Goal: Task Accomplishment & Management: Complete application form

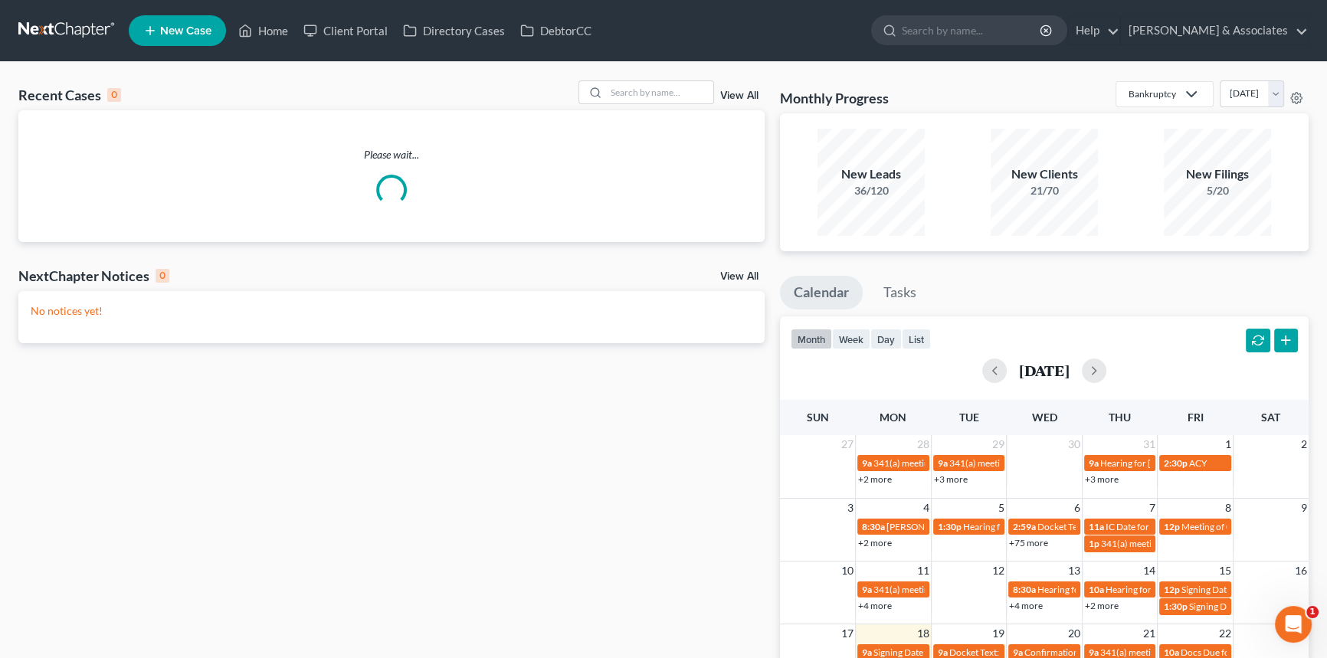
click at [735, 93] on link "View All" at bounding box center [739, 95] width 38 height 11
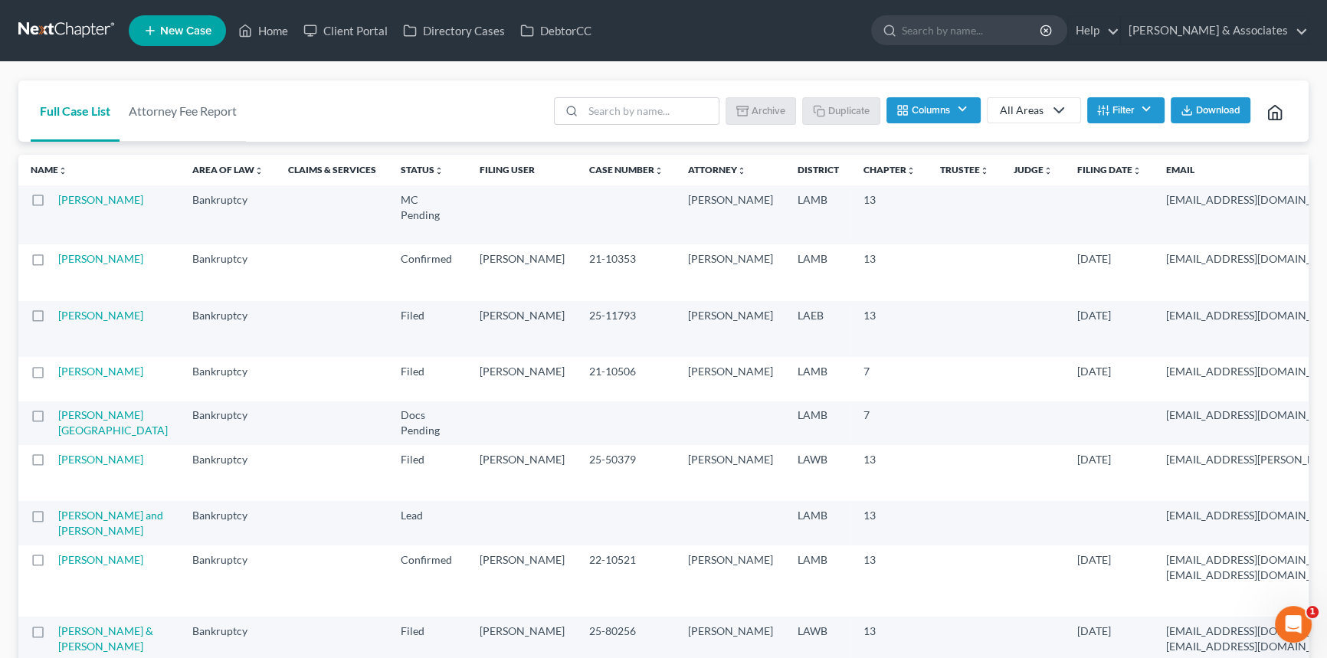
click at [1009, 100] on link "All Areas" at bounding box center [1034, 110] width 94 height 26
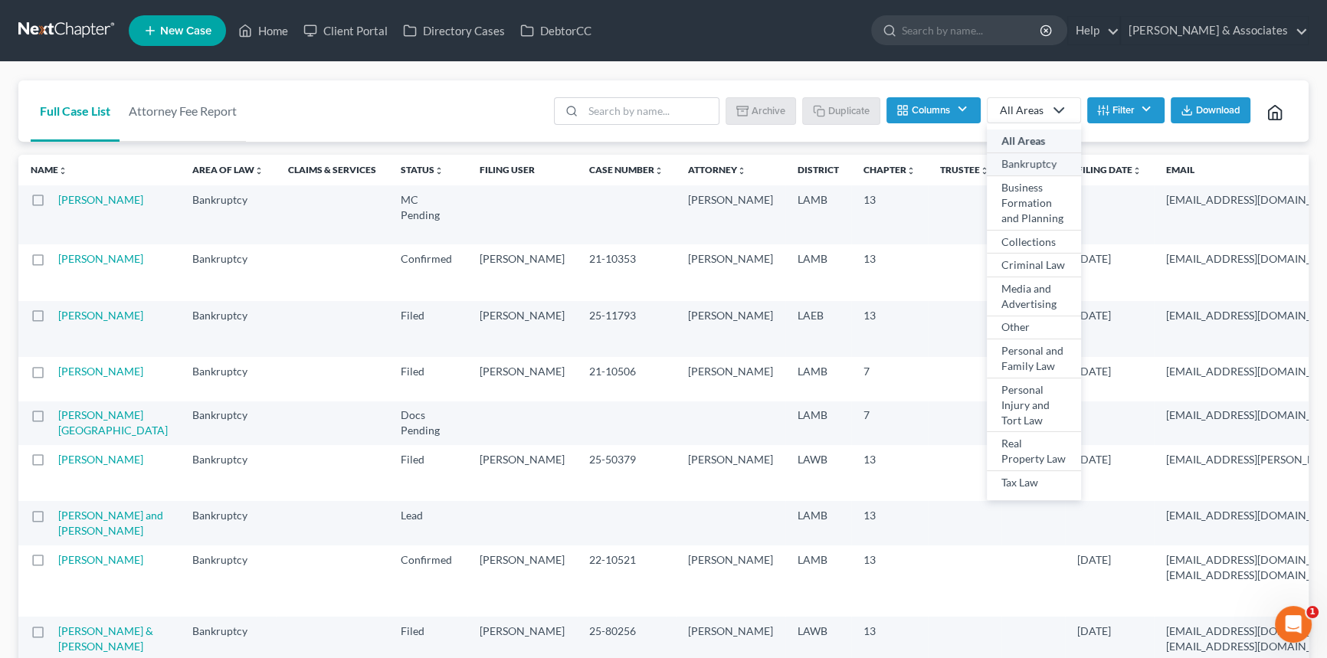
click at [1028, 168] on div "Bankruptcy" at bounding box center [1034, 163] width 65 height 15
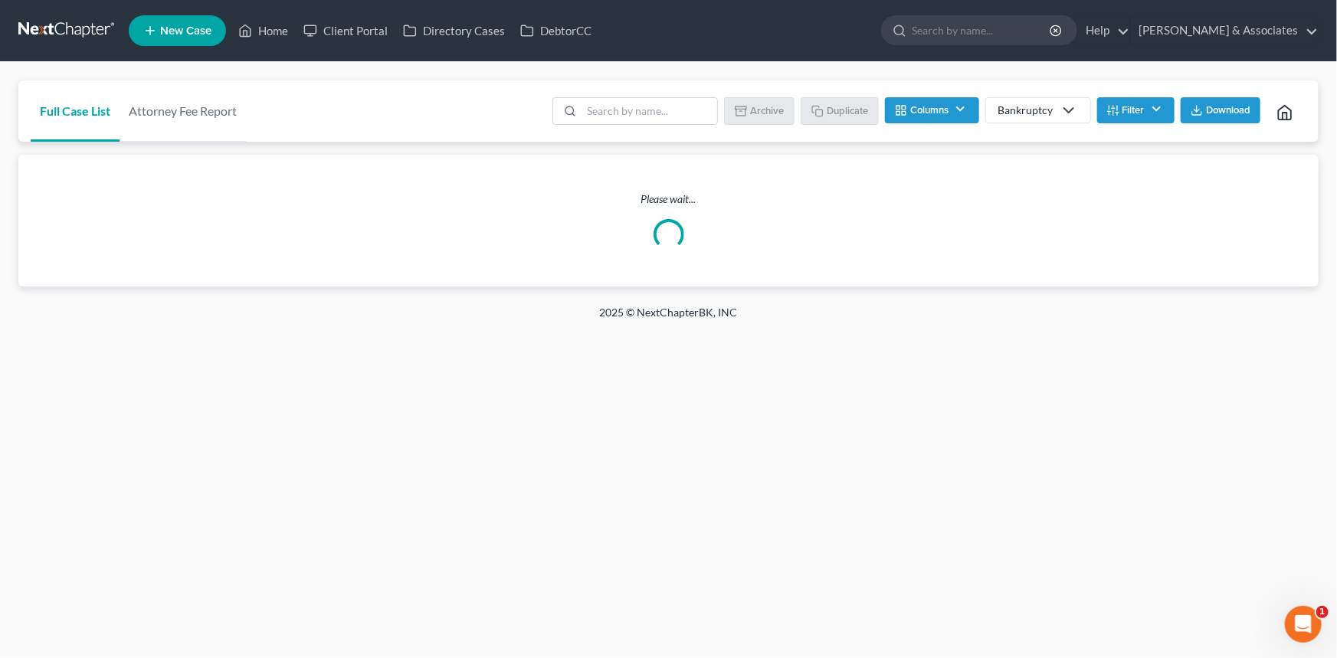
click at [1126, 99] on button "Filter" at bounding box center [1135, 110] width 77 height 26
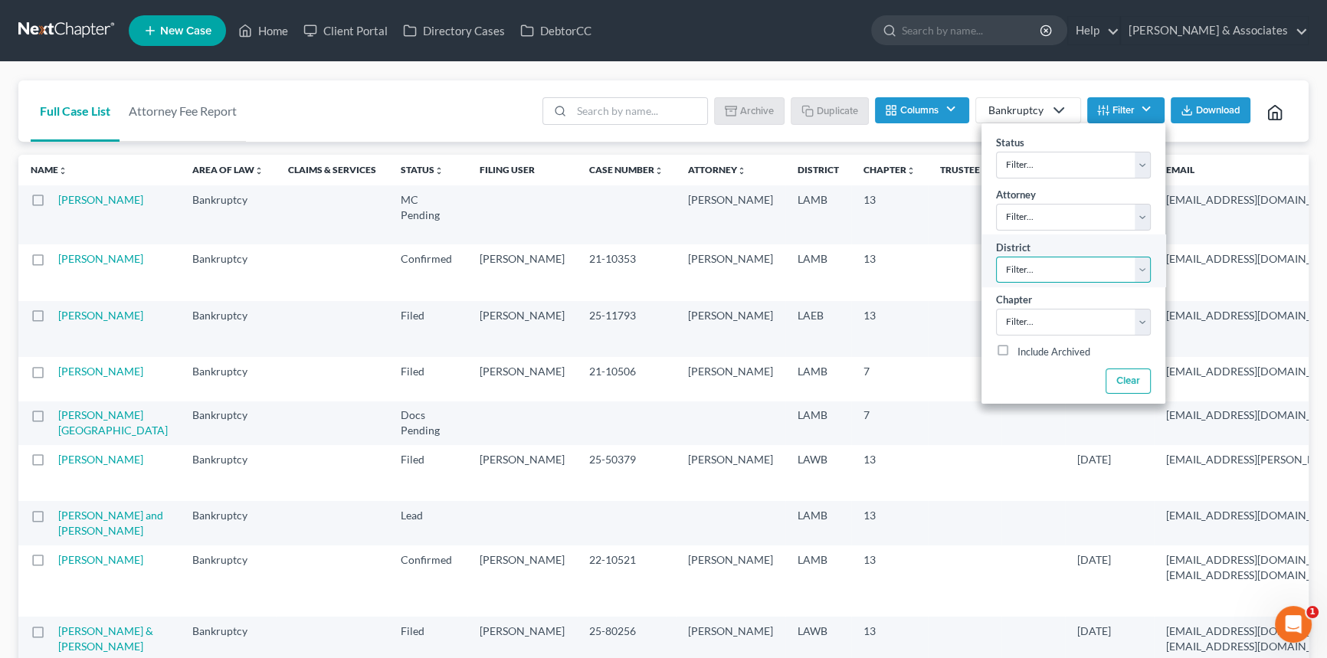
click at [1061, 271] on select "Filter... Filter... Alabama - Middle Alabama - Northern Alabama - Southern Alas…" at bounding box center [1073, 270] width 155 height 27
select select "35"
click at [996, 257] on select "Filter... Filter... Alabama - Middle Alabama - Northern Alabama - Southern Alas…" at bounding box center [1073, 270] width 155 height 27
click at [1056, 333] on select "Filter... 7 11 13" at bounding box center [1073, 322] width 155 height 27
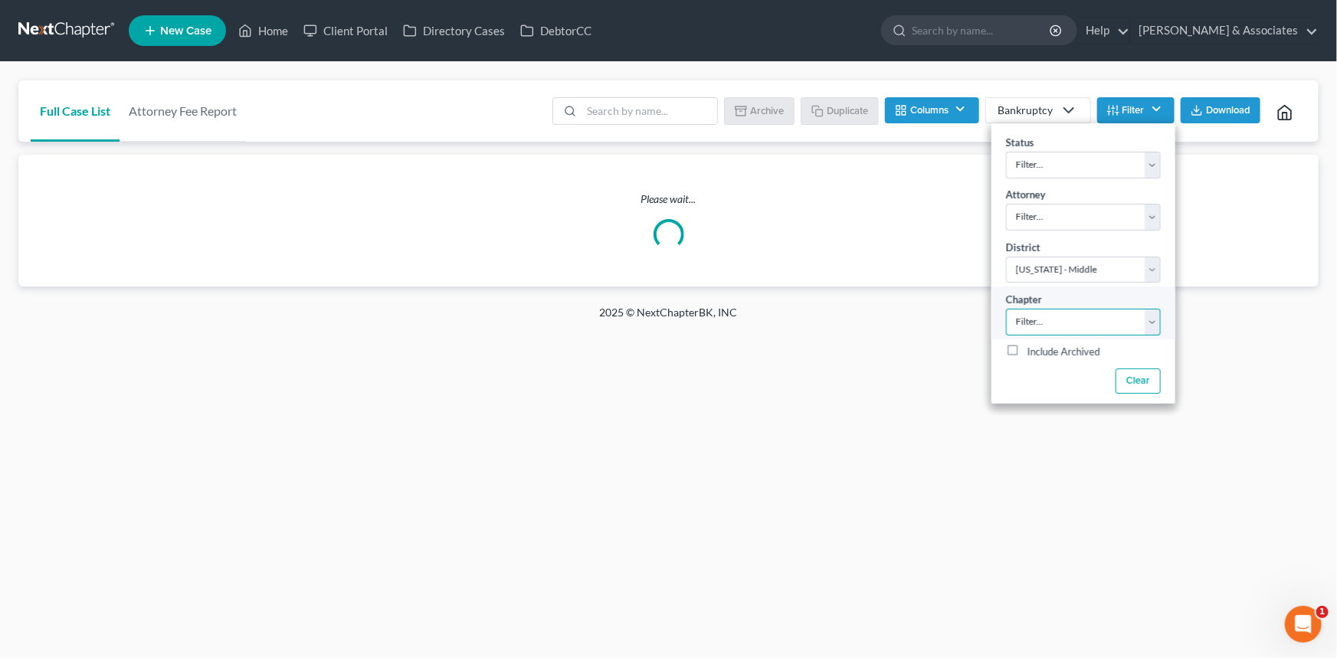
select select "2"
click at [1006, 309] on select "Filter... 7 11 13" at bounding box center [1083, 322] width 155 height 27
click at [486, 106] on div "Full Case List Attorney Fee Report Batch Download Archive Un-archive Duplicate …" at bounding box center [668, 111] width 1301 height 62
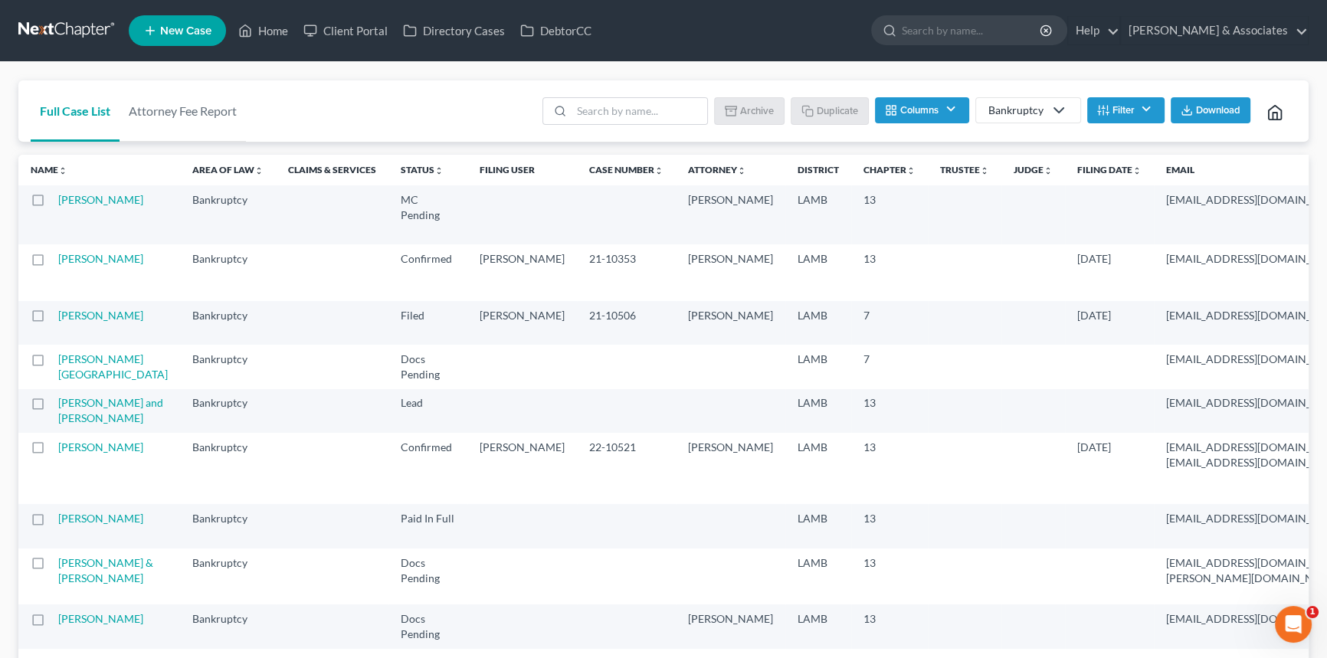
click at [491, 107] on div "Full Case List Attorney Fee Report Batch Download Archive Un-archive Duplicate …" at bounding box center [663, 111] width 1291 height 62
click at [1105, 123] on li "Filter Status Filter... Amended Plan Needed Awaiting Income Closed Confirmed Di…" at bounding box center [1126, 112] width 77 height 31
click at [1110, 119] on button "Filter" at bounding box center [1126, 110] width 77 height 26
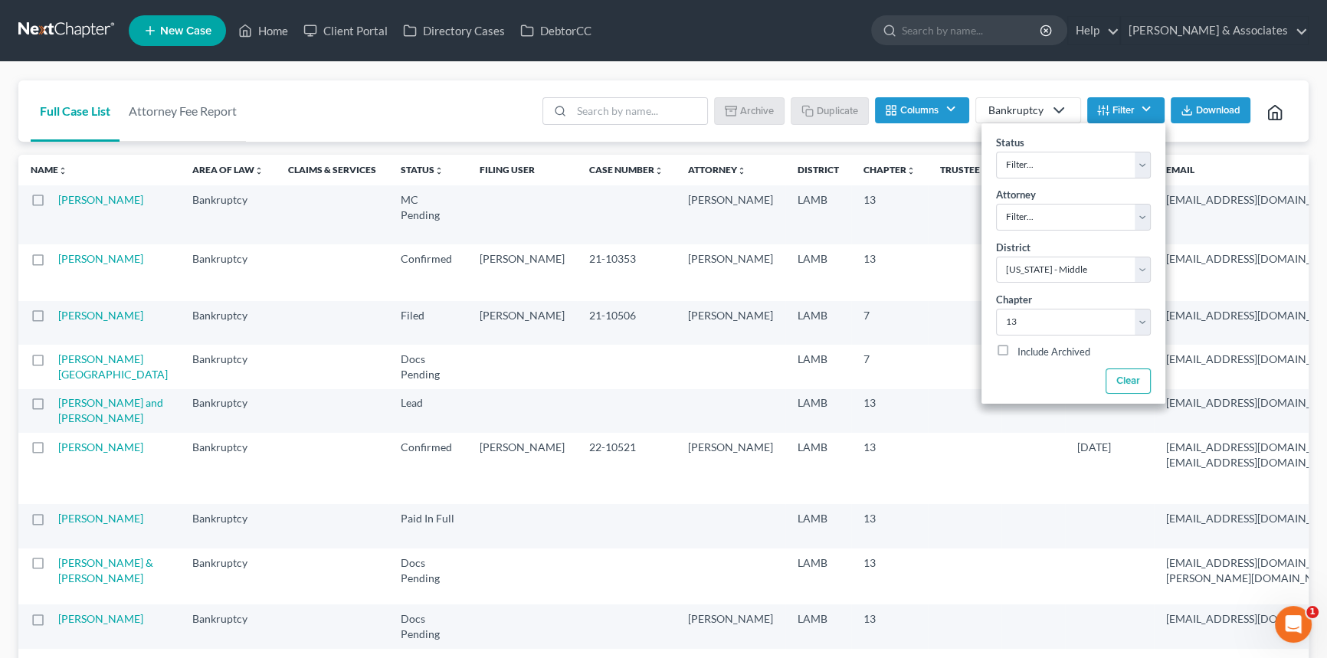
click at [448, 105] on div "Full Case List Attorney Fee Report Batch Download Archive Un-archive Duplicate …" at bounding box center [663, 111] width 1291 height 62
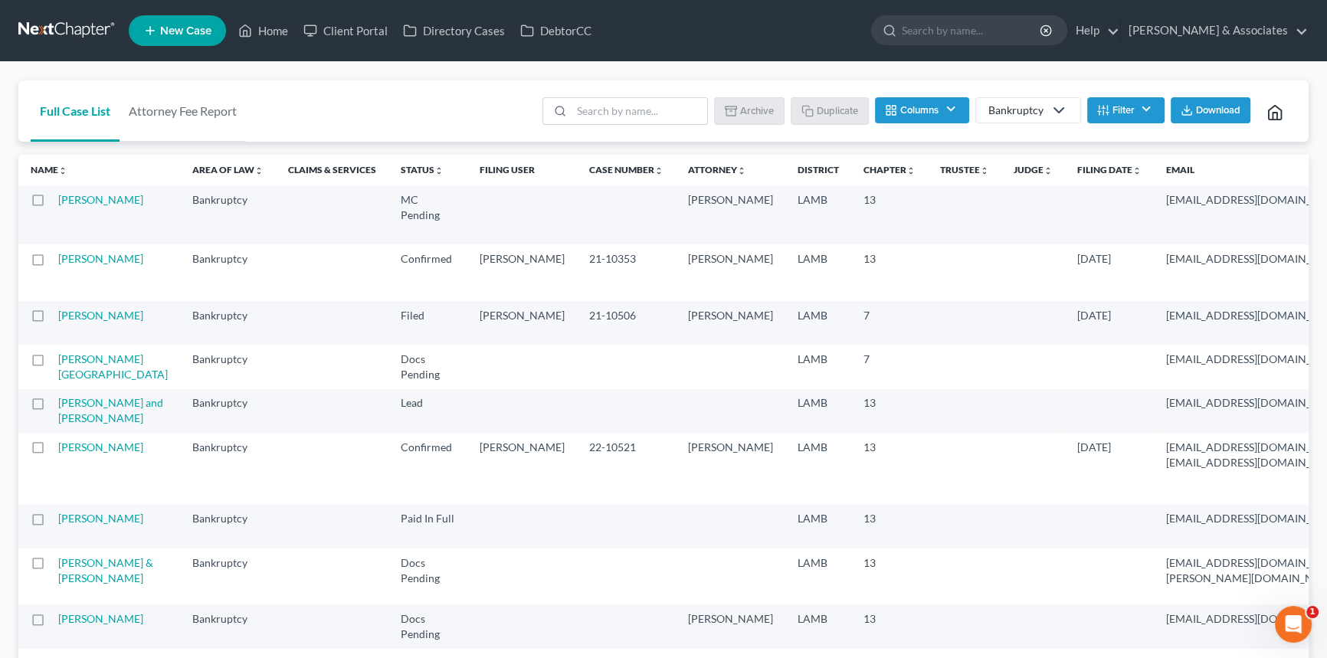
click at [1216, 113] on span "Download" at bounding box center [1218, 110] width 44 height 12
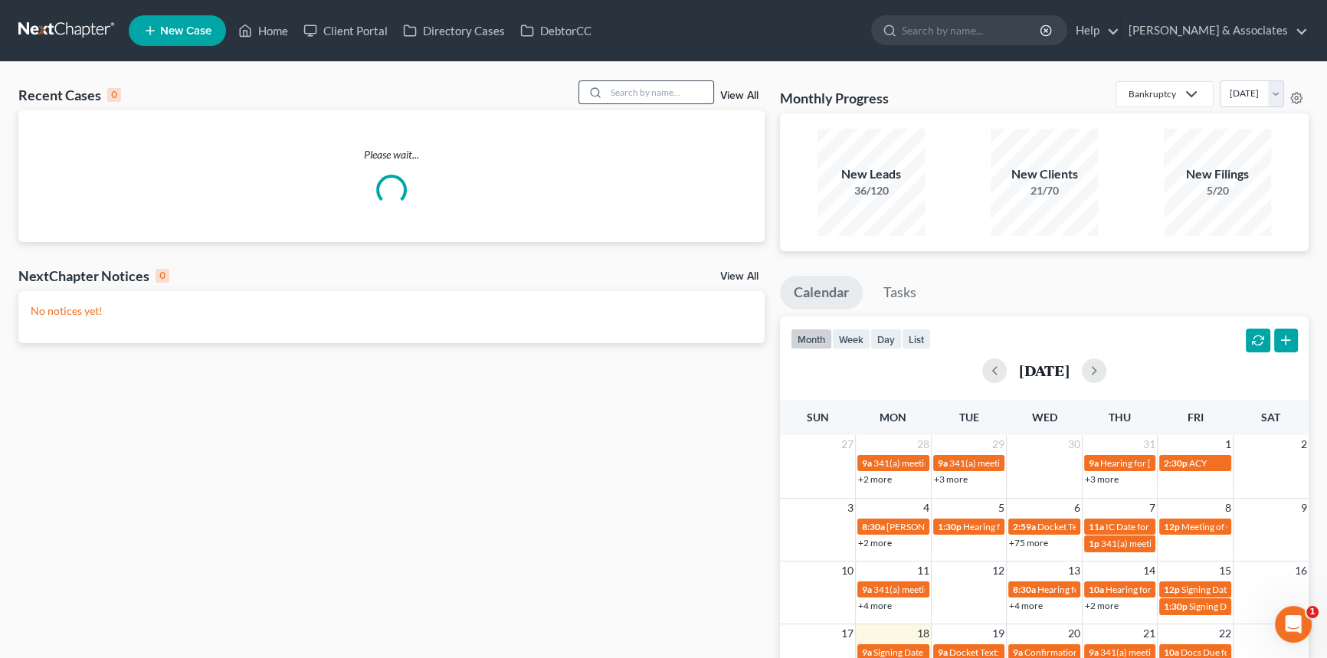
click at [643, 88] on input "search" at bounding box center [659, 92] width 107 height 22
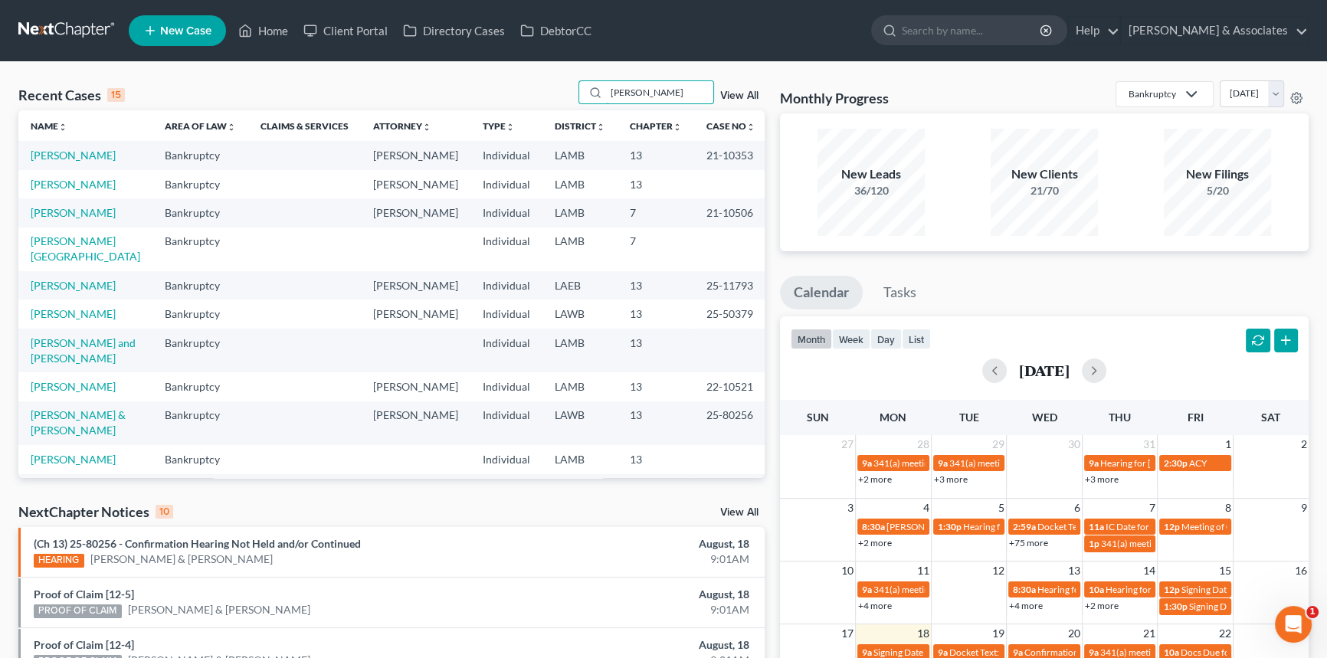
type input "[PERSON_NAME]"
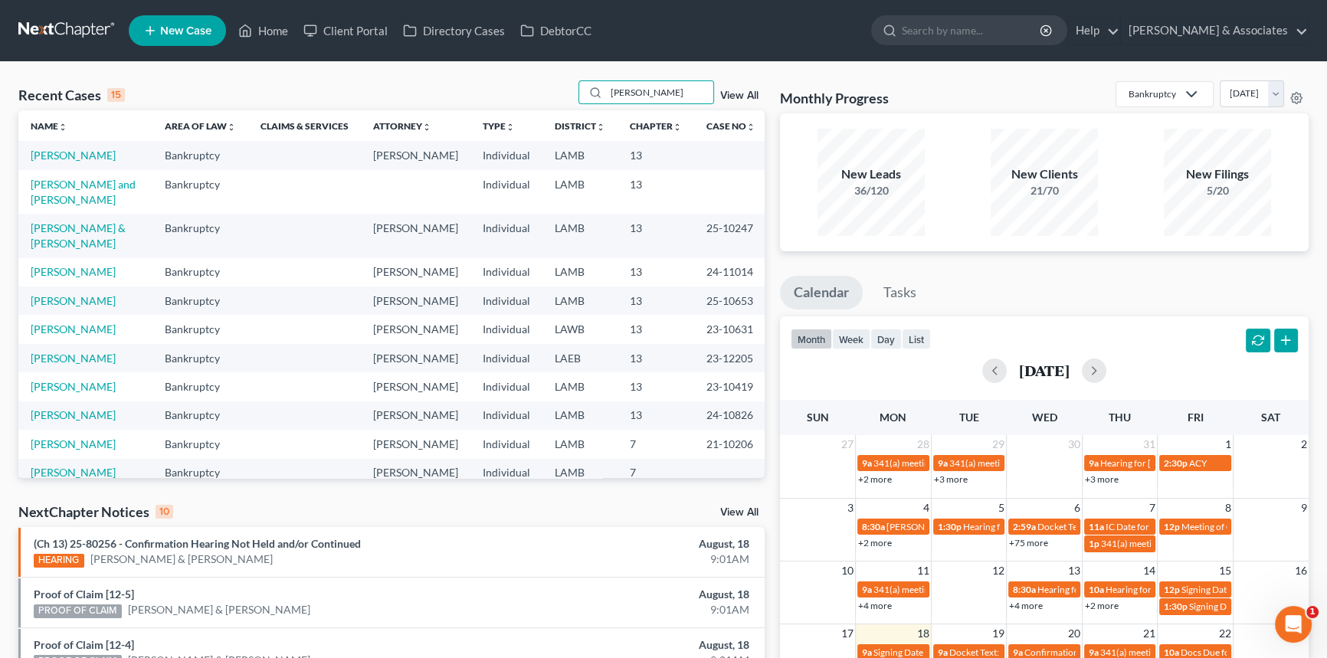
click at [703, 34] on ul "New Case Home Client Portal Directory Cases DebtorCC - No Result - See all resu…" at bounding box center [719, 31] width 1180 height 40
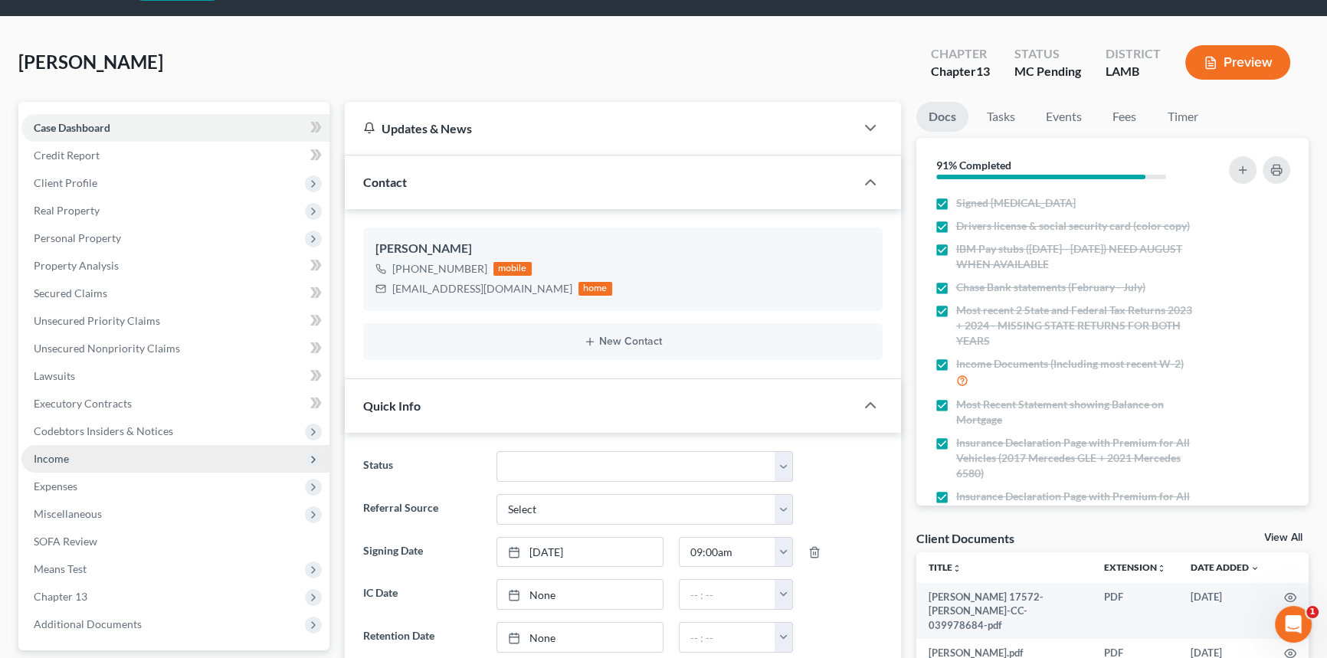
scroll to position [69, 0]
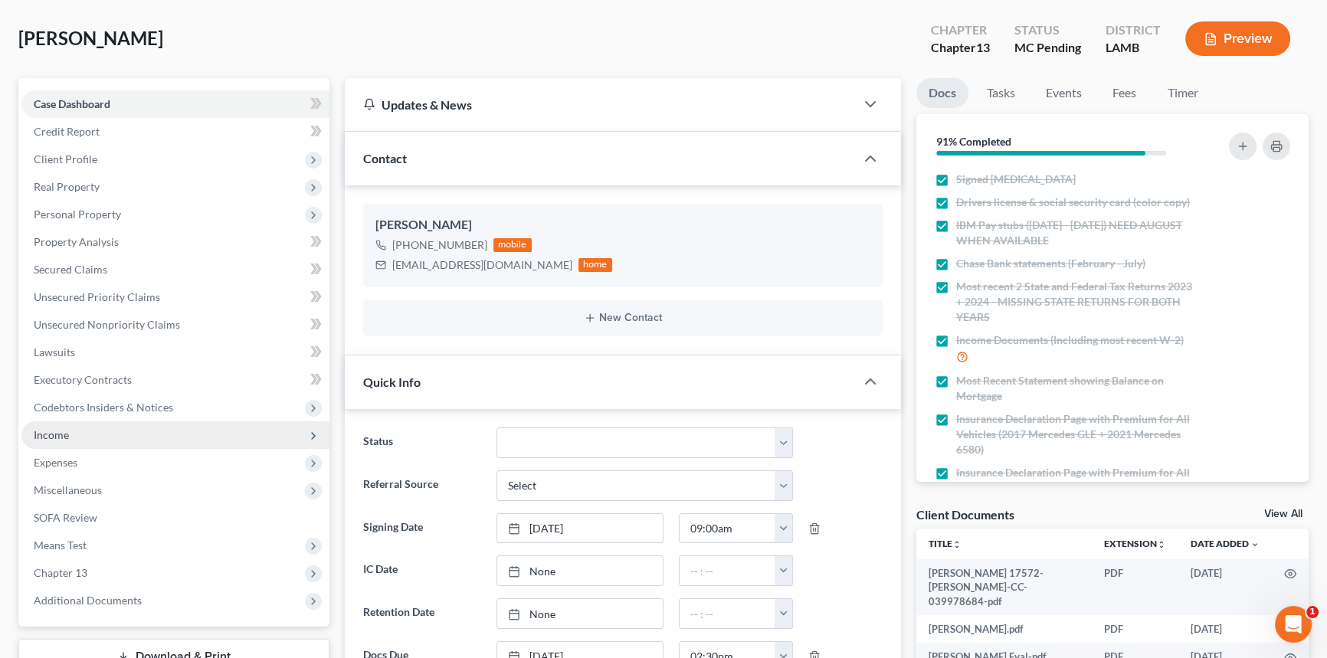
click at [113, 433] on span "Income" at bounding box center [175, 436] width 308 height 28
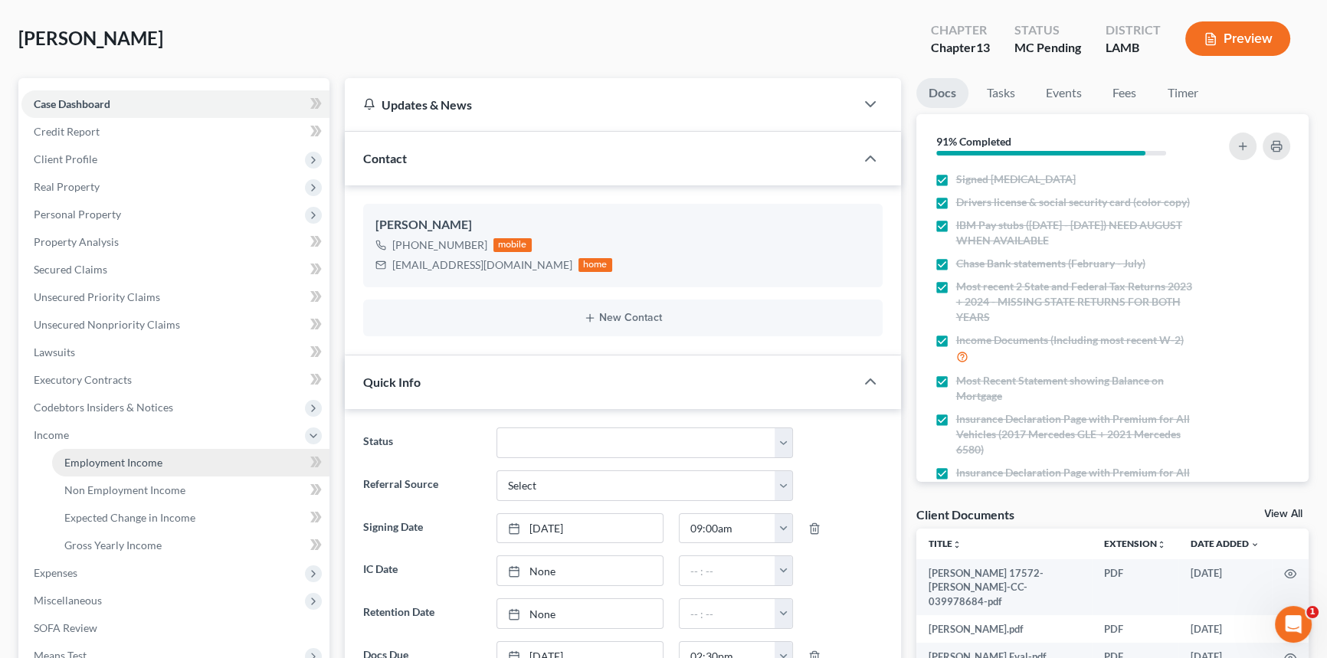
click at [107, 452] on link "Employment Income" at bounding box center [190, 463] width 277 height 28
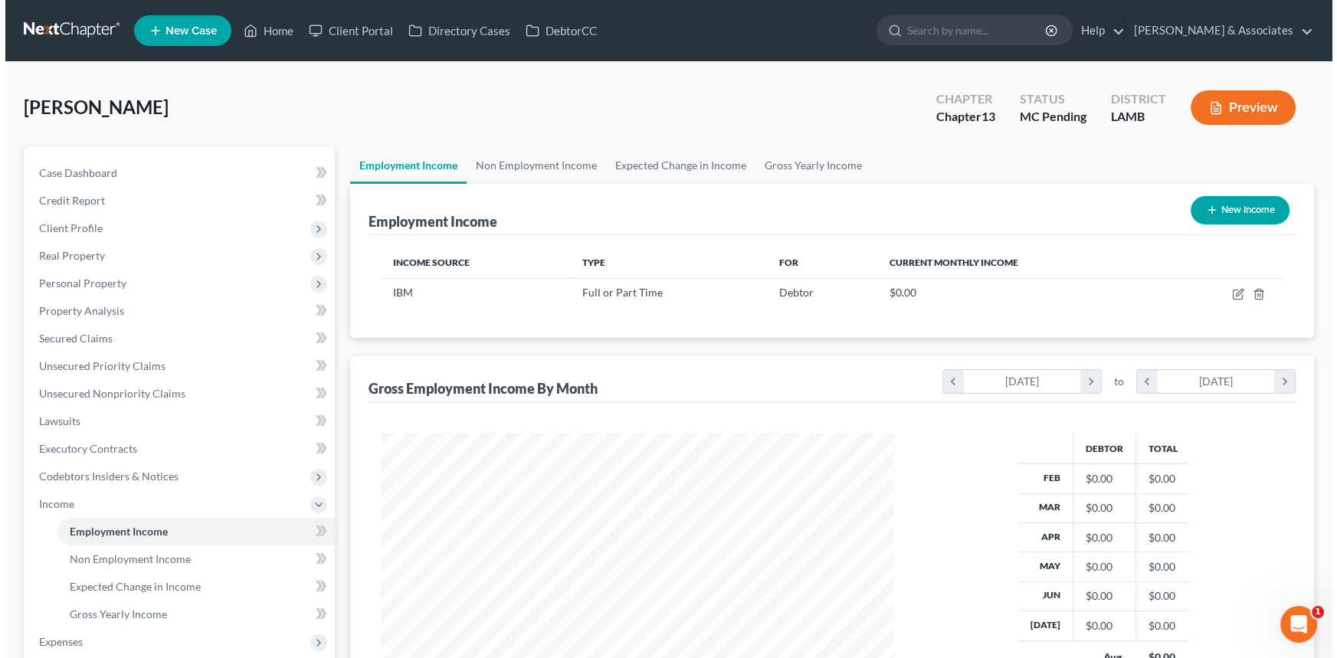
scroll to position [274, 544]
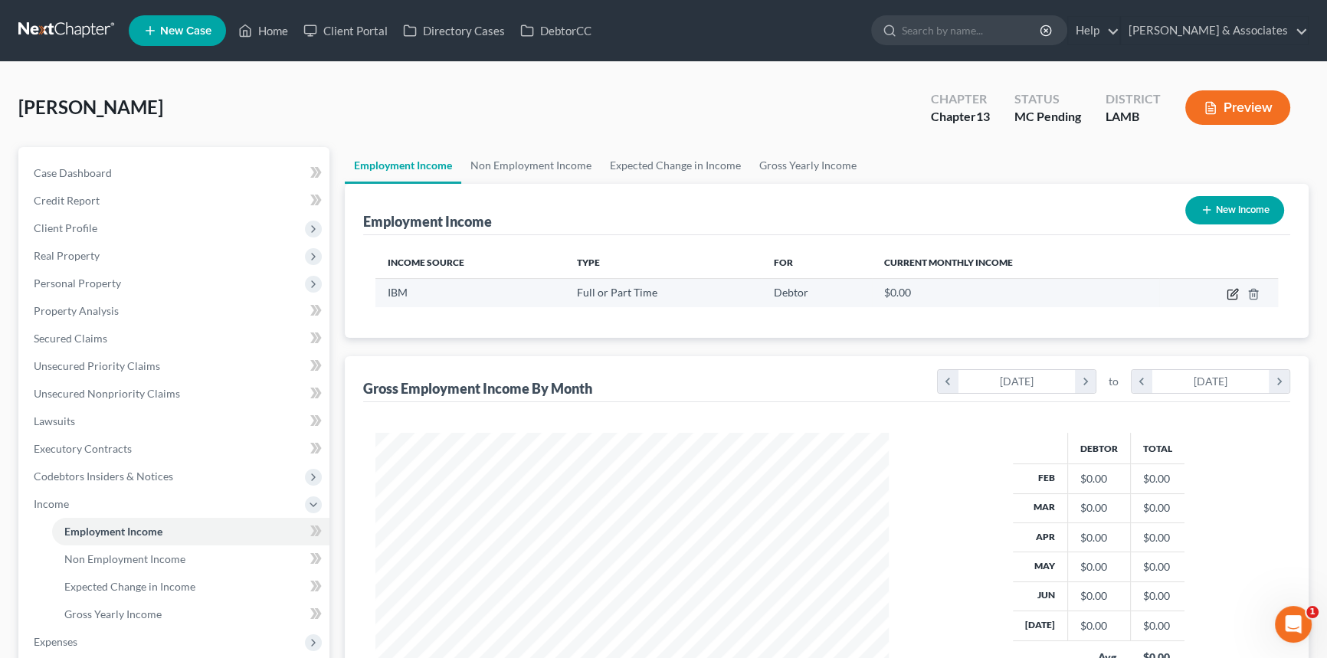
click at [1227, 294] on icon "button" at bounding box center [1233, 294] width 12 height 12
select select "0"
select select "1"
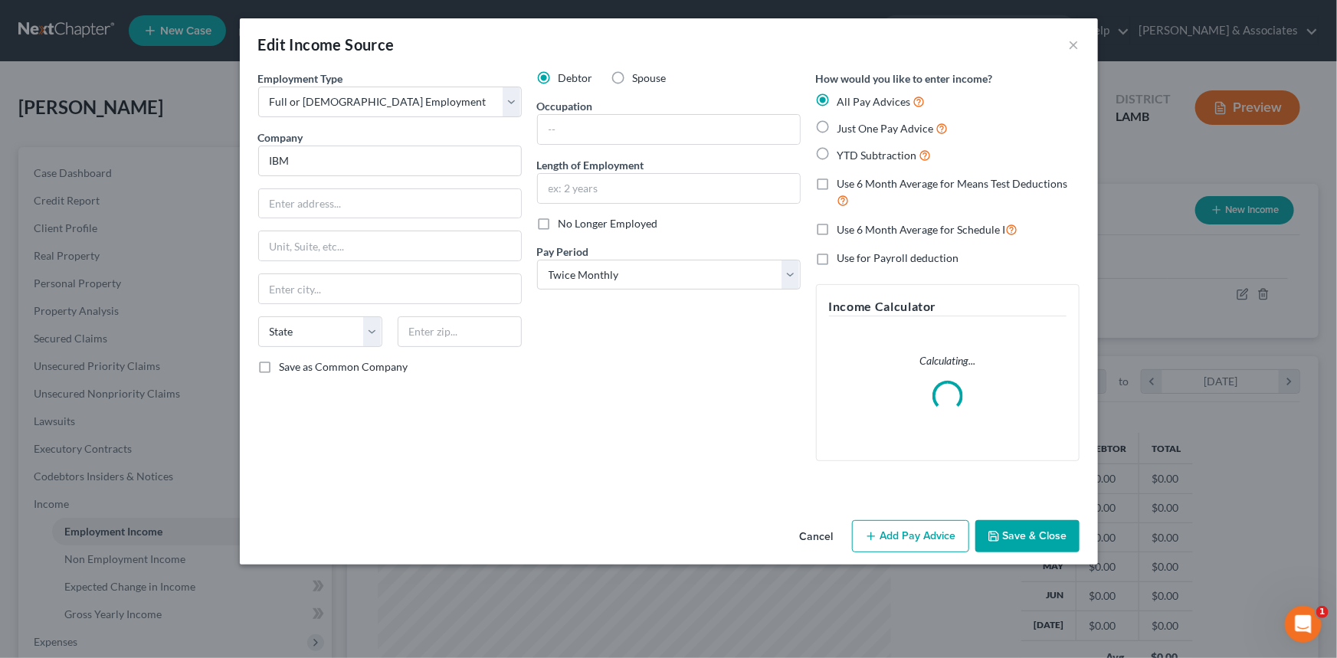
scroll to position [274, 549]
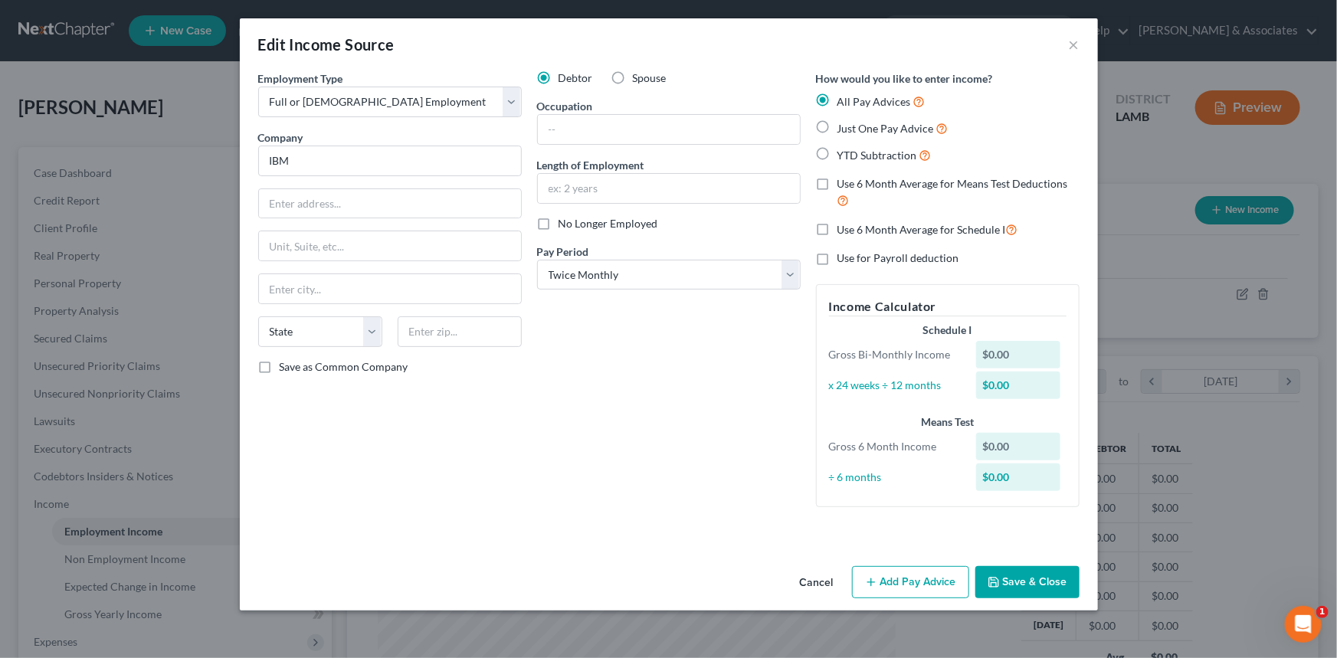
click at [920, 590] on button "Add Pay Advice" at bounding box center [910, 582] width 117 height 32
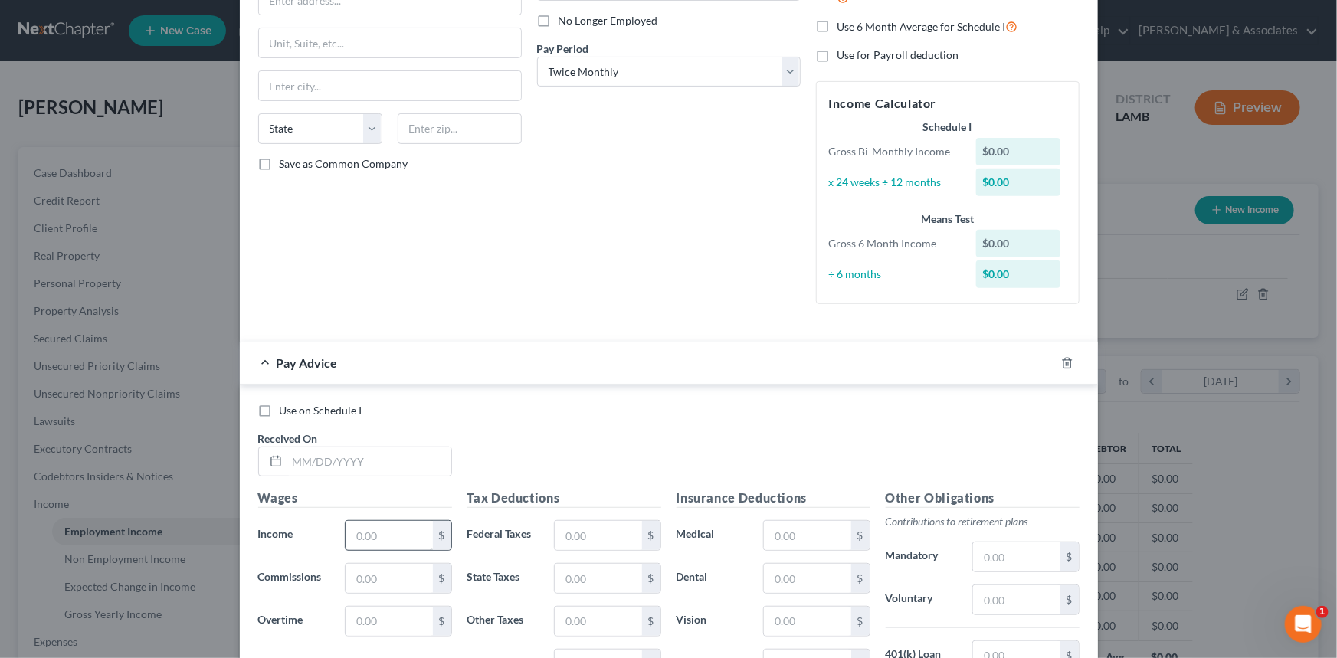
scroll to position [208, 0]
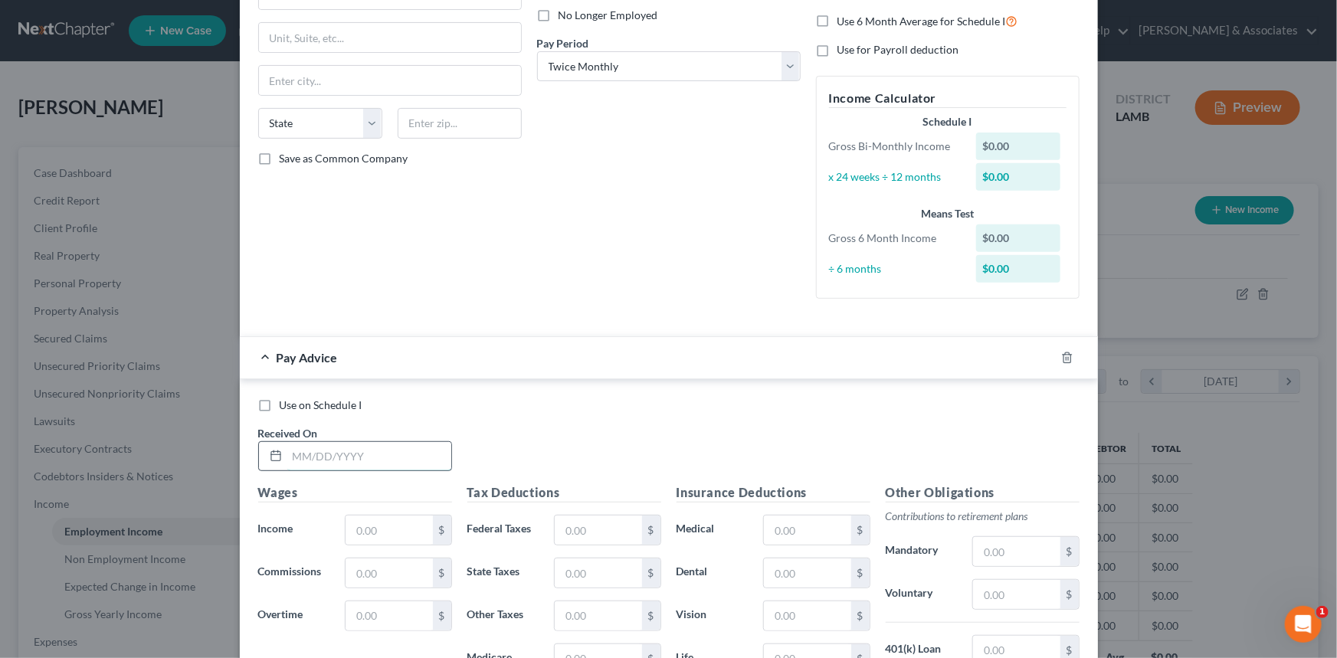
click at [366, 449] on input "text" at bounding box center [369, 456] width 164 height 29
type input "2/1/2025"
drag, startPoint x: 615, startPoint y: 468, endPoint x: 652, endPoint y: 460, distance: 38.3
click at [618, 467] on div "Use on Schedule I Received On * 2/1/2025" at bounding box center [669, 441] width 837 height 87
click at [381, 517] on input "text" at bounding box center [389, 530] width 87 height 29
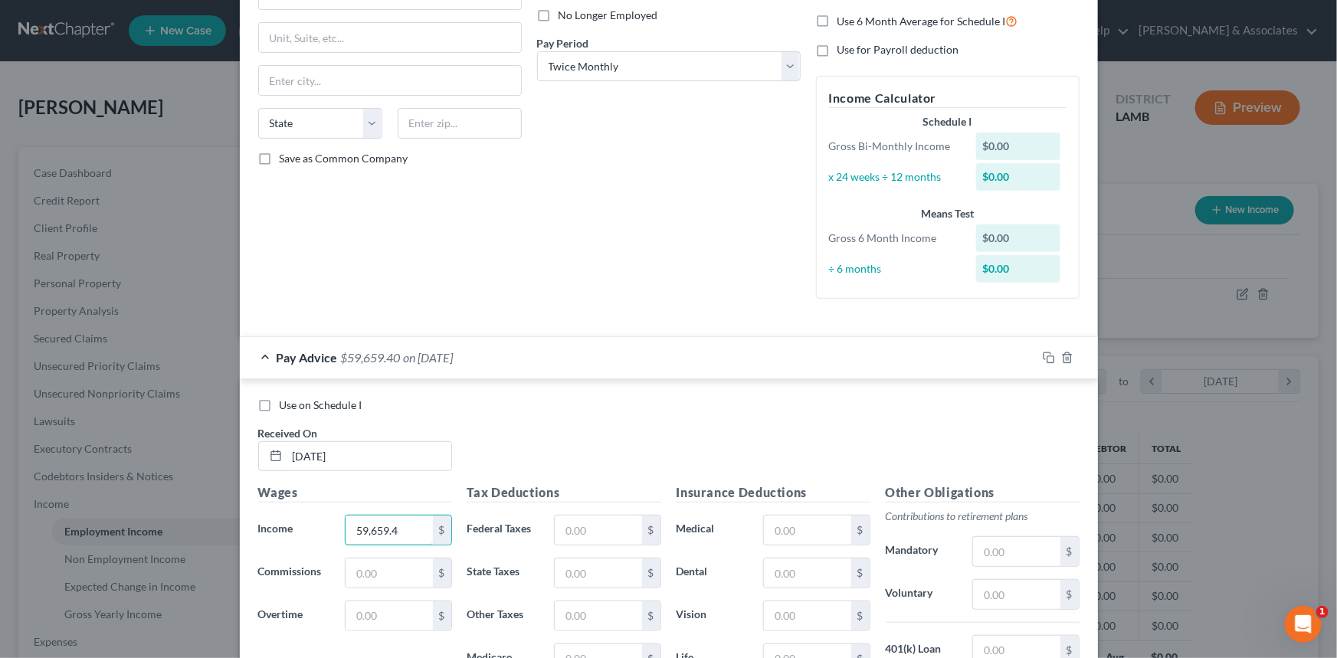
type input "59,659.4"
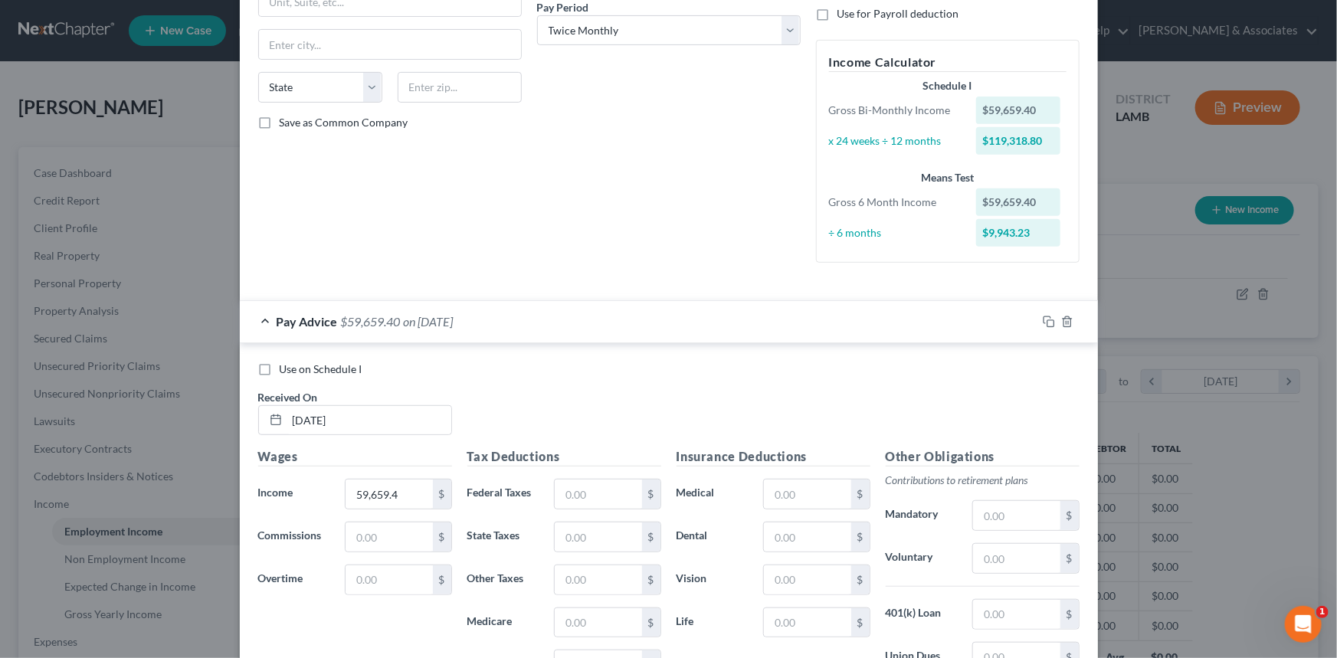
scroll to position [278, 0]
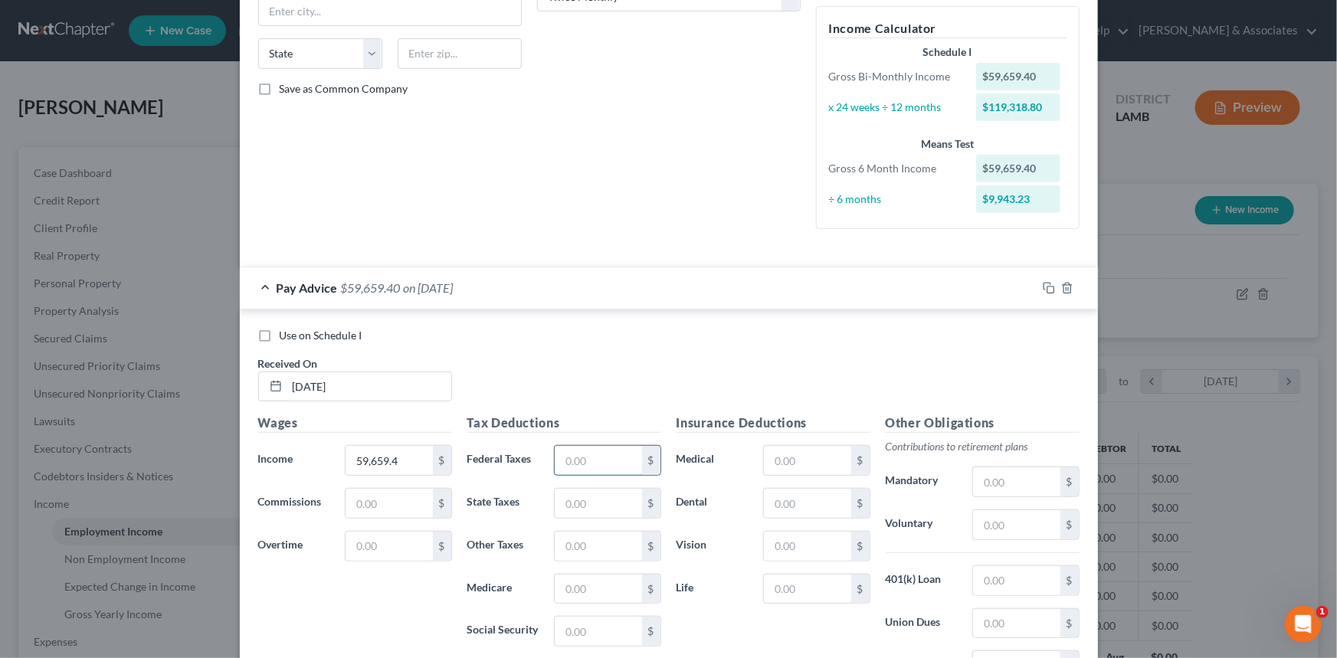
click at [577, 453] on input "text" at bounding box center [598, 460] width 87 height 29
type input "8,671.55"
click at [674, 359] on div "Use on Schedule I Received On * 2/1/2025" at bounding box center [669, 371] width 837 height 87
click at [779, 468] on input "text" at bounding box center [807, 460] width 87 height 29
type input "249.3"
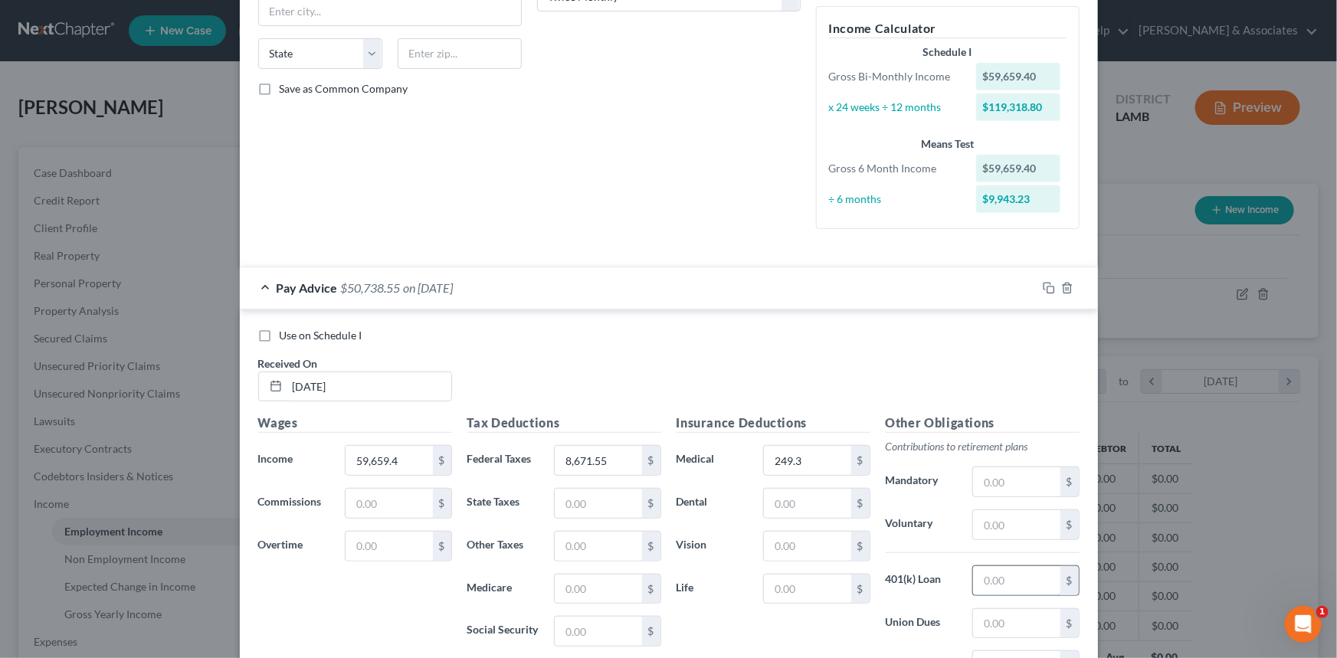
click at [1015, 579] on input "text" at bounding box center [1016, 580] width 87 height 29
type input "5,870.06"
click at [805, 499] on input "text" at bounding box center [807, 503] width 87 height 29
type input "2,856"
click at [1008, 518] on input "text" at bounding box center [1016, 524] width 87 height 29
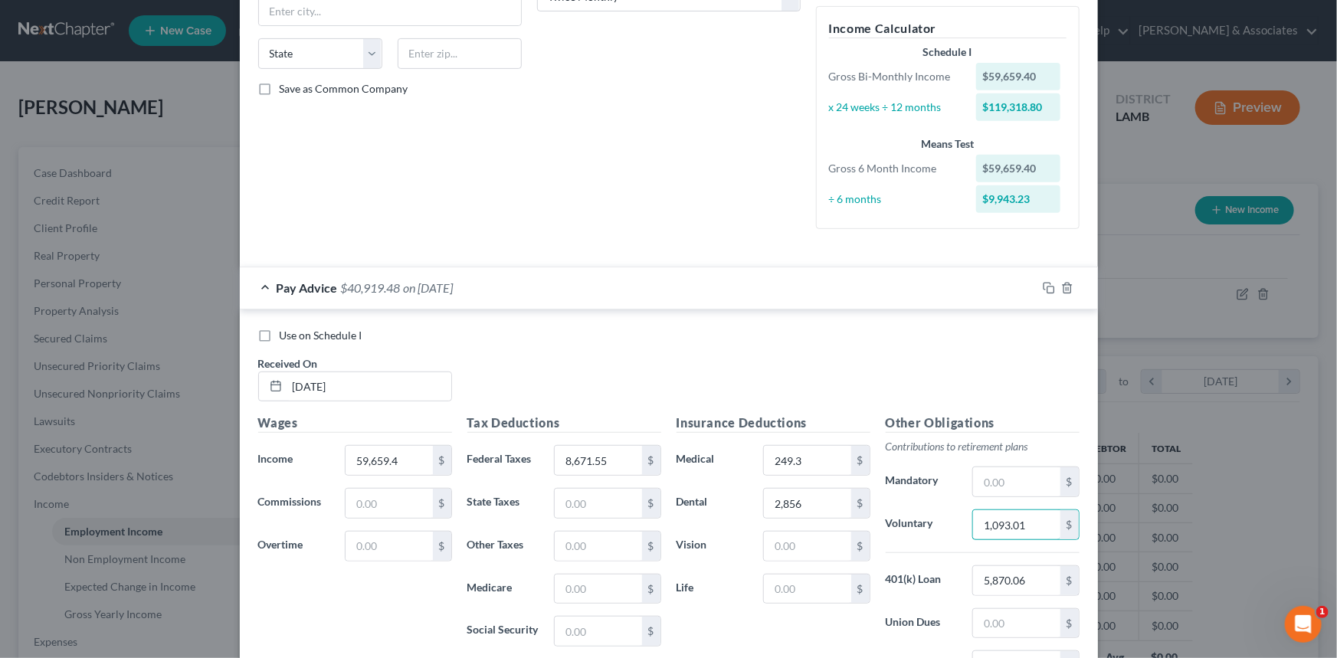
type input "1,093.01"
click at [770, 376] on div "Use on Schedule I Received On * 2/1/2025" at bounding box center [669, 371] width 837 height 87
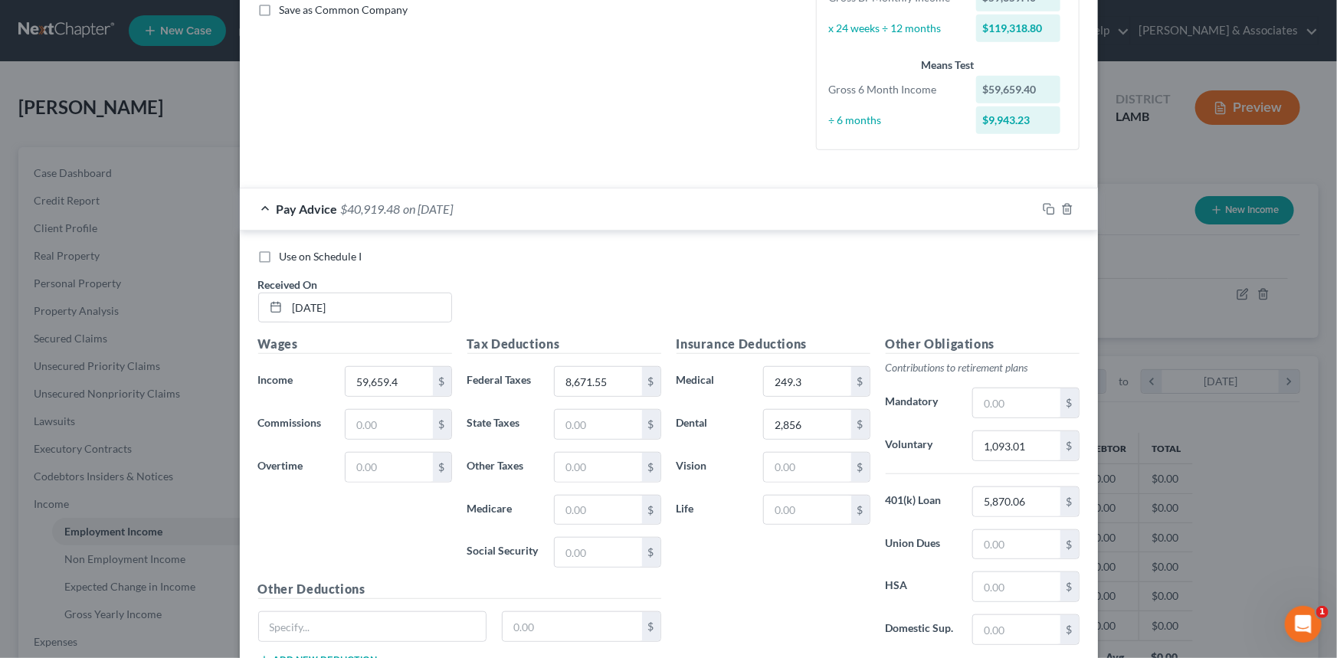
scroll to position [472, 0]
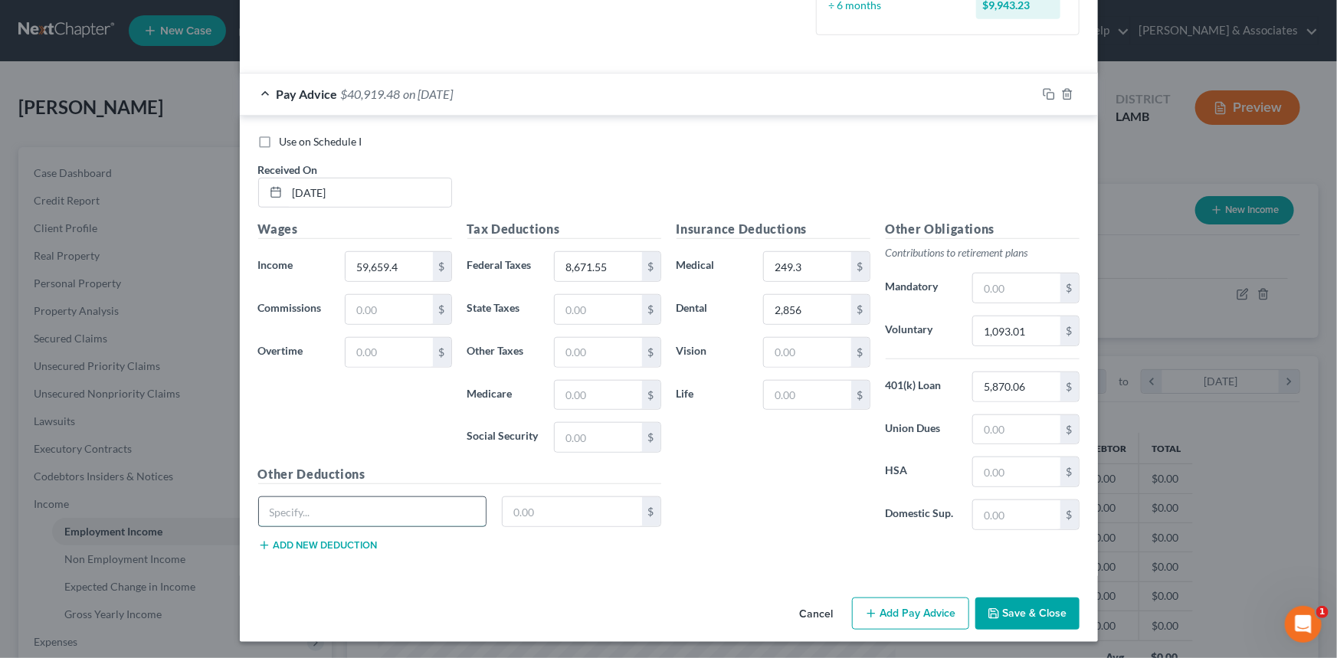
click at [362, 514] on input "text" at bounding box center [373, 511] width 228 height 29
type input "ESOP"
click at [1043, 335] on input "1,093.01" at bounding box center [1016, 331] width 87 height 29
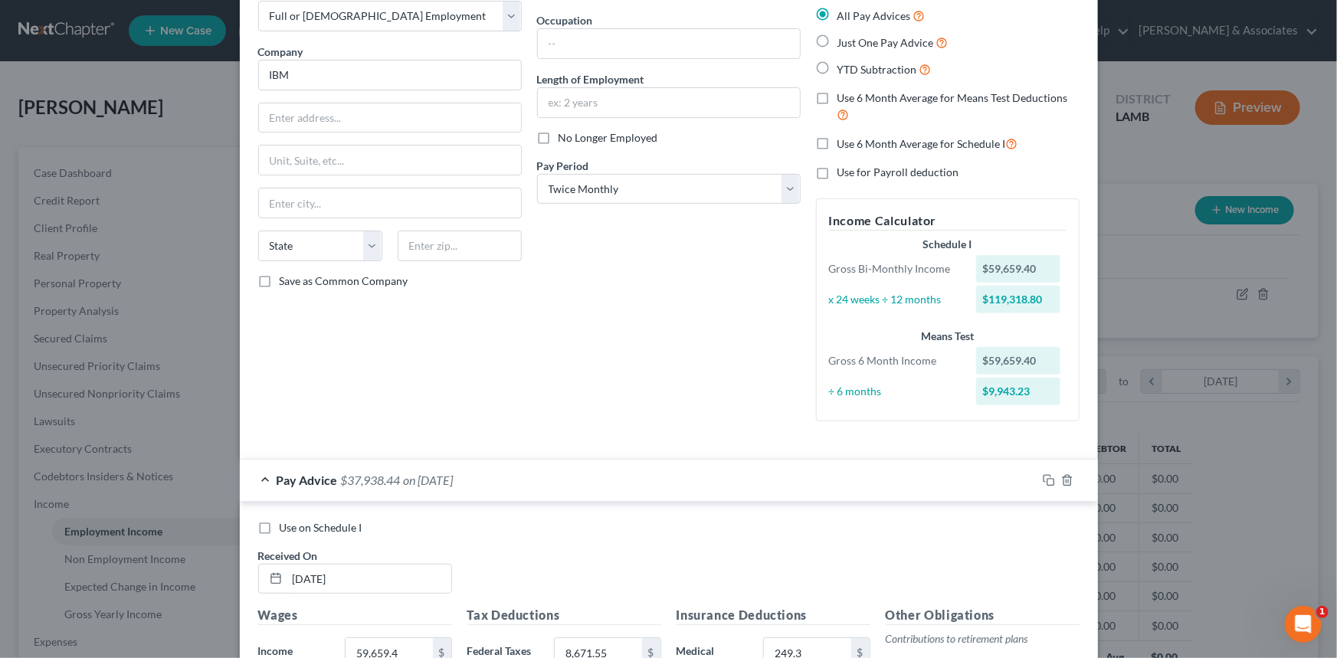
scroll to position [0, 0]
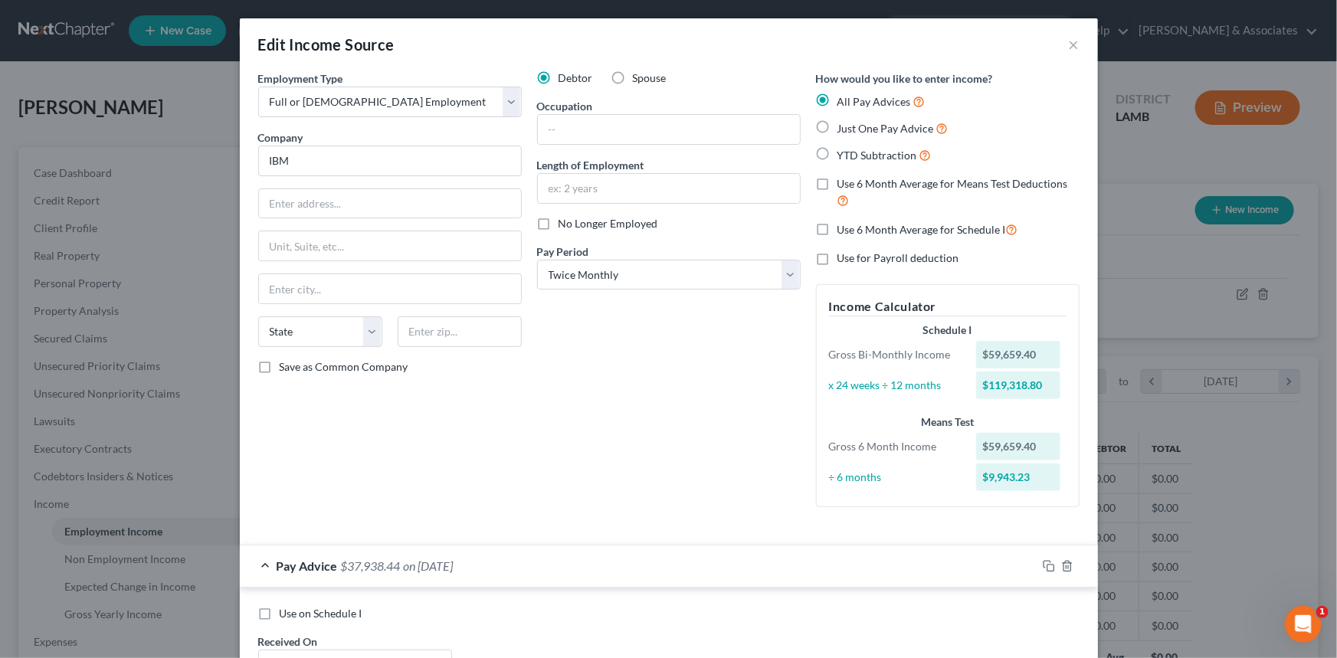
type input "4,074.05"
click at [920, 233] on span "Use 6 Month Average for Schedule I" at bounding box center [922, 229] width 169 height 13
click at [854, 231] on input "Use 6 Month Average for Schedule I" at bounding box center [849, 226] width 10 height 10
checkbox input "true"
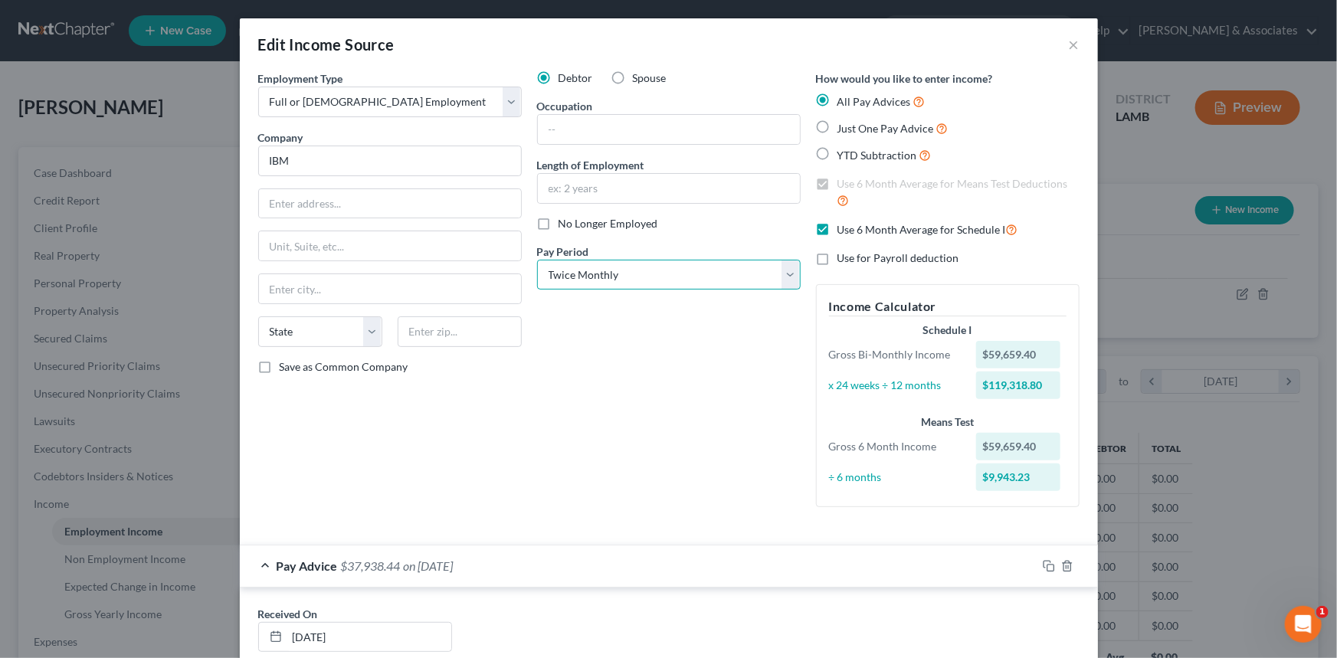
click at [593, 275] on select "Select Monthly Twice Monthly Every Other Week Weekly" at bounding box center [669, 275] width 264 height 31
click at [606, 278] on select "Select Monthly Twice Monthly Every Other Week Weekly" at bounding box center [669, 275] width 264 height 31
select select "0"
click at [537, 260] on select "Select Monthly Twice Monthly Every Other Week Weekly" at bounding box center [669, 275] width 264 height 31
drag, startPoint x: 670, startPoint y: 396, endPoint x: 872, endPoint y: 521, distance: 237.8
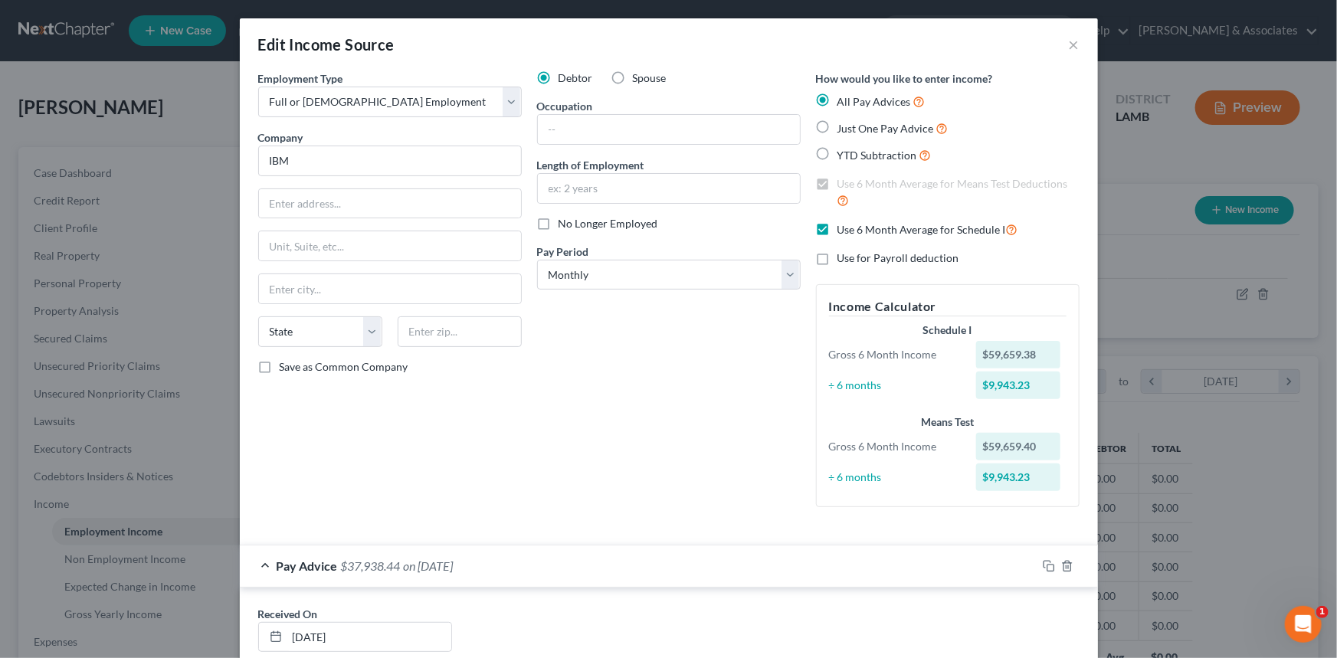
click at [674, 399] on div "Debtor Spouse Occupation Length of Employment No Longer Employed Pay Period * S…" at bounding box center [669, 295] width 279 height 449
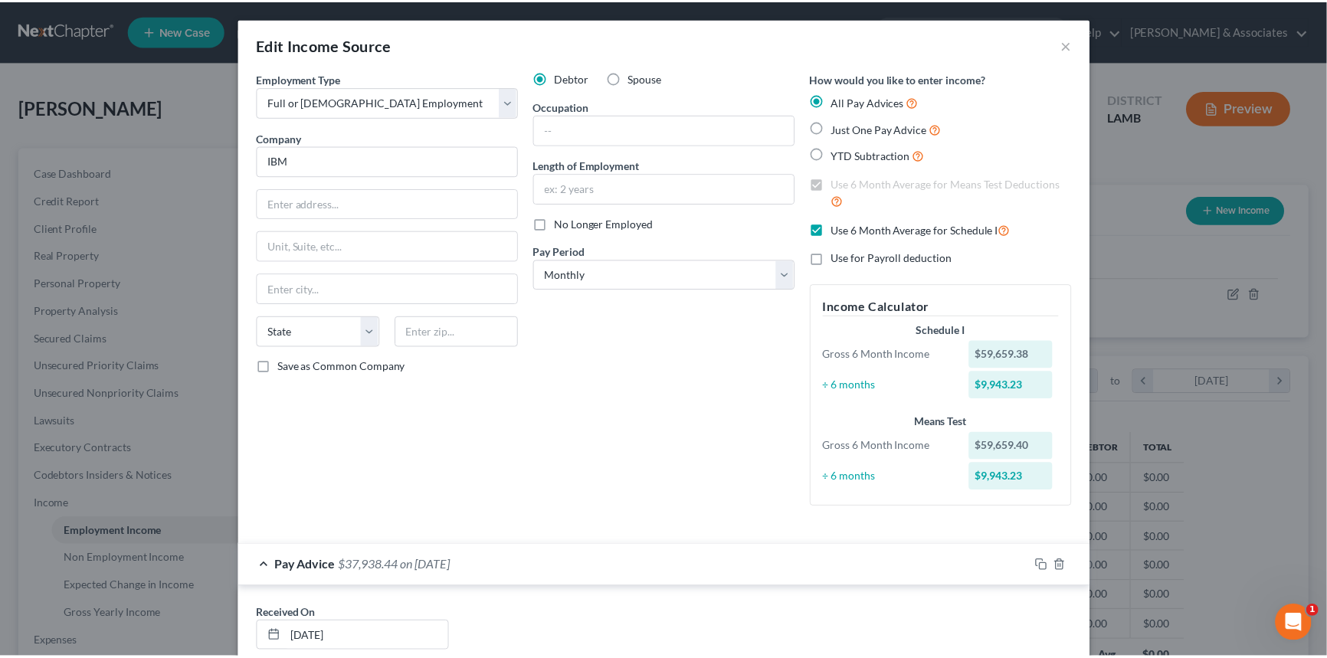
scroll to position [445, 0]
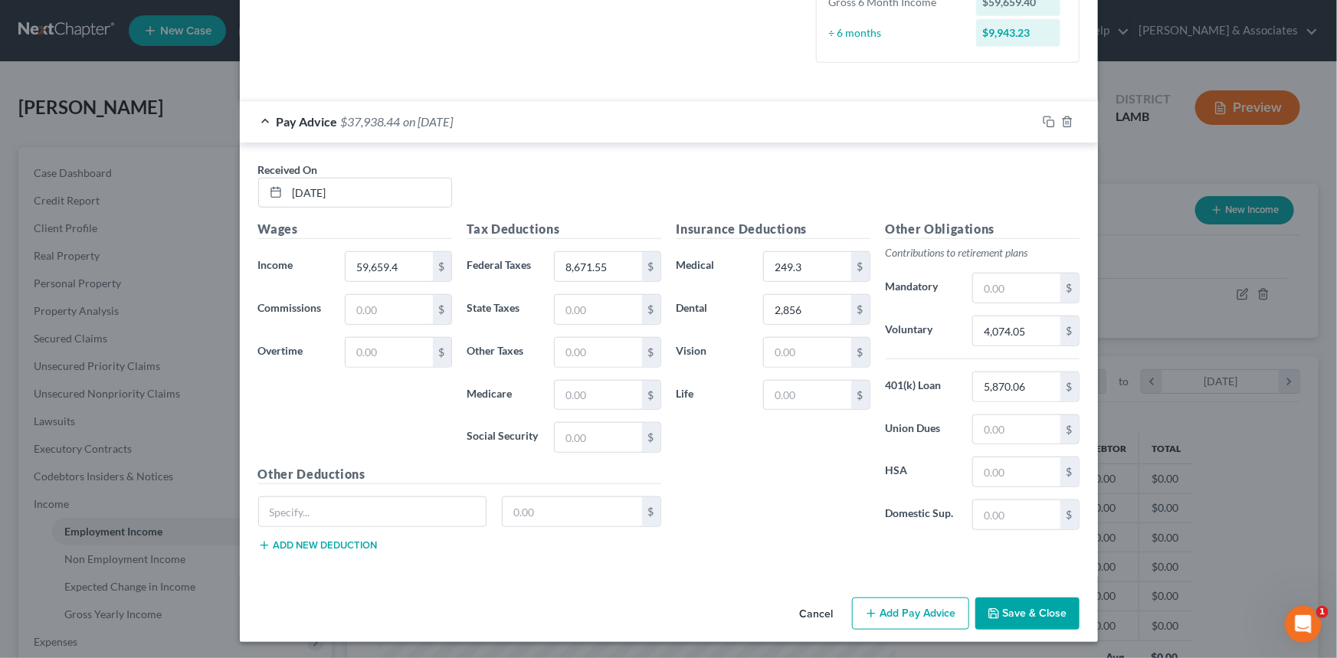
click at [1040, 620] on button "Save & Close" at bounding box center [1028, 614] width 104 height 32
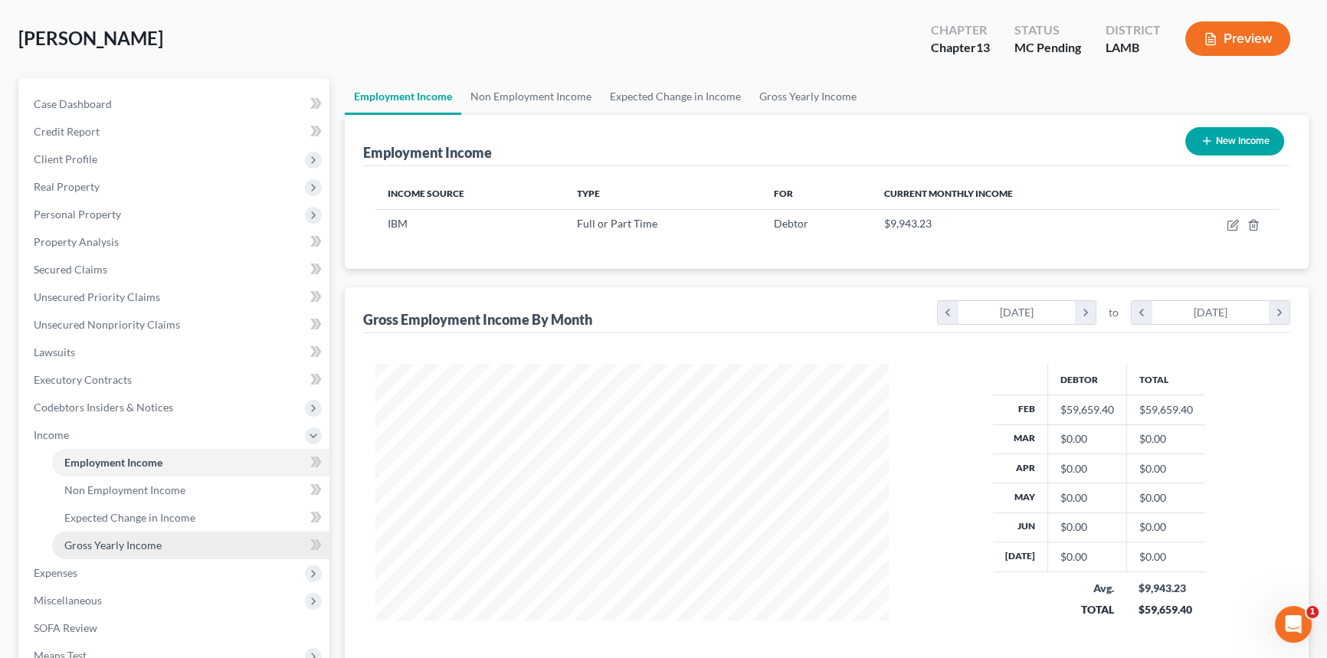
scroll to position [139, 0]
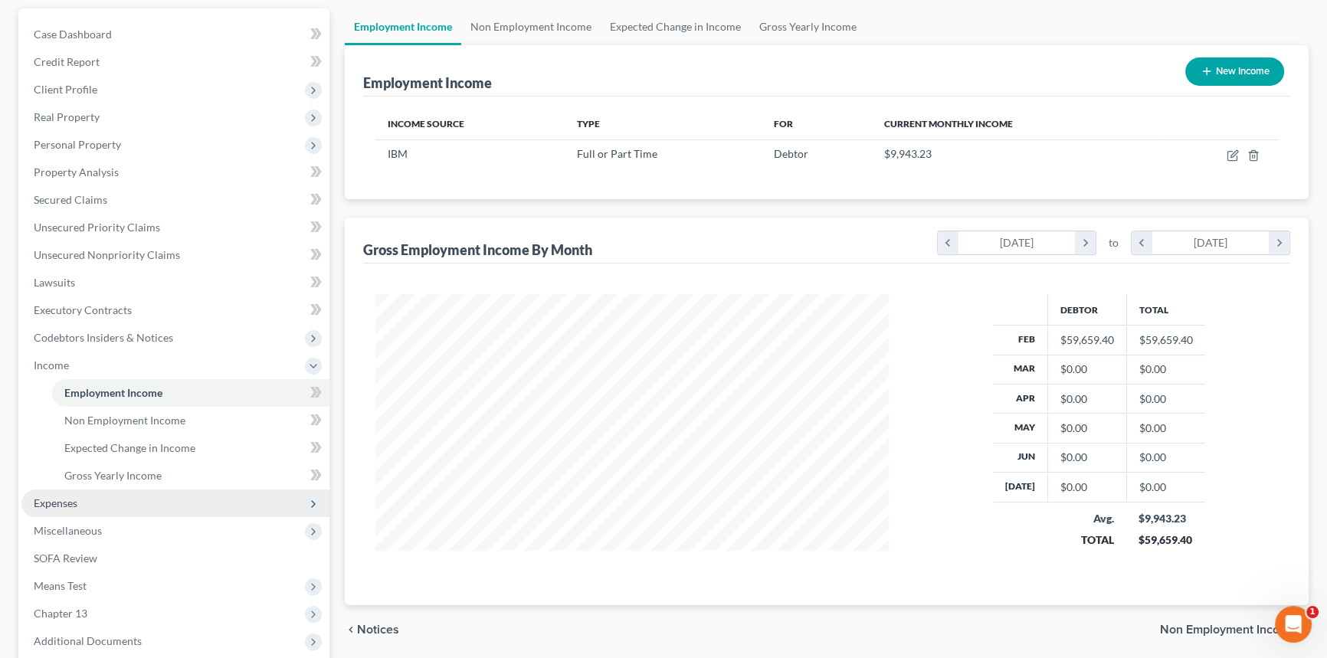
click at [99, 498] on span "Expenses" at bounding box center [175, 504] width 308 height 28
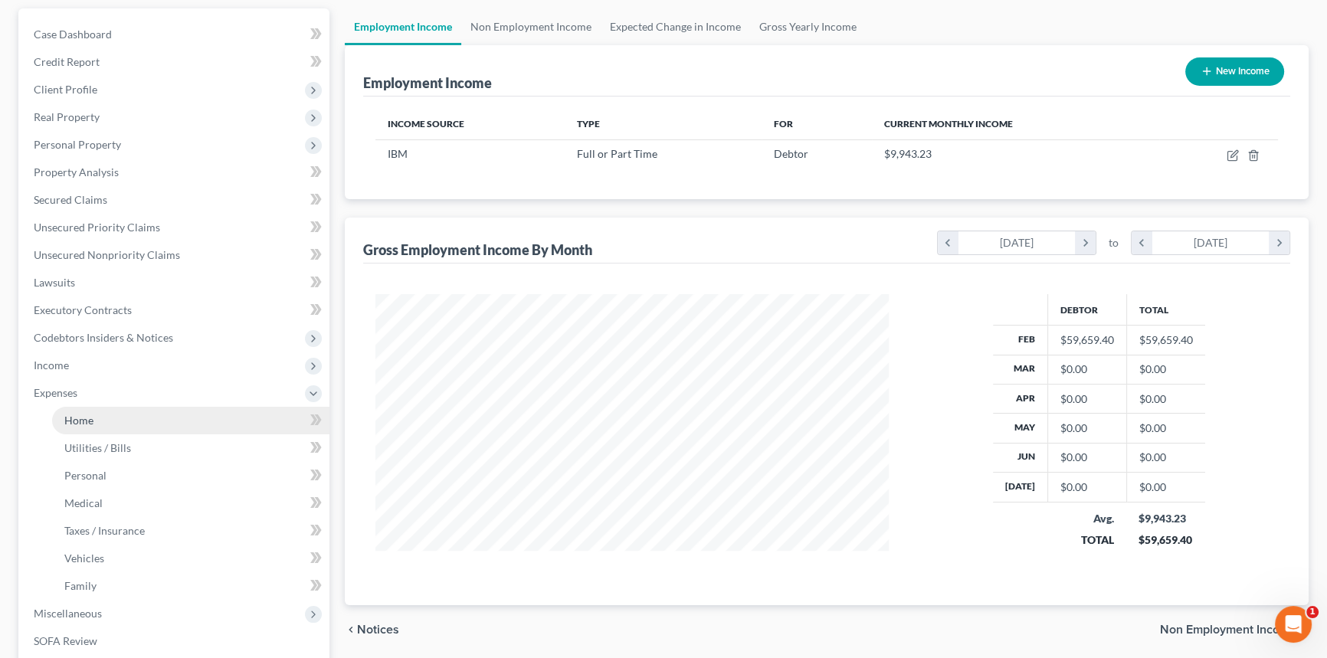
click at [107, 415] on link "Home" at bounding box center [190, 421] width 277 height 28
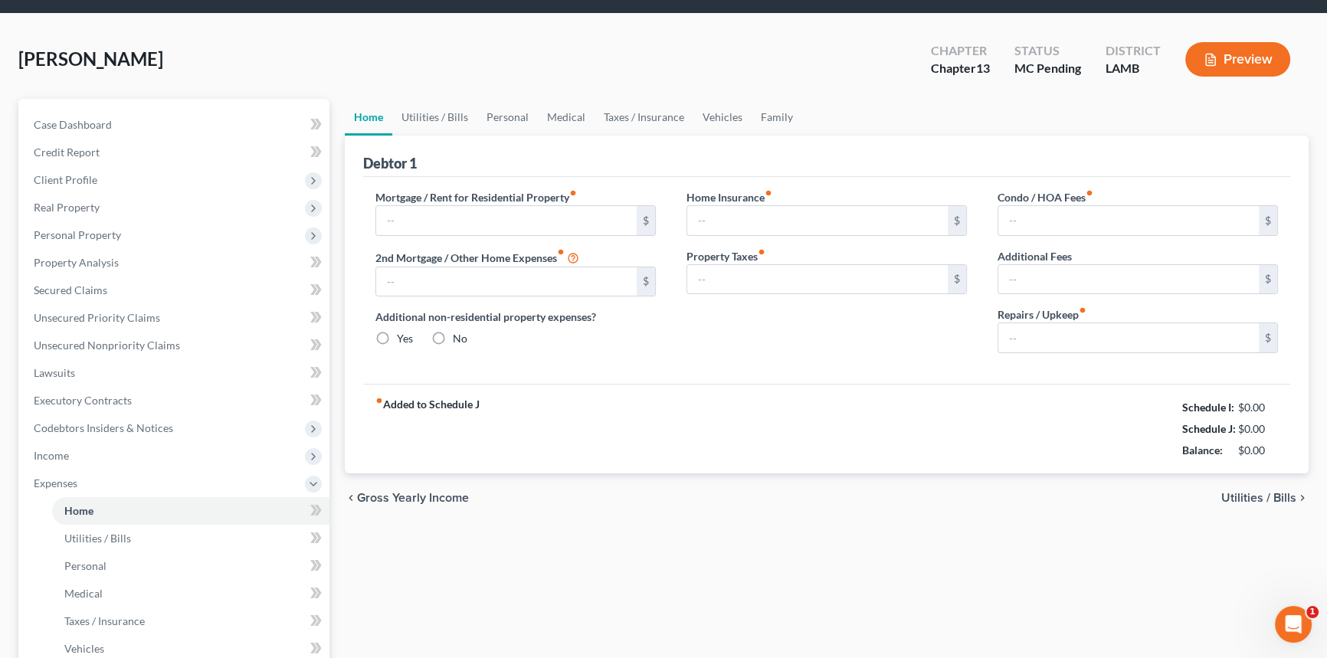
type input "0.00"
radio input "true"
type input "298.93"
type input "0.00"
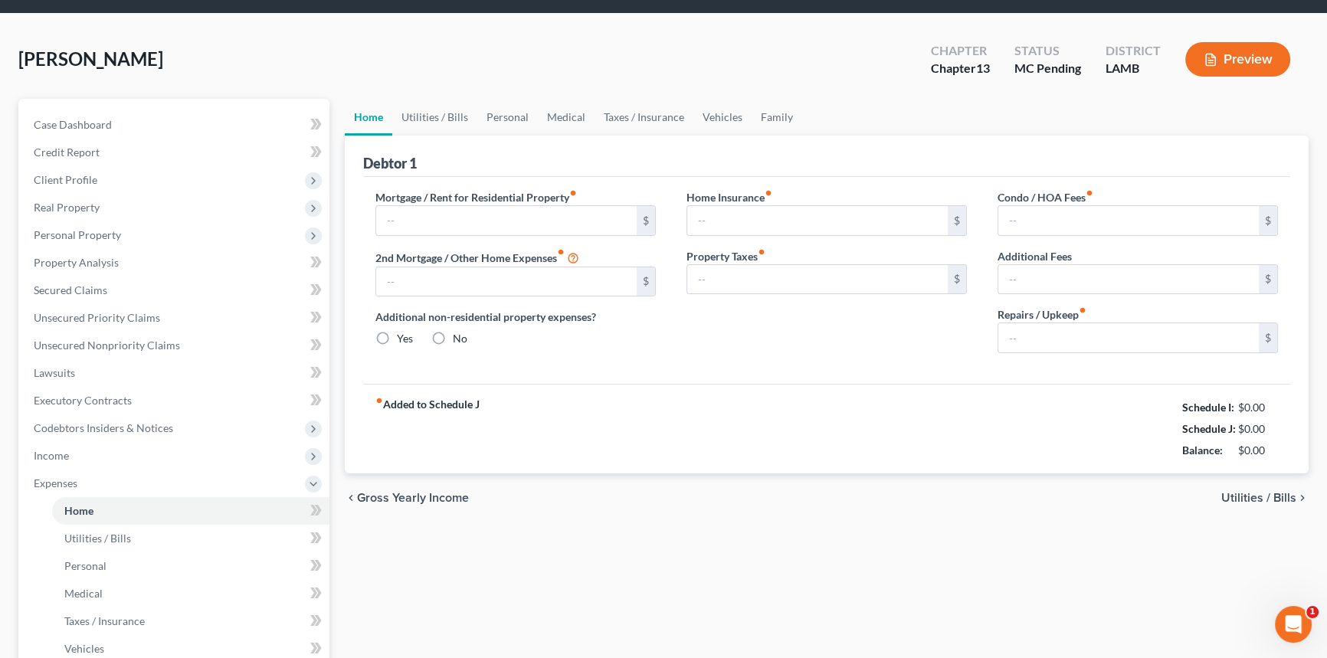
type input "0.00"
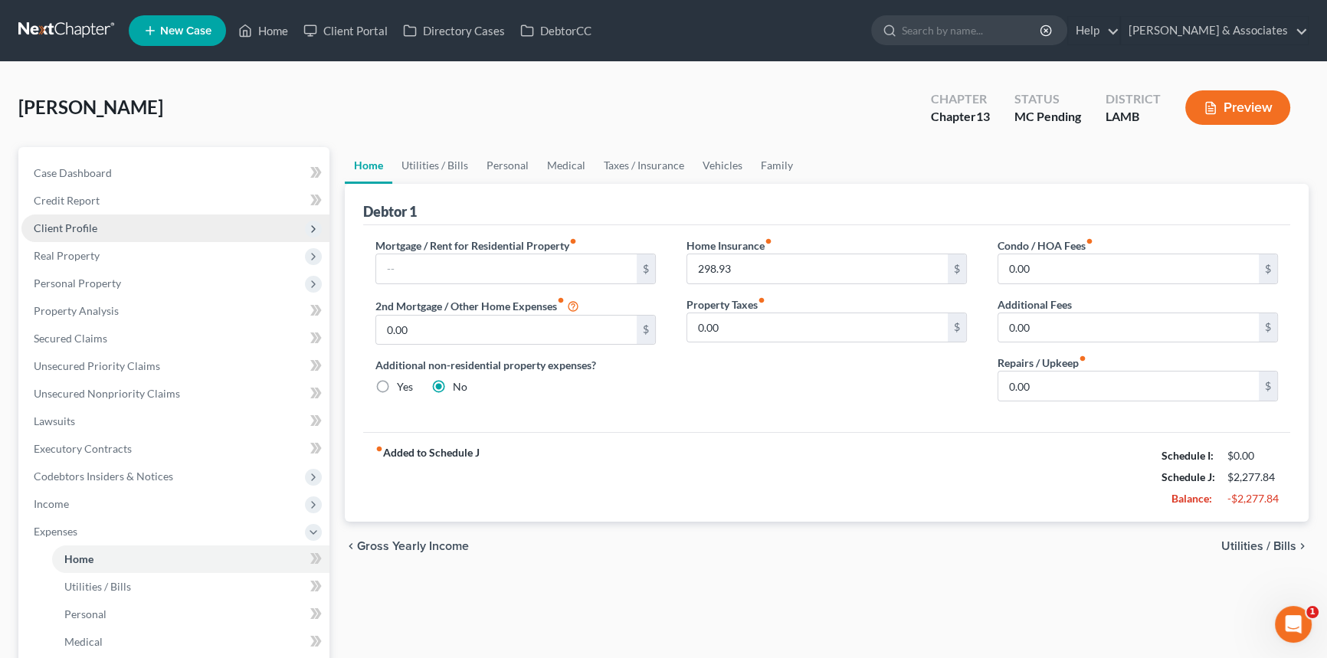
click at [133, 216] on span "Client Profile" at bounding box center [175, 229] width 308 height 28
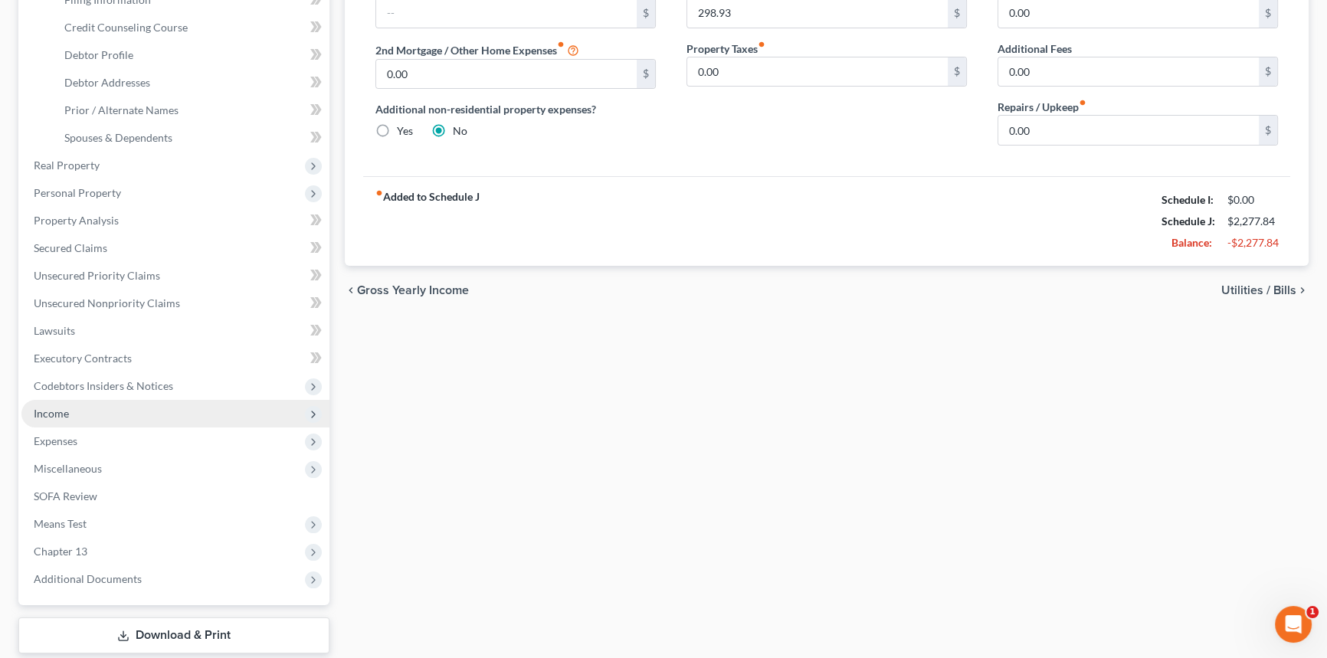
scroll to position [278, 0]
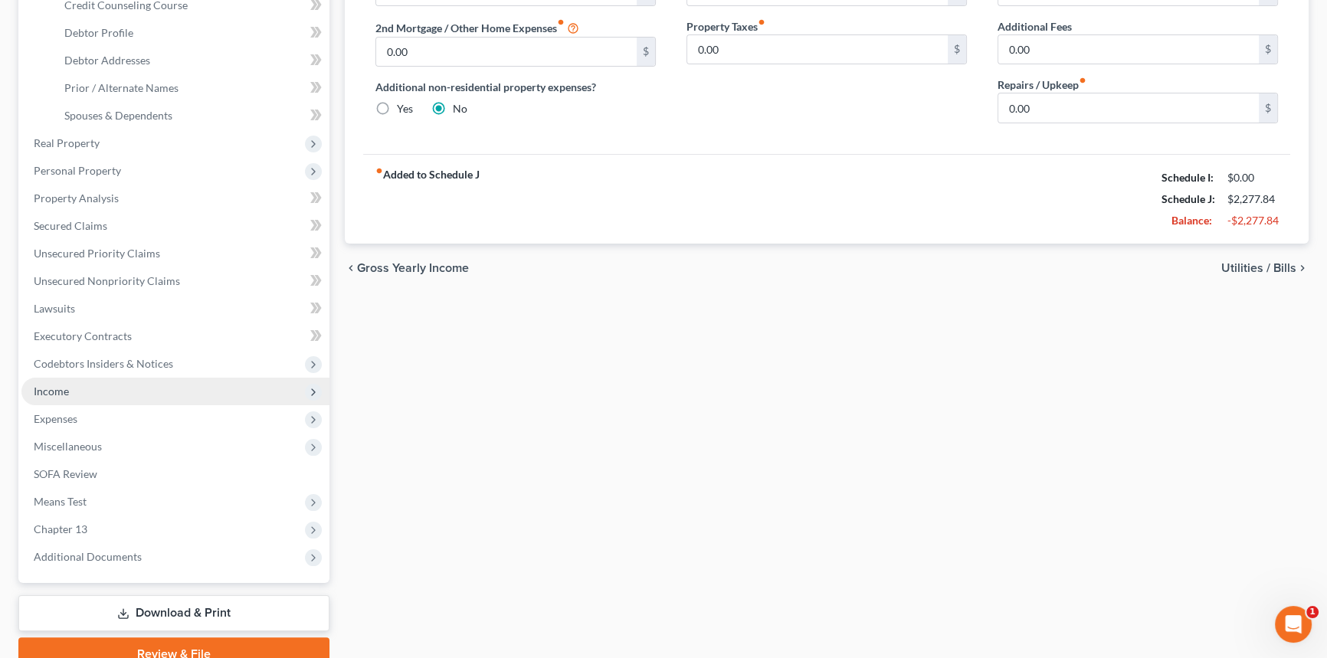
click at [120, 379] on span "Income" at bounding box center [175, 392] width 308 height 28
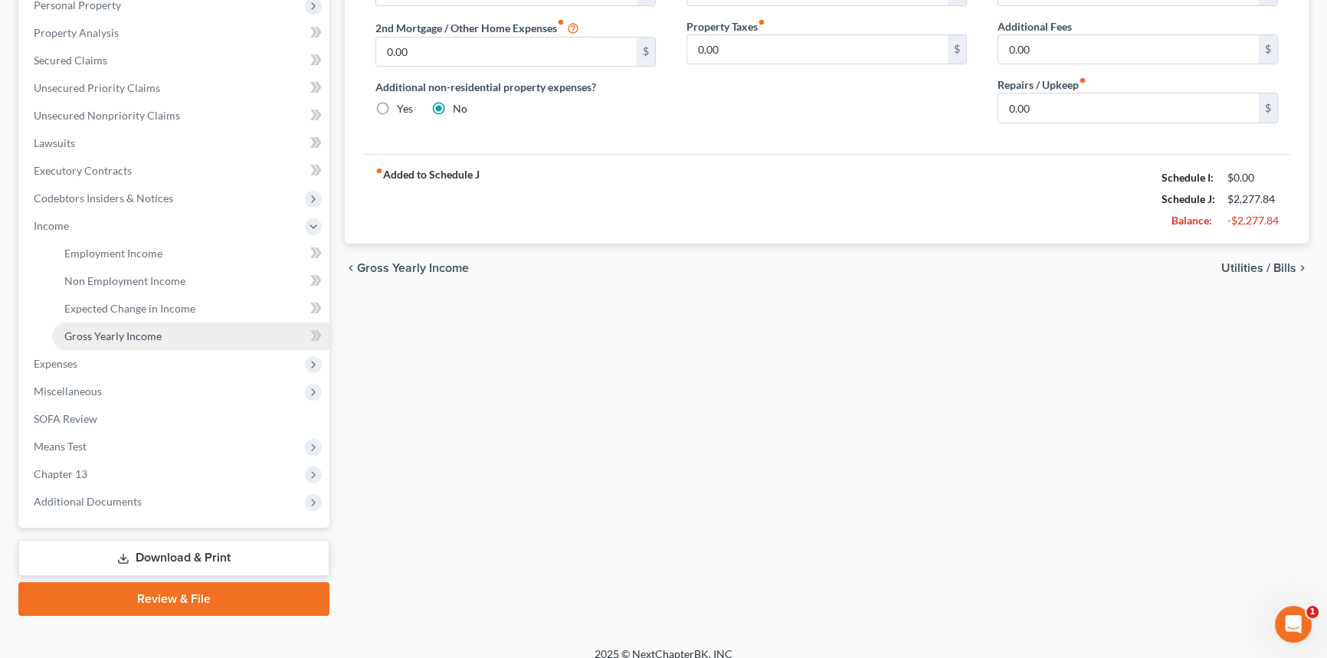
click at [159, 330] on span "Gross Yearly Income" at bounding box center [112, 336] width 97 height 13
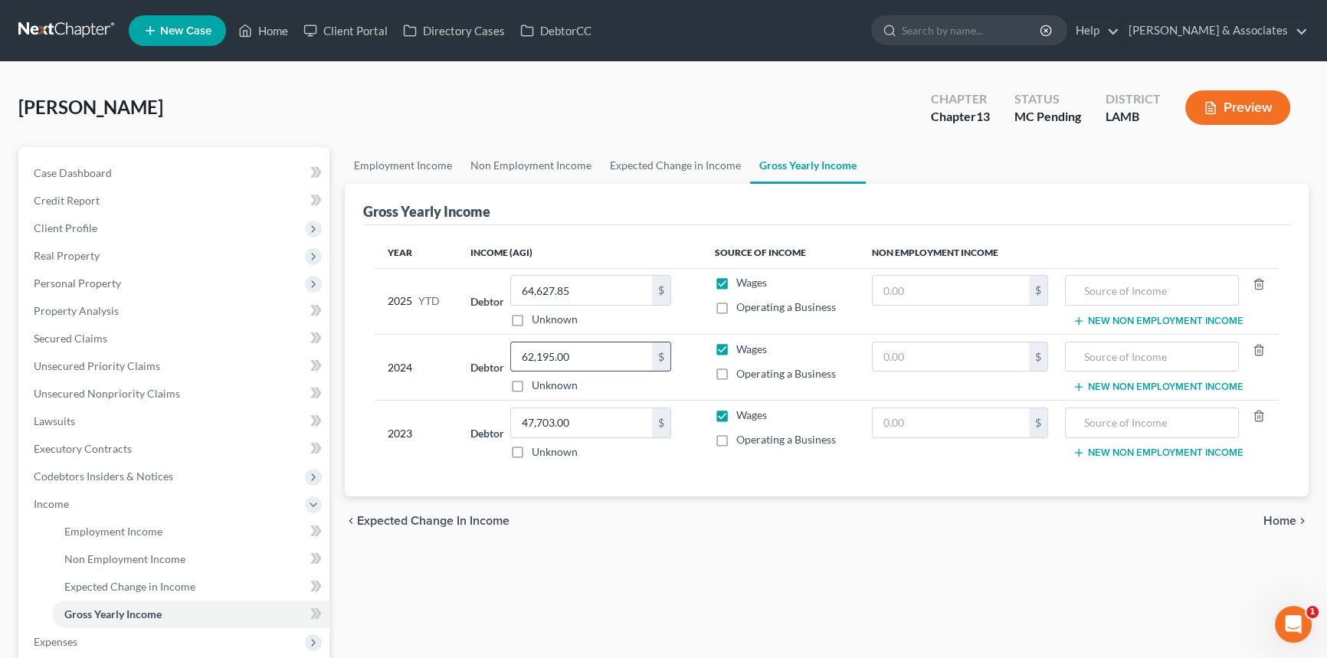
click at [630, 355] on input "62,195.00" at bounding box center [581, 357] width 141 height 29
click at [588, 370] on div "104 $ Unknown" at bounding box center [590, 368] width 161 height 52
click at [592, 355] on input "104" at bounding box center [581, 357] width 141 height 29
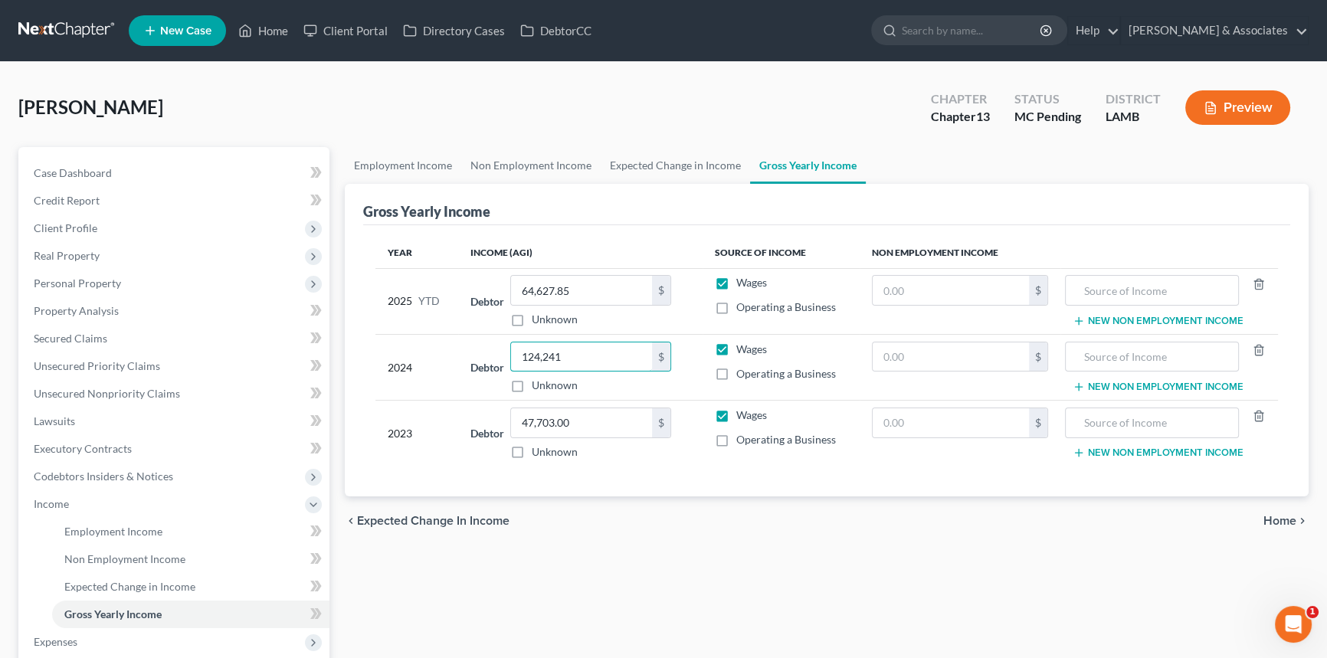
type input "124,241"
click at [752, 575] on div "Employment Income Non Employment Income Expected Change in Income Gross Yearly …" at bounding box center [826, 520] width 979 height 747
click at [639, 427] on input "47,703.00" at bounding box center [581, 422] width 141 height 29
type input "101,876"
click at [814, 497] on div "chevron_left Expected Change in Income Home chevron_right" at bounding box center [827, 521] width 964 height 49
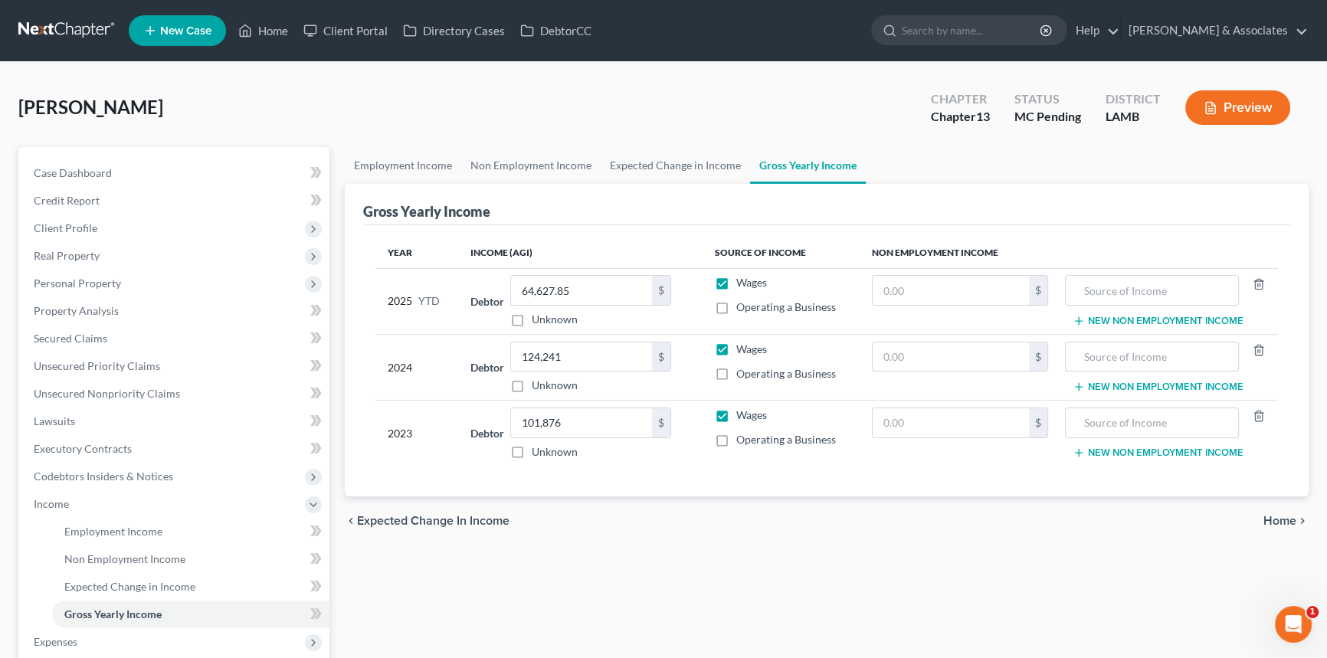
click at [781, 535] on div "chevron_left Expected Change in Income Home chevron_right" at bounding box center [827, 521] width 964 height 49
click at [595, 284] on input "64,627.85" at bounding box center [581, 290] width 141 height 29
type input "74,574.75"
click at [161, 179] on link "Case Dashboard" at bounding box center [175, 173] width 308 height 28
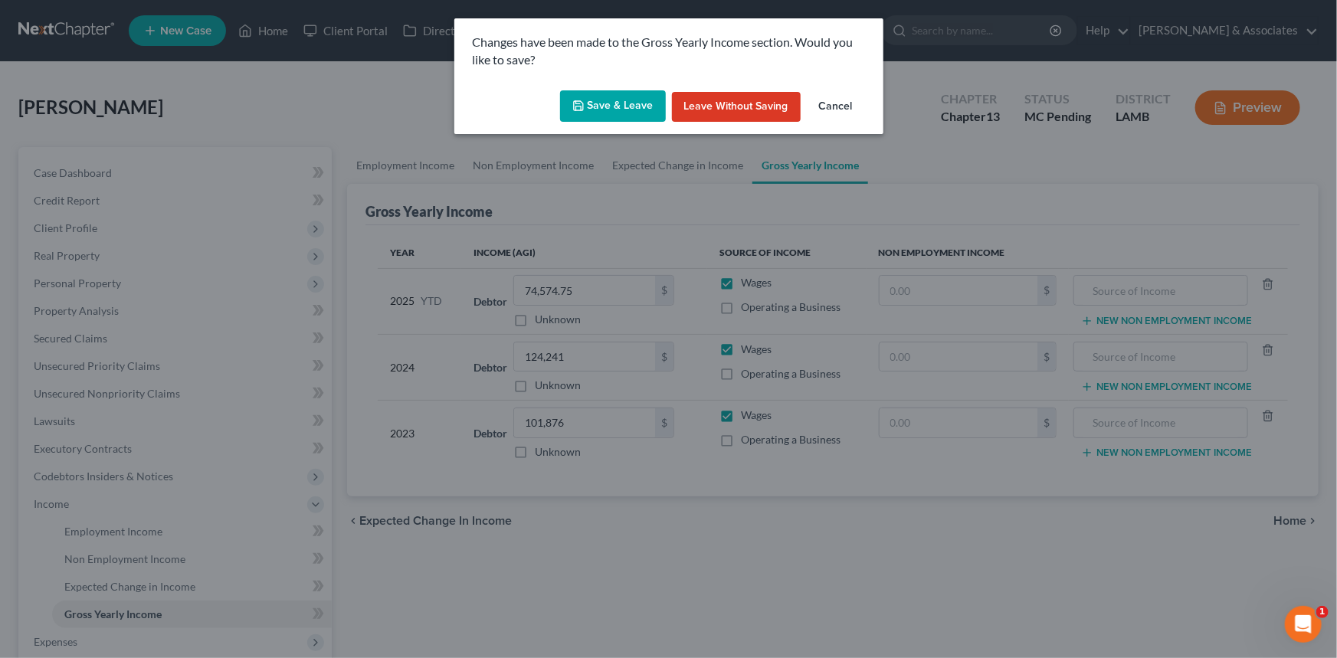
click at [618, 86] on div "Save & Leave Leave without Saving Cancel" at bounding box center [668, 109] width 429 height 51
click at [621, 99] on button "Save & Leave" at bounding box center [613, 106] width 106 height 32
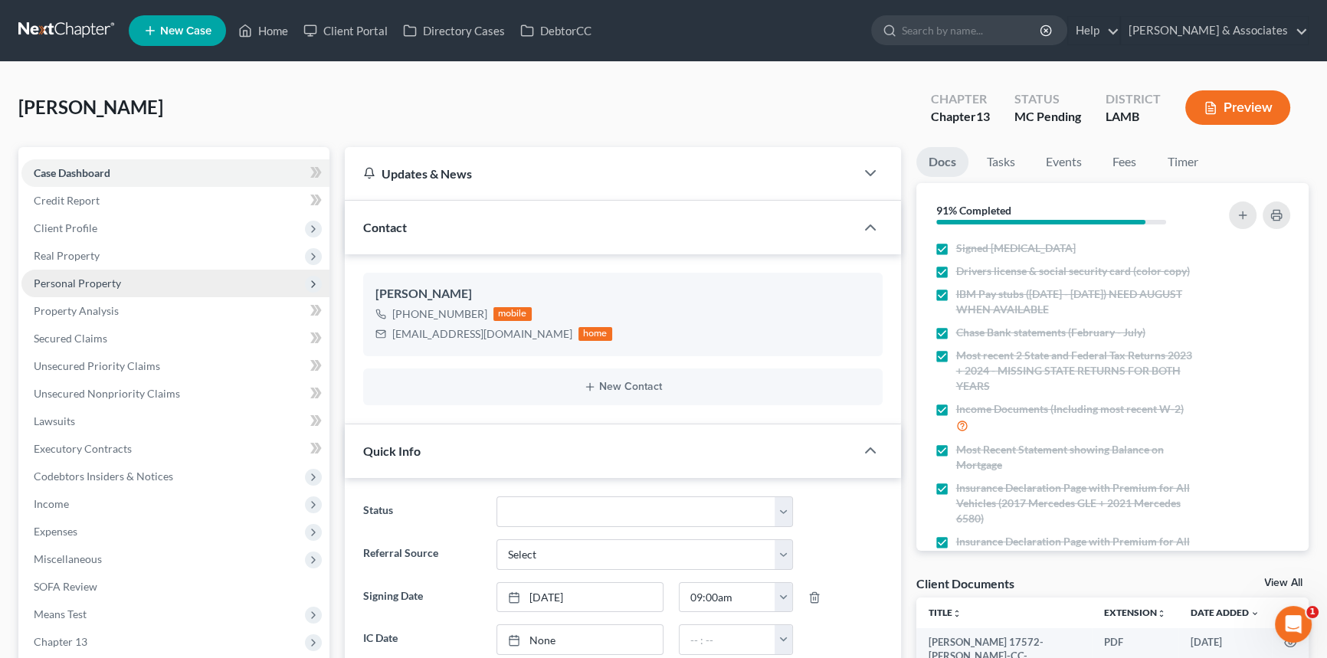
click at [123, 270] on span "Personal Property" at bounding box center [175, 284] width 308 height 28
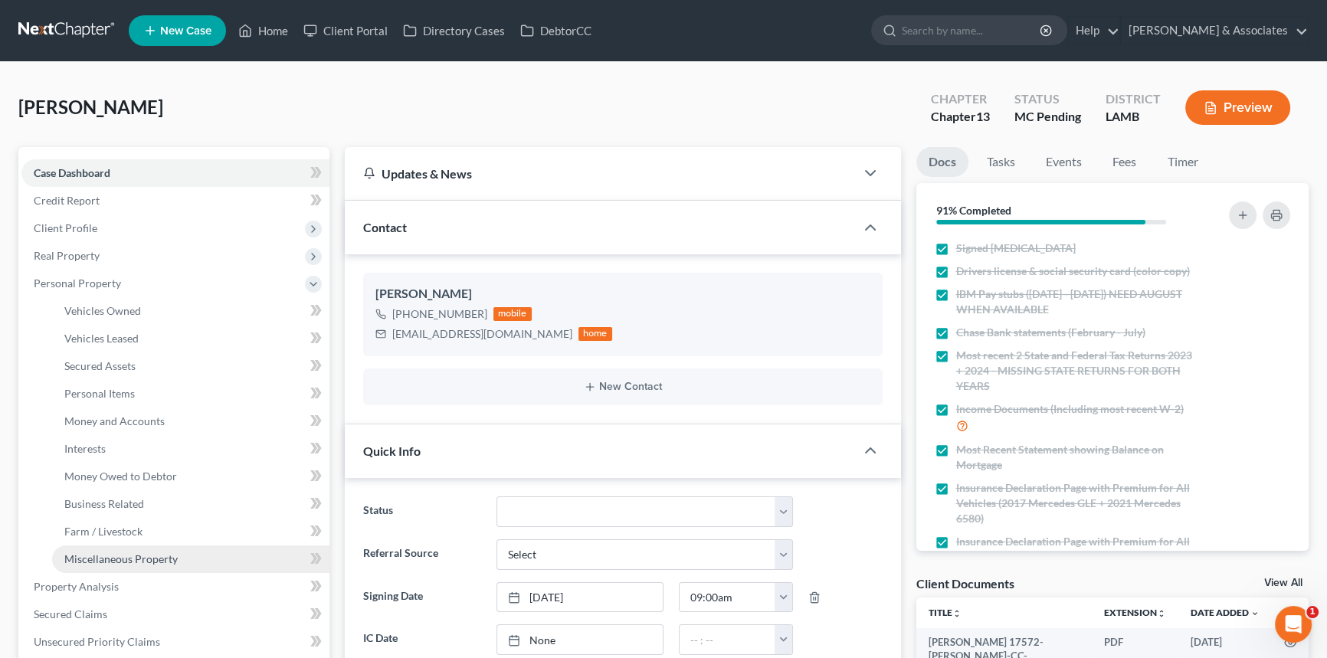
click at [133, 556] on span "Miscellaneous Property" at bounding box center [120, 559] width 113 height 13
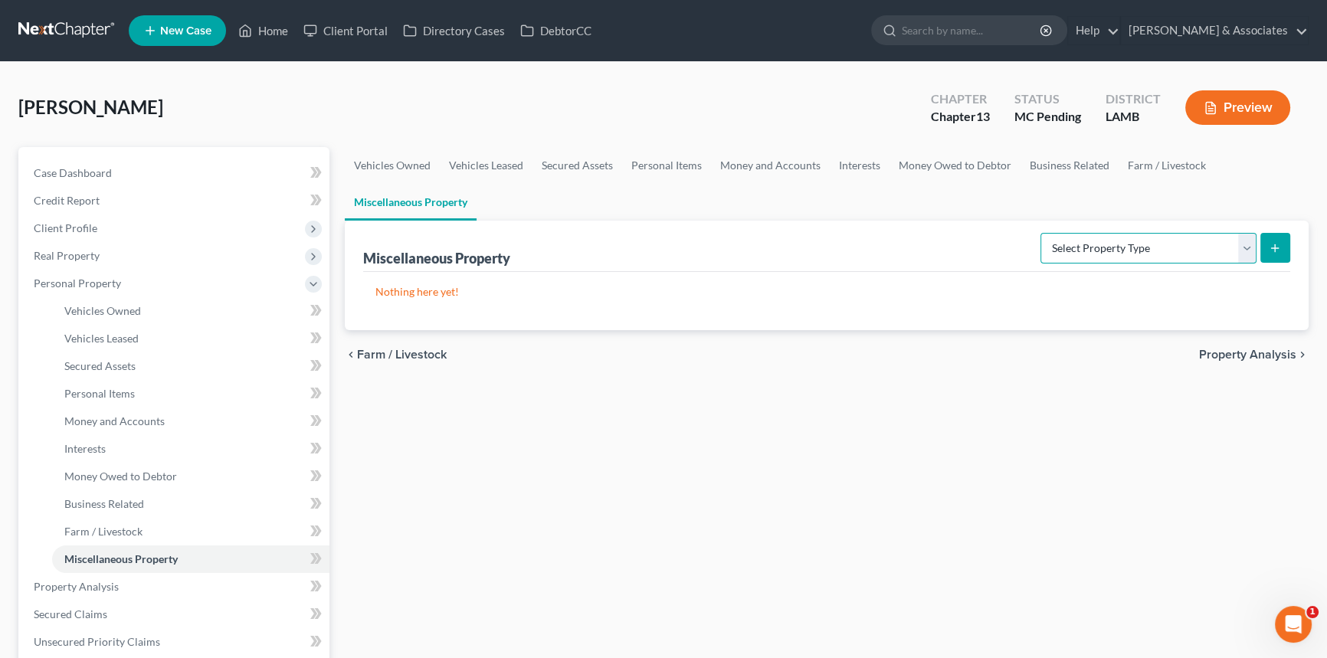
click at [1195, 256] on select "Select Property Type Assigned for Creditor Benefit Within 1 Year Holding for An…" at bounding box center [1149, 248] width 216 height 31
select select "not_yet_listed"
click at [1041, 233] on select "Select Property Type Assigned for Creditor Benefit Within 1 Year Holding for An…" at bounding box center [1149, 248] width 216 height 31
click at [1270, 242] on icon "submit" at bounding box center [1275, 248] width 12 height 12
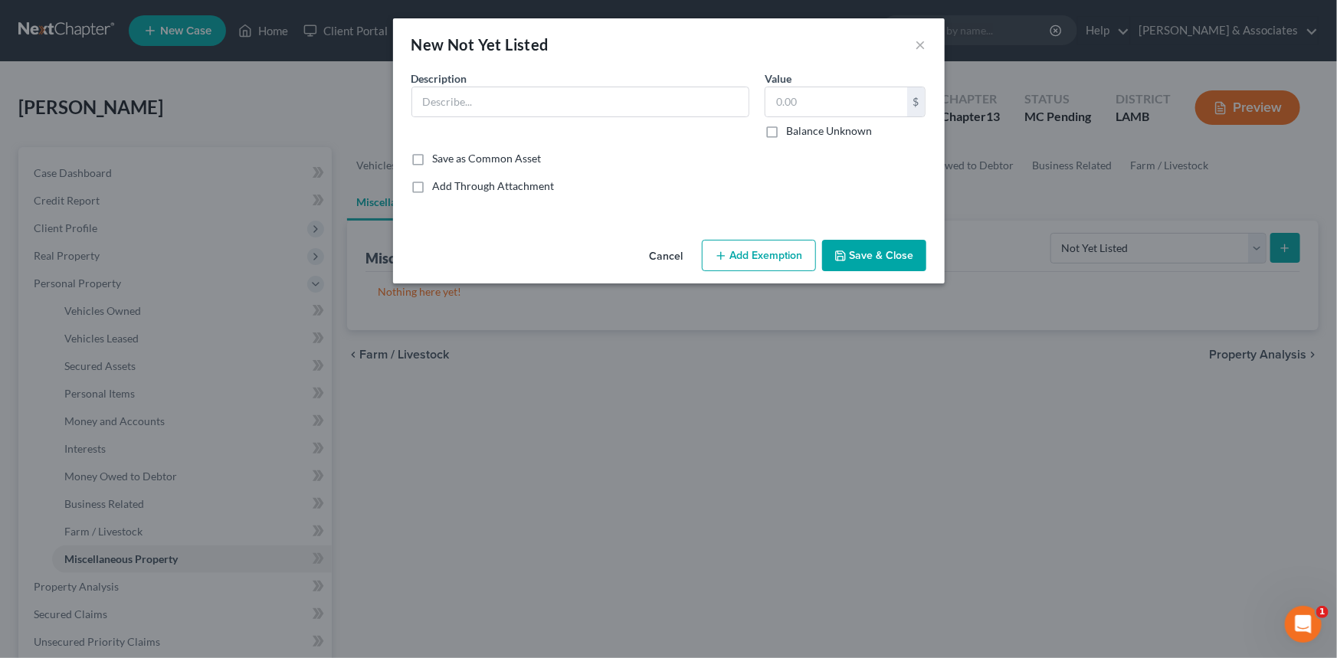
click at [520, 116] on div "Description *" at bounding box center [580, 105] width 353 height 68
click at [523, 110] on input "text" at bounding box center [580, 101] width 336 height 29
type input "Gold coins"
click at [843, 247] on button "Save & Close" at bounding box center [874, 256] width 104 height 32
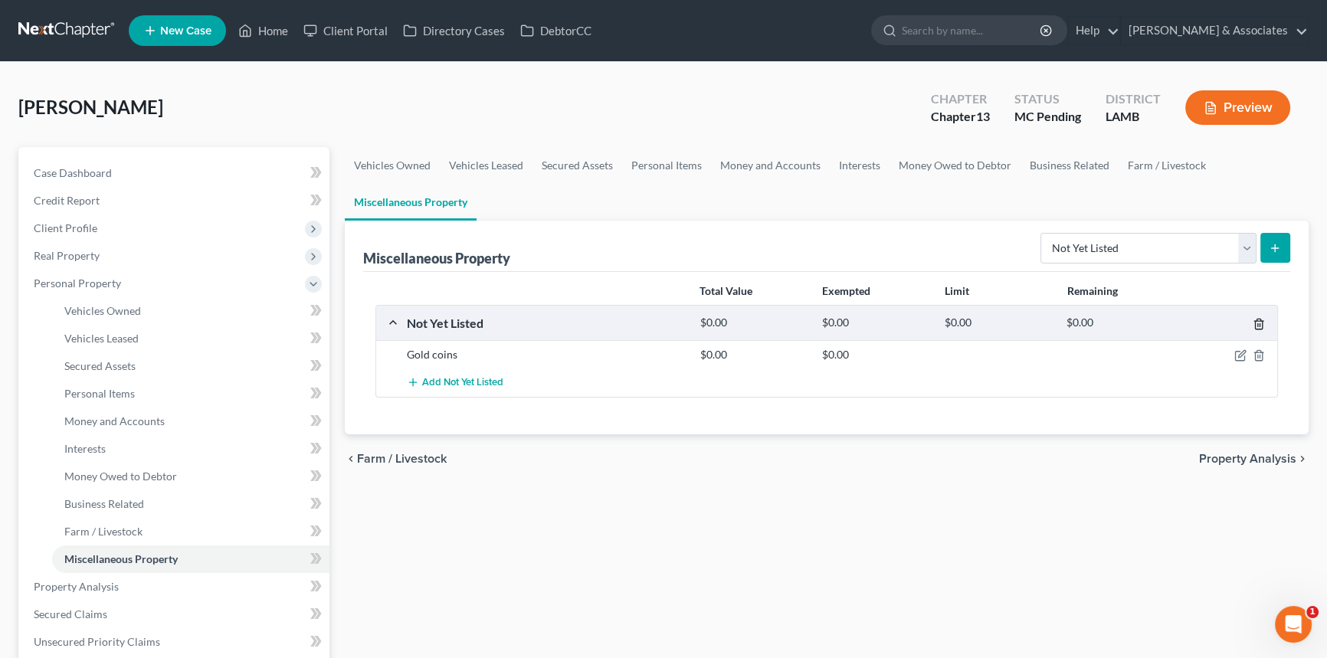
click at [1256, 324] on icon "button" at bounding box center [1259, 324] width 12 height 12
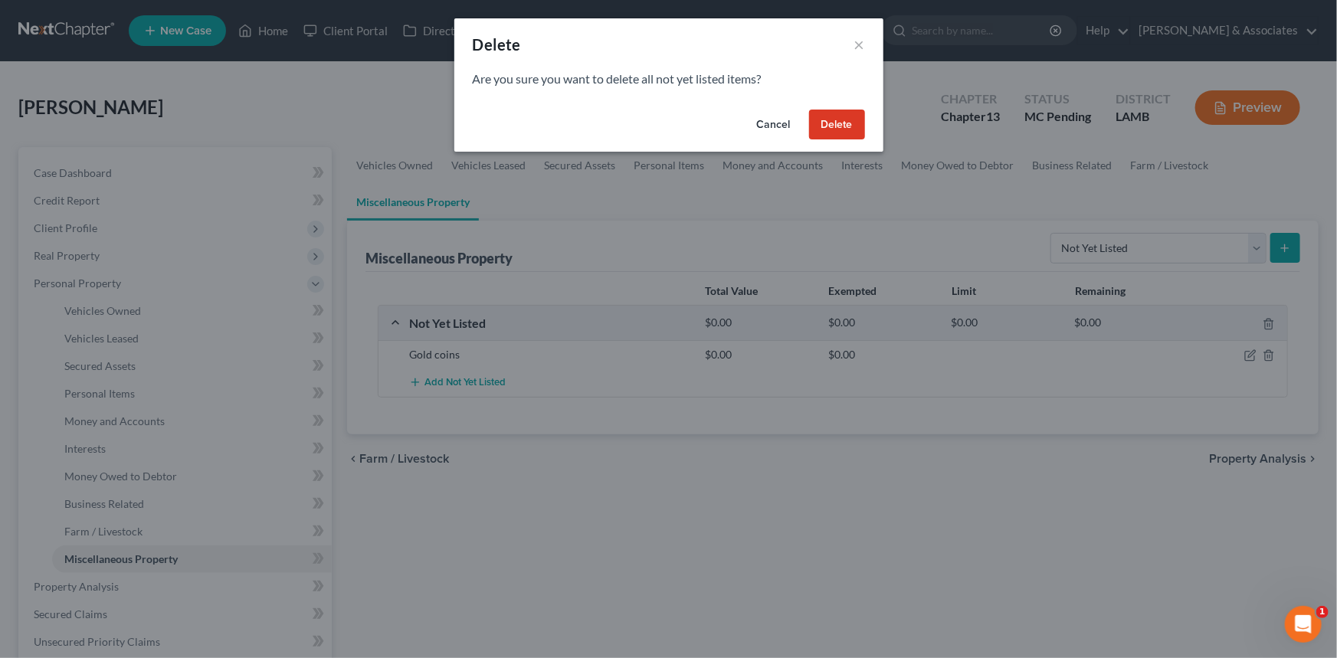
click at [836, 116] on button "Delete" at bounding box center [837, 125] width 56 height 31
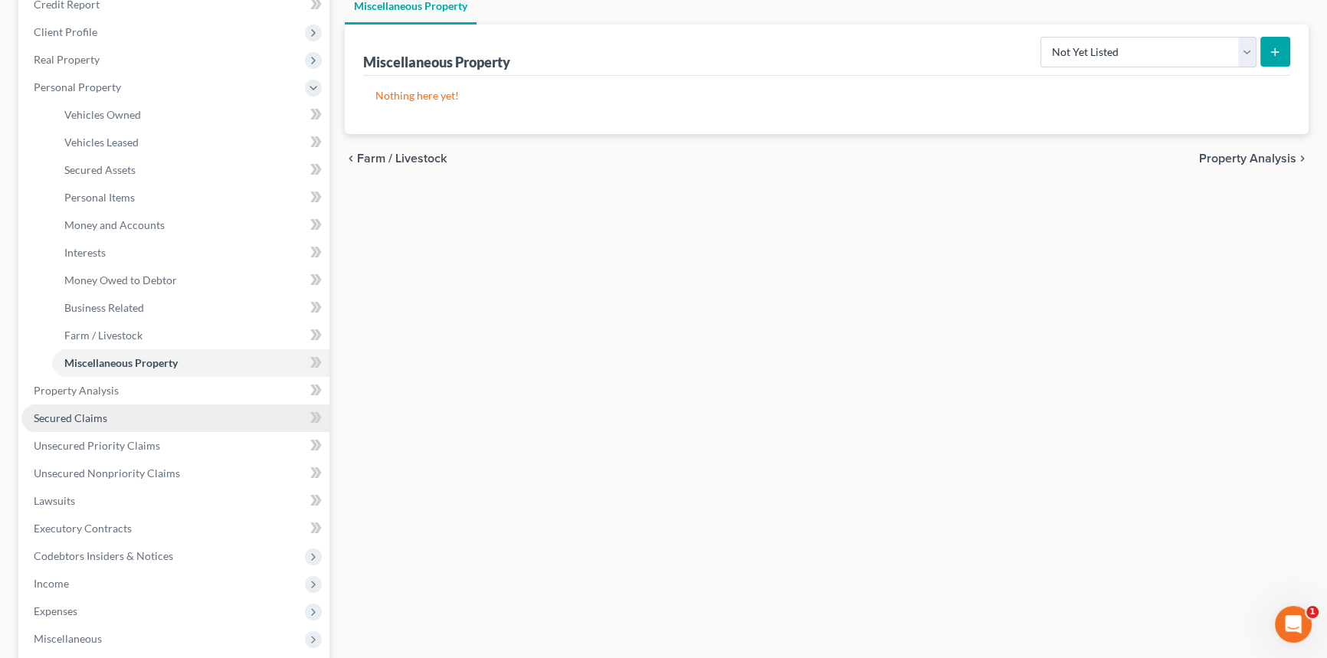
scroll to position [208, 0]
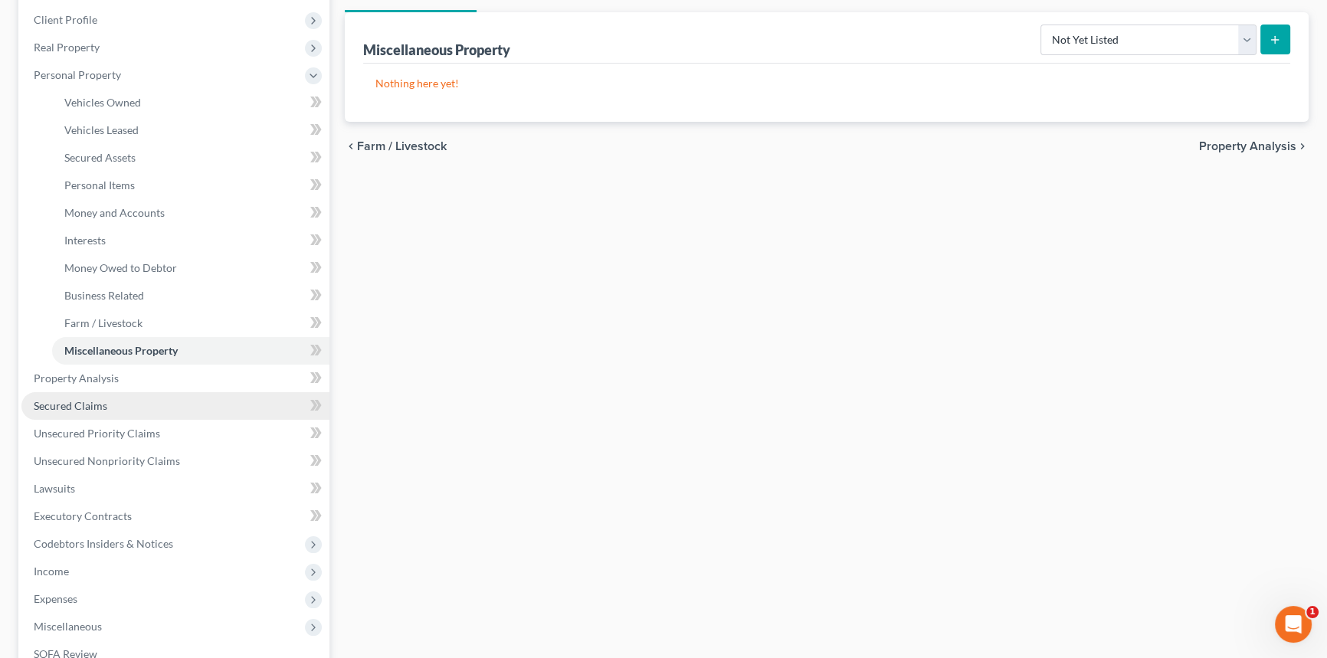
click at [136, 405] on link "Secured Claims" at bounding box center [175, 406] width 308 height 28
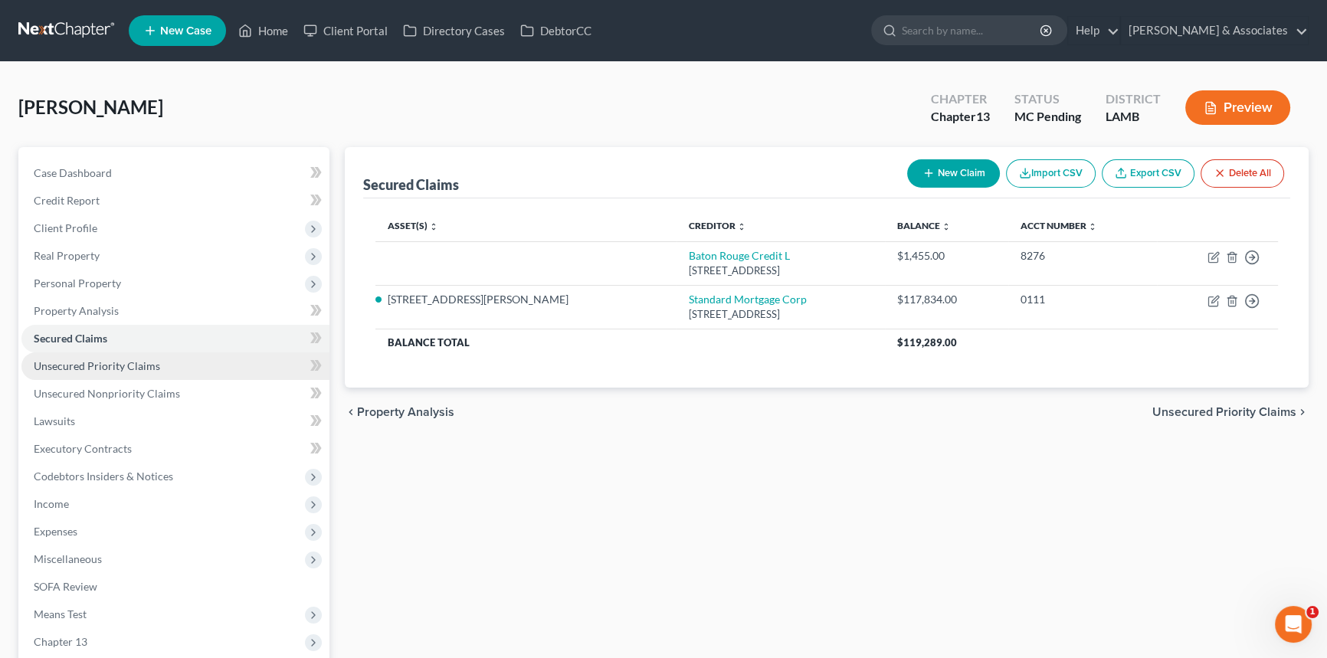
click at [114, 363] on span "Unsecured Priority Claims" at bounding box center [97, 365] width 126 height 13
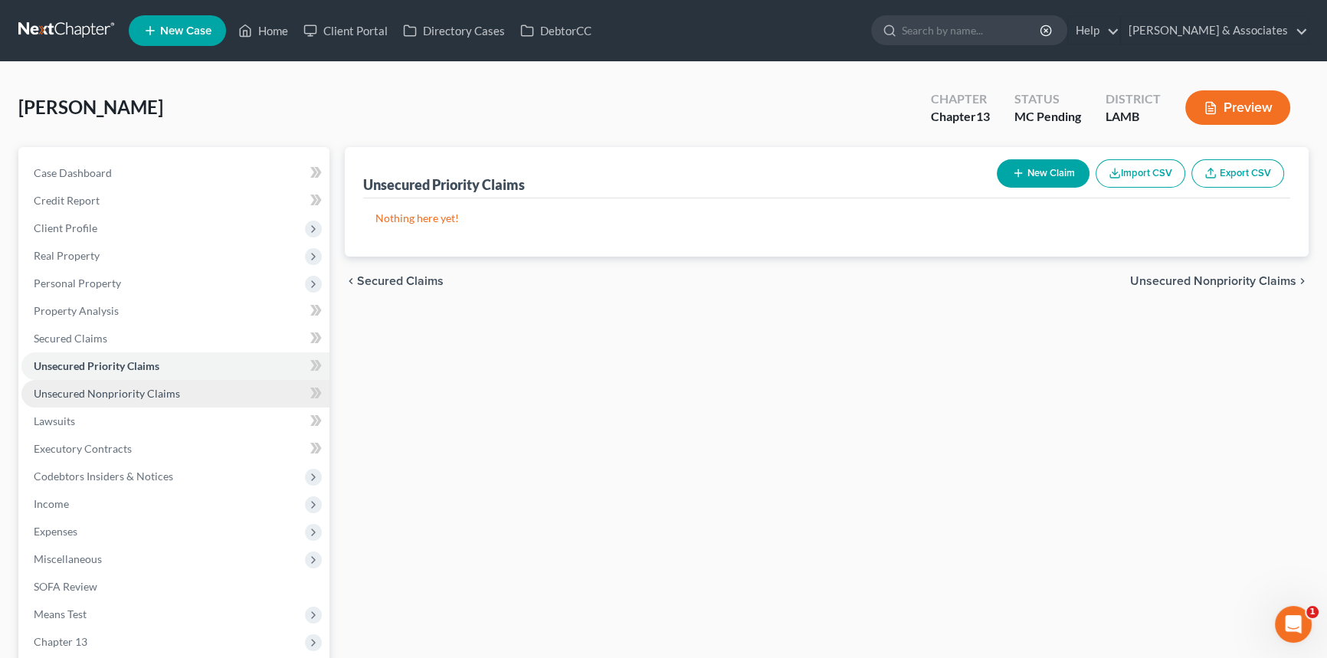
click at [103, 381] on link "Unsecured Nonpriority Claims" at bounding box center [175, 394] width 308 height 28
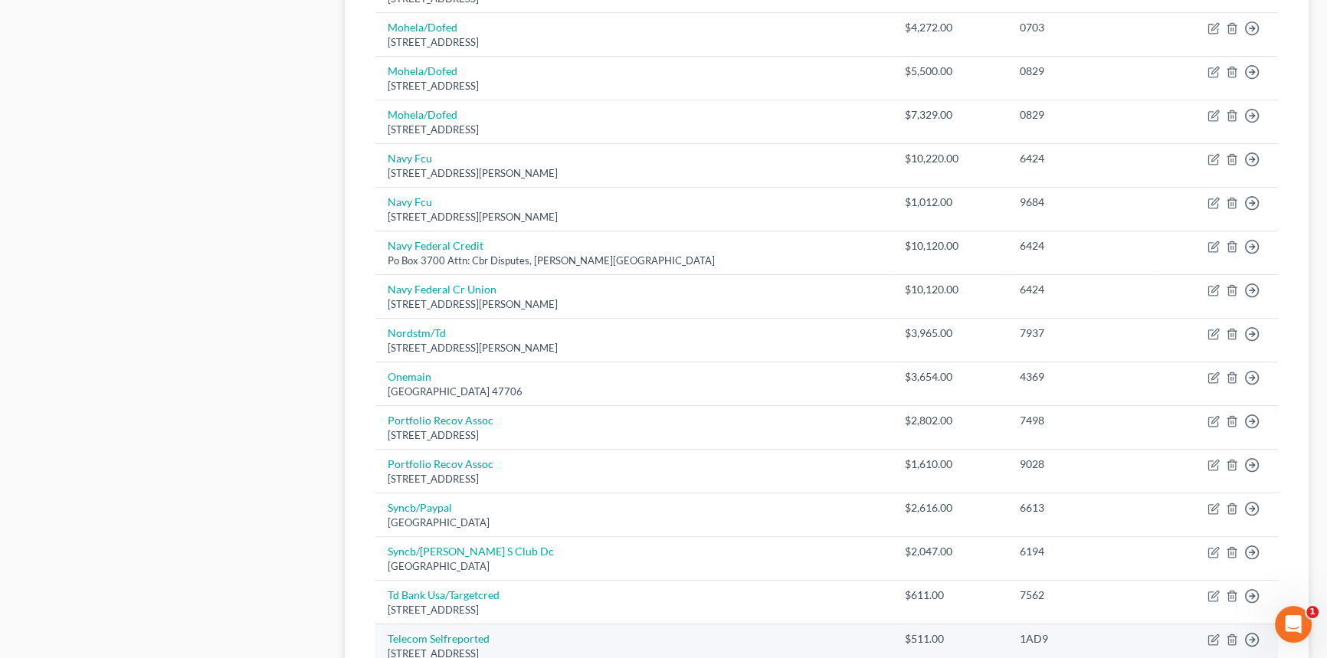
scroll to position [1107, 0]
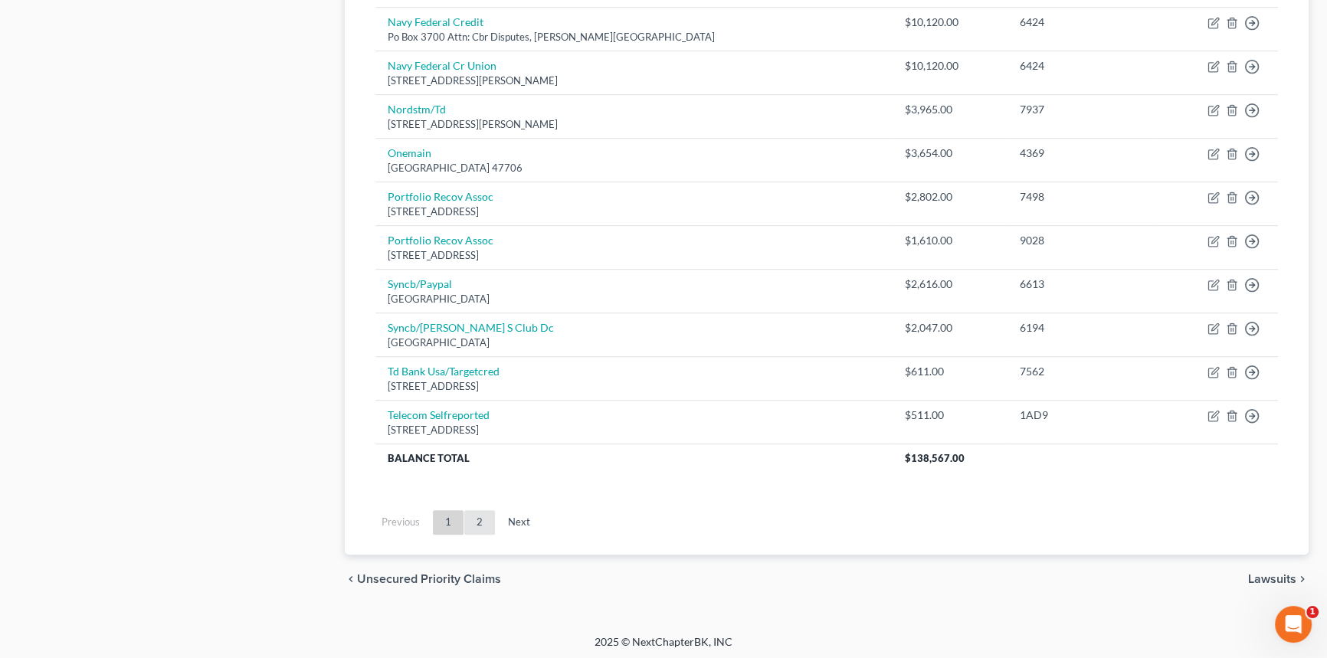
click at [490, 522] on link "2" at bounding box center [479, 522] width 31 height 25
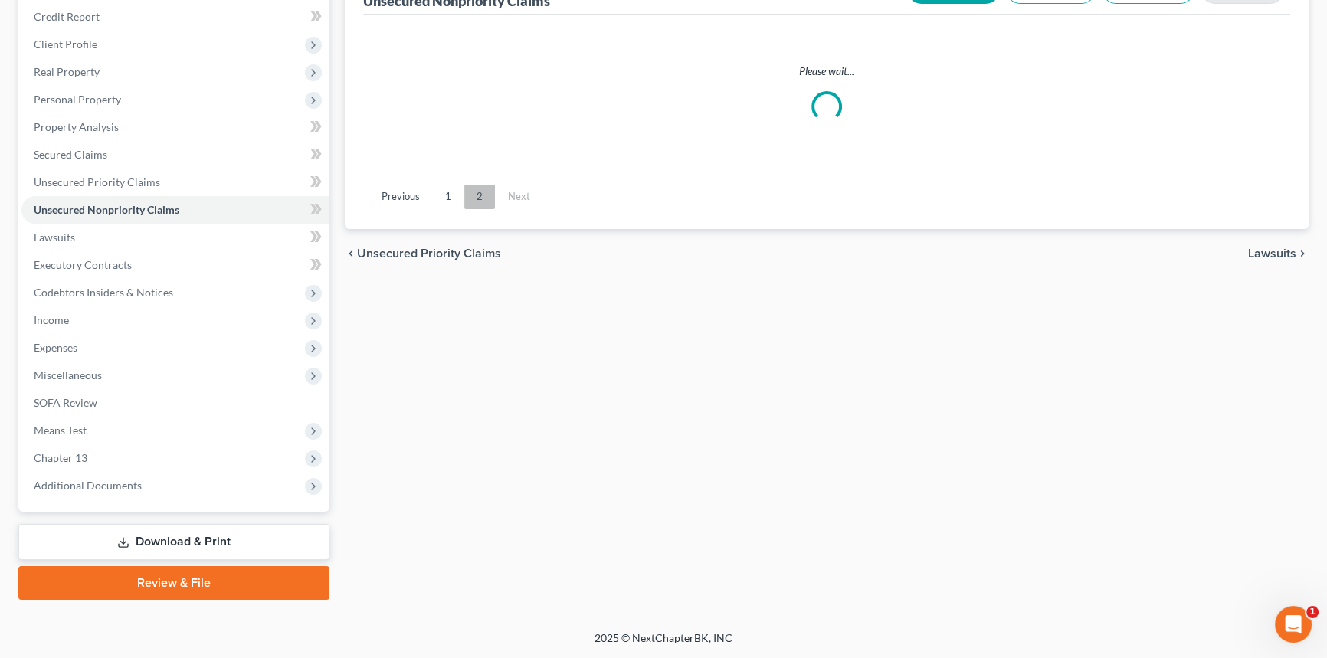
scroll to position [182, 0]
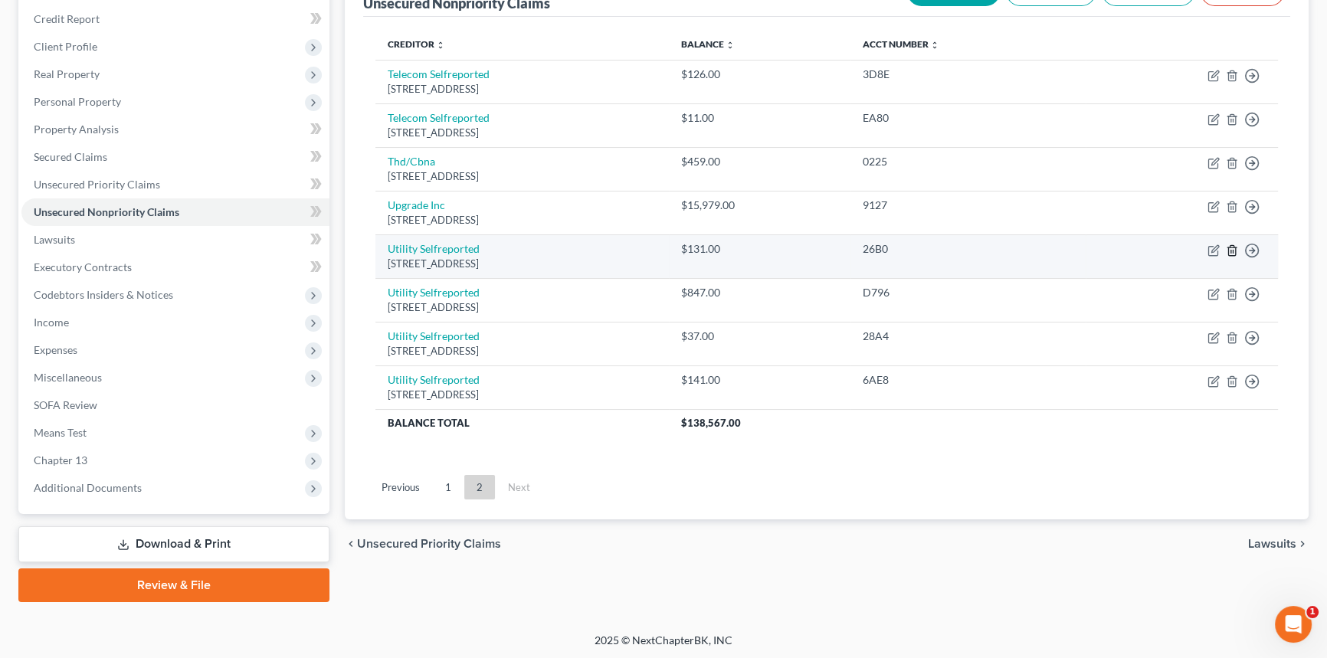
click at [1230, 248] on icon "button" at bounding box center [1232, 250] width 12 height 12
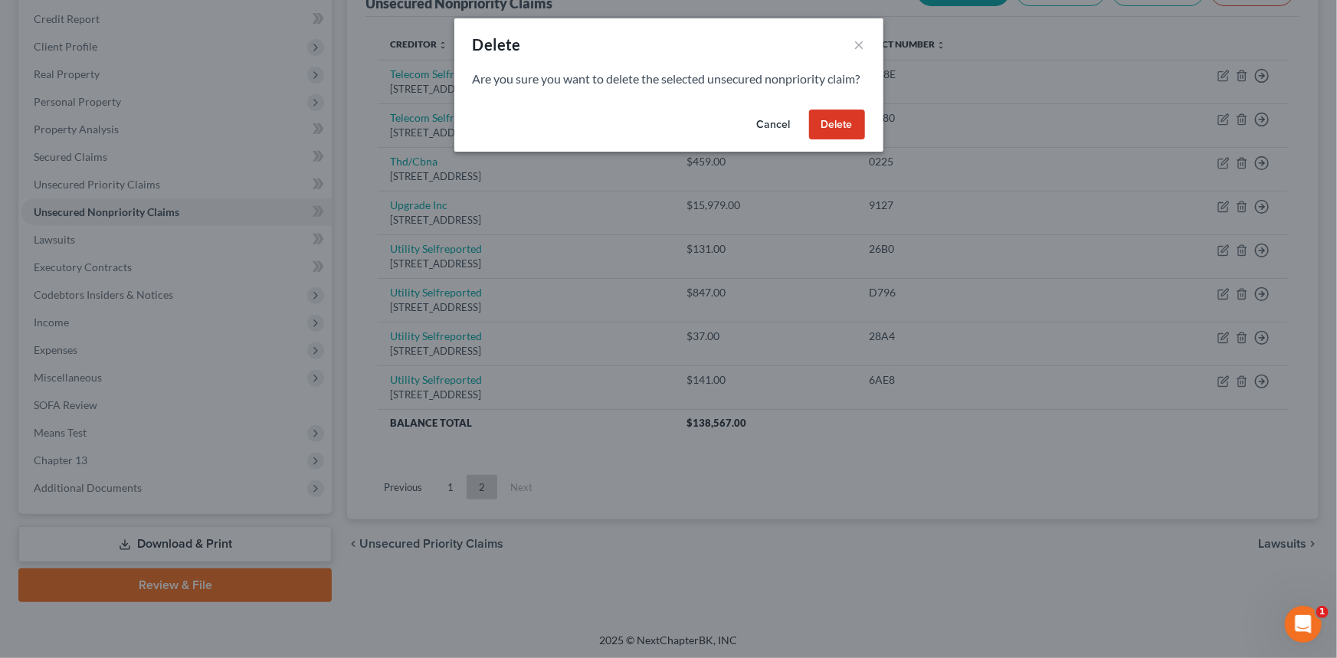
click at [835, 139] on button "Delete" at bounding box center [837, 125] width 56 height 31
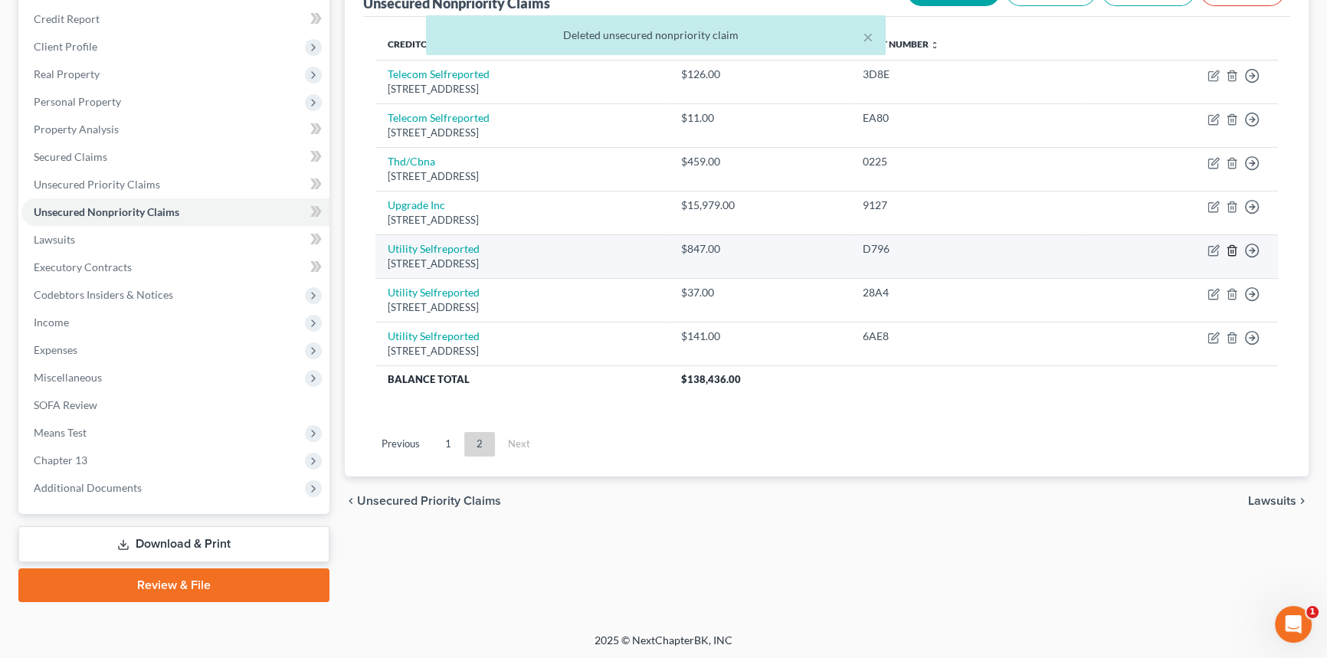
click at [1232, 245] on icon "button" at bounding box center [1232, 250] width 12 height 12
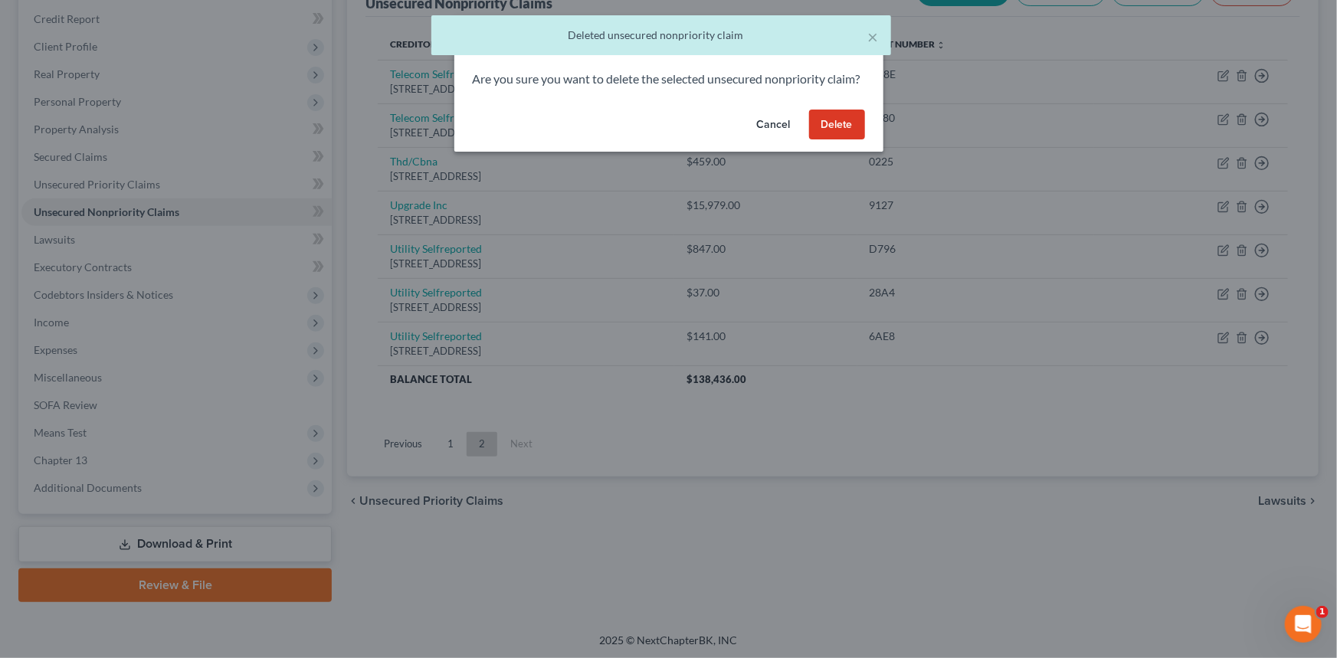
click at [835, 140] on button "Delete" at bounding box center [837, 125] width 56 height 31
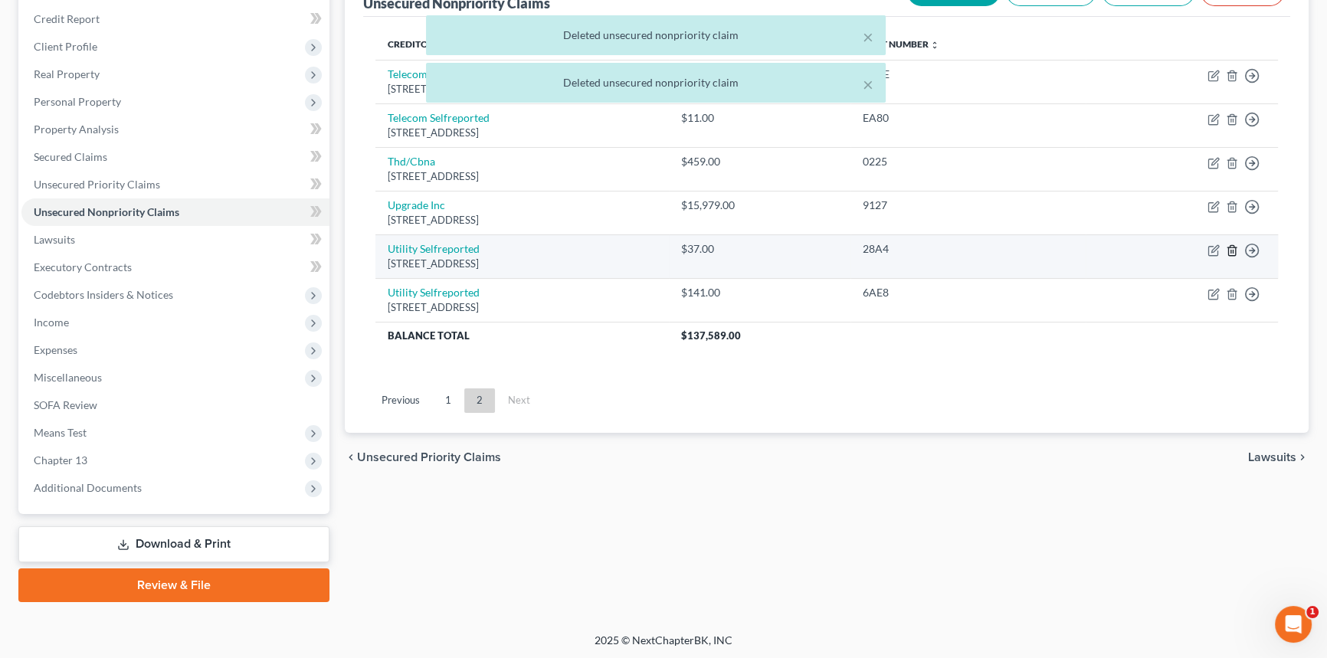
click at [1229, 247] on icon "button" at bounding box center [1232, 250] width 7 height 10
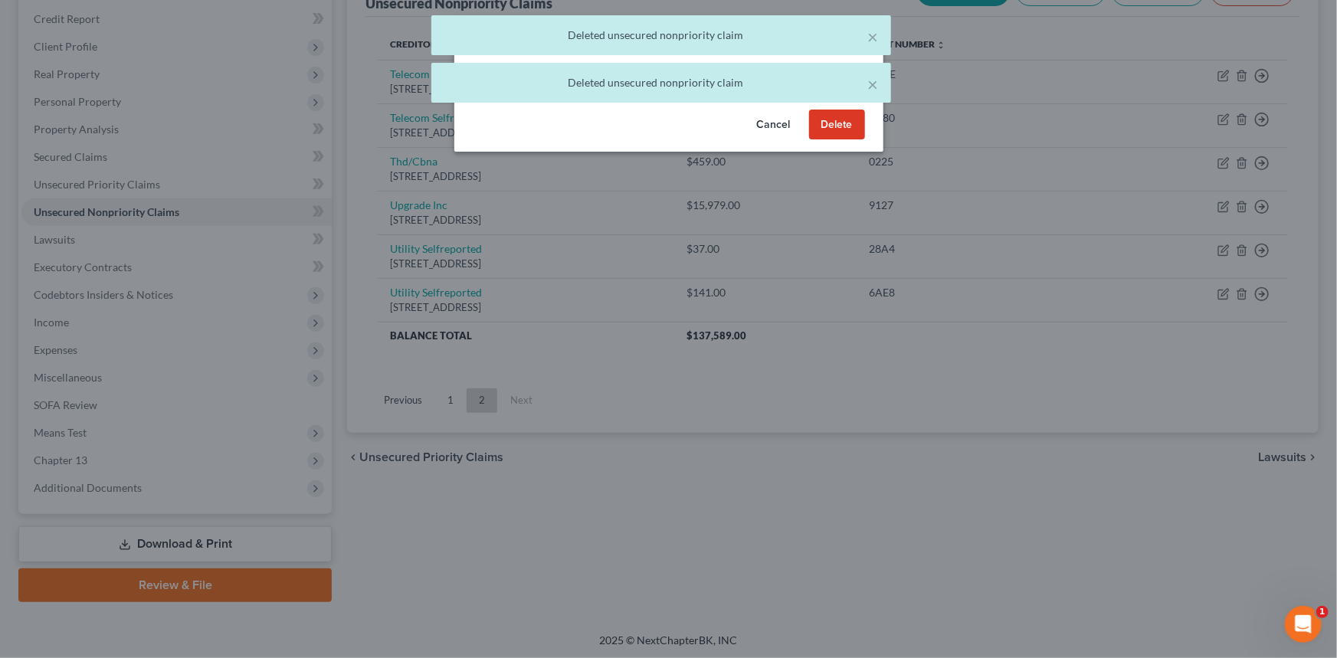
click at [826, 140] on button "Delete" at bounding box center [837, 125] width 56 height 31
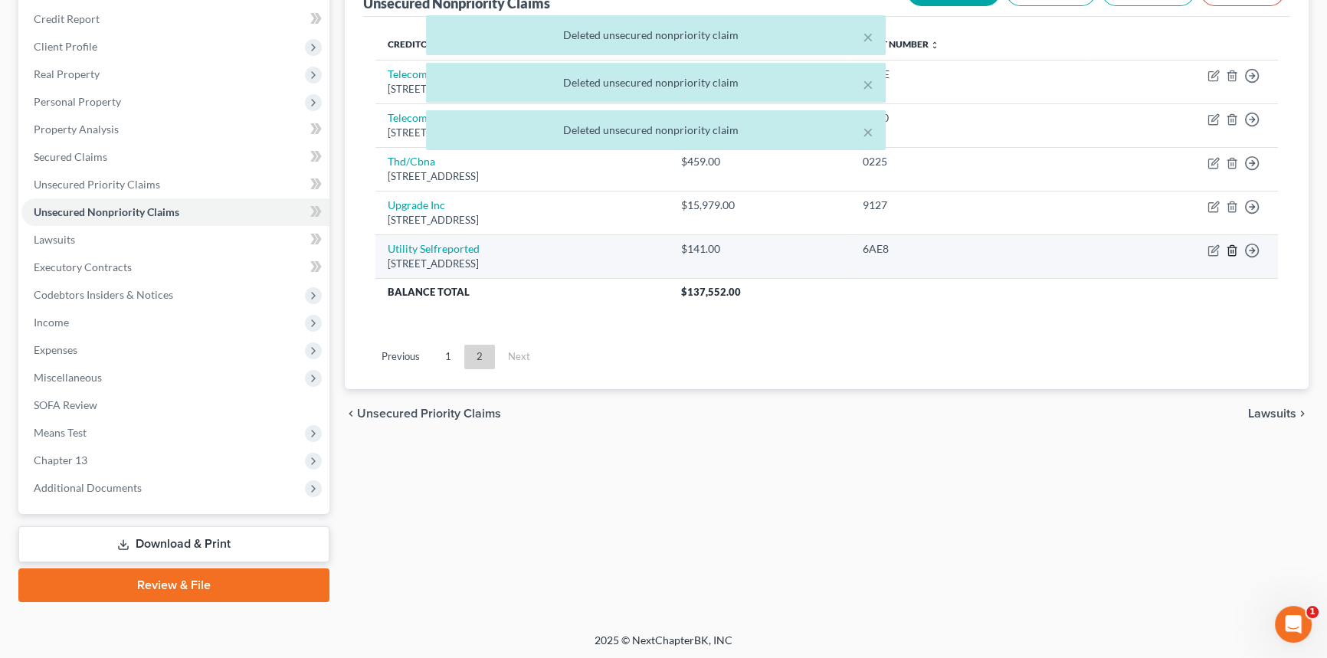
click at [1231, 252] on icon "button" at bounding box center [1232, 250] width 12 height 12
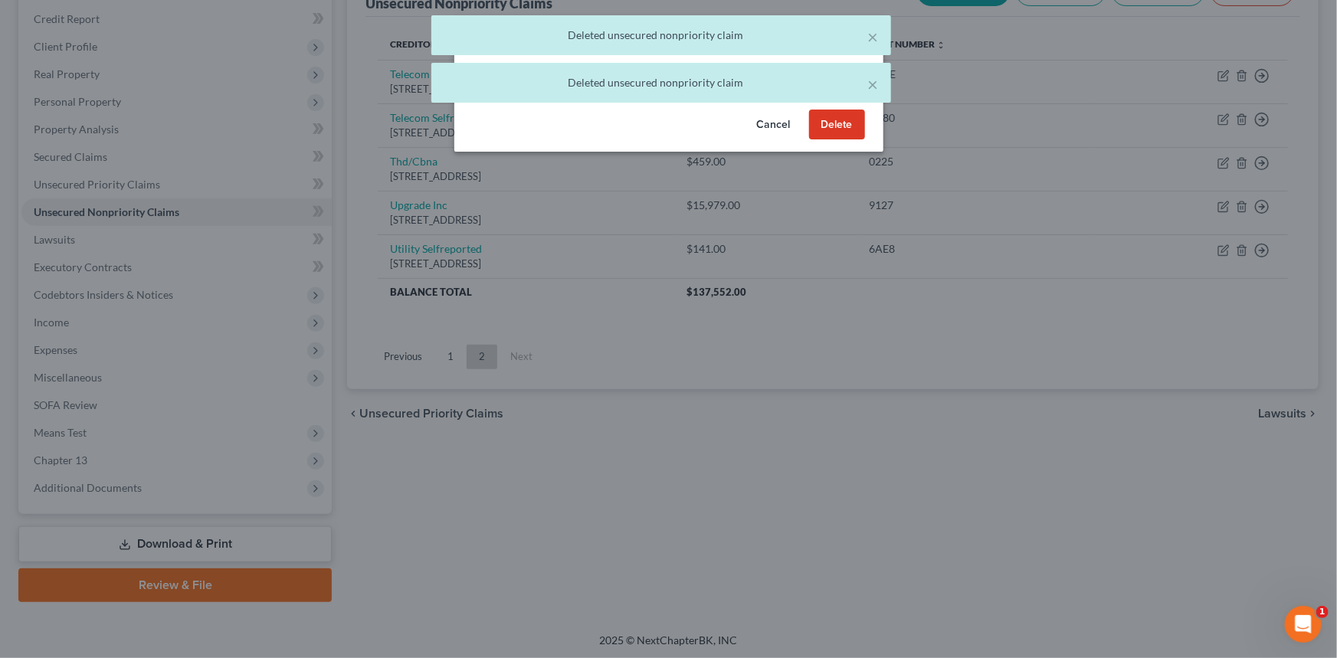
click at [830, 140] on button "Delete" at bounding box center [837, 125] width 56 height 31
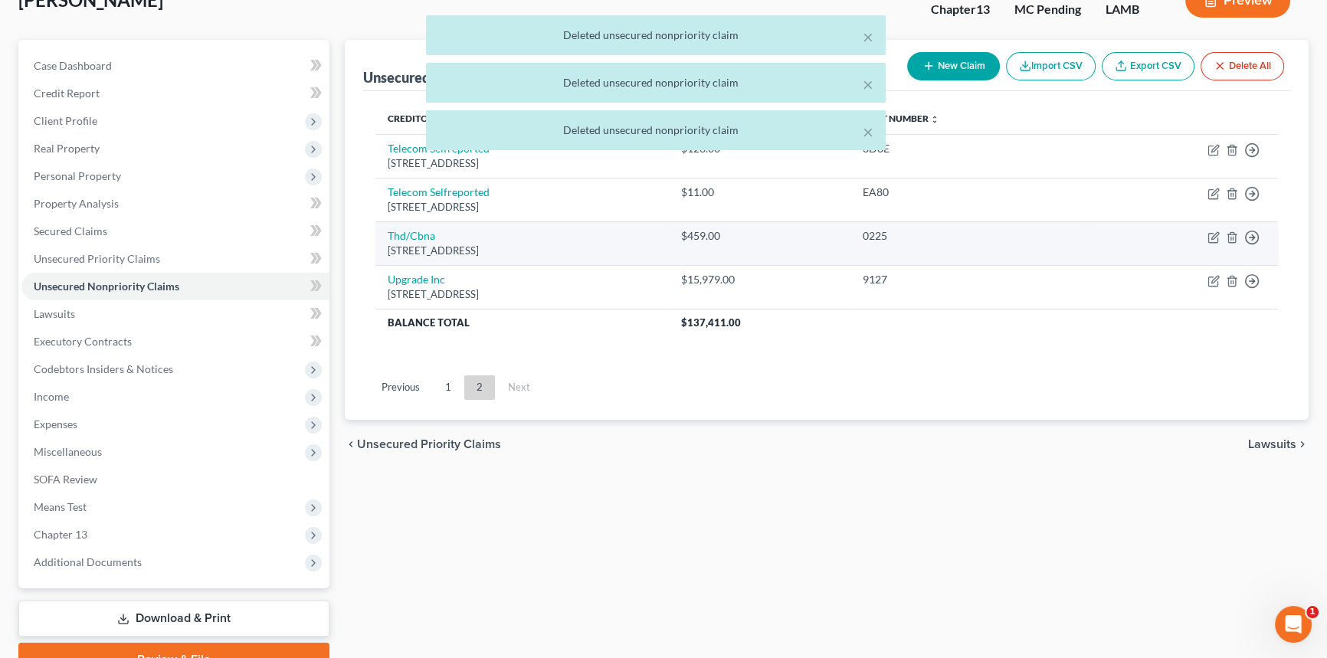
scroll to position [0, 0]
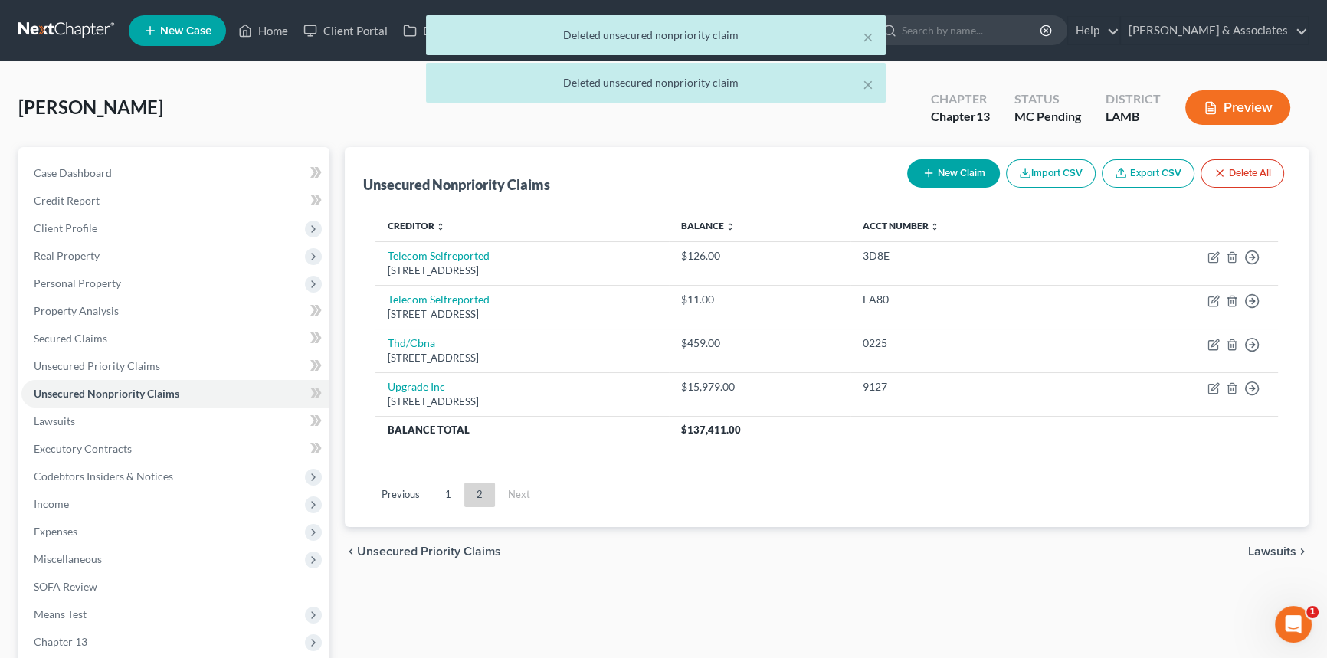
click at [1243, 115] on button "Preview" at bounding box center [1238, 107] width 105 height 34
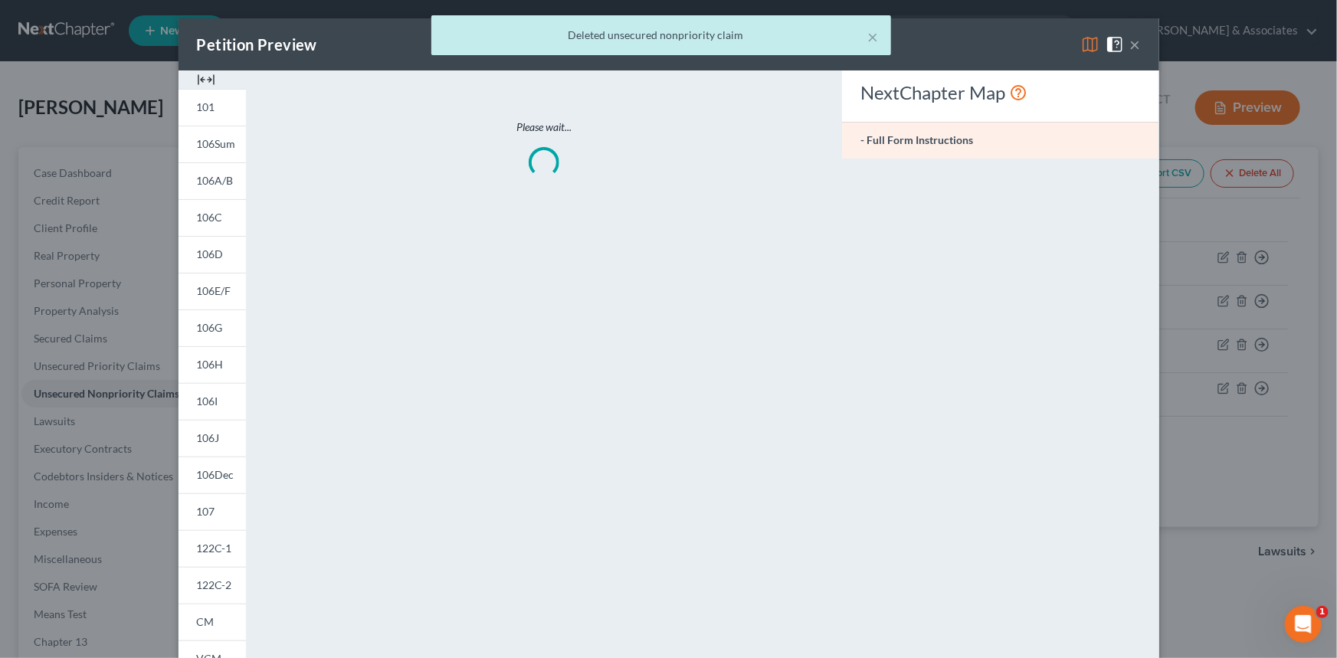
click at [1088, 44] on div "× Deleted unsecured nonpriority claim" at bounding box center [660, 39] width 1337 height 48
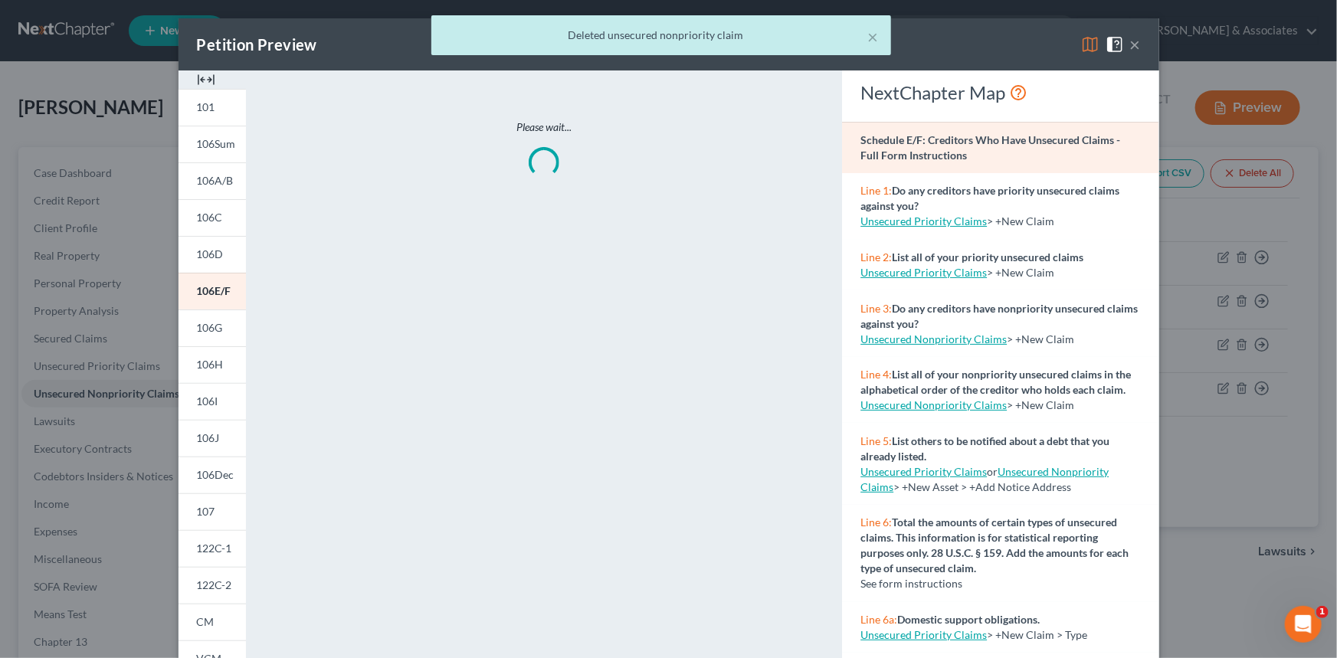
click at [1078, 49] on div "× Deleted unsecured nonpriority claim" at bounding box center [660, 39] width 1337 height 48
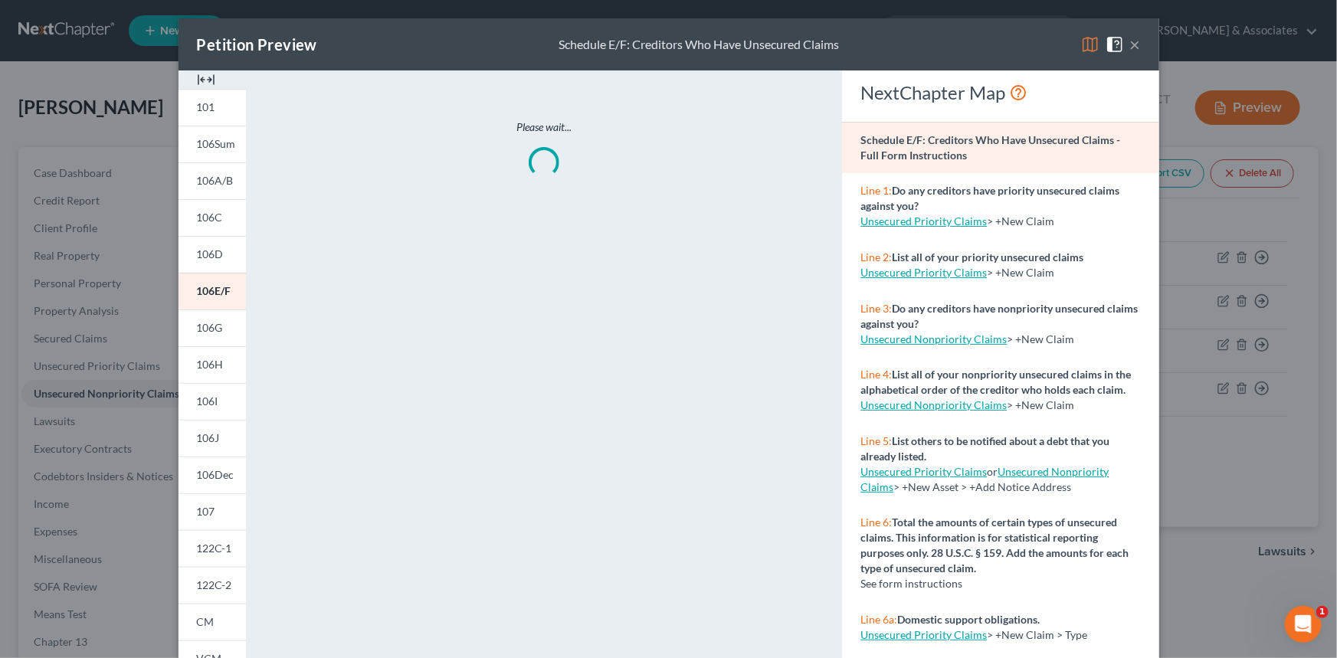
click at [1081, 51] on img at bounding box center [1090, 44] width 18 height 18
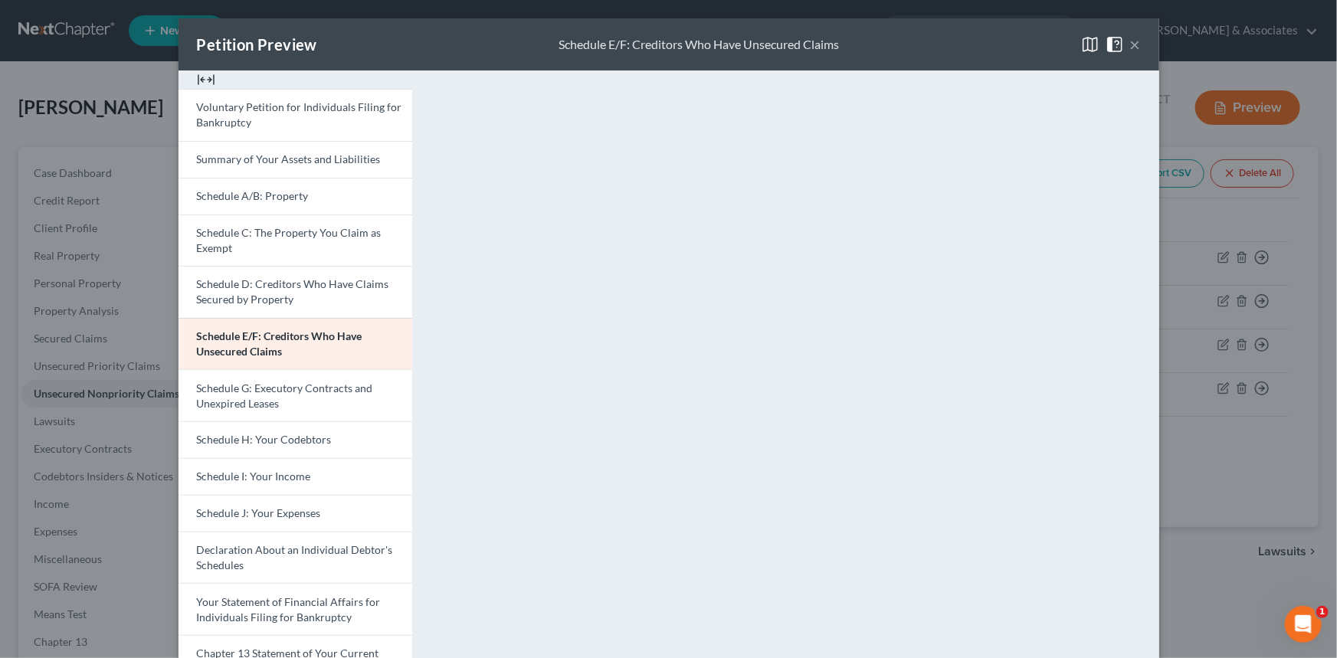
click at [1130, 45] on button "×" at bounding box center [1135, 44] width 11 height 18
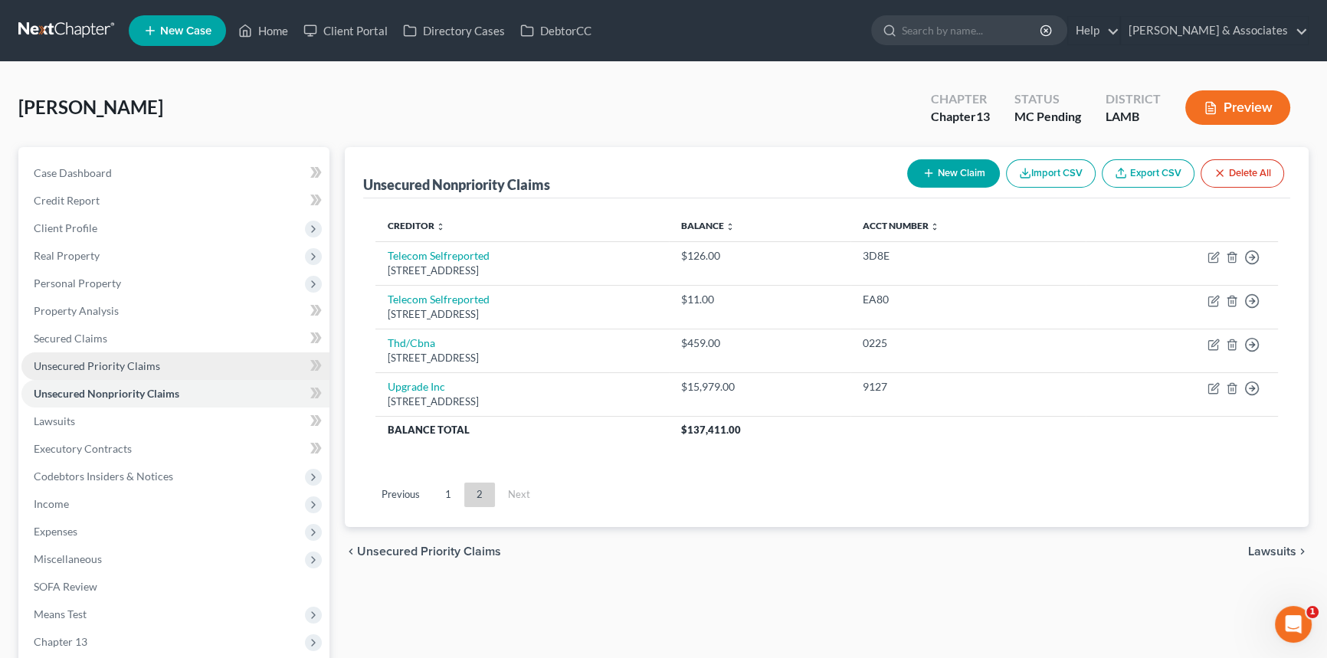
click at [71, 363] on span "Unsecured Priority Claims" at bounding box center [97, 365] width 126 height 13
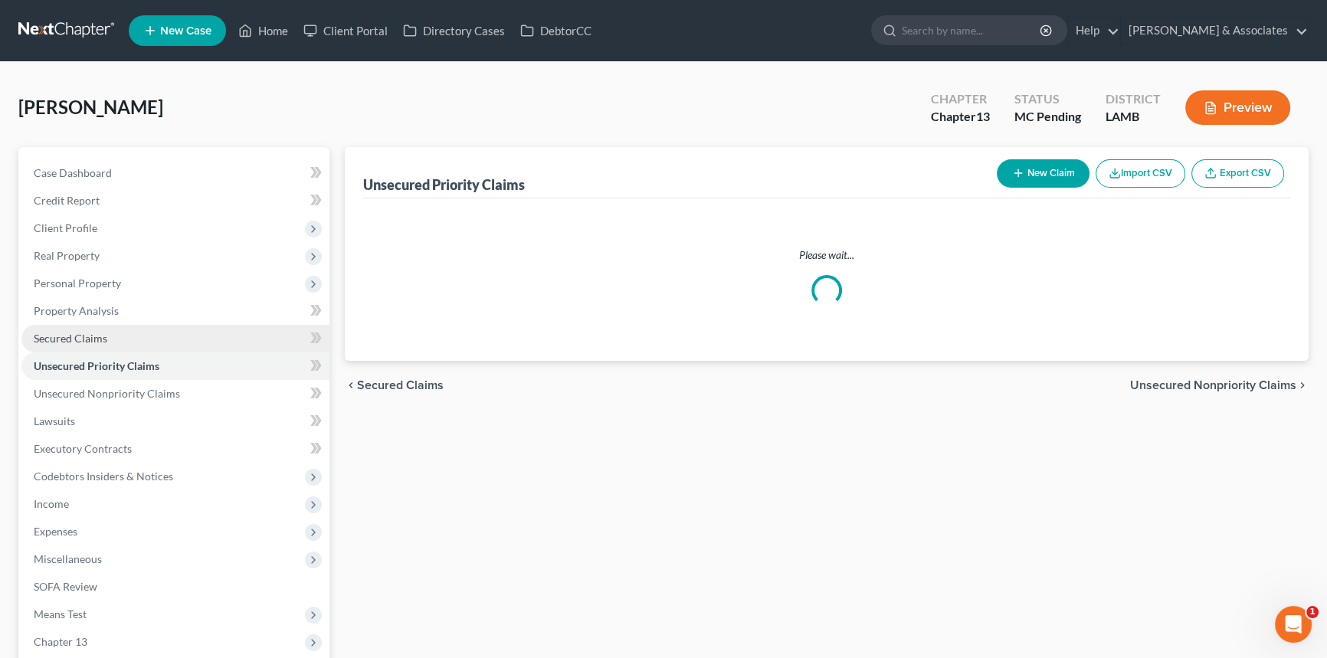
click at [74, 347] on link "Secured Claims" at bounding box center [175, 339] width 308 height 28
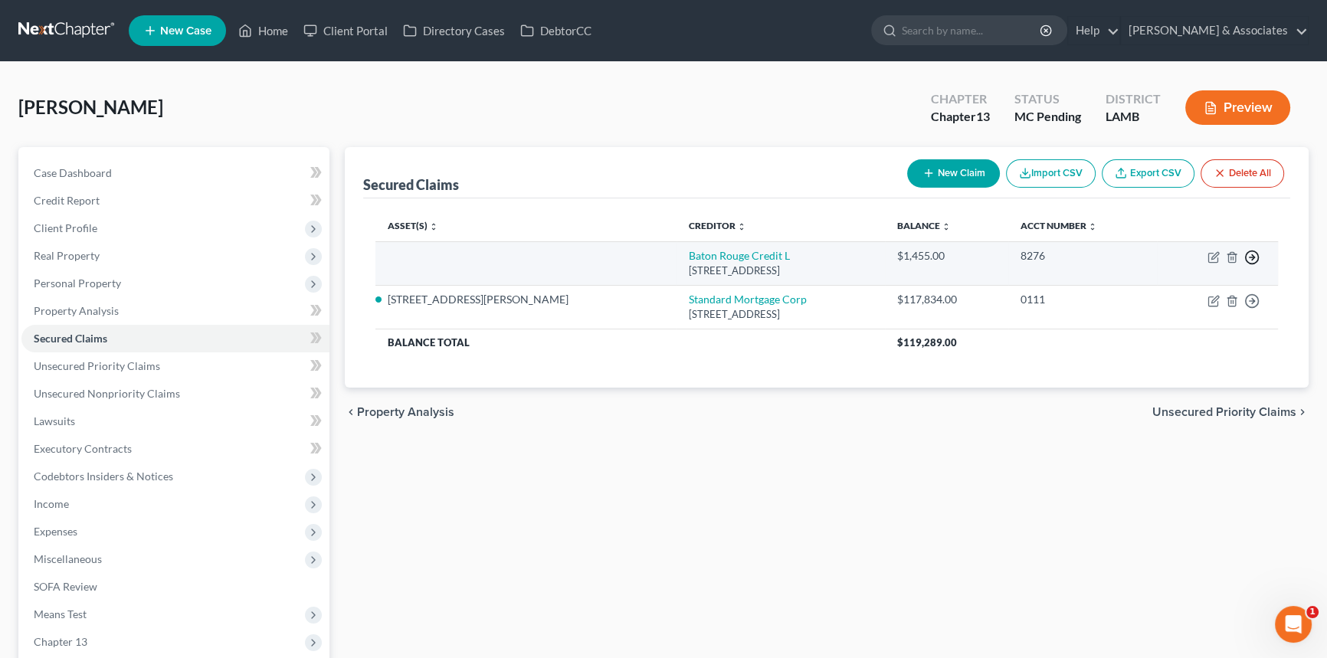
click at [1249, 259] on icon "button" at bounding box center [1252, 257] width 15 height 15
click at [1205, 293] on link "Move to F" at bounding box center [1182, 295] width 128 height 26
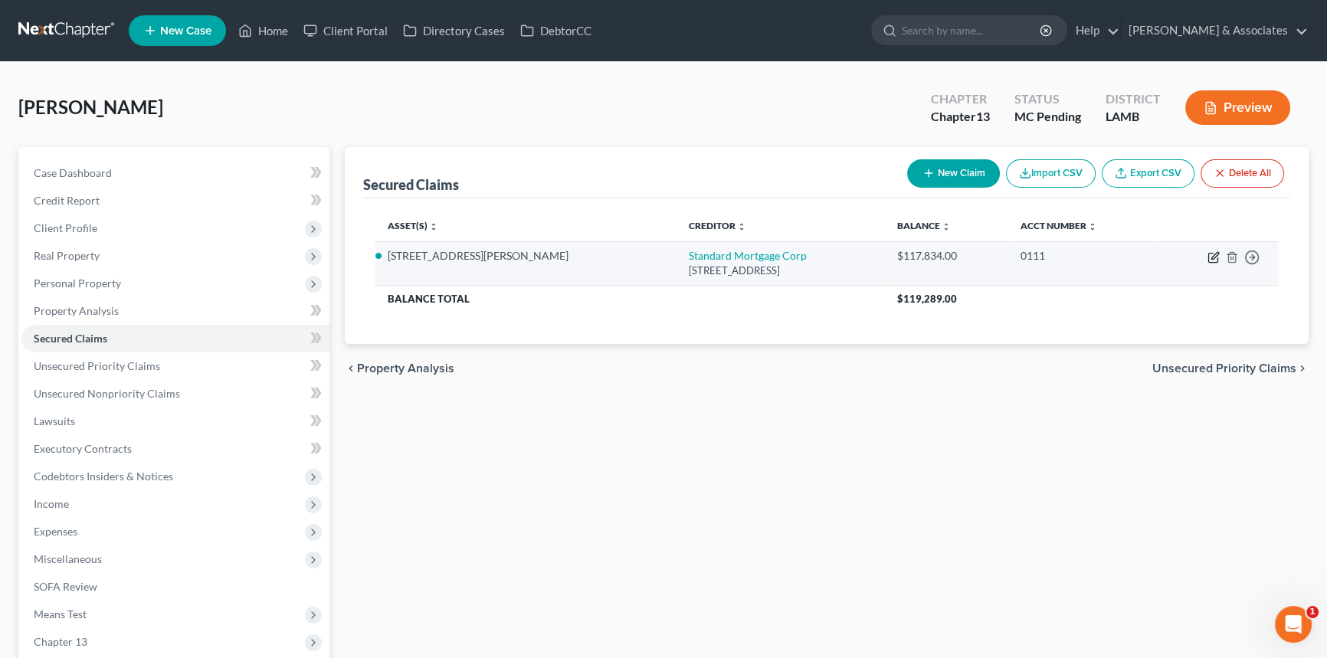
click at [1209, 257] on icon "button" at bounding box center [1213, 258] width 9 height 9
select select "19"
select select "2"
select select "0"
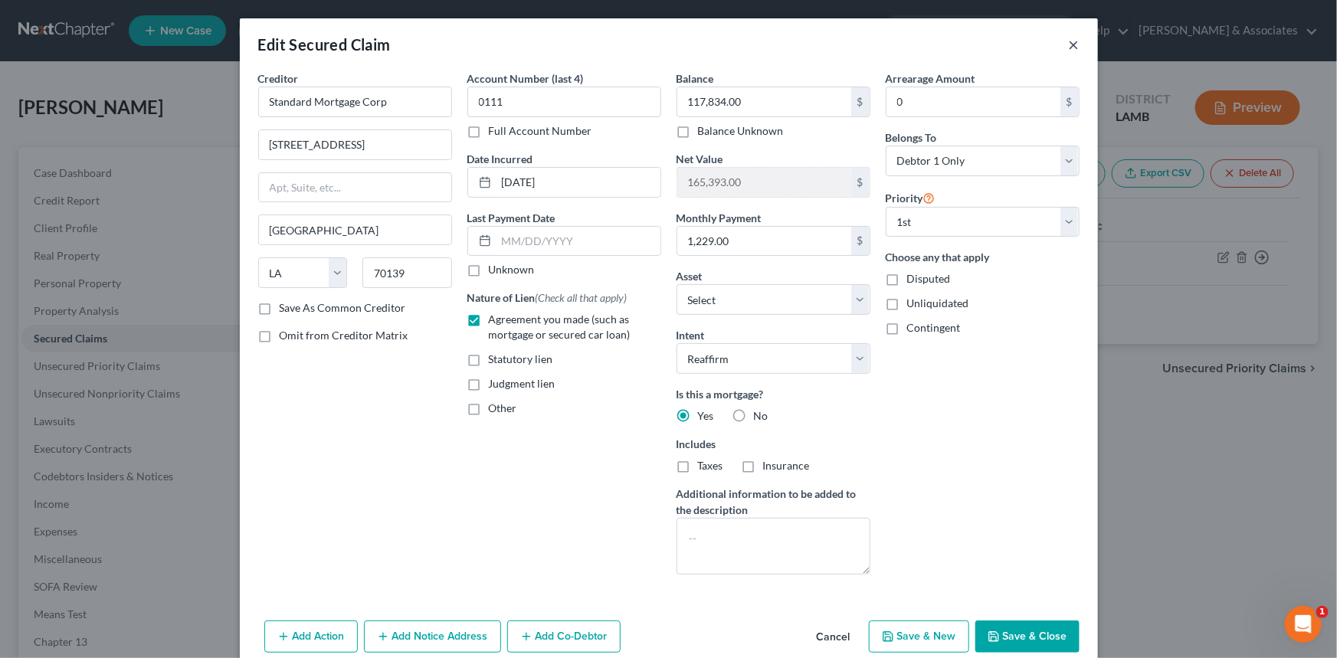
click at [1070, 47] on button "×" at bounding box center [1074, 44] width 11 height 18
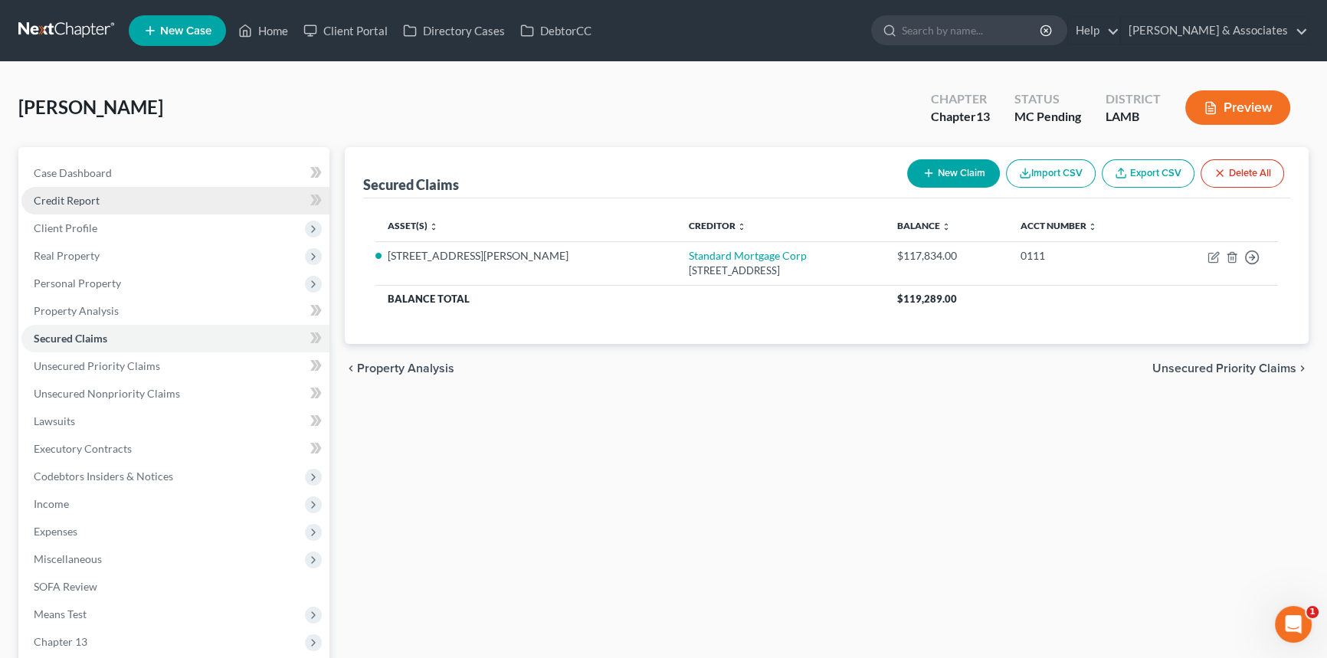
click at [81, 202] on span "Credit Report" at bounding box center [67, 200] width 66 height 13
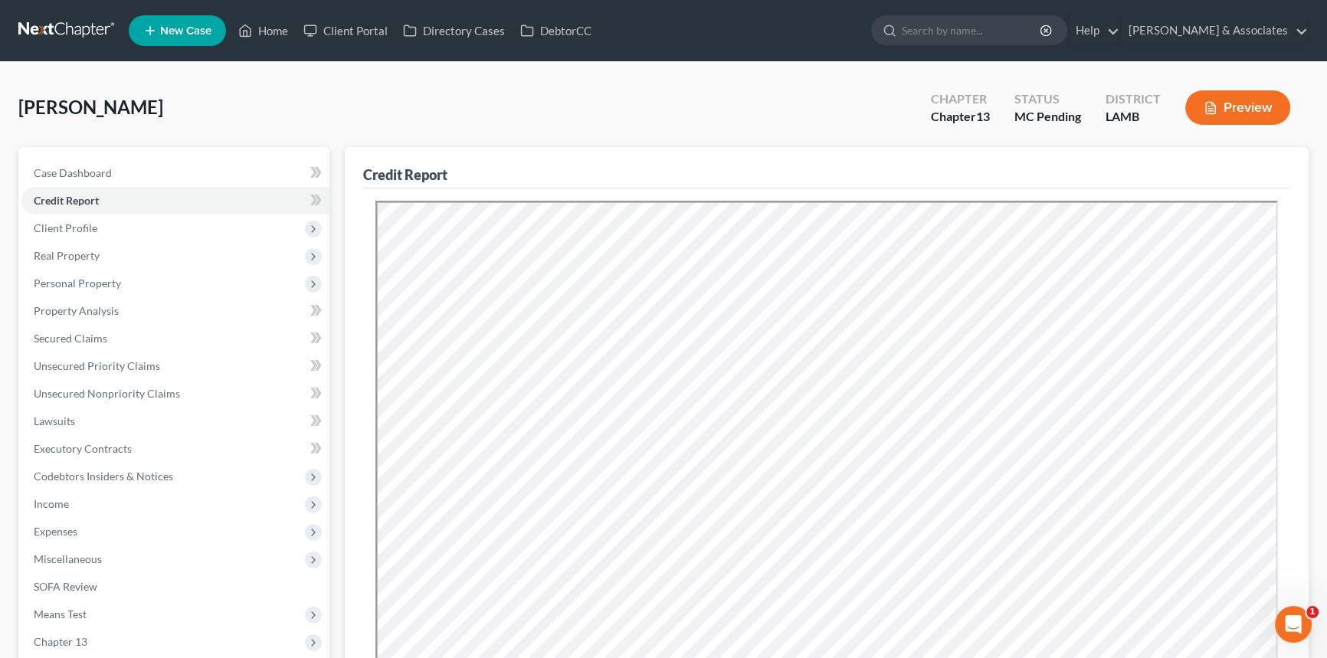
scroll to position [208, 0]
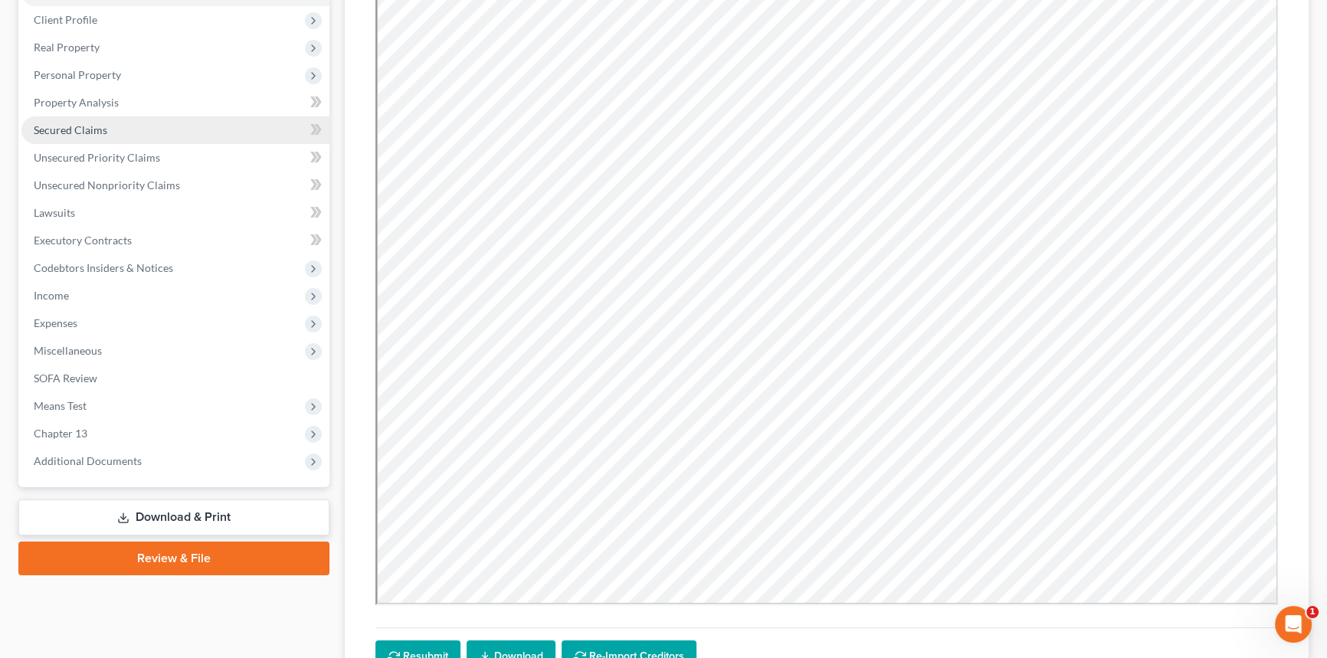
click at [138, 130] on link "Secured Claims" at bounding box center [175, 130] width 308 height 28
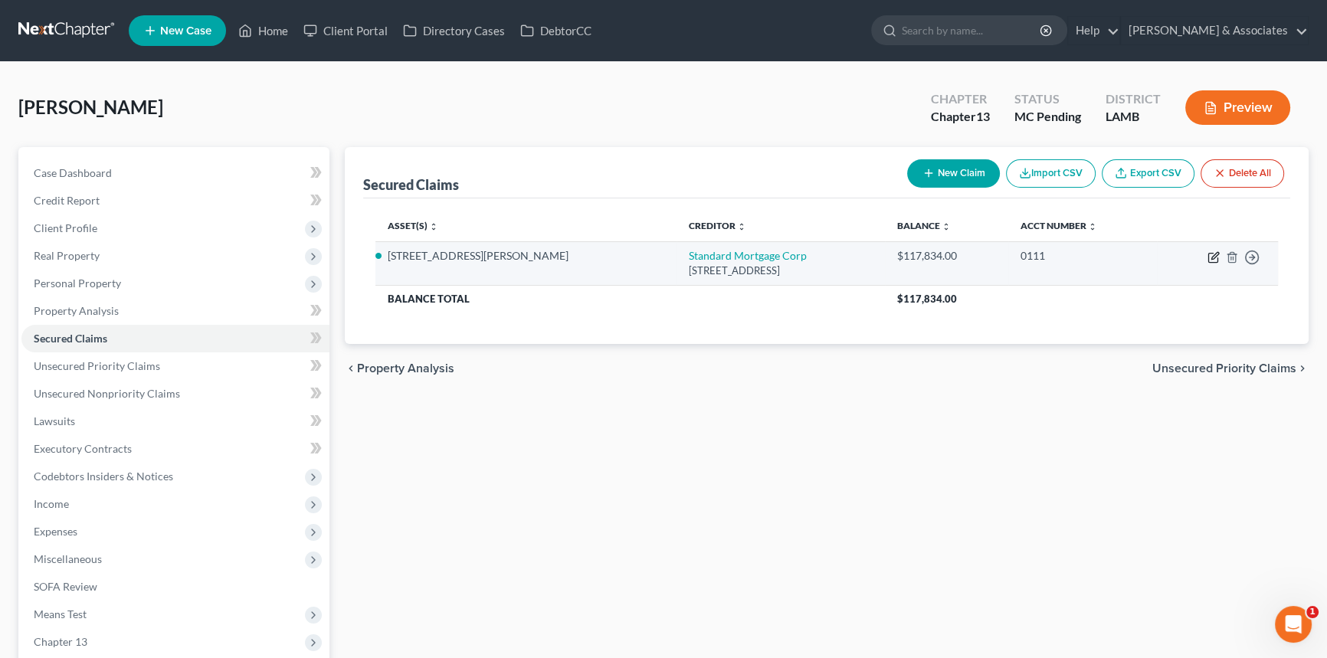
click at [1210, 258] on icon "button" at bounding box center [1214, 257] width 12 height 12
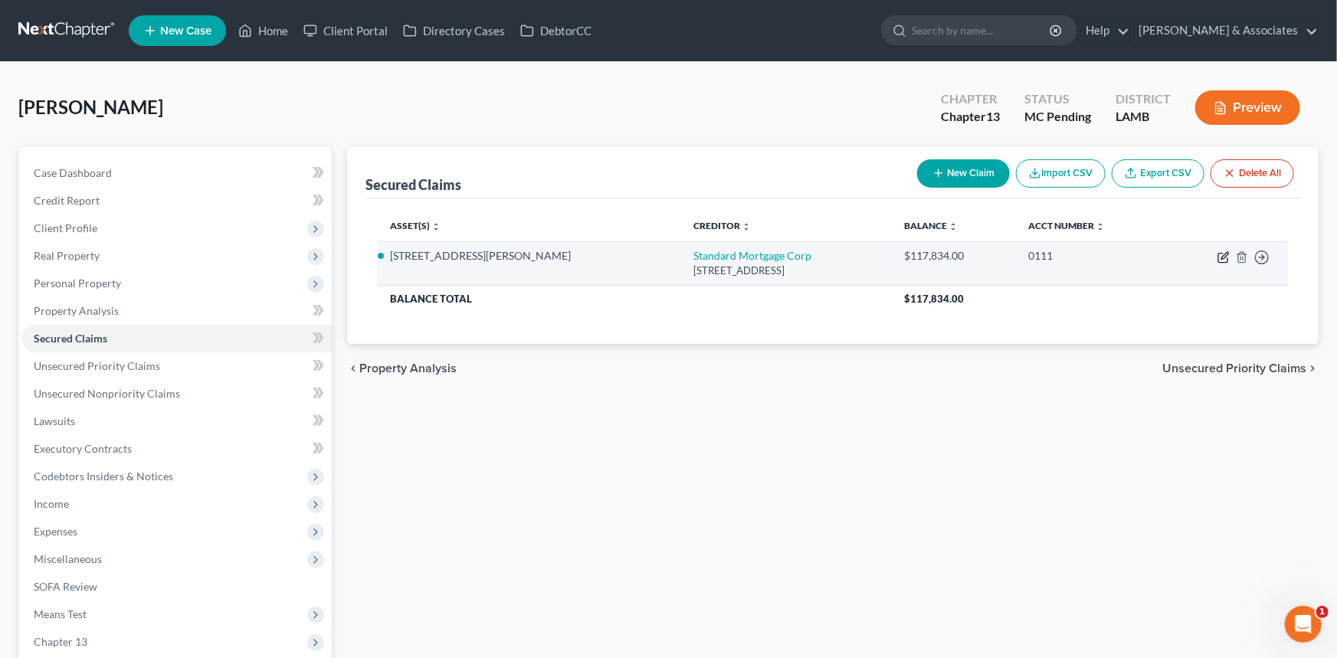
select select "19"
select select "4"
select select "2"
select select "0"
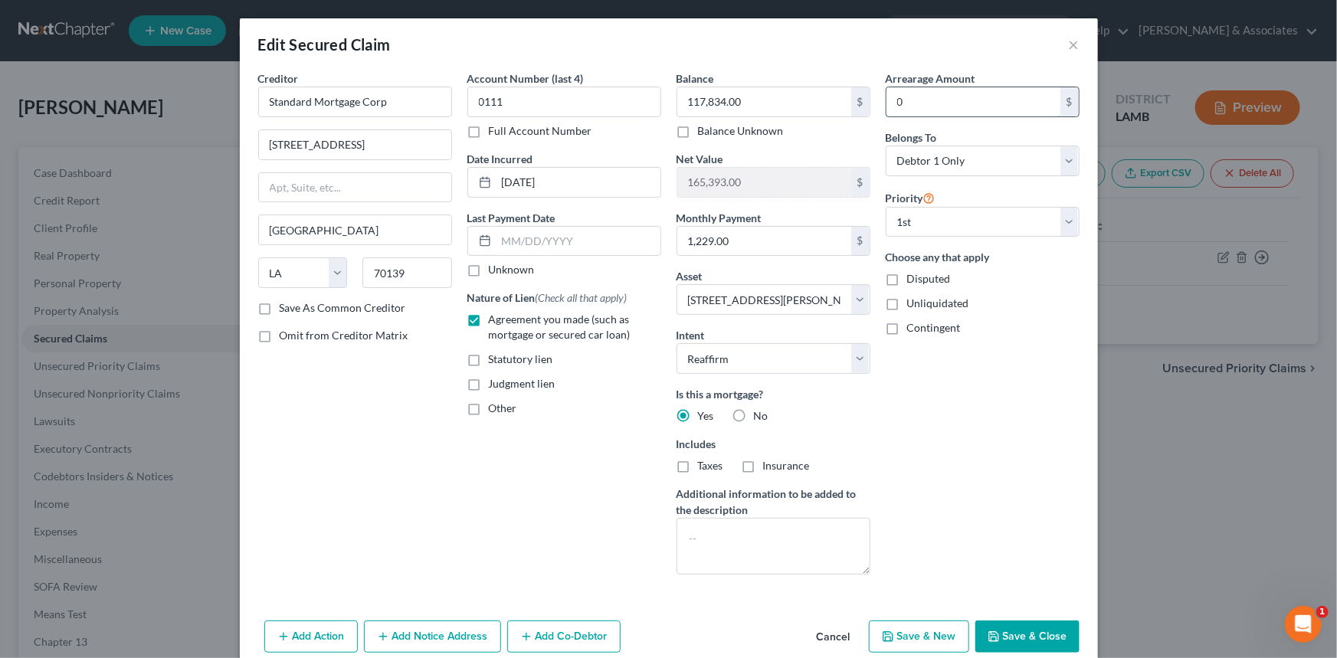
click at [907, 101] on input "0" at bounding box center [974, 101] width 174 height 29
type input "5,000"
click at [1061, 621] on button "Save & Close" at bounding box center [1028, 637] width 104 height 32
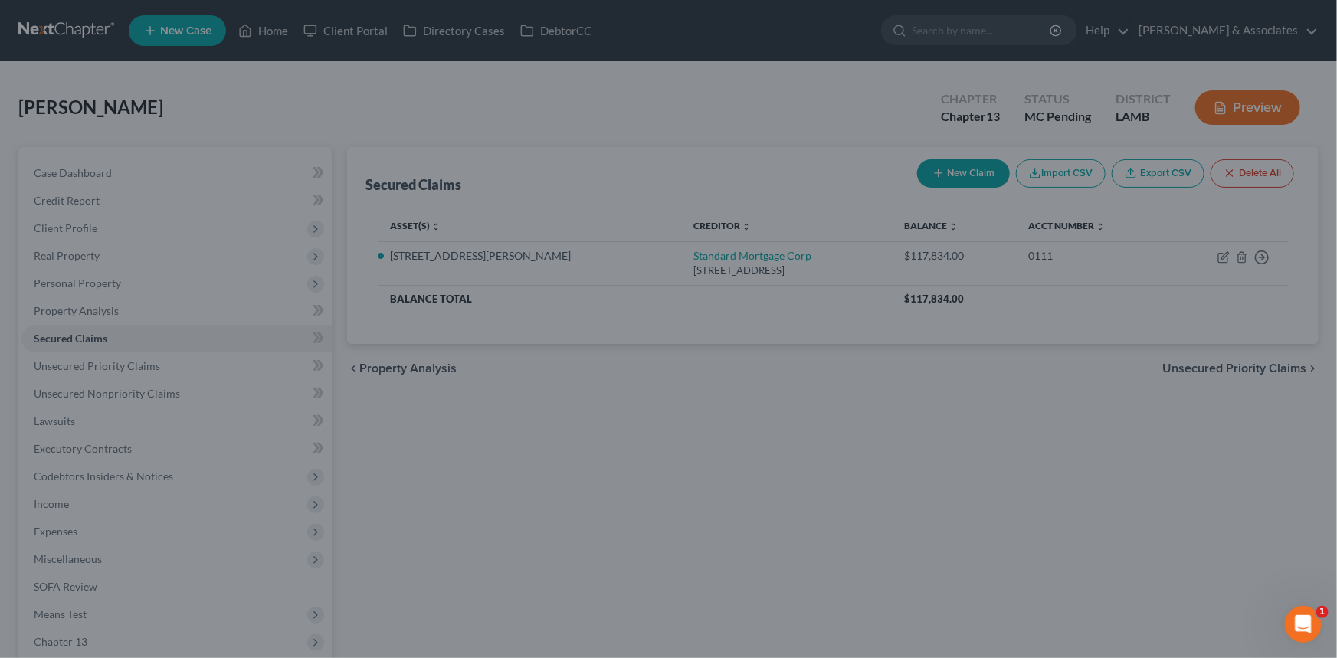
select select "4"
type input "5,000.00"
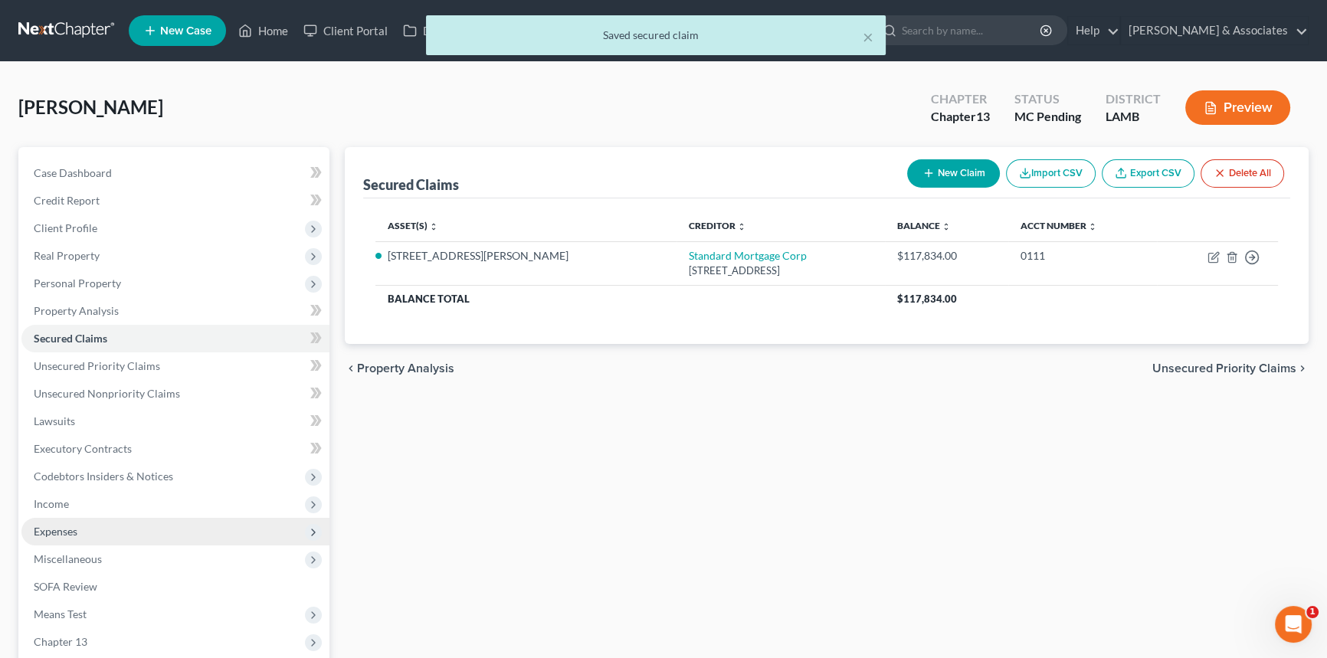
click at [143, 529] on span "Expenses" at bounding box center [175, 532] width 308 height 28
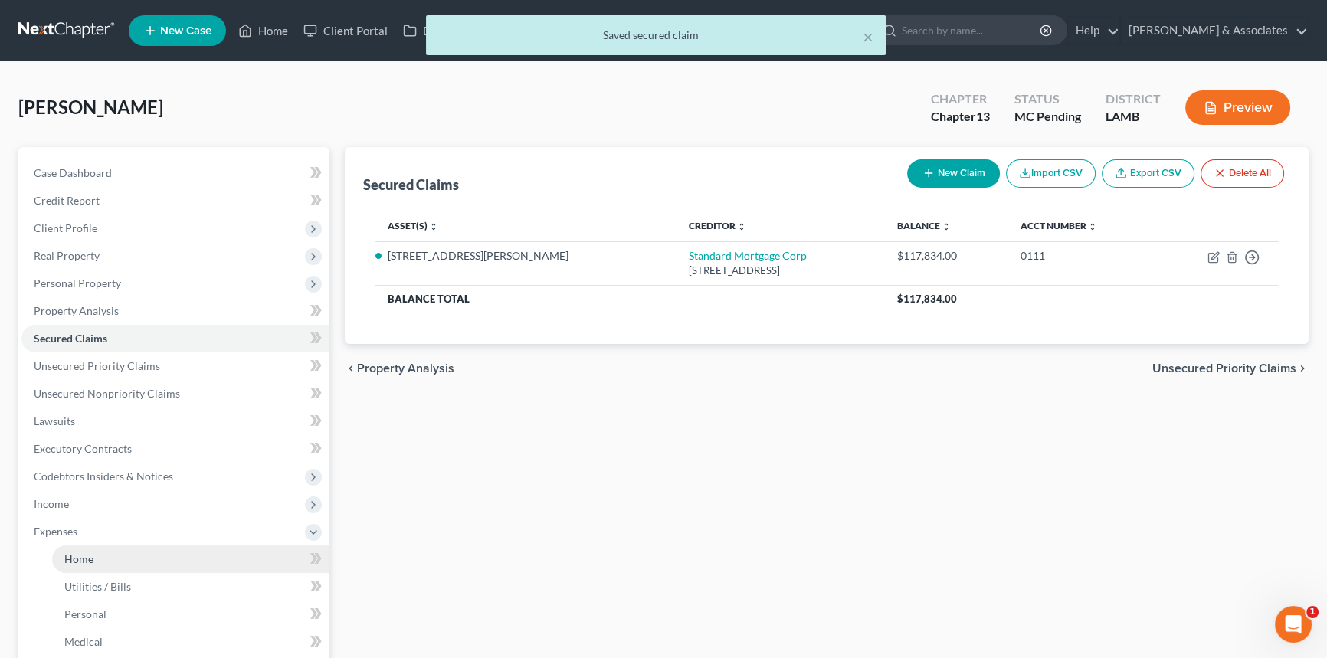
click at [133, 547] on link "Home" at bounding box center [190, 560] width 277 height 28
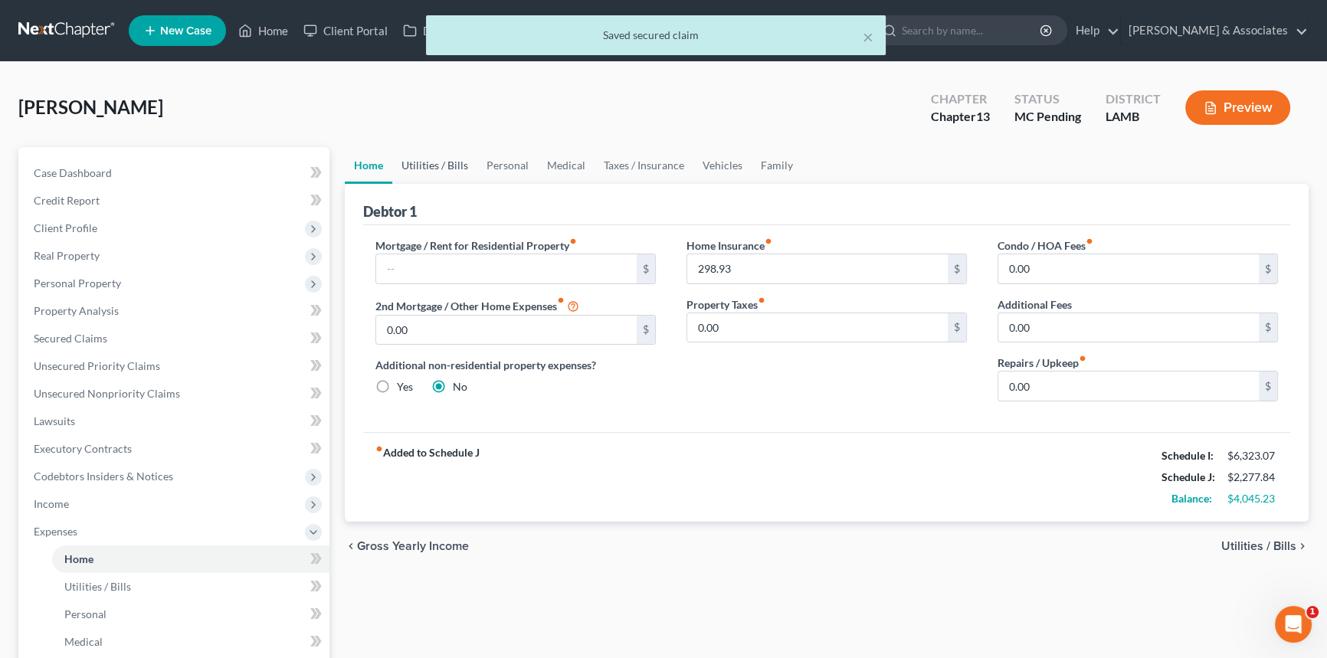
click at [453, 171] on link "Utilities / Bills" at bounding box center [434, 165] width 85 height 37
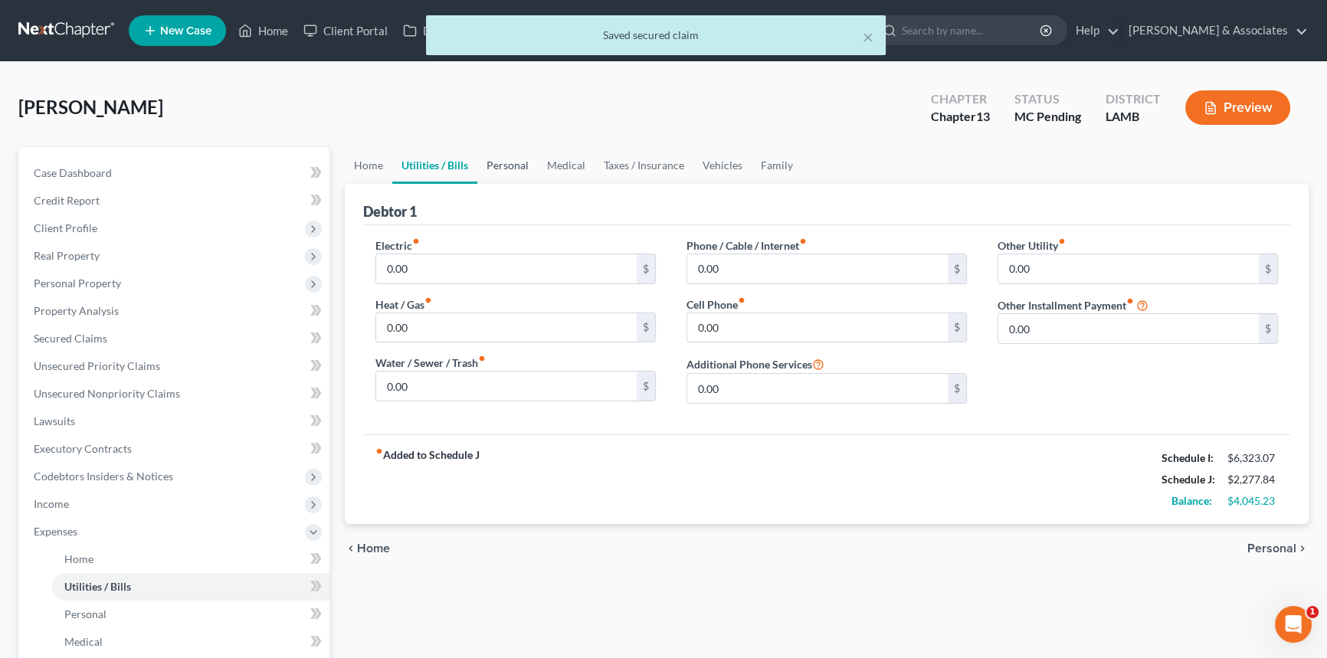
click at [525, 168] on link "Personal" at bounding box center [507, 165] width 61 height 37
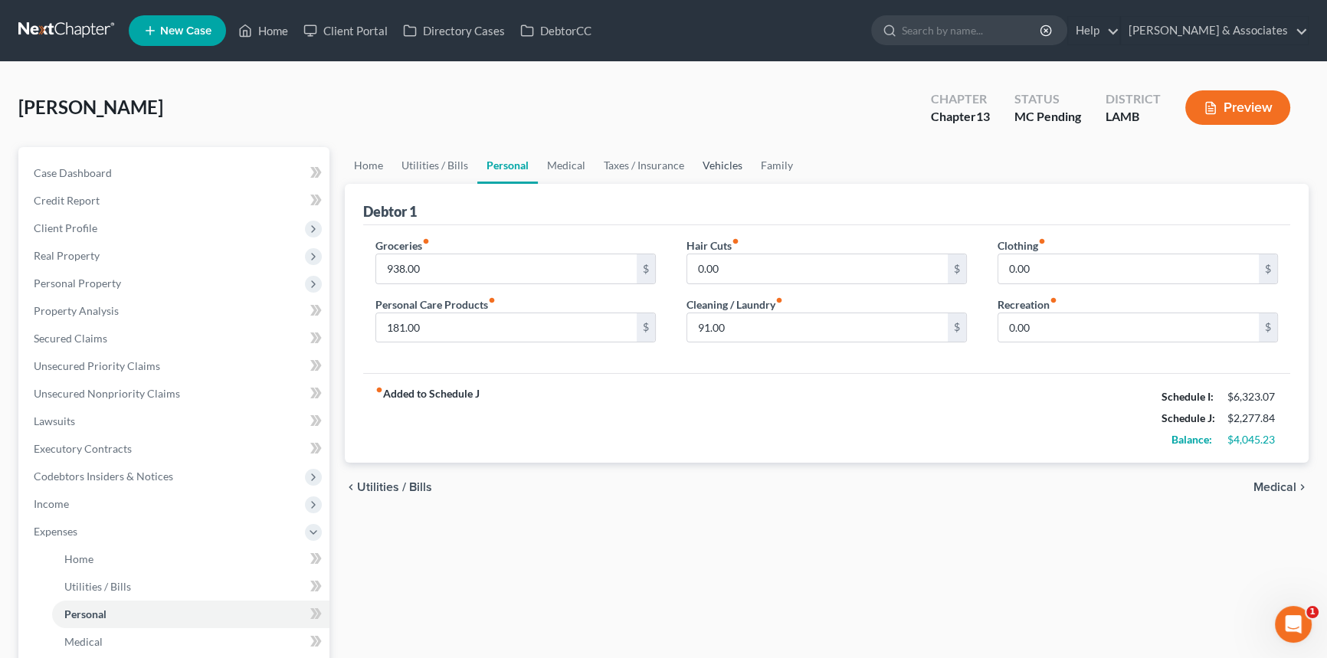
click at [714, 164] on link "Vehicles" at bounding box center [723, 165] width 58 height 37
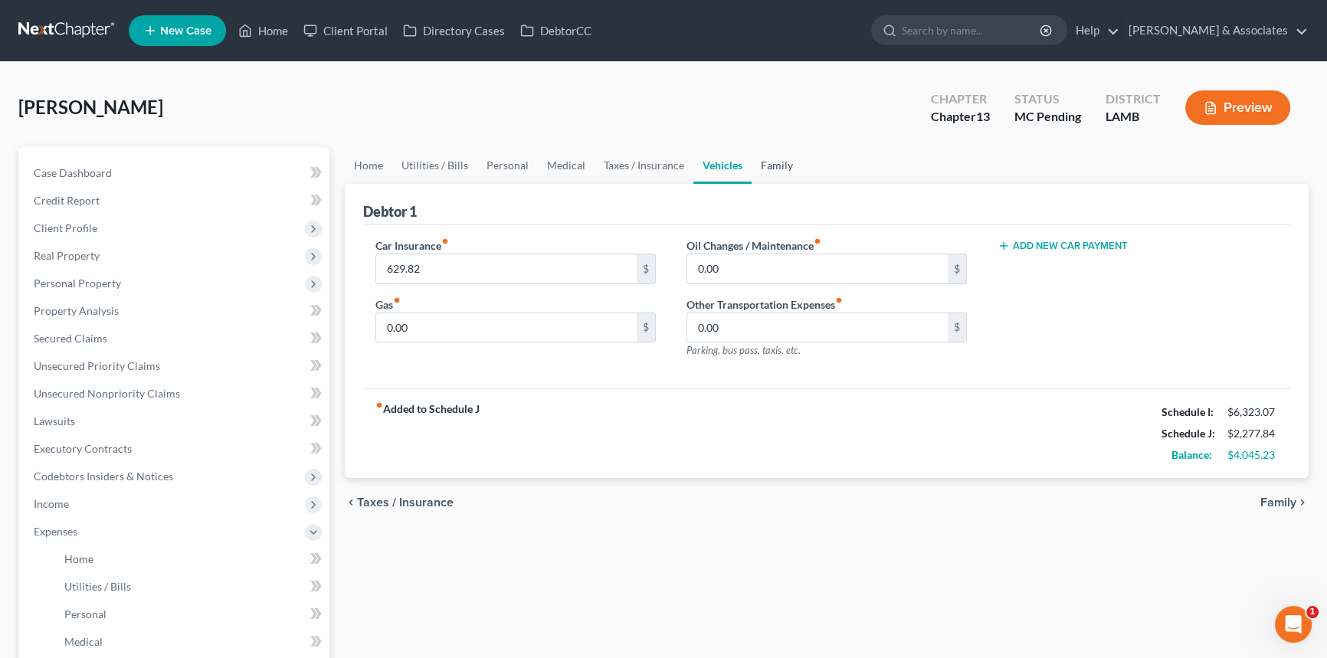
click at [770, 158] on link "Family" at bounding box center [777, 165] width 51 height 37
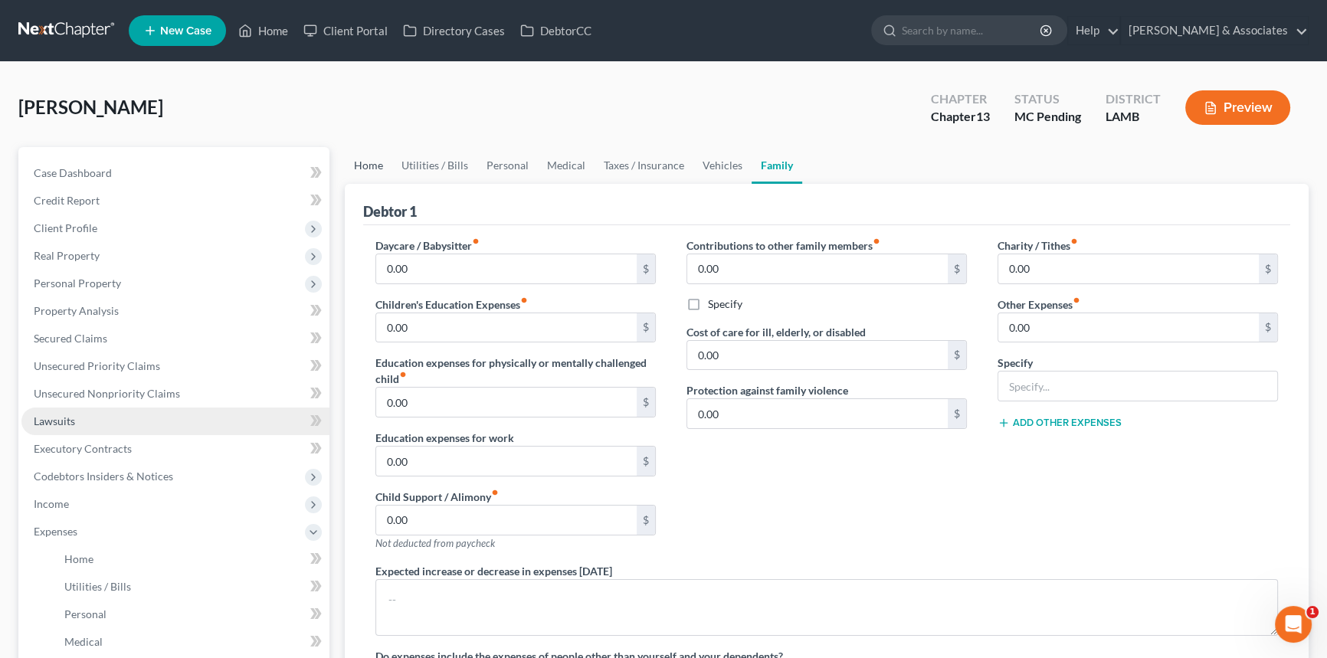
drag, startPoint x: 365, startPoint y: 166, endPoint x: 229, endPoint y: 422, distance: 289.0
click at [366, 166] on link "Home" at bounding box center [369, 165] width 48 height 37
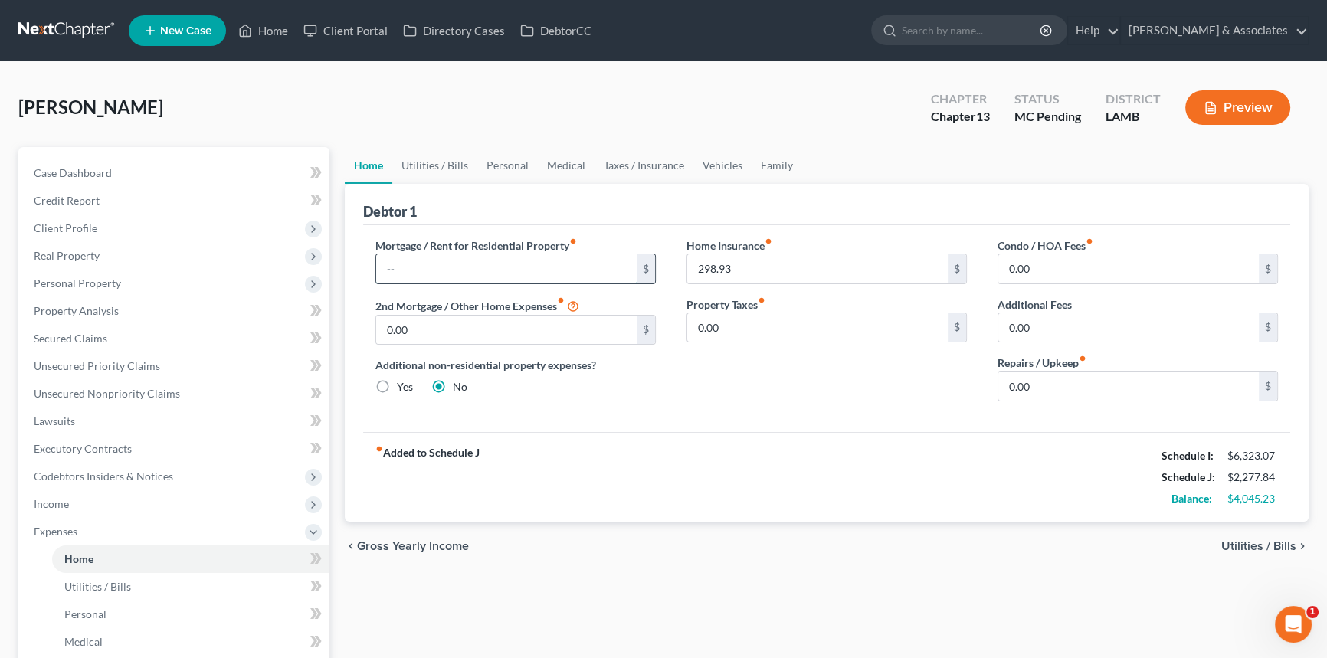
click at [547, 272] on input "text" at bounding box center [506, 268] width 261 height 29
type input "1,229"
drag, startPoint x: 744, startPoint y: 582, endPoint x: 1004, endPoint y: 417, distance: 307.7
click at [754, 573] on div "Home Utilities / Bills Personal Medical Taxes / Insurance Vehicles Family Debto…" at bounding box center [826, 562] width 979 height 830
click at [1063, 364] on label "Repairs / Upkeep fiber_manual_record" at bounding box center [1042, 363] width 89 height 16
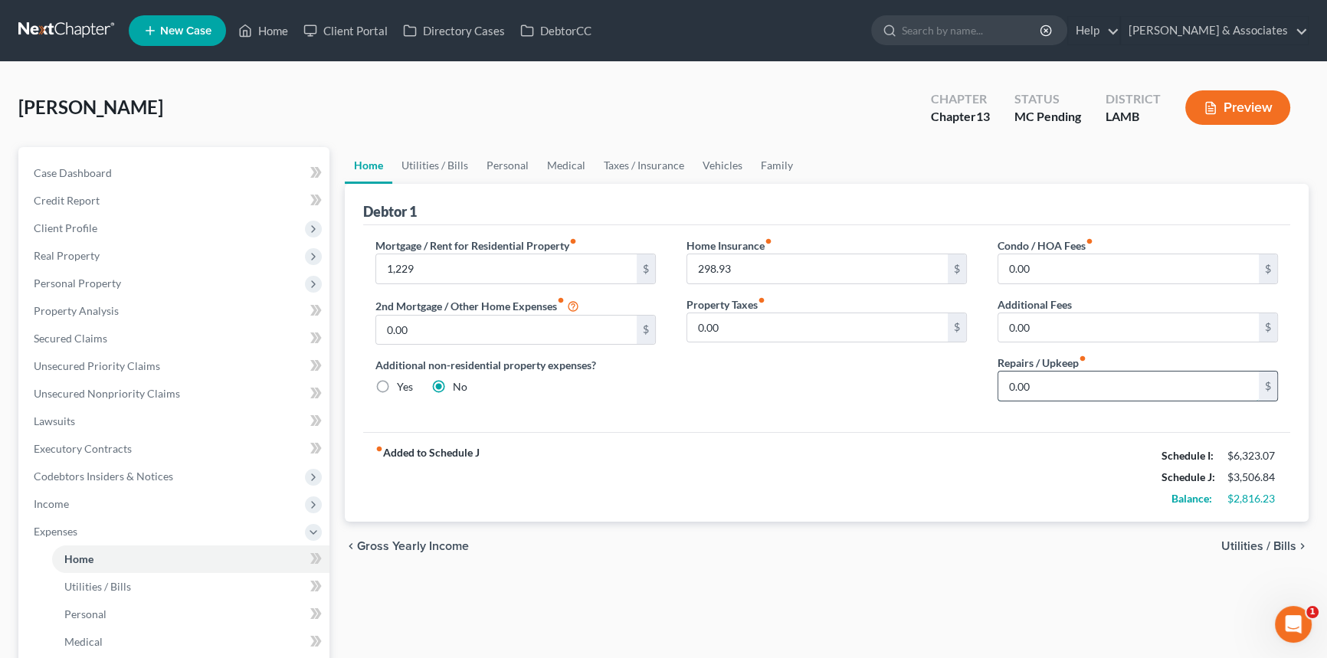
click at [1063, 378] on input "0.00" at bounding box center [1129, 386] width 261 height 29
type input "100"
click at [678, 559] on div "Home Utilities / Bills Personal Medical Taxes / Insurance Vehicles Family Debto…" at bounding box center [826, 562] width 979 height 830
click at [446, 161] on link "Utilities / Bills" at bounding box center [434, 165] width 85 height 37
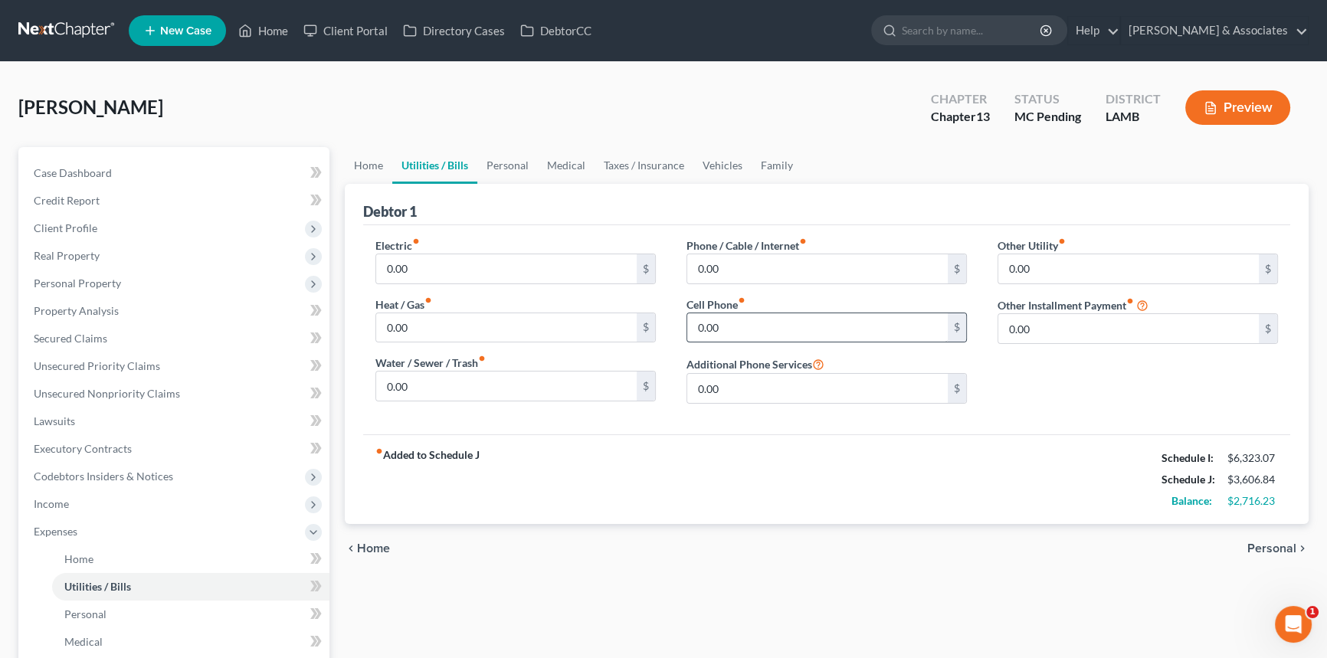
drag, startPoint x: 756, startPoint y: 310, endPoint x: 763, endPoint y: 322, distance: 14.1
click at [756, 314] on div "Cell Phone fiber_manual_record 0.00 $" at bounding box center [827, 320] width 281 height 47
click at [763, 326] on input "0.00" at bounding box center [817, 327] width 261 height 29
type input "350"
click at [495, 162] on link "Personal" at bounding box center [507, 165] width 61 height 37
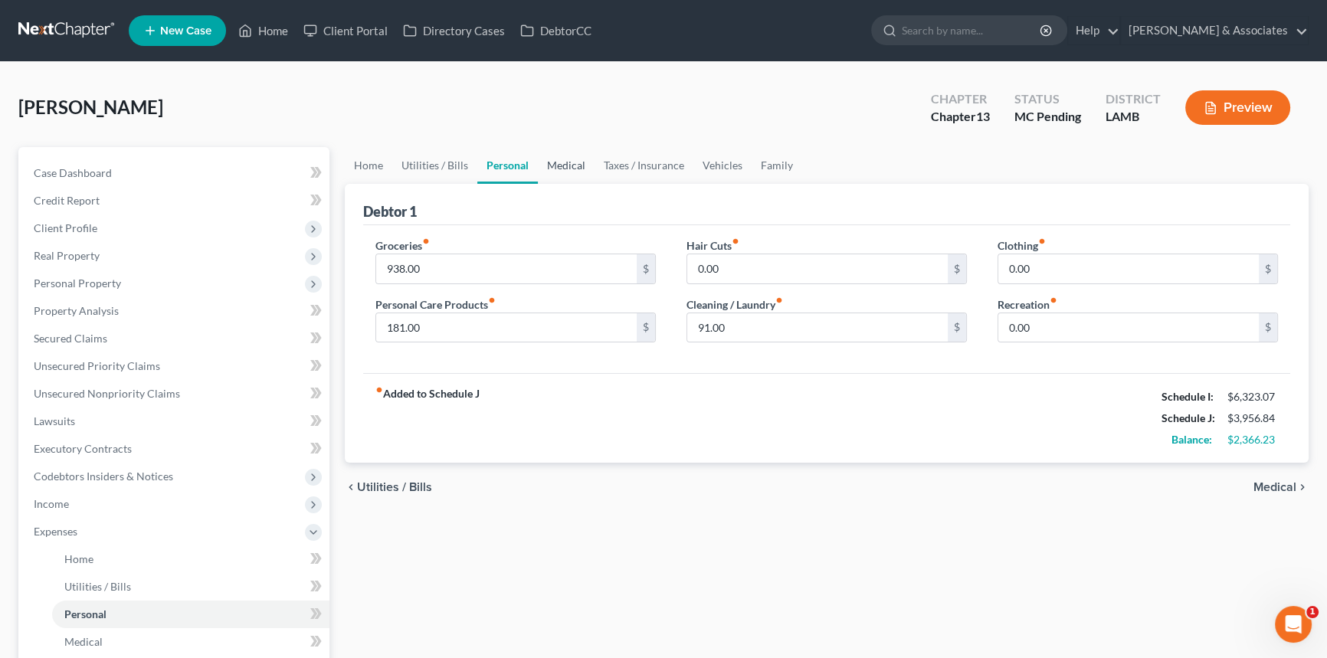
click at [571, 165] on link "Medical" at bounding box center [566, 165] width 57 height 37
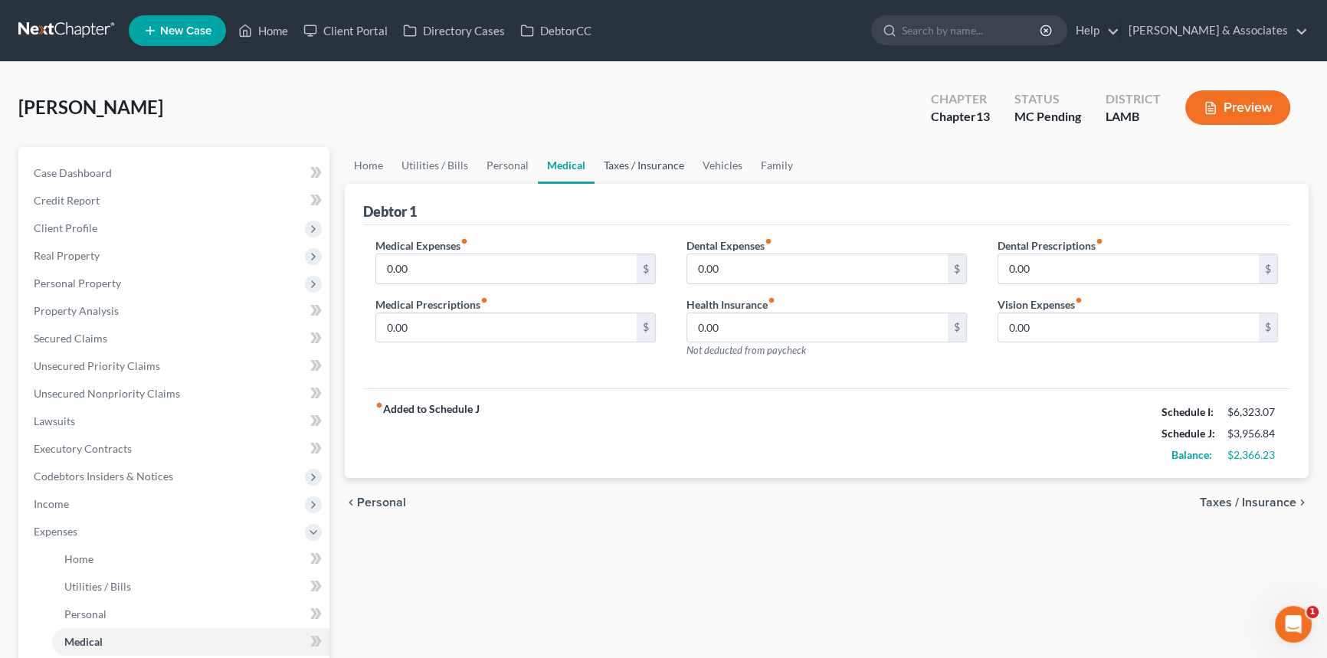
click at [660, 167] on link "Taxes / Insurance" at bounding box center [644, 165] width 99 height 37
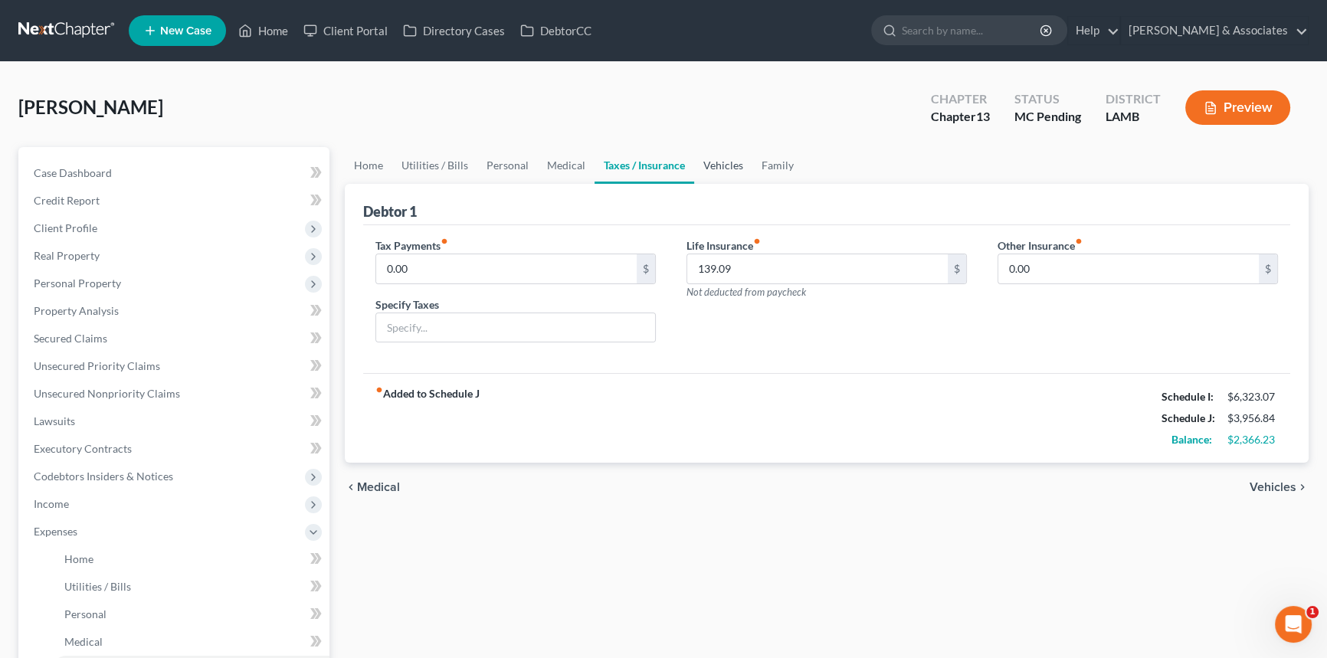
click at [712, 166] on link "Vehicles" at bounding box center [723, 165] width 58 height 37
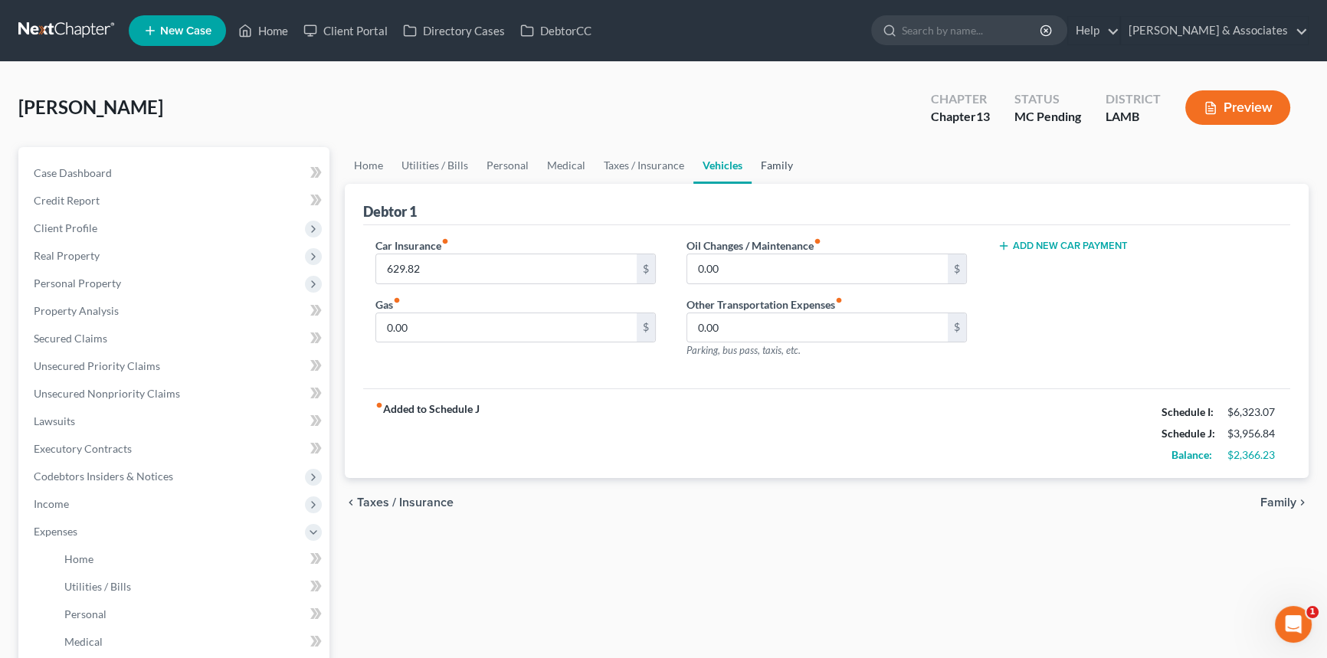
click at [776, 156] on link "Family" at bounding box center [777, 165] width 51 height 37
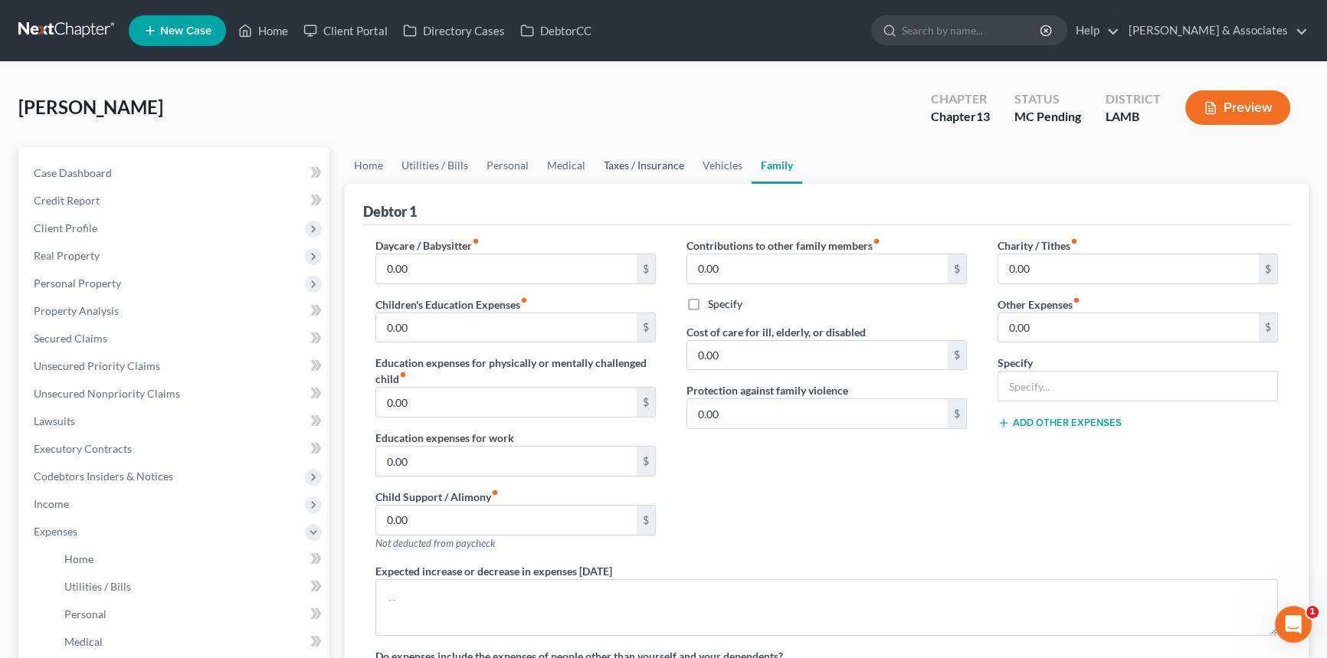
click at [686, 166] on link "Taxes / Insurance" at bounding box center [644, 165] width 99 height 37
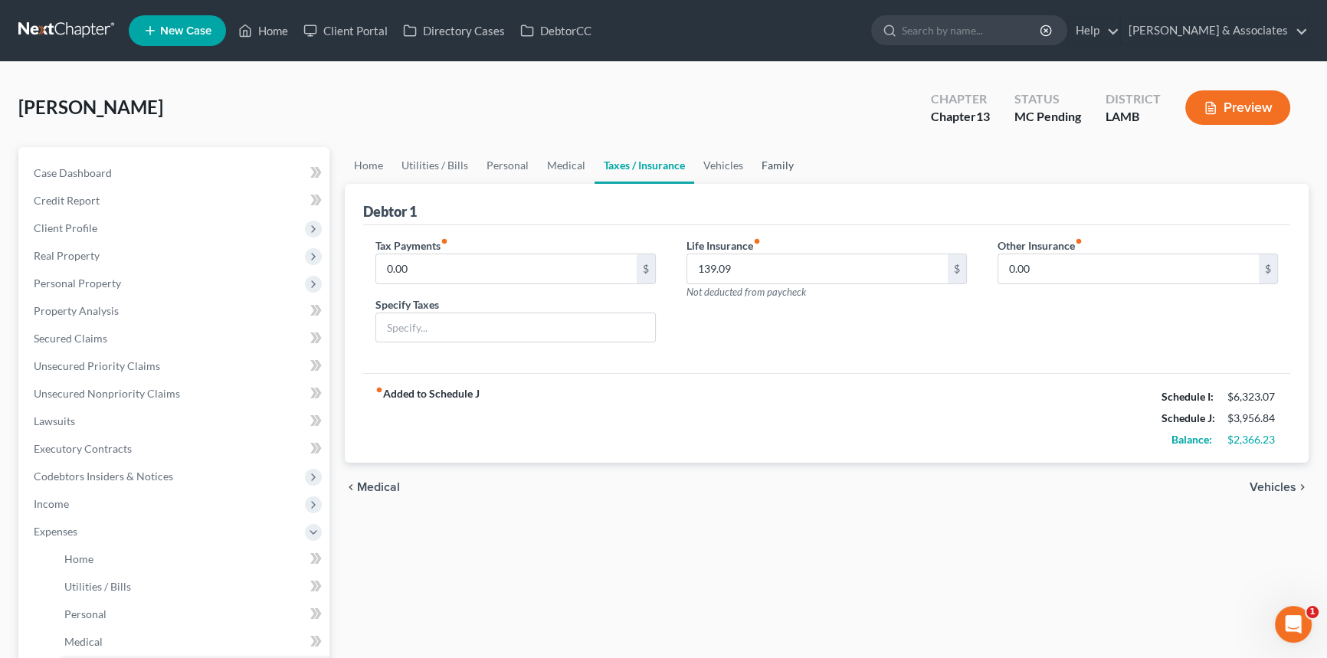
click at [770, 168] on link "Family" at bounding box center [778, 165] width 51 height 37
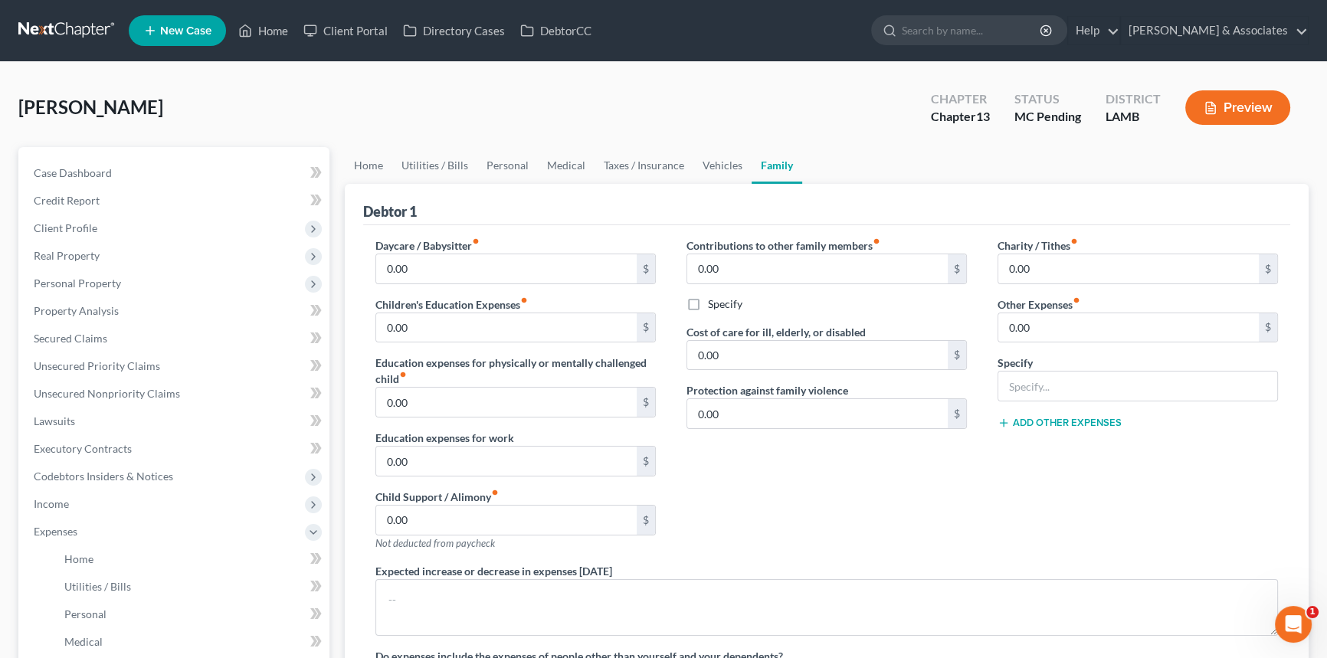
click at [706, 71] on div "Holmes, Nicole Upgraded Chapter Chapter 13 Status MC Pending District LAMB Prev…" at bounding box center [663, 535] width 1327 height 946
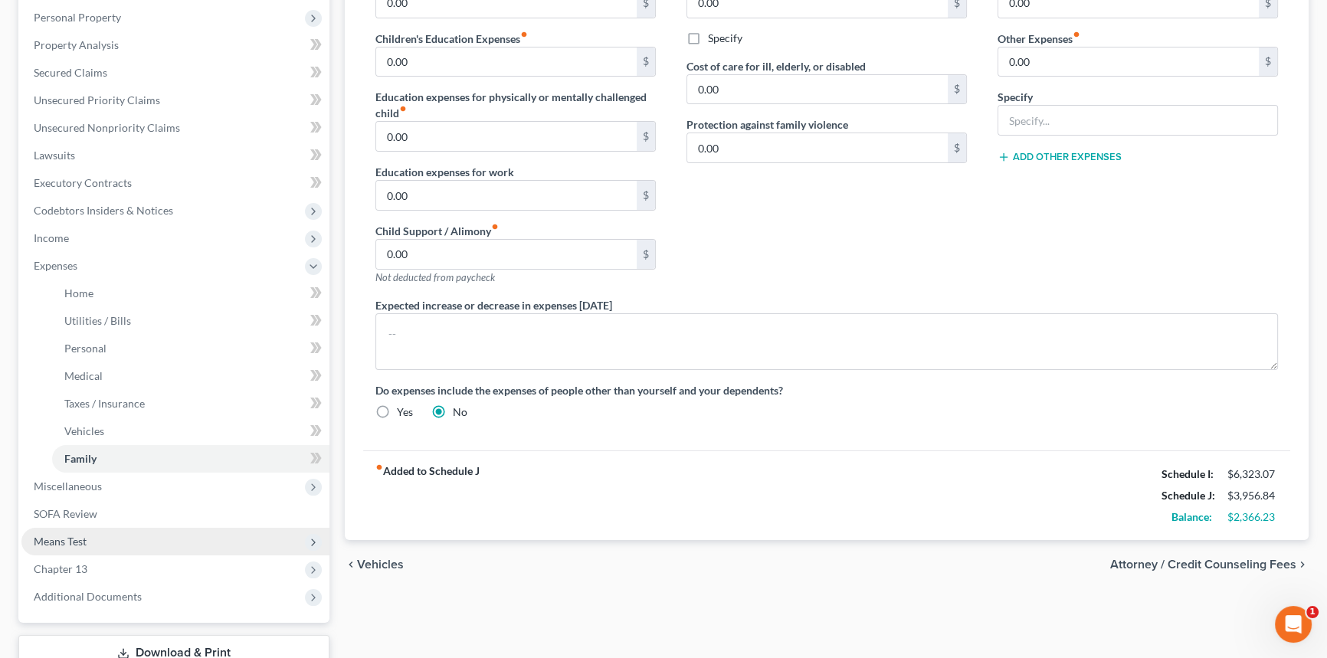
scroll to position [376, 0]
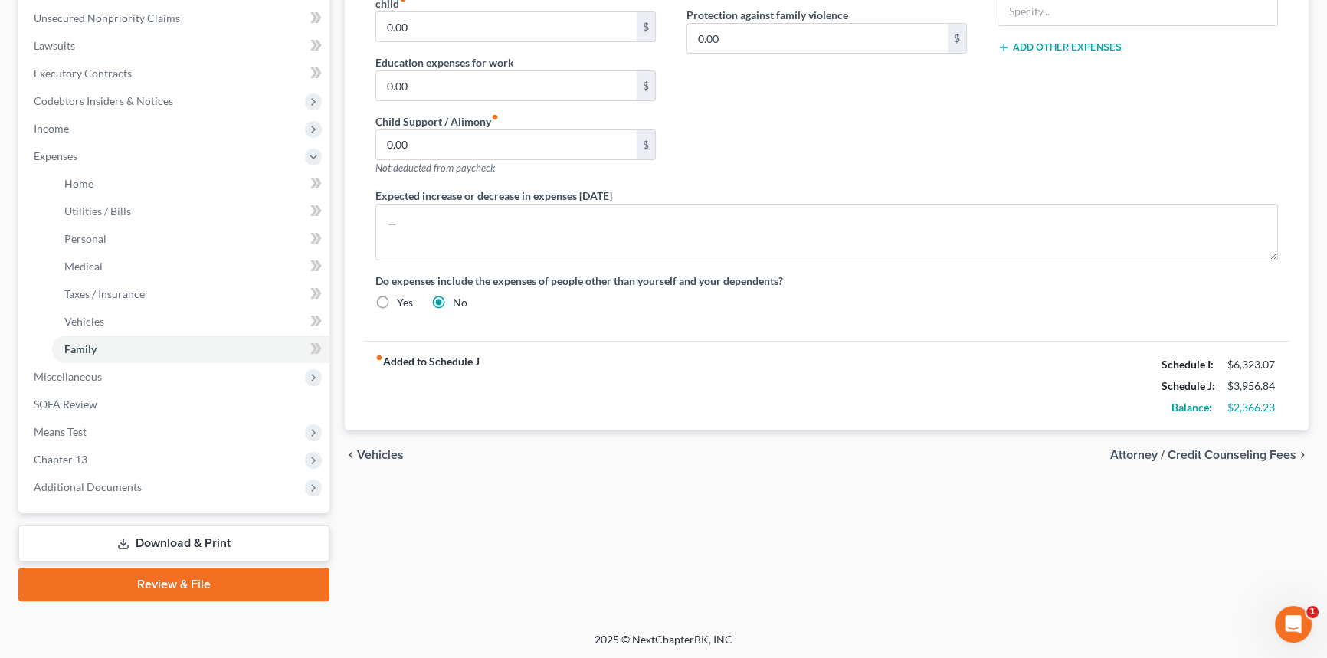
click at [192, 548] on link "Download & Print" at bounding box center [173, 544] width 311 height 36
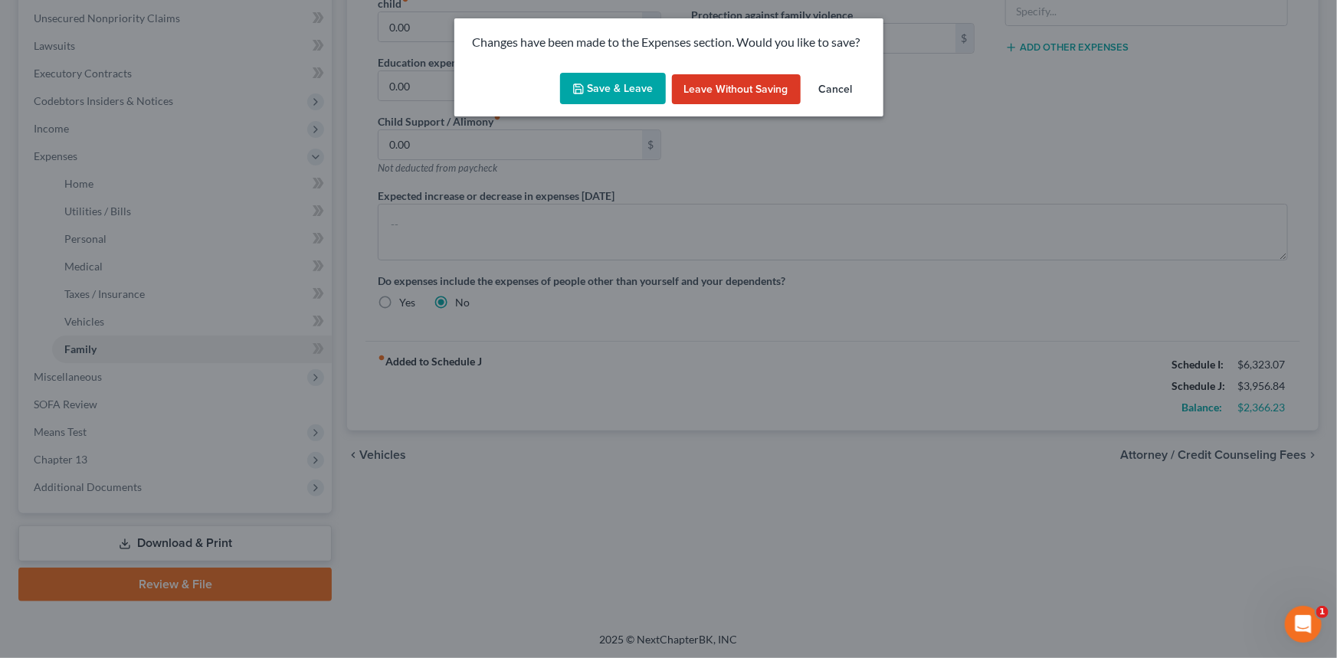
click at [628, 86] on button "Save & Leave" at bounding box center [613, 89] width 106 height 32
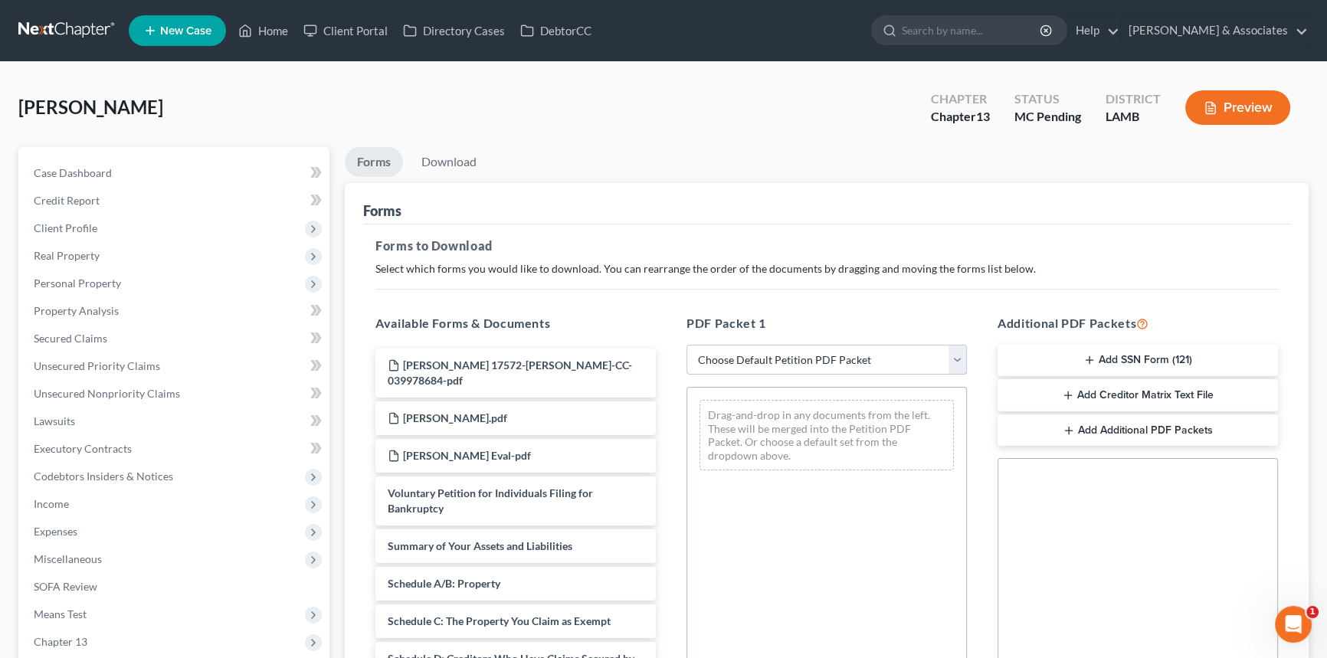
click at [866, 360] on select "Choose Default Petition PDF Packet Complete Bankruptcy Petition (all forms and …" at bounding box center [827, 360] width 281 height 31
select select "0"
click at [691, 345] on select "Choose Default Petition PDF Packet Complete Bankruptcy Petition (all forms and …" at bounding box center [827, 360] width 281 height 31
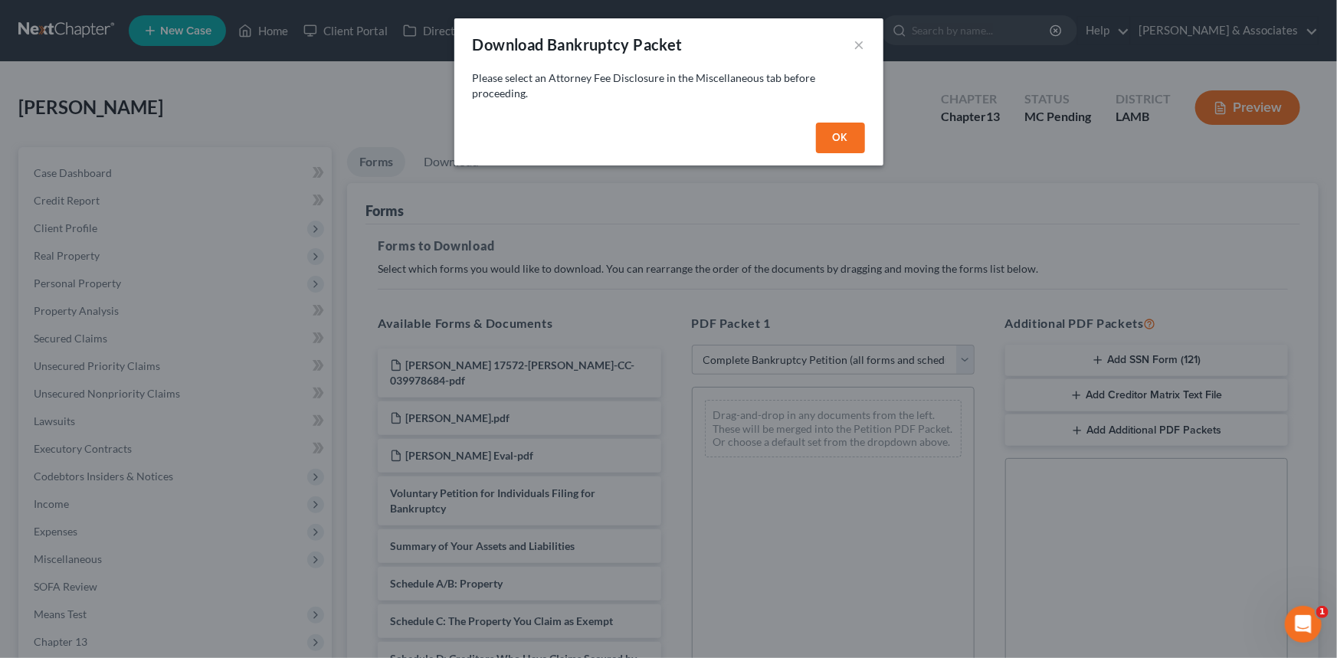
click at [835, 131] on button "OK" at bounding box center [840, 138] width 49 height 31
select select
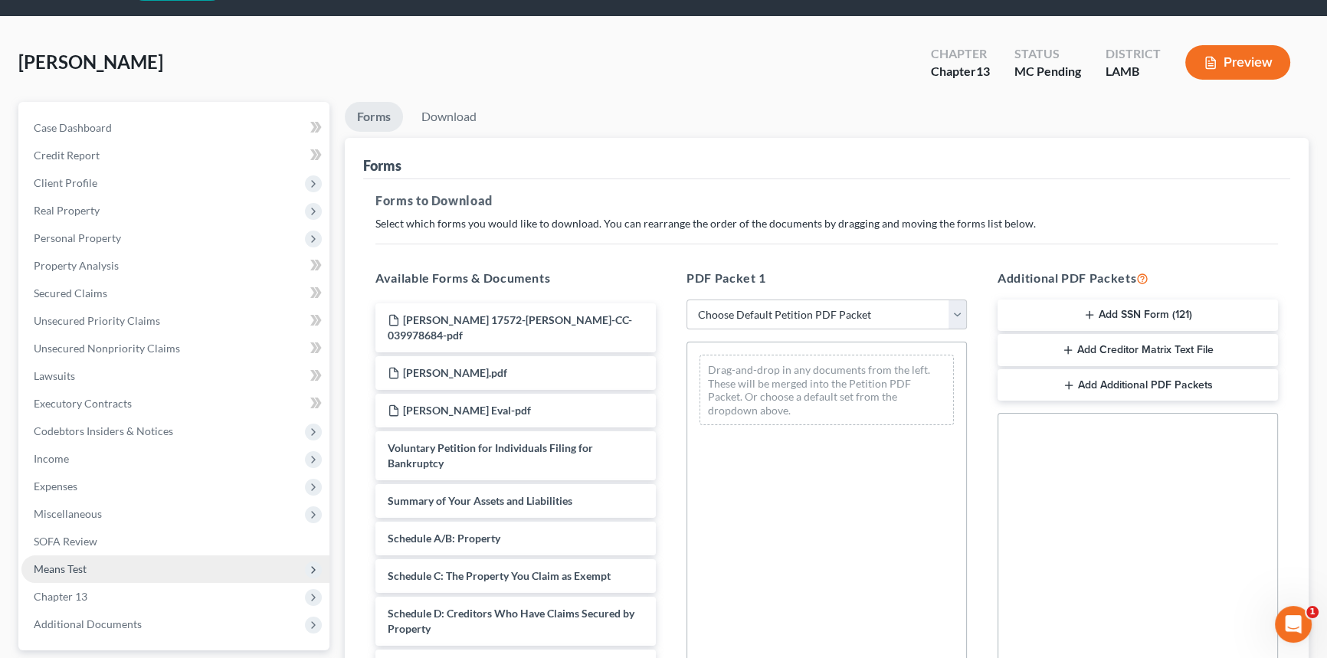
scroll to position [69, 0]
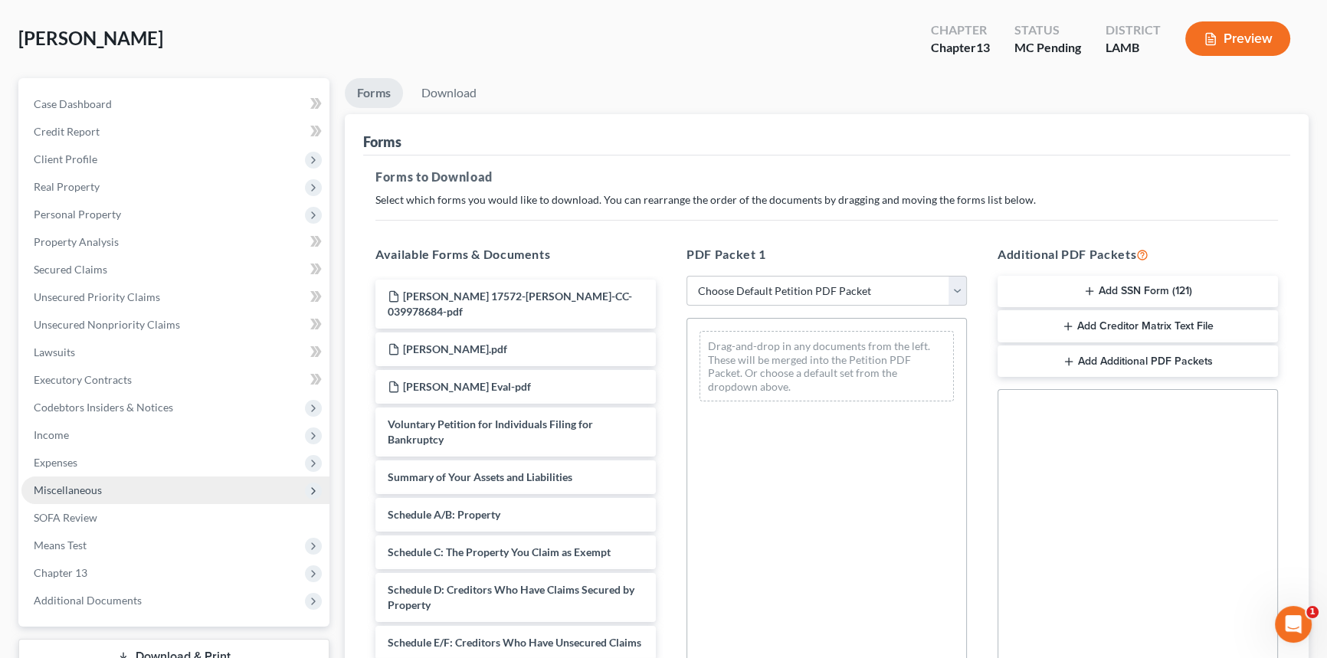
click at [139, 485] on span "Miscellaneous" at bounding box center [175, 491] width 308 height 28
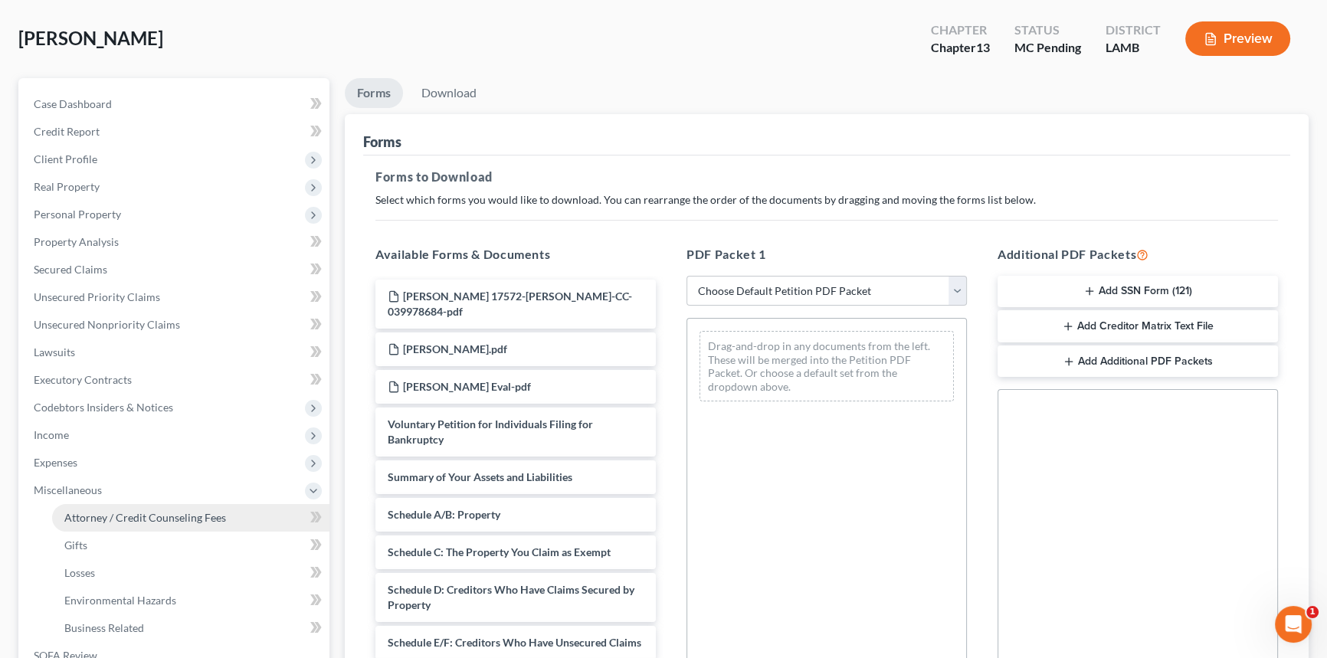
click at [122, 511] on span "Attorney / Credit Counseling Fees" at bounding box center [145, 517] width 162 height 13
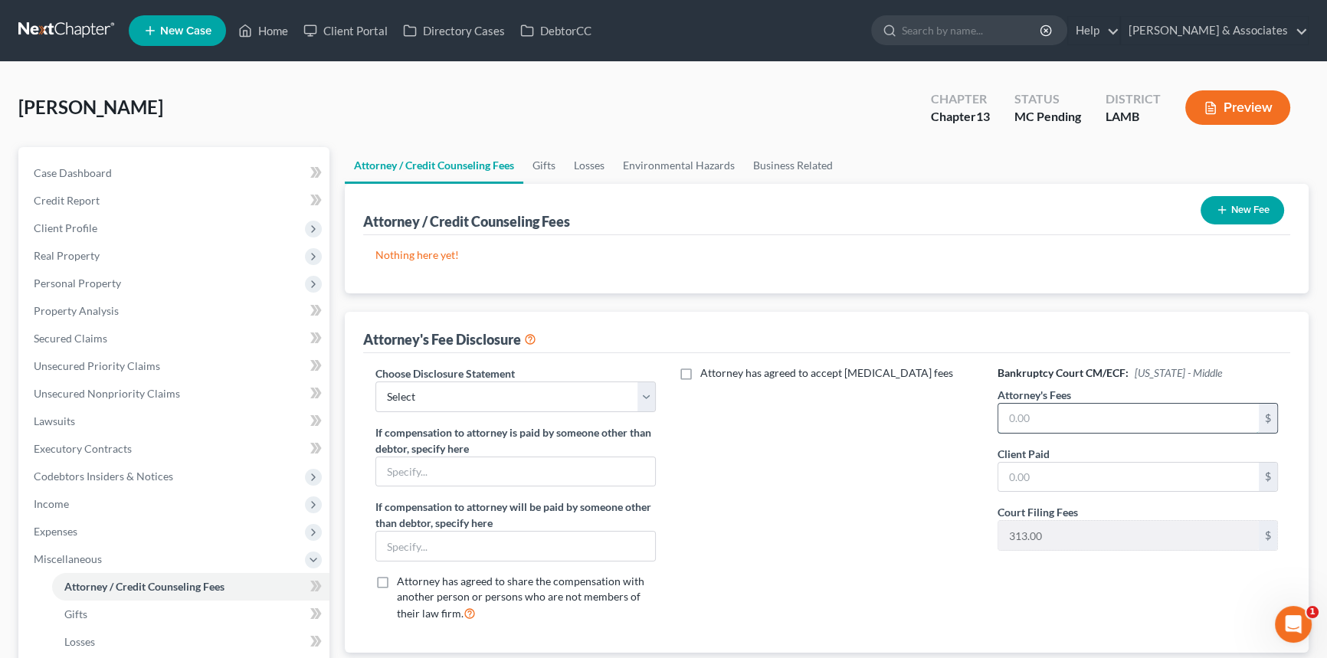
click at [1153, 405] on input "text" at bounding box center [1129, 418] width 261 height 29
type input "48,000"
type input "1,000"
type input "4,800"
drag, startPoint x: 388, startPoint y: 397, endPoint x: 408, endPoint y: 397, distance: 19.9
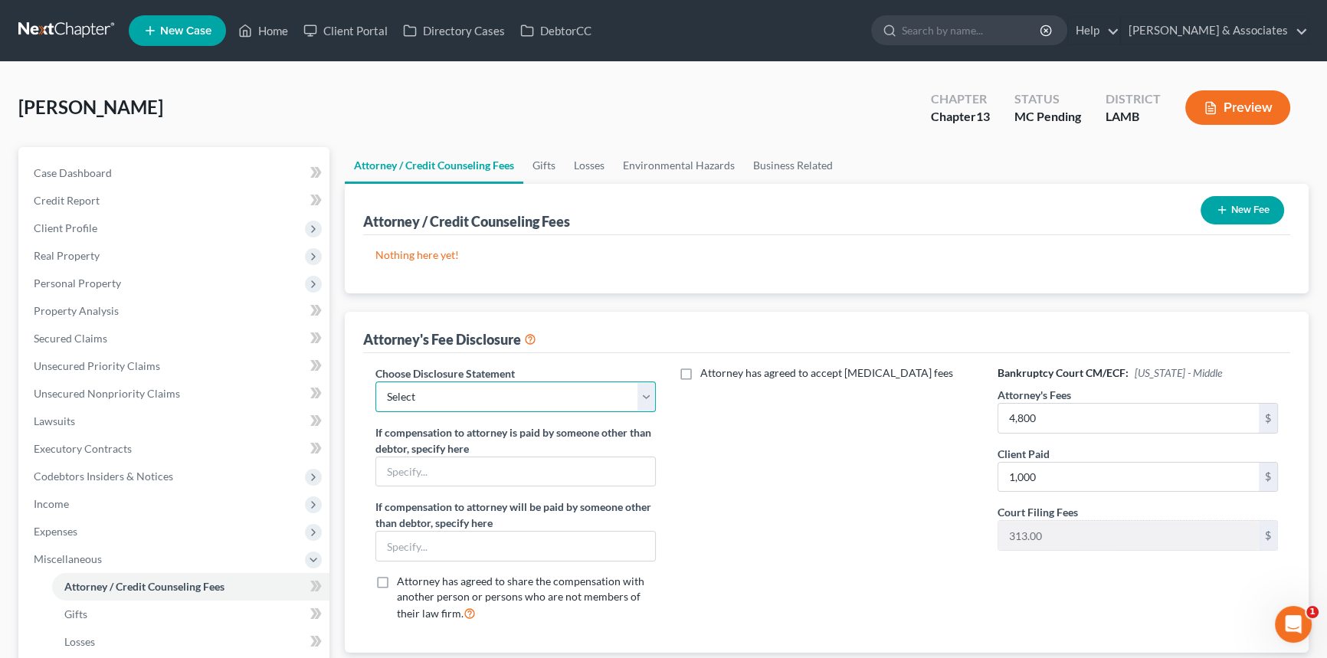
click at [392, 397] on select "Select LAWB 13 ALL CHECK NOT KOLWE LAWB 13 ONLY KOLWE TEST LAMB 13 LAMB 7 Ch 11…" at bounding box center [516, 397] width 281 height 31
select select "3"
click at [376, 382] on select "Select LAWB 13 ALL CHECK NOT KOLWE LAWB 13 ONLY KOLWE TEST LAMB 13 LAMB 7 Ch 11…" at bounding box center [516, 397] width 281 height 31
click at [1263, 216] on button "New Fee" at bounding box center [1243, 210] width 84 height 28
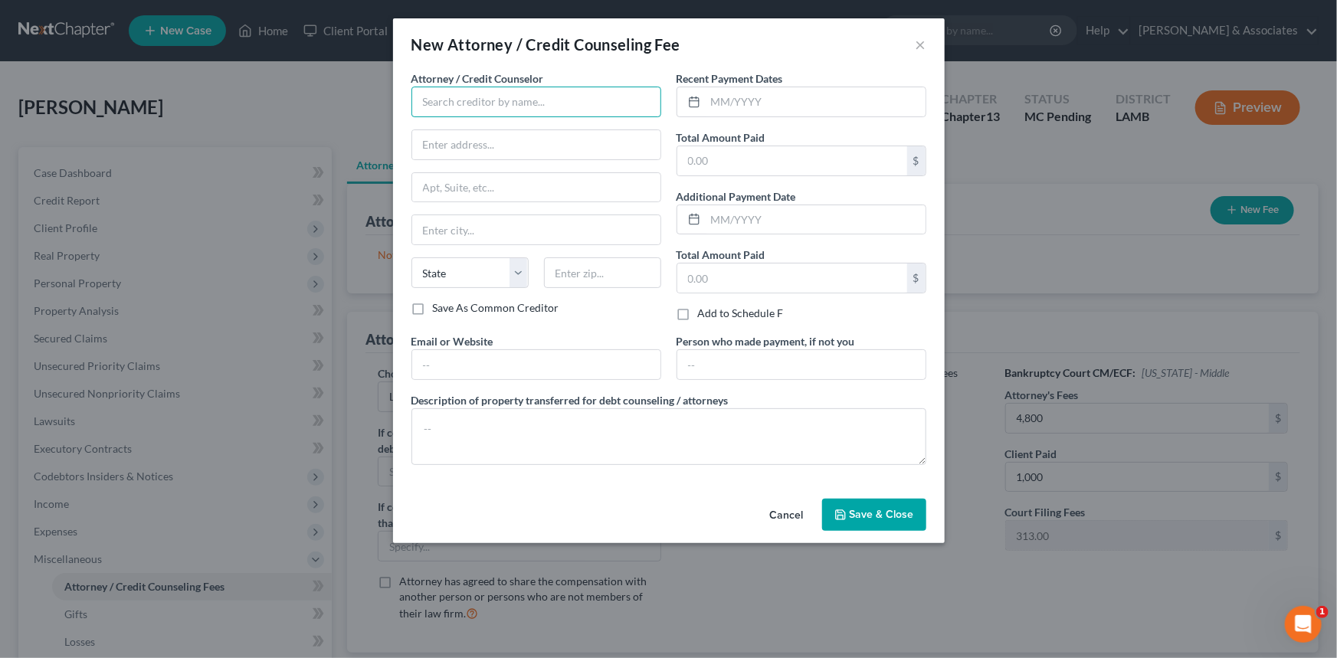
click at [508, 93] on input "text" at bounding box center [537, 102] width 250 height 31
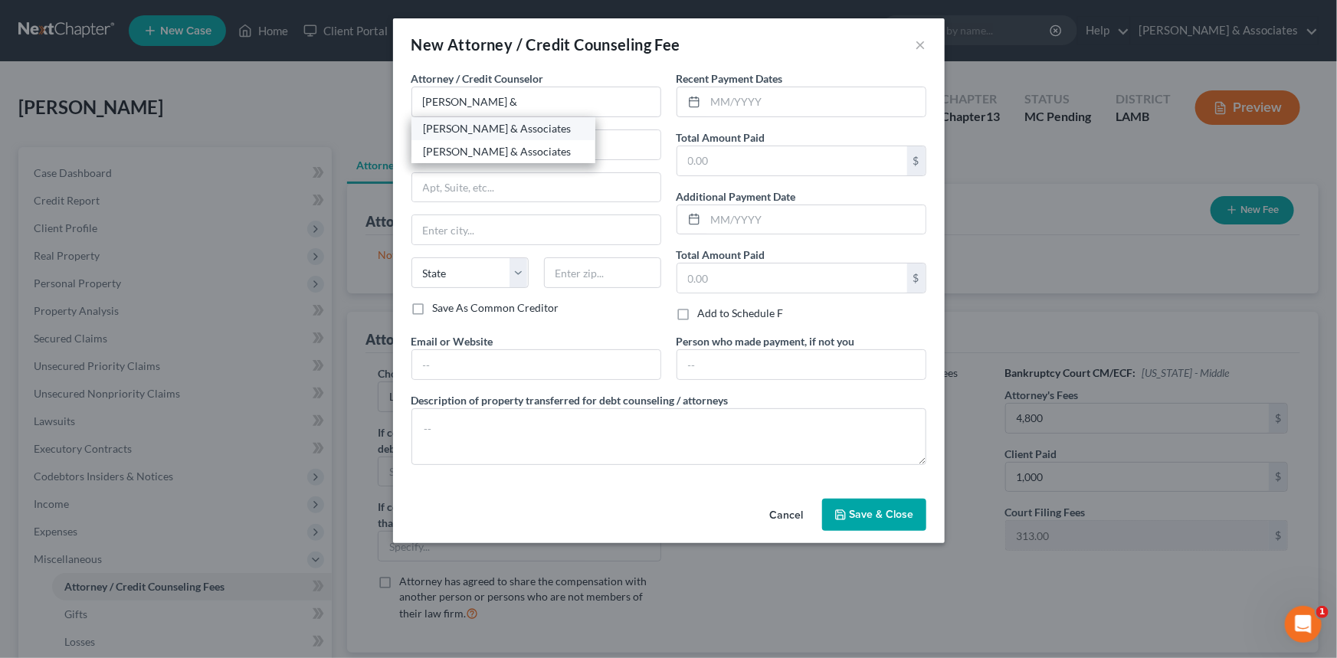
drag, startPoint x: 497, startPoint y: 127, endPoint x: 605, endPoint y: 134, distance: 109.0
click at [497, 128] on div "[PERSON_NAME] & Associates" at bounding box center [503, 128] width 159 height 15
type input "[PERSON_NAME] & Associates"
type input "2644 S. Sherwood Forest Blvd."
type input "Baton Rouge"
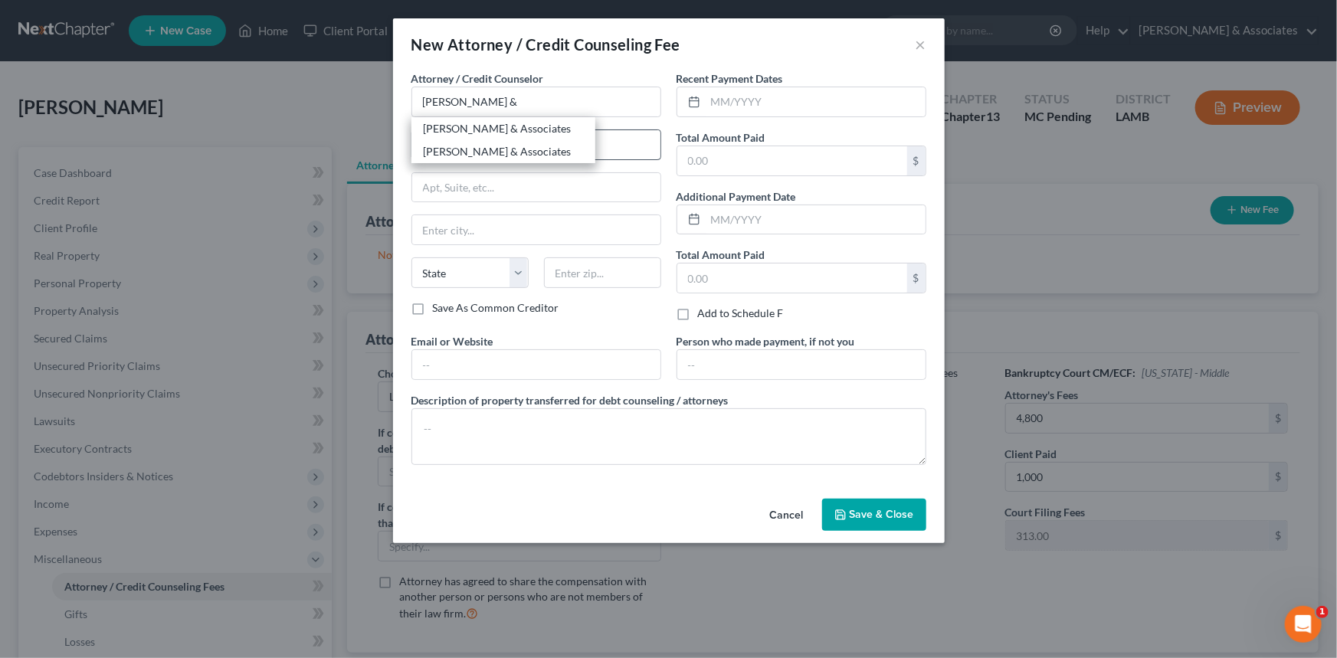
select select "19"
type input "70816"
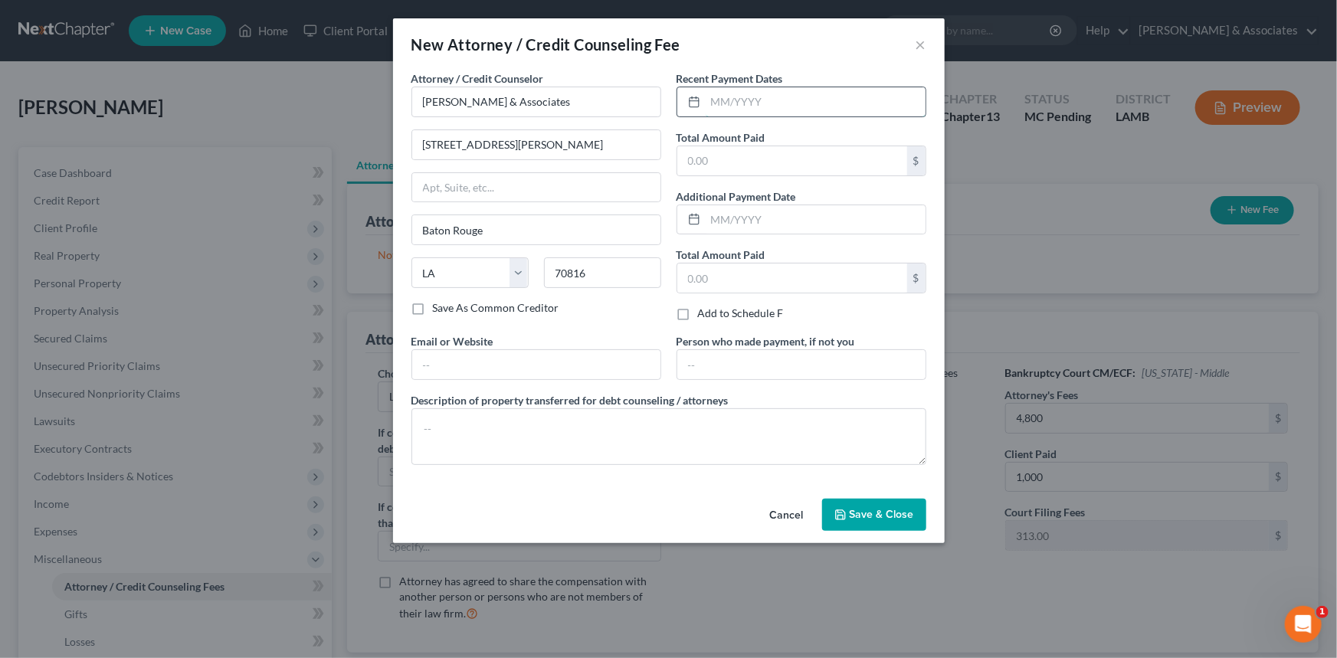
click at [760, 110] on input "text" at bounding box center [816, 101] width 220 height 29
type input "8/2025"
type input "1,000"
drag, startPoint x: 889, startPoint y: 510, endPoint x: 917, endPoint y: 491, distance: 34.7
click at [889, 510] on span "Save & Close" at bounding box center [882, 514] width 64 height 13
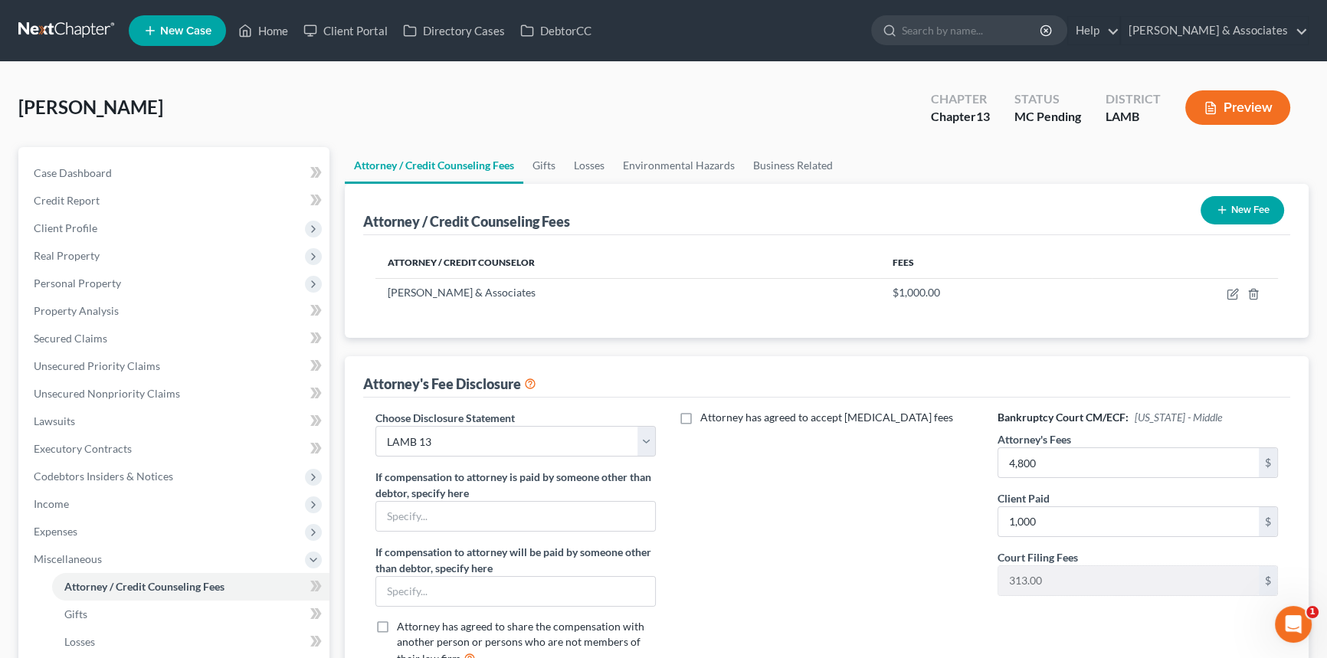
click at [1263, 209] on button "New Fee" at bounding box center [1243, 210] width 84 height 28
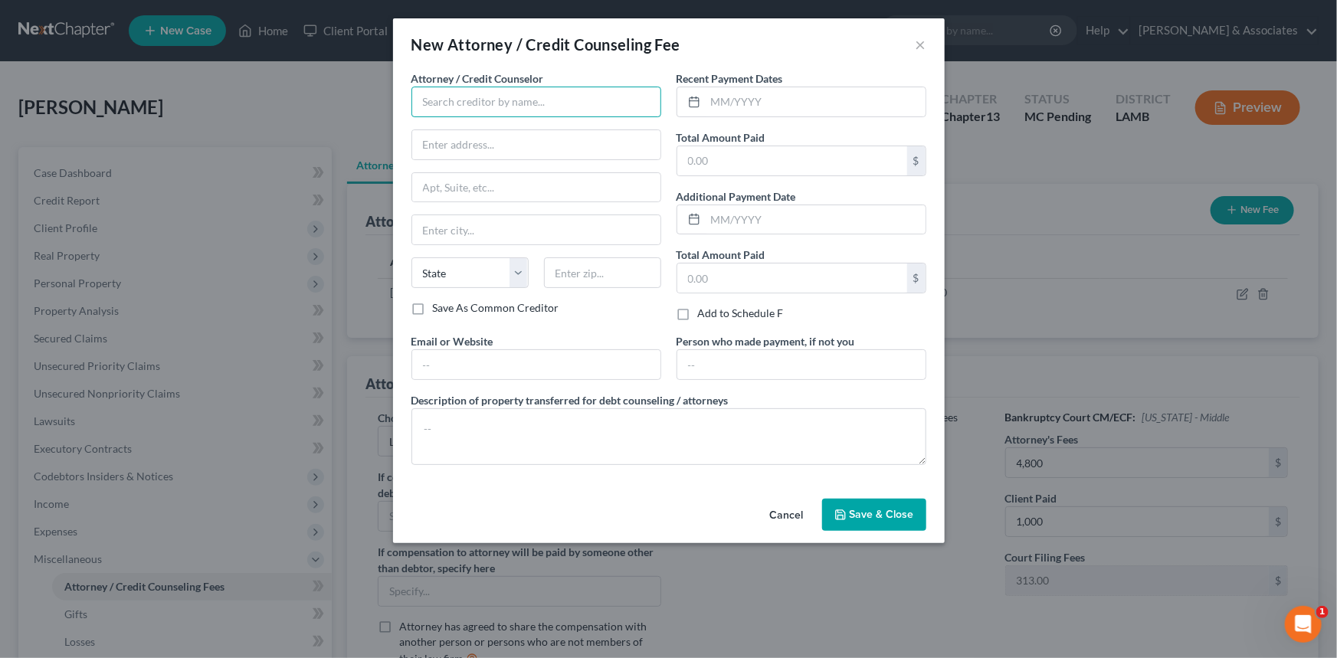
click at [537, 96] on input "text" at bounding box center [537, 102] width 250 height 31
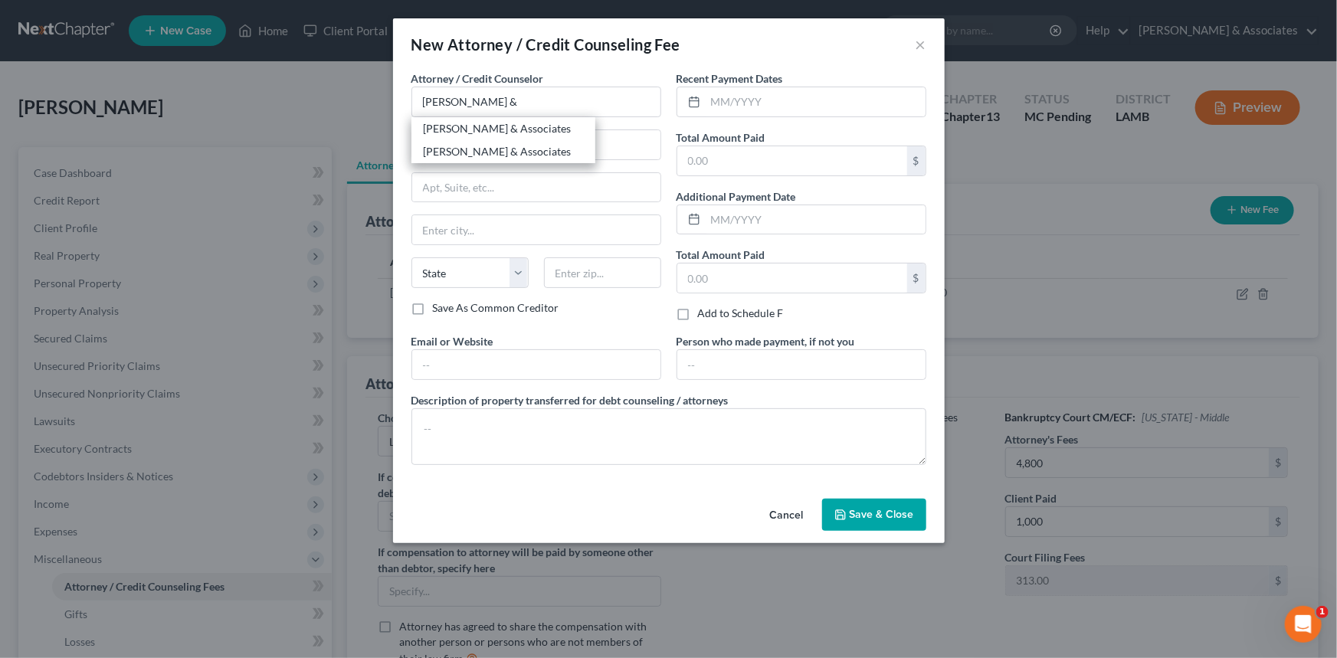
click at [504, 130] on div "[PERSON_NAME] & Associates" at bounding box center [503, 128] width 159 height 15
type input "[PERSON_NAME] & Associates"
type input "2644 S. Sherwood Forest Blvd."
type input "Baton Rouge"
select select "19"
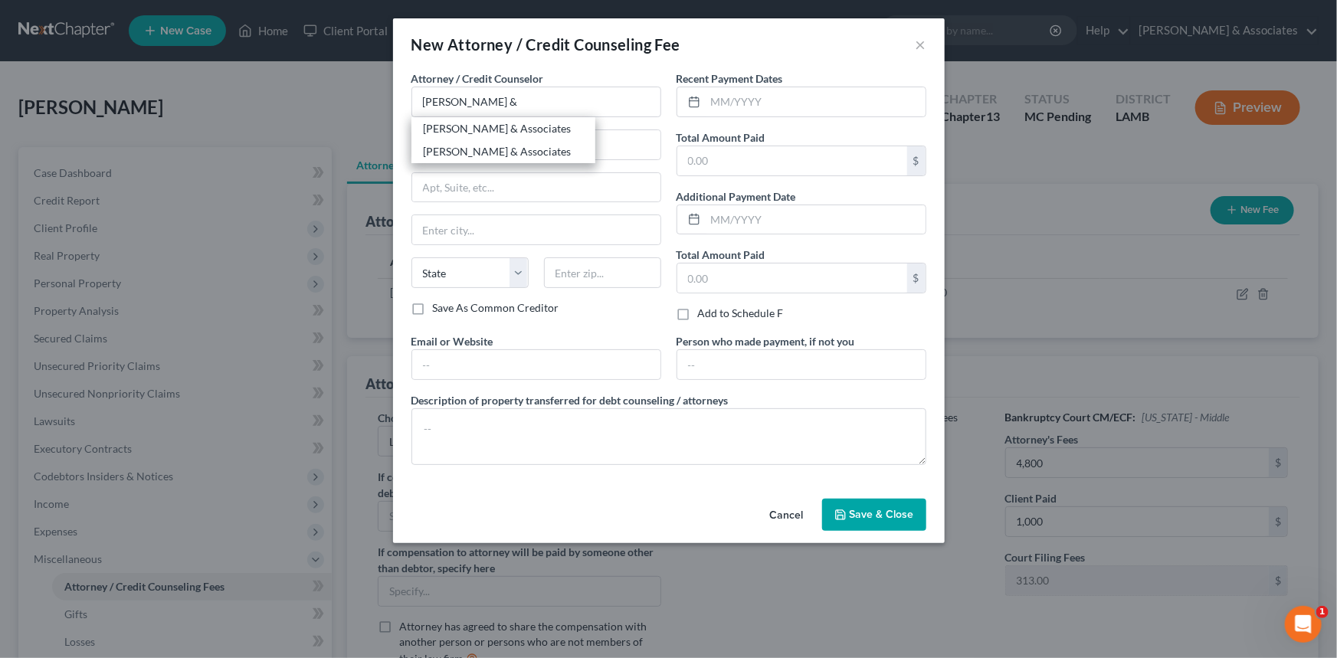
type input "70816"
click at [711, 107] on input "text" at bounding box center [816, 101] width 220 height 29
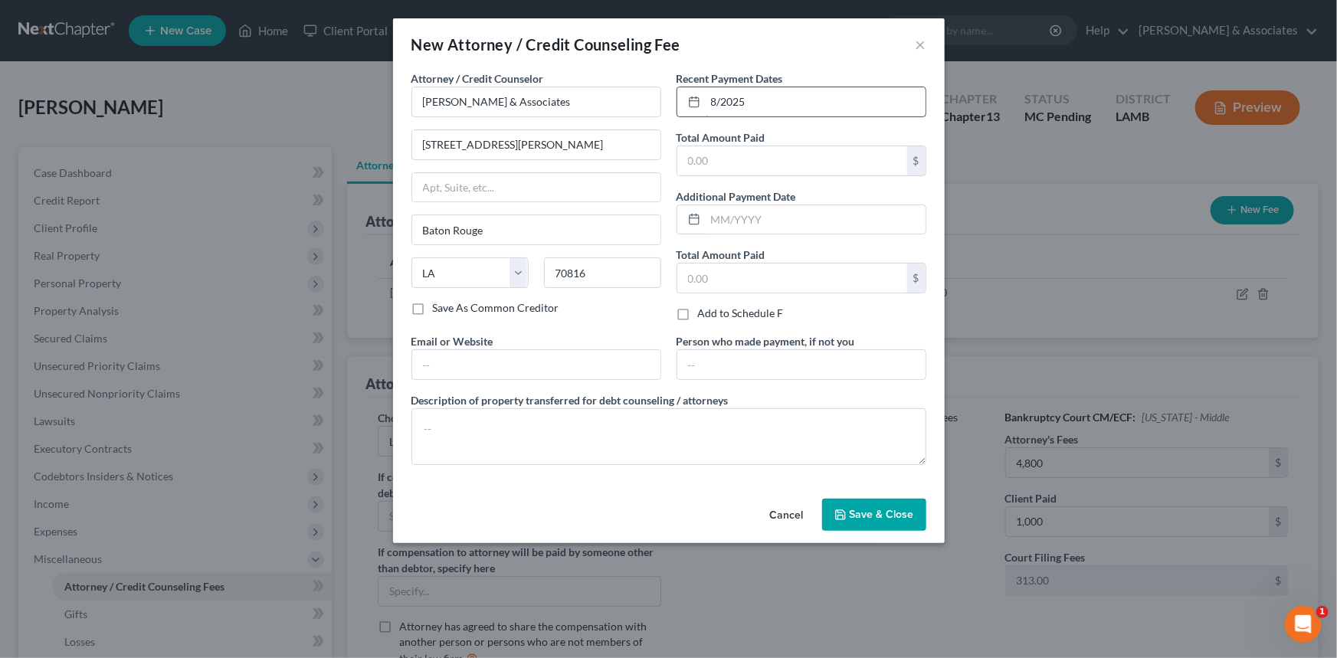
type input "8/2025"
type input "500"
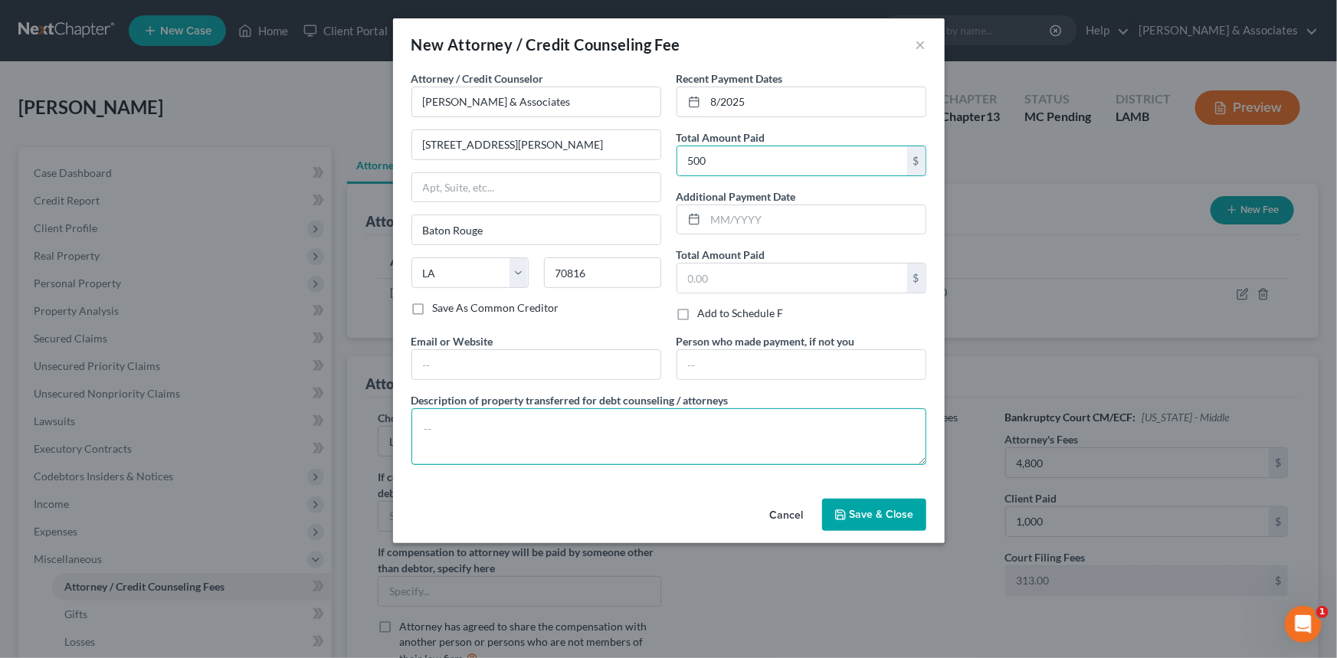
click at [533, 449] on textarea at bounding box center [669, 436] width 515 height 57
type textarea "Credit counseling, filing fee, credit report, mailings, etc"
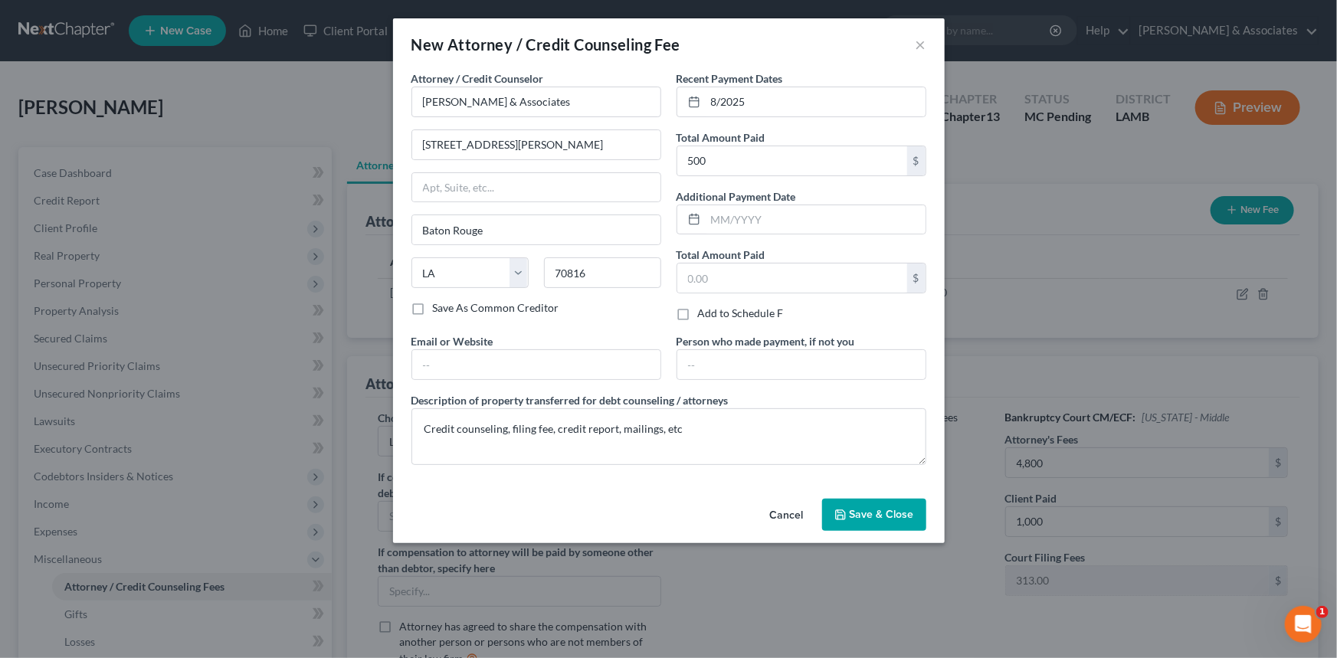
click at [872, 508] on span "Save & Close" at bounding box center [882, 514] width 64 height 13
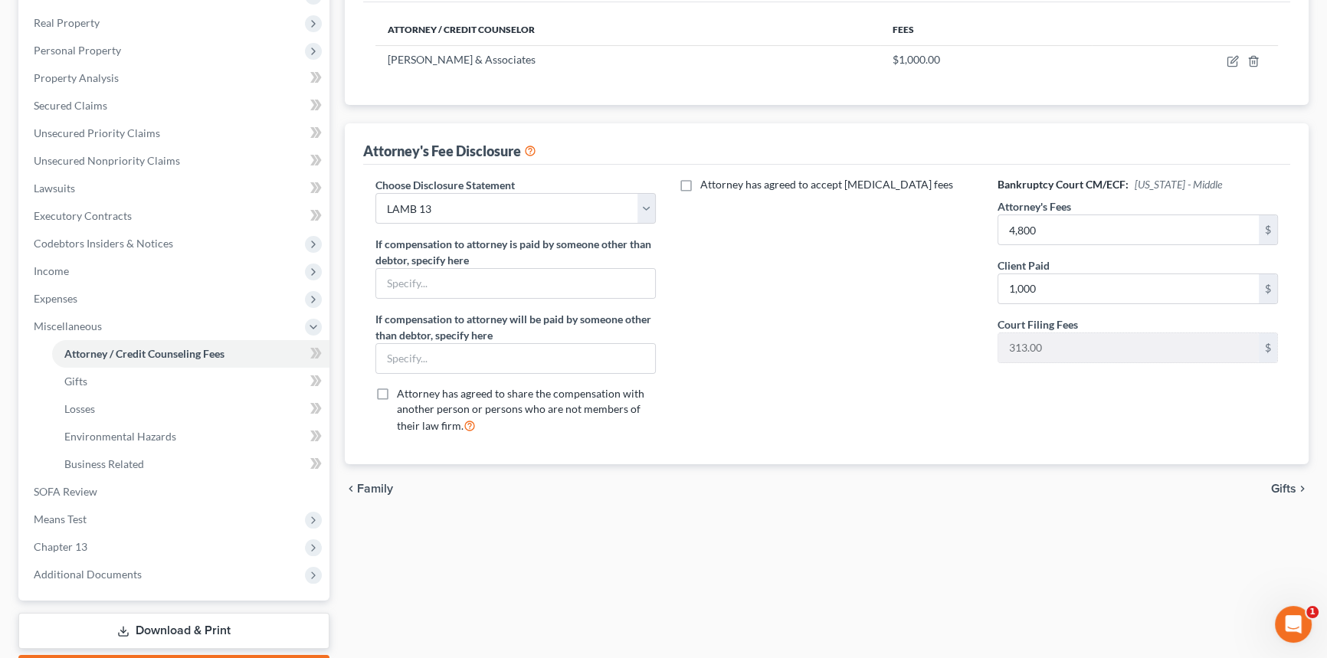
scroll to position [320, 0]
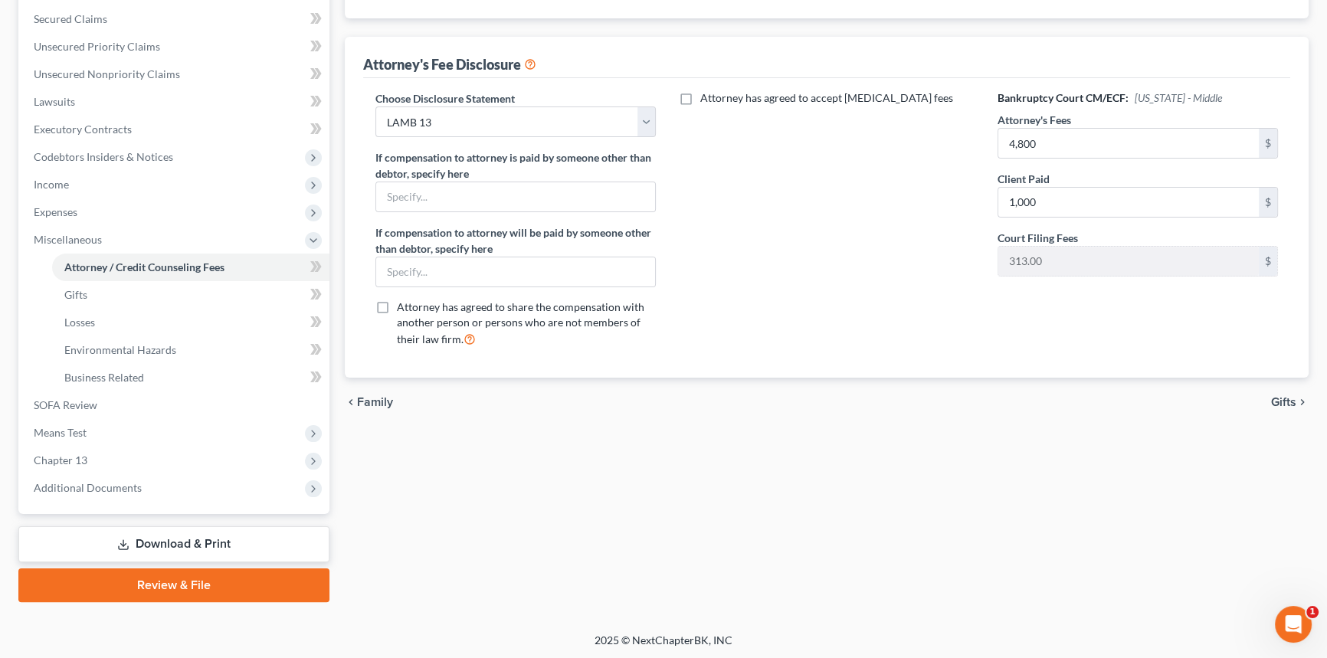
click at [179, 517] on div "Case Dashboard Payments Invoices Payments Payments Credit Report Client Profile" at bounding box center [174, 215] width 326 height 775
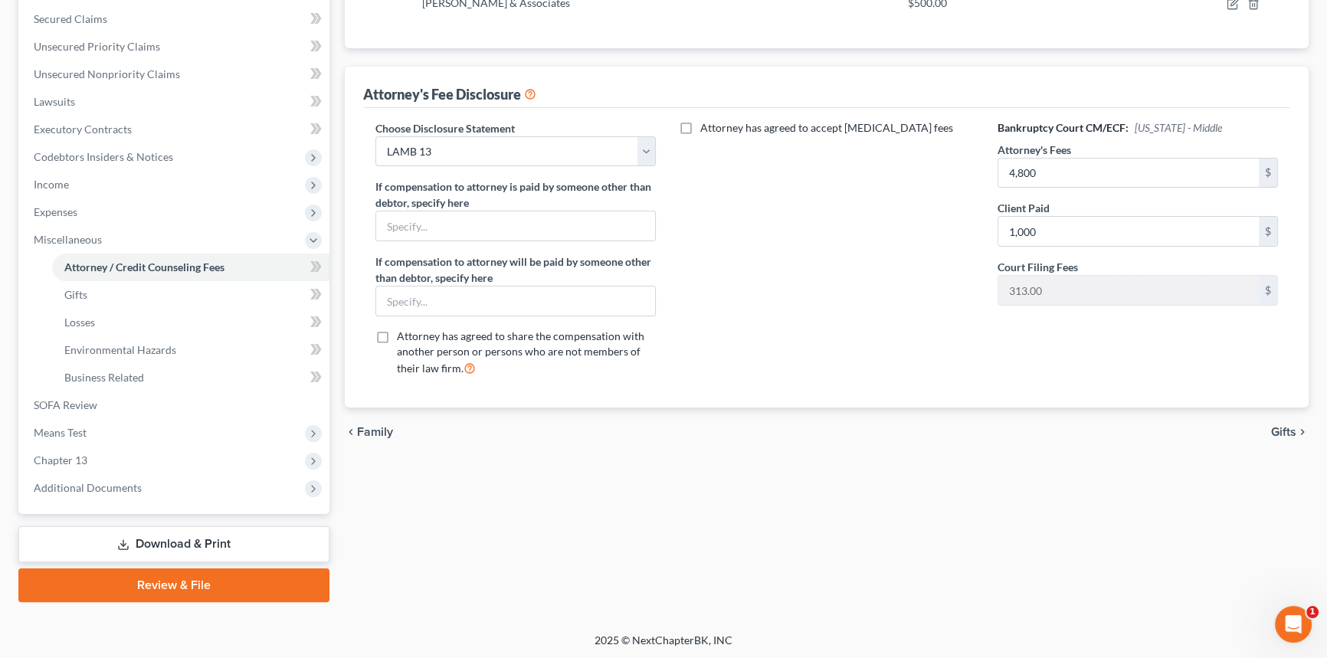
click at [168, 536] on link "Download & Print" at bounding box center [173, 545] width 311 height 36
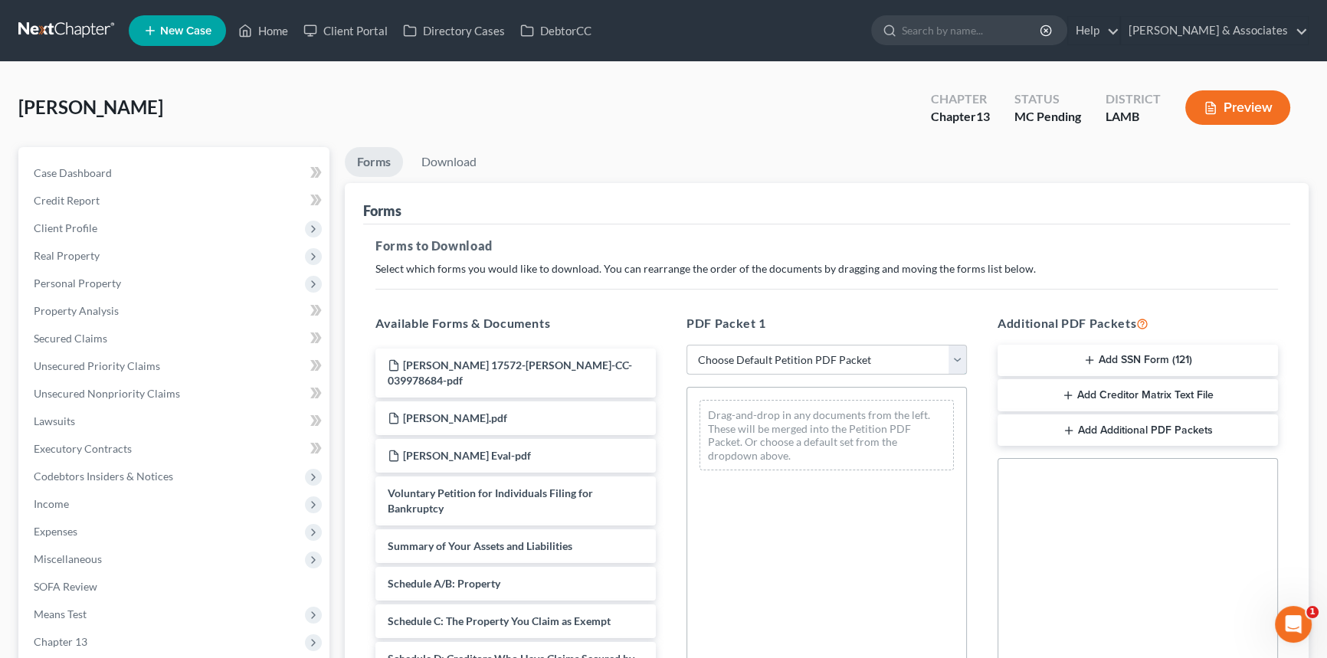
drag, startPoint x: 784, startPoint y: 360, endPoint x: 783, endPoint y: 371, distance: 10.8
click at [784, 360] on select "Choose Default Petition PDF Packet Complete Bankruptcy Petition (all forms and …" at bounding box center [827, 360] width 281 height 31
select select "0"
click at [687, 345] on select "Choose Default Petition PDF Packet Complete Bankruptcy Petition (all forms and …" at bounding box center [827, 360] width 281 height 31
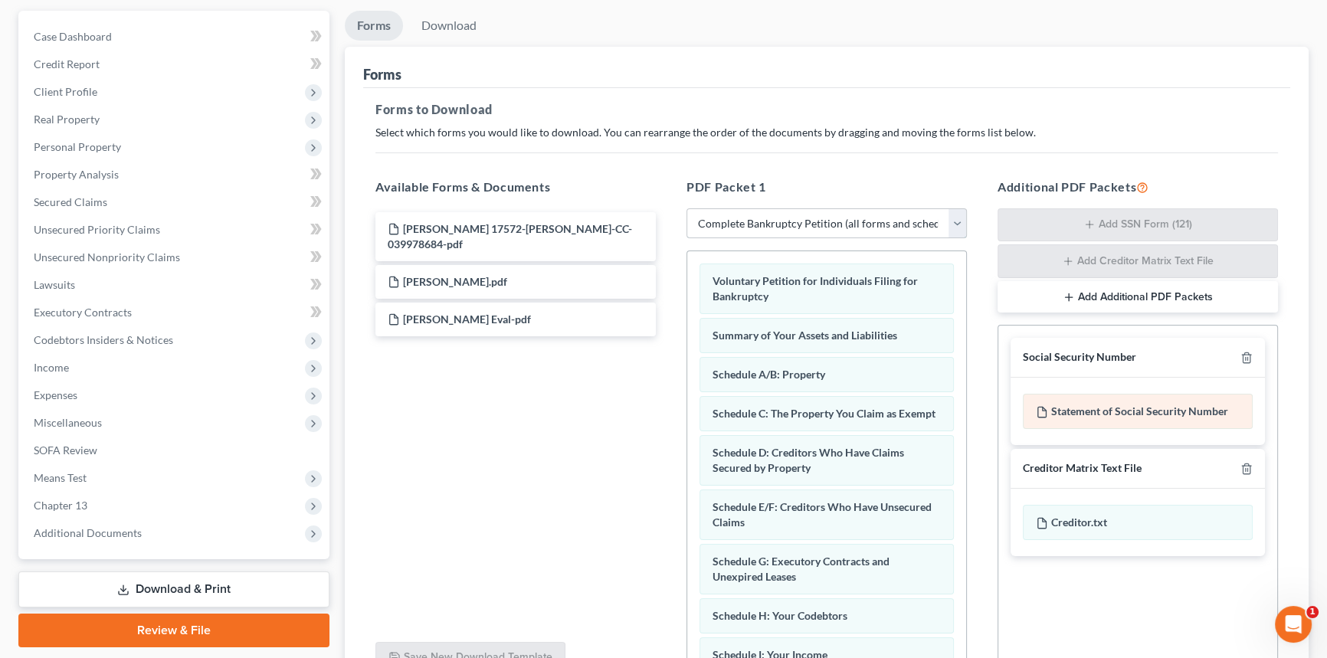
scroll to position [278, 0]
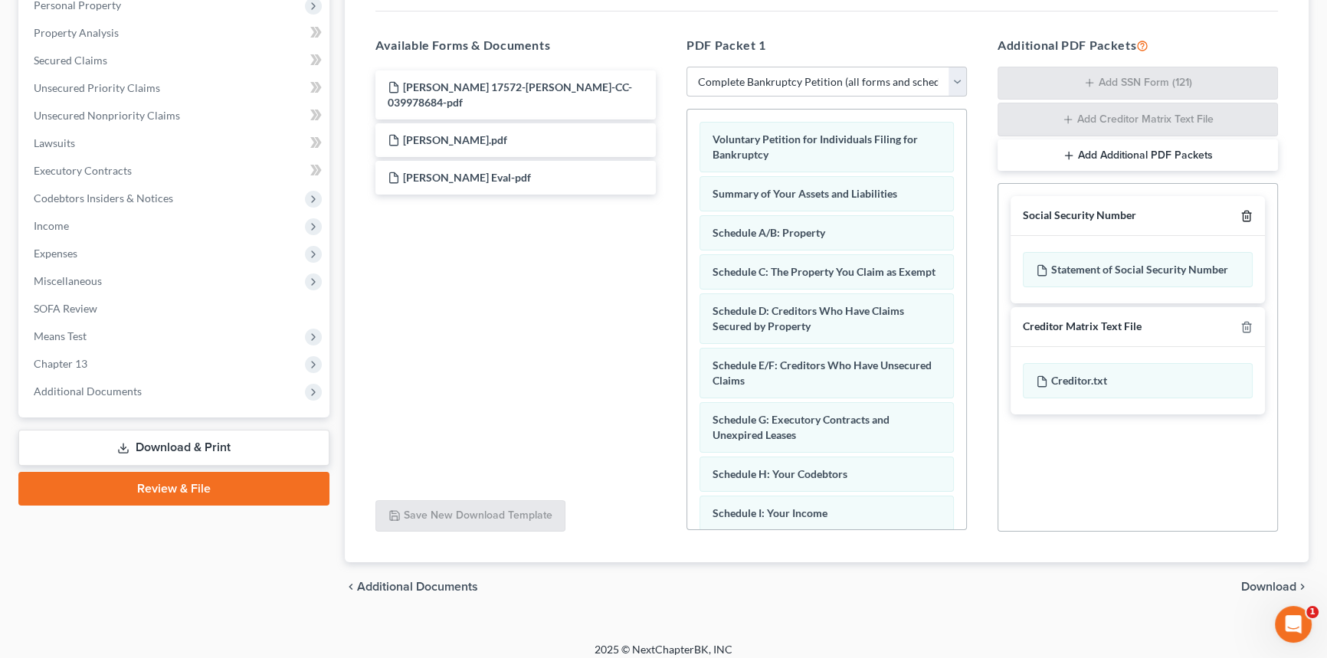
click at [1246, 212] on icon "button" at bounding box center [1247, 216] width 12 height 12
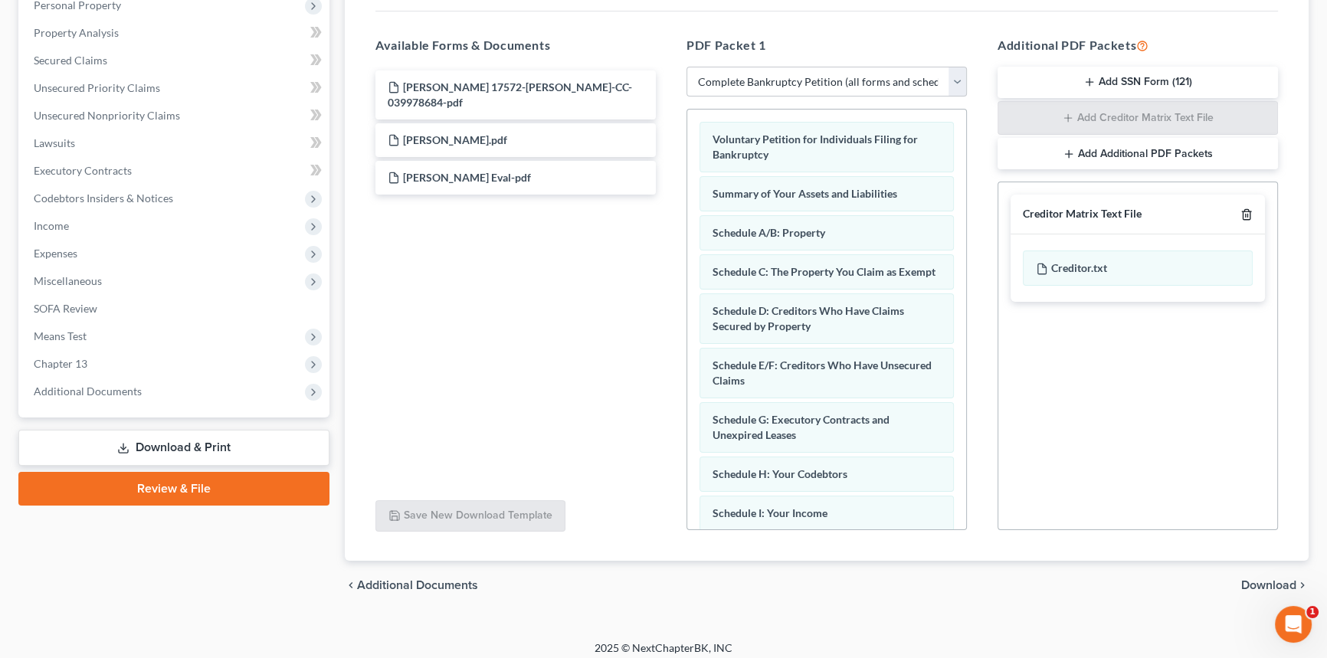
click at [1246, 212] on icon "button" at bounding box center [1247, 214] width 12 height 12
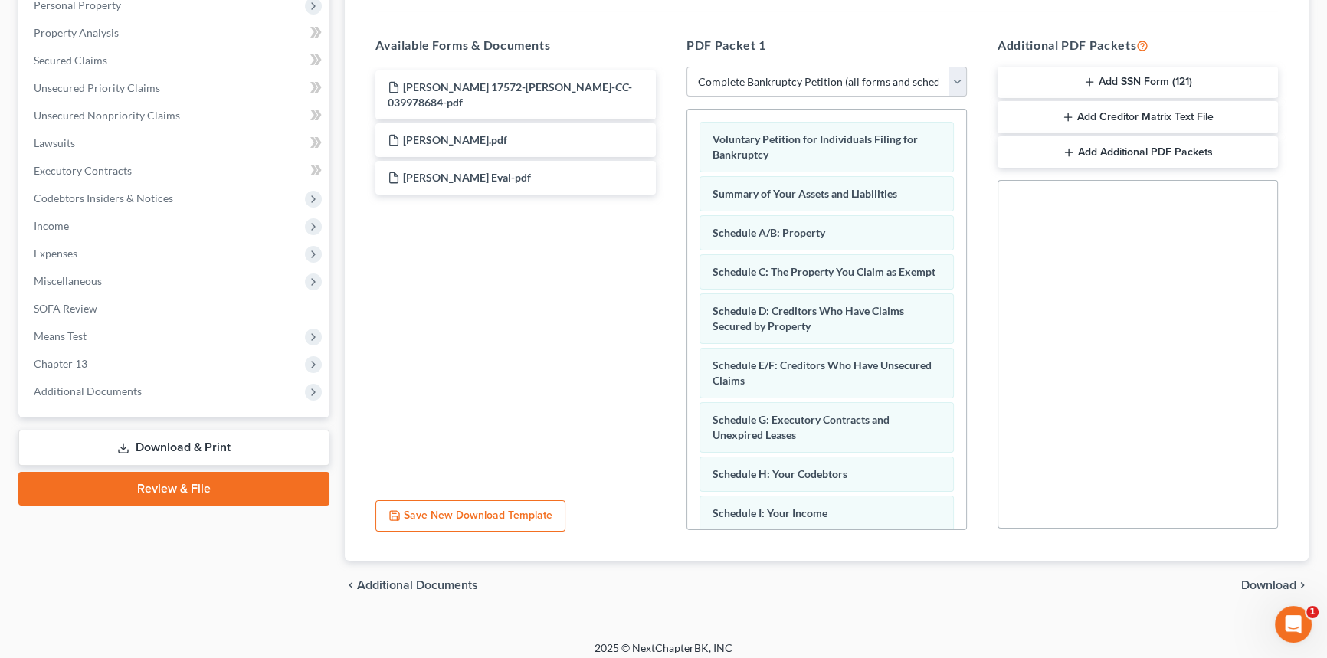
click at [1268, 580] on span "Download" at bounding box center [1269, 585] width 55 height 12
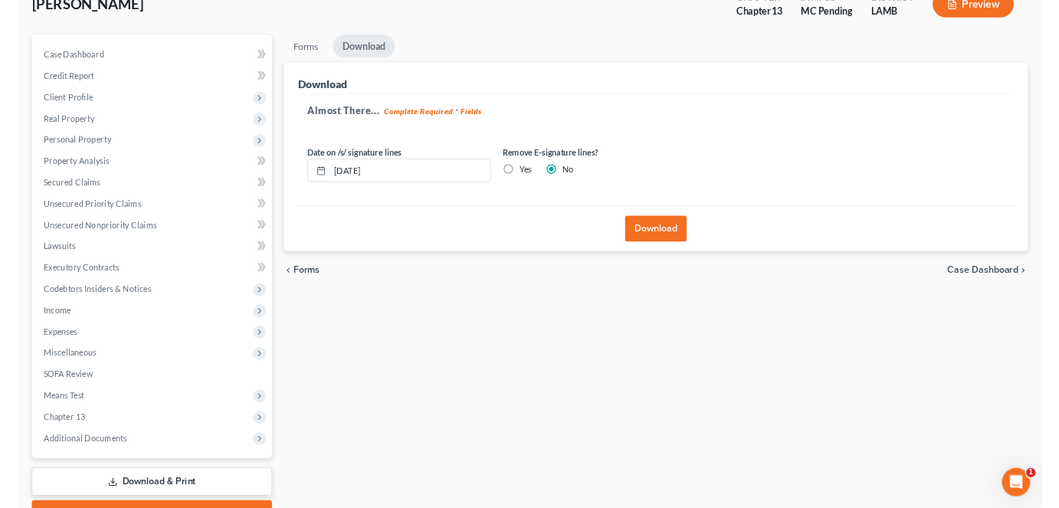
scroll to position [0, 0]
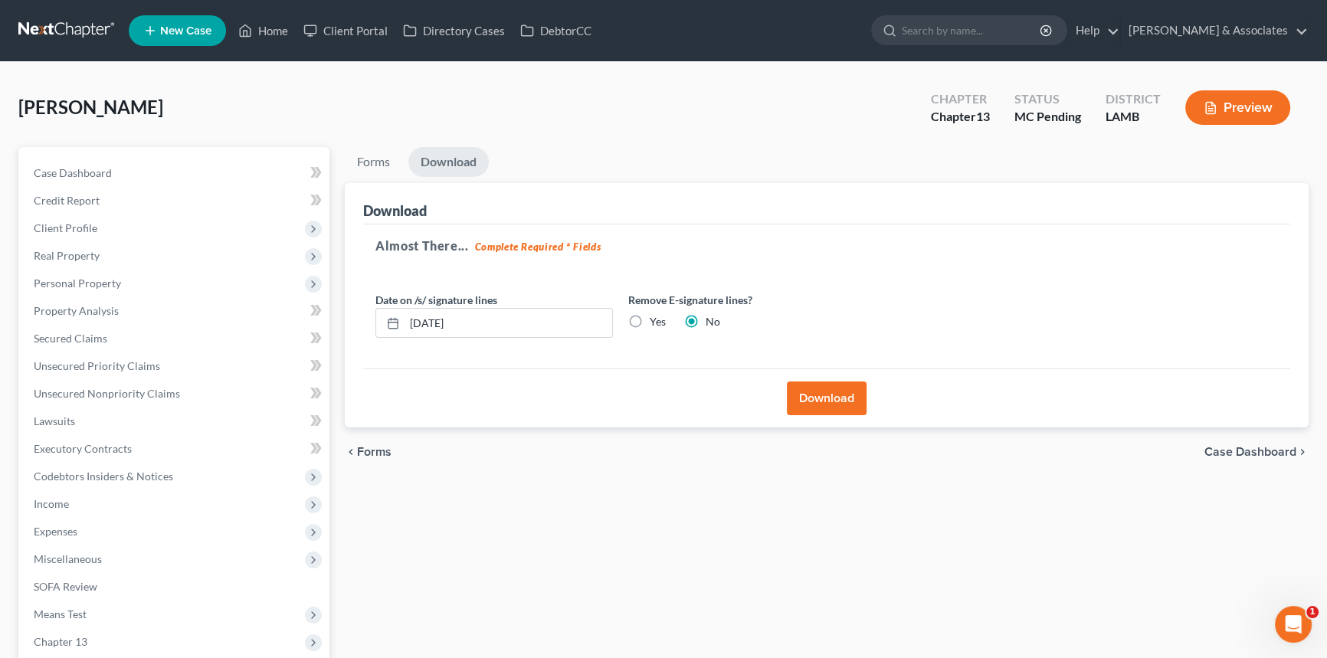
click at [650, 319] on label "Yes" at bounding box center [658, 321] width 16 height 15
click at [656, 319] on input "Yes" at bounding box center [661, 319] width 10 height 10
radio input "true"
radio input "false"
click at [797, 382] on div "Download" at bounding box center [826, 398] width 927 height 59
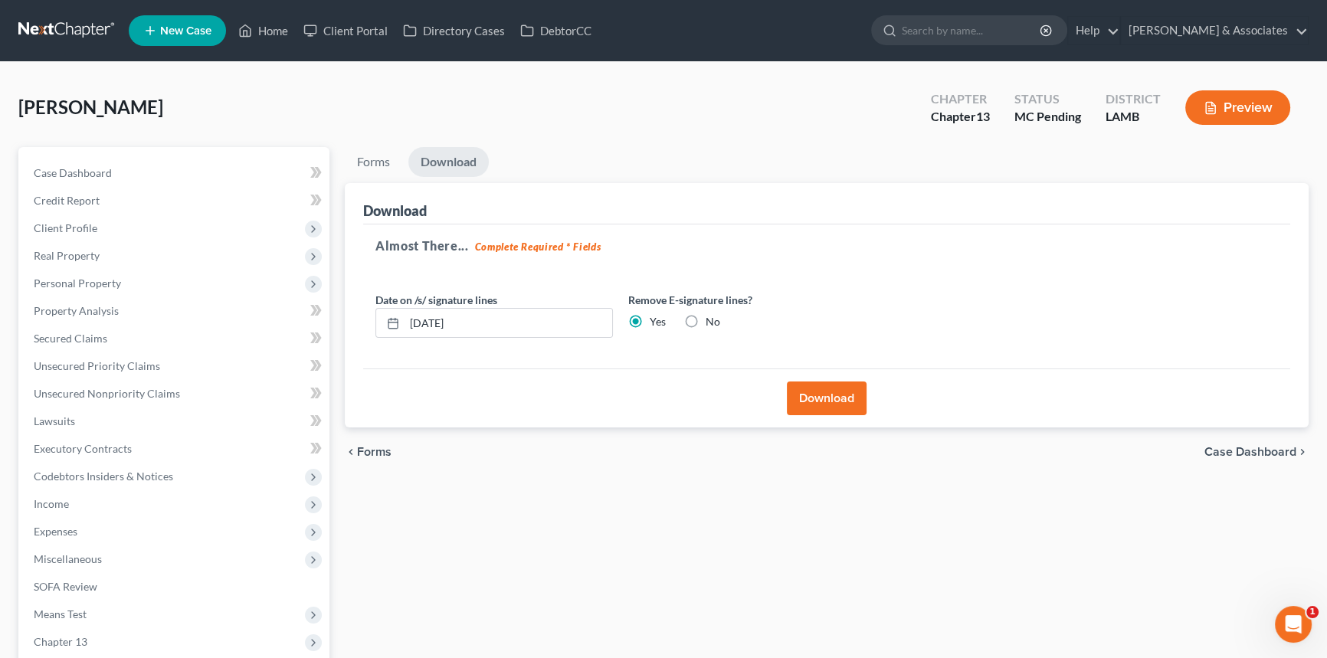
click at [819, 399] on button "Download" at bounding box center [827, 399] width 80 height 34
click at [825, 396] on button "Download" at bounding box center [827, 399] width 80 height 34
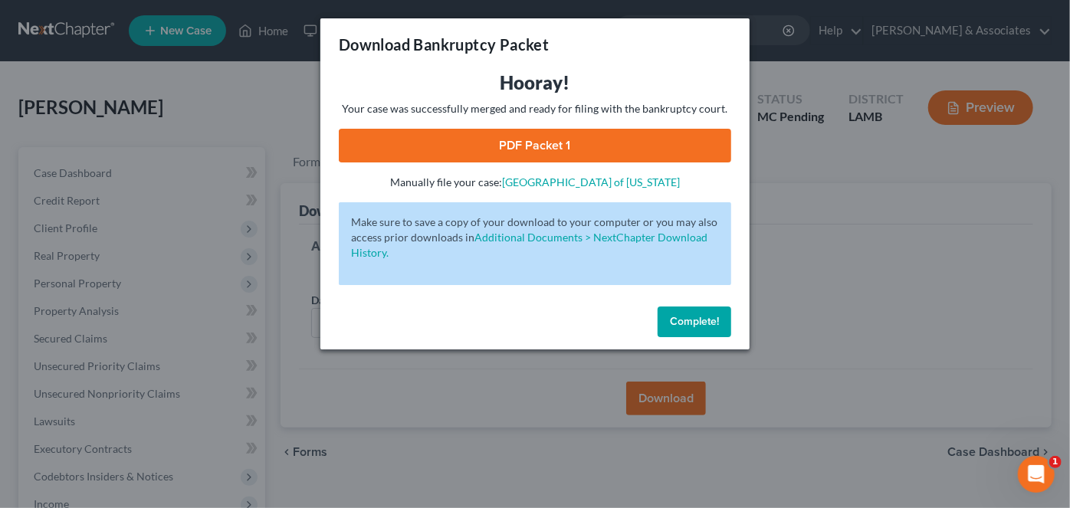
click at [561, 149] on link "PDF Packet 1" at bounding box center [535, 146] width 392 height 34
click at [671, 320] on span "Complete!" at bounding box center [694, 321] width 49 height 13
click at [661, 318] on button "Complete!" at bounding box center [695, 322] width 74 height 31
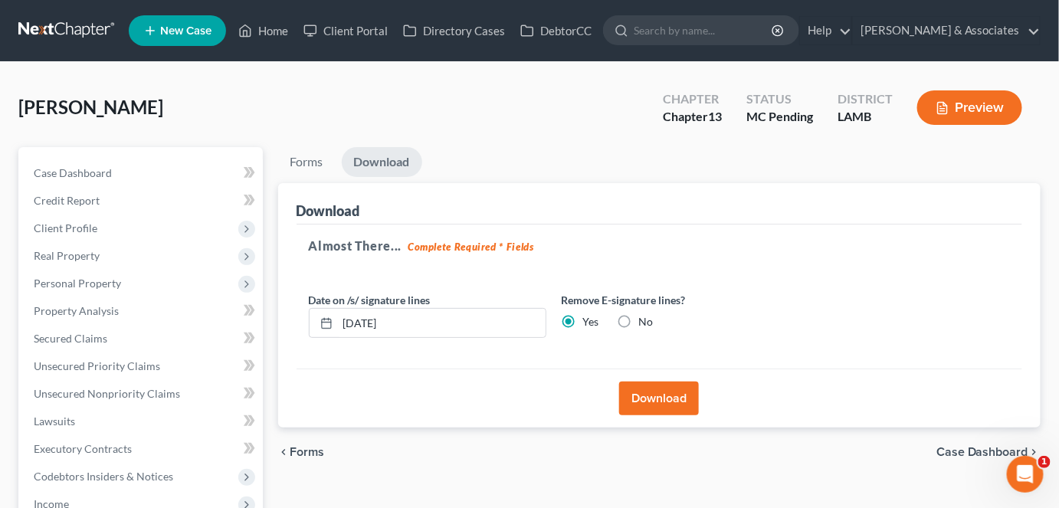
click at [38, 27] on link at bounding box center [67, 31] width 98 height 28
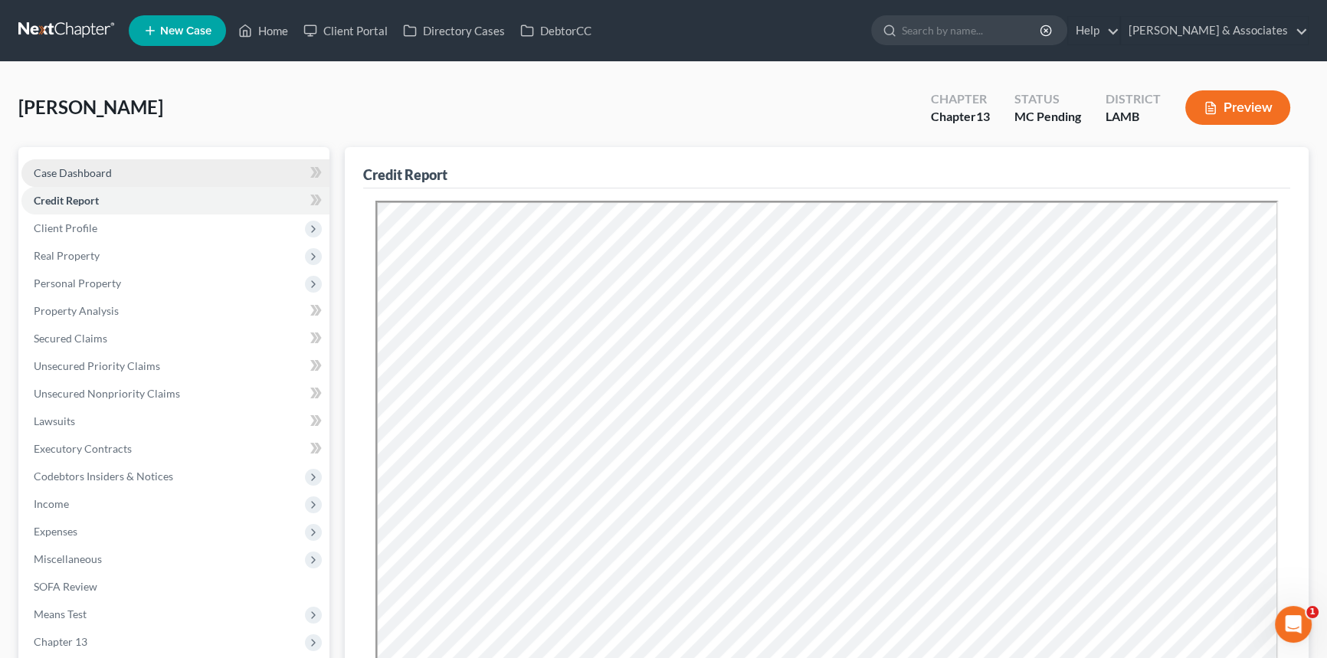
click at [123, 162] on link "Case Dashboard" at bounding box center [175, 173] width 308 height 28
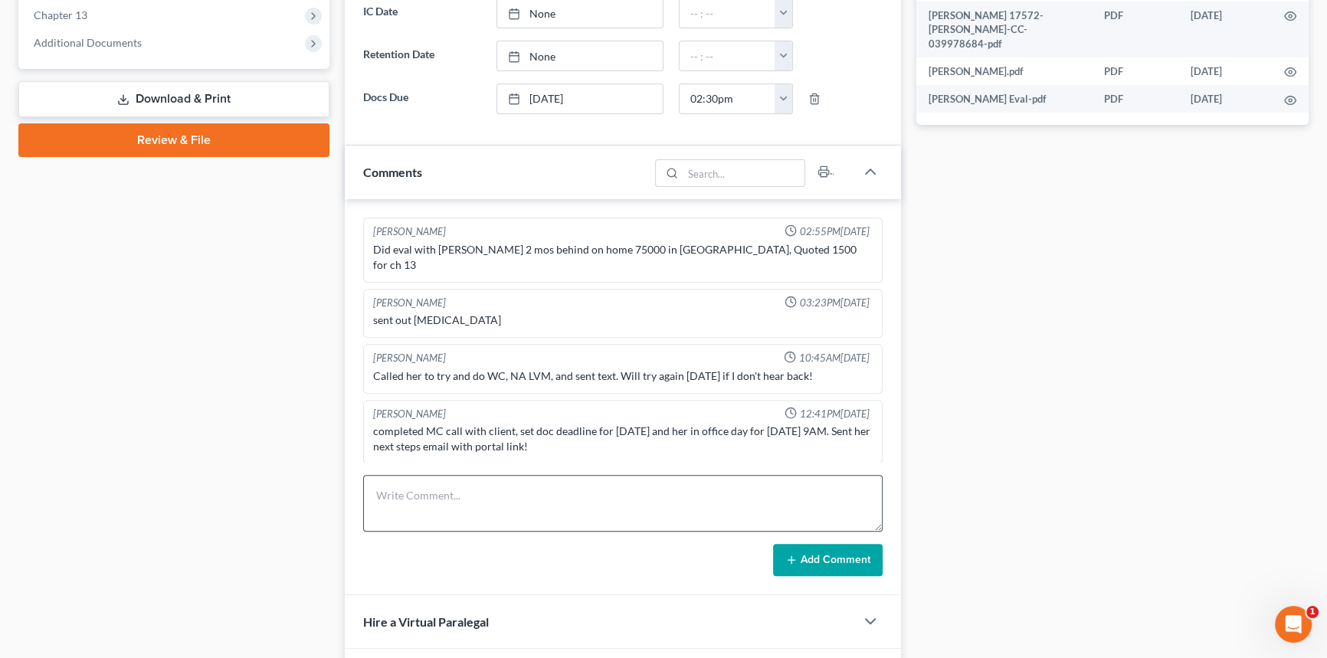
scroll to position [401, 0]
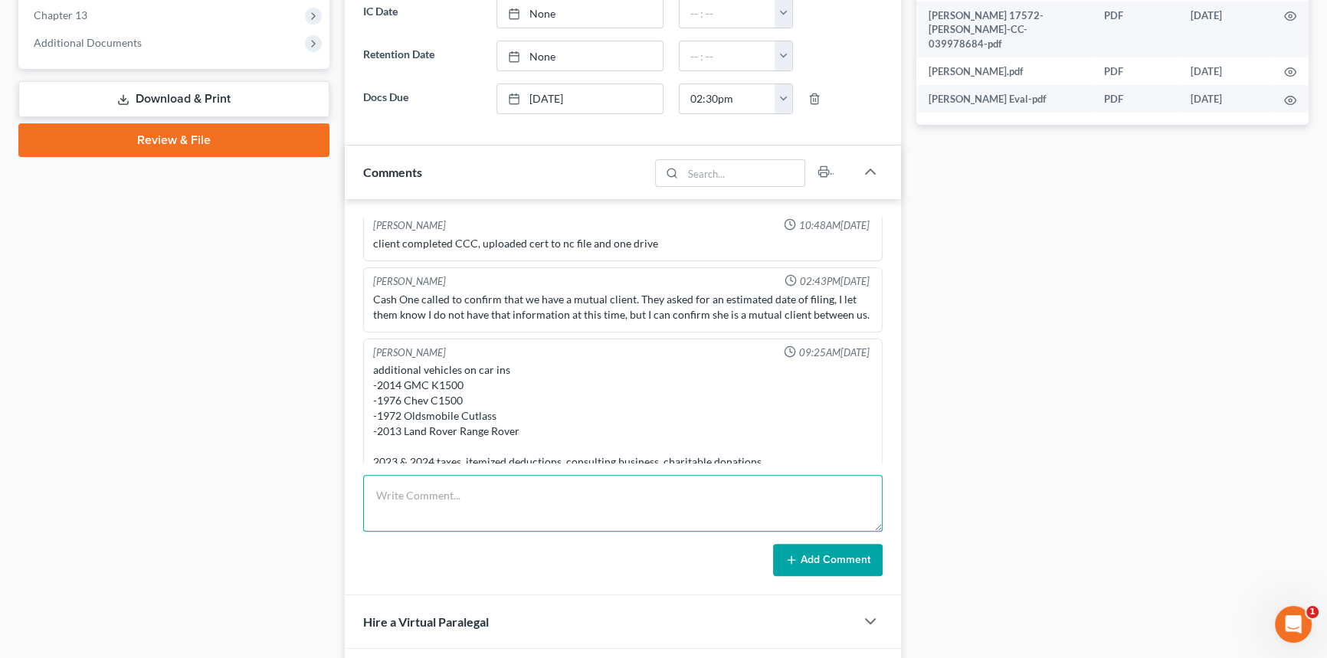
click at [465, 389] on textarea at bounding box center [623, 503] width 520 height 57
type textarea "Major online gambling issue"
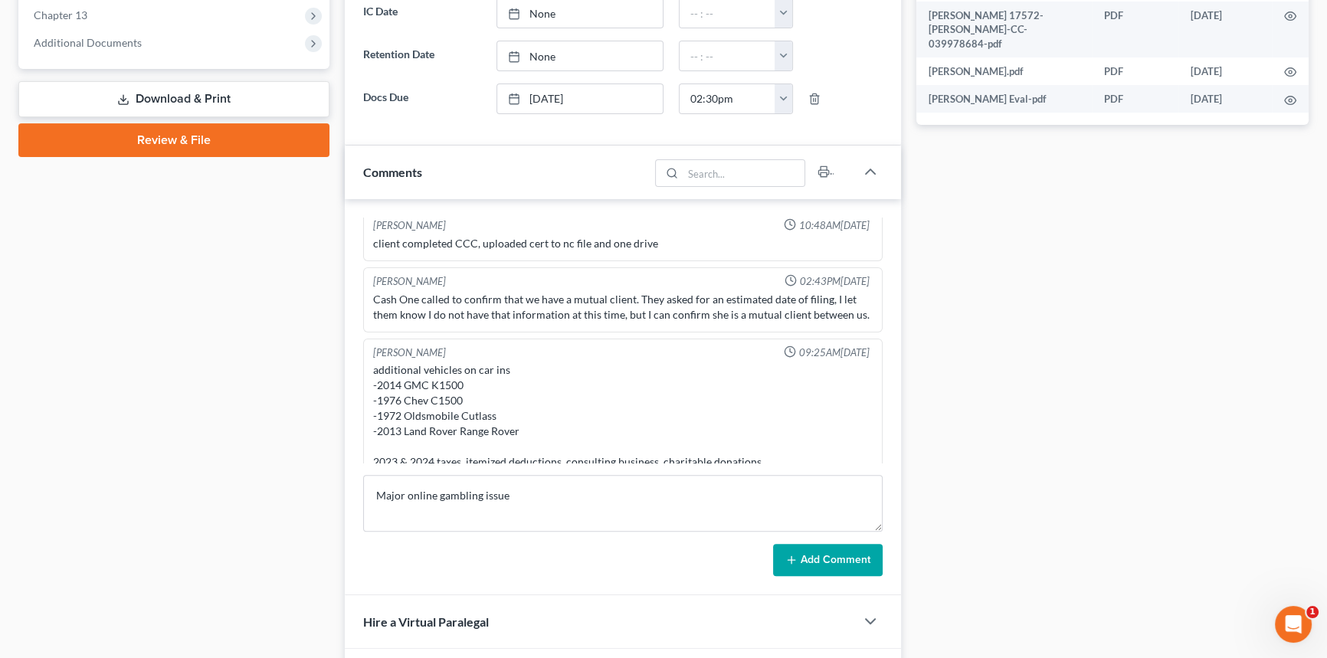
click at [819, 389] on button "Add Comment" at bounding box center [828, 560] width 110 height 32
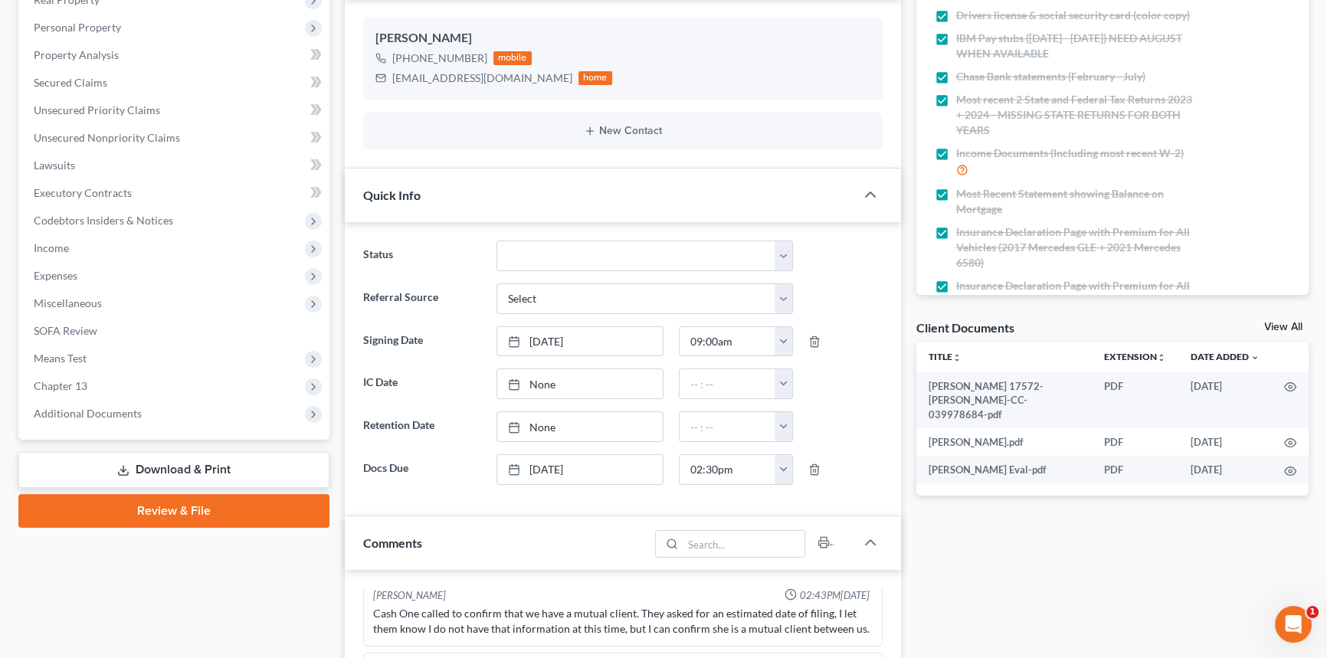
scroll to position [69, 0]
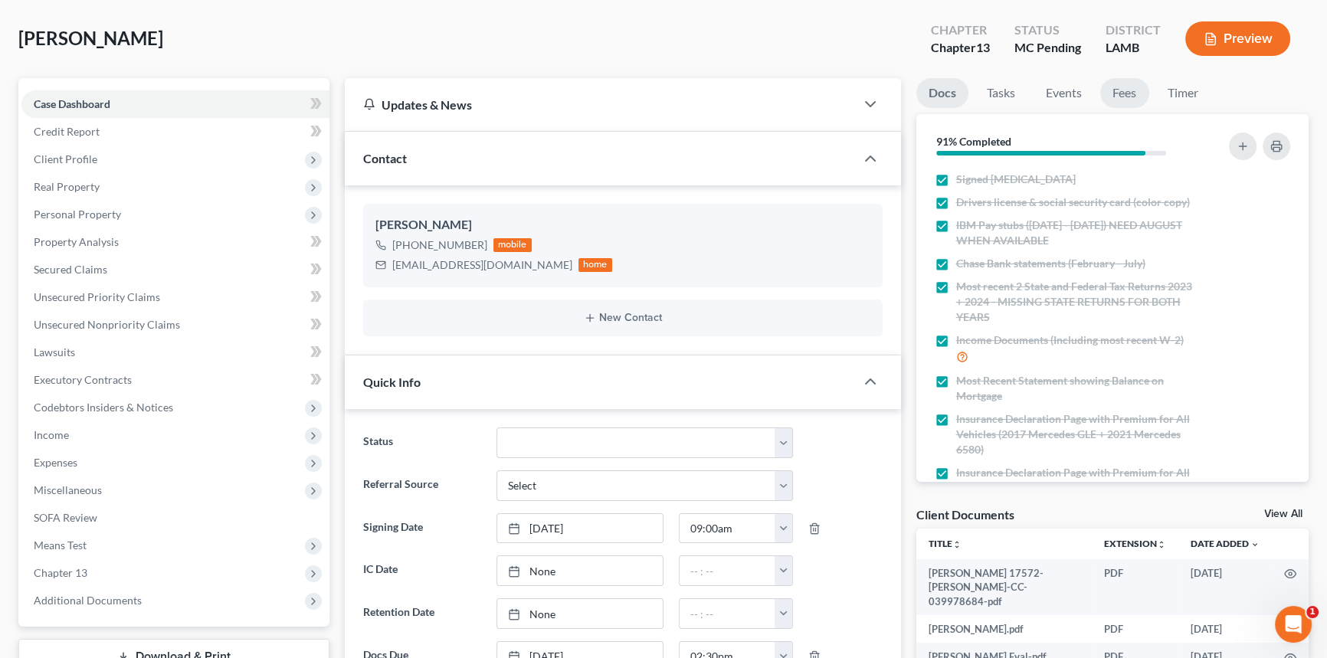
click at [973, 93] on link "Fees" at bounding box center [1125, 93] width 49 height 30
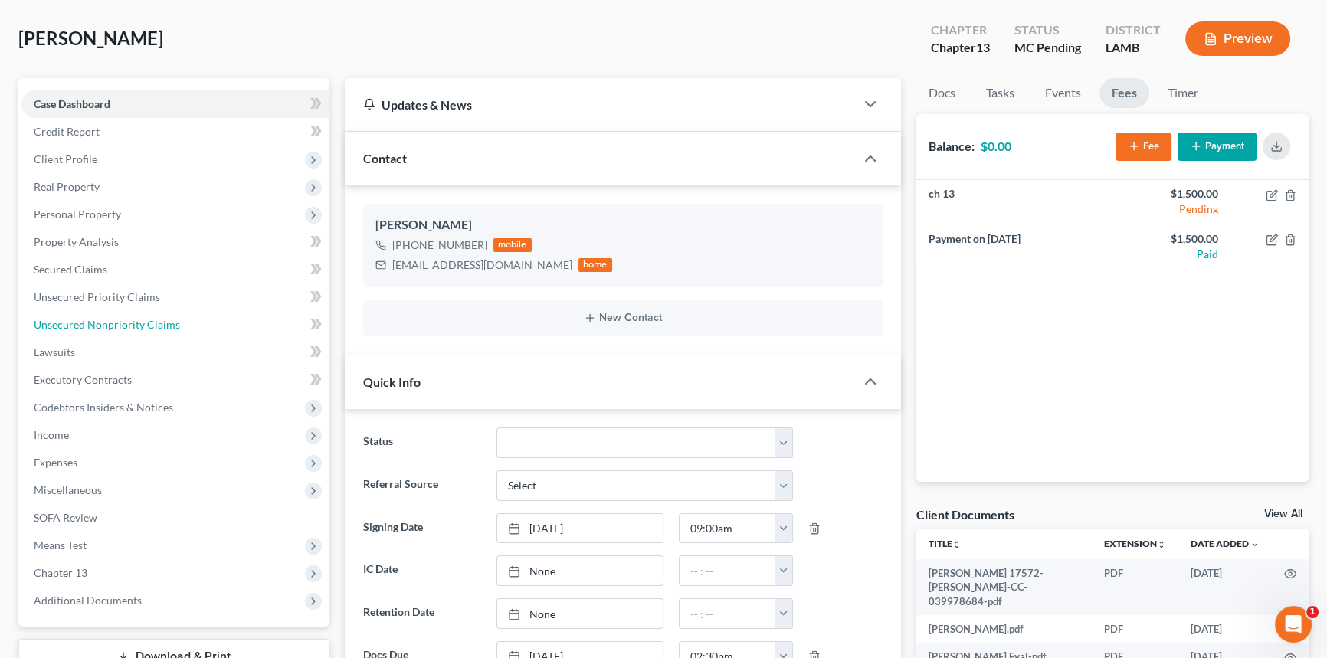
drag, startPoint x: 205, startPoint y: 319, endPoint x: 773, endPoint y: 523, distance: 603.6
click at [205, 319] on link "Unsecured Nonpriority Claims" at bounding box center [175, 325] width 308 height 28
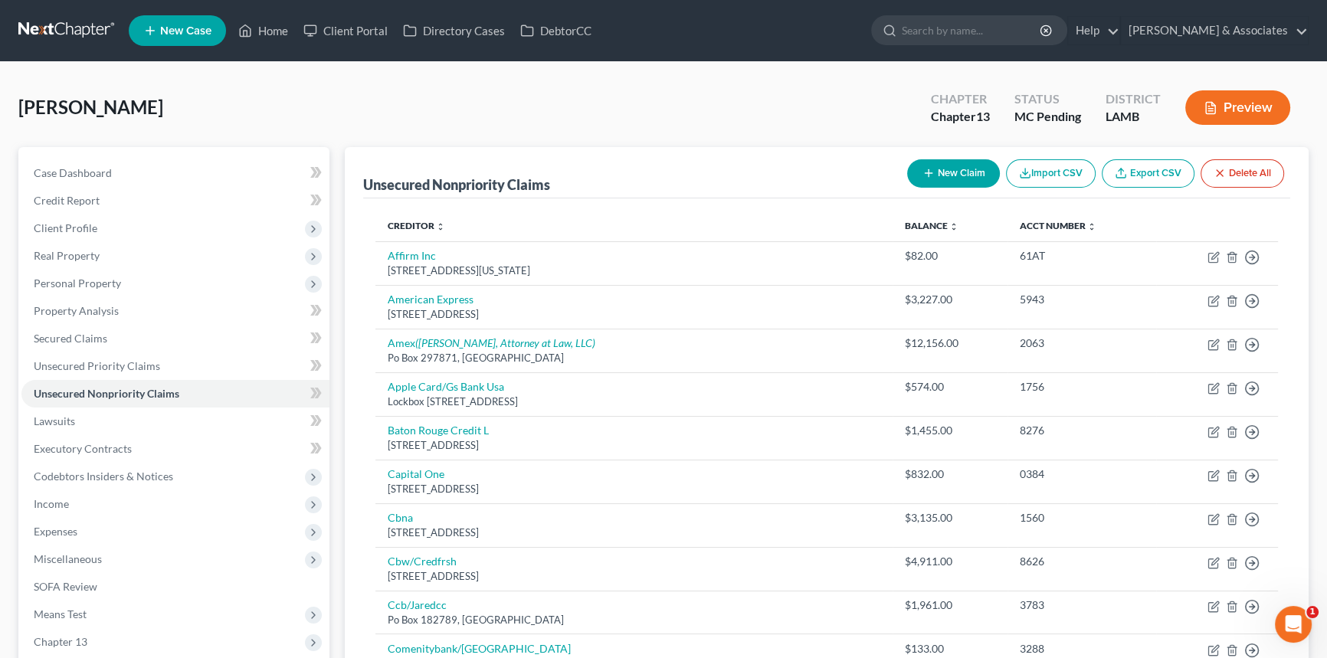
click at [973, 106] on button "Preview" at bounding box center [1238, 107] width 105 height 34
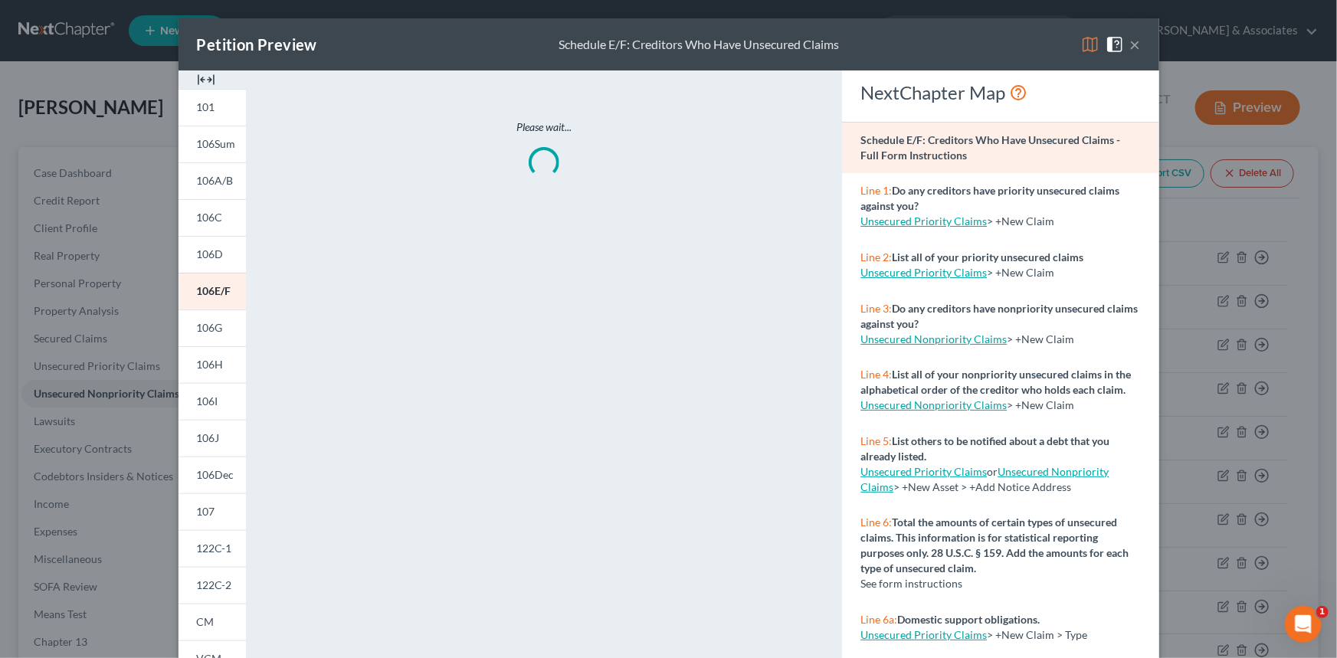
click at [973, 50] on div "Petition Preview Schedule E/F: Creditors Who Have Unsecured Claims ×" at bounding box center [669, 44] width 981 height 52
click at [973, 42] on img at bounding box center [1090, 44] width 18 height 18
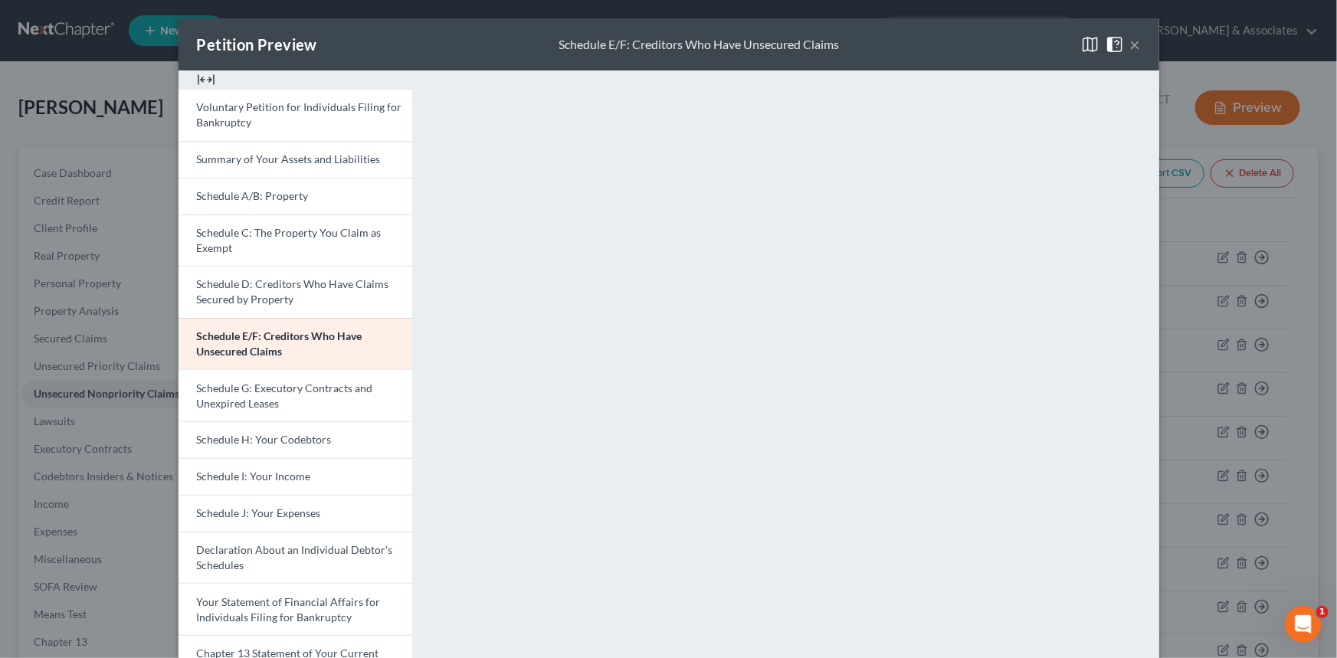
click at [973, 42] on span at bounding box center [1118, 43] width 25 height 13
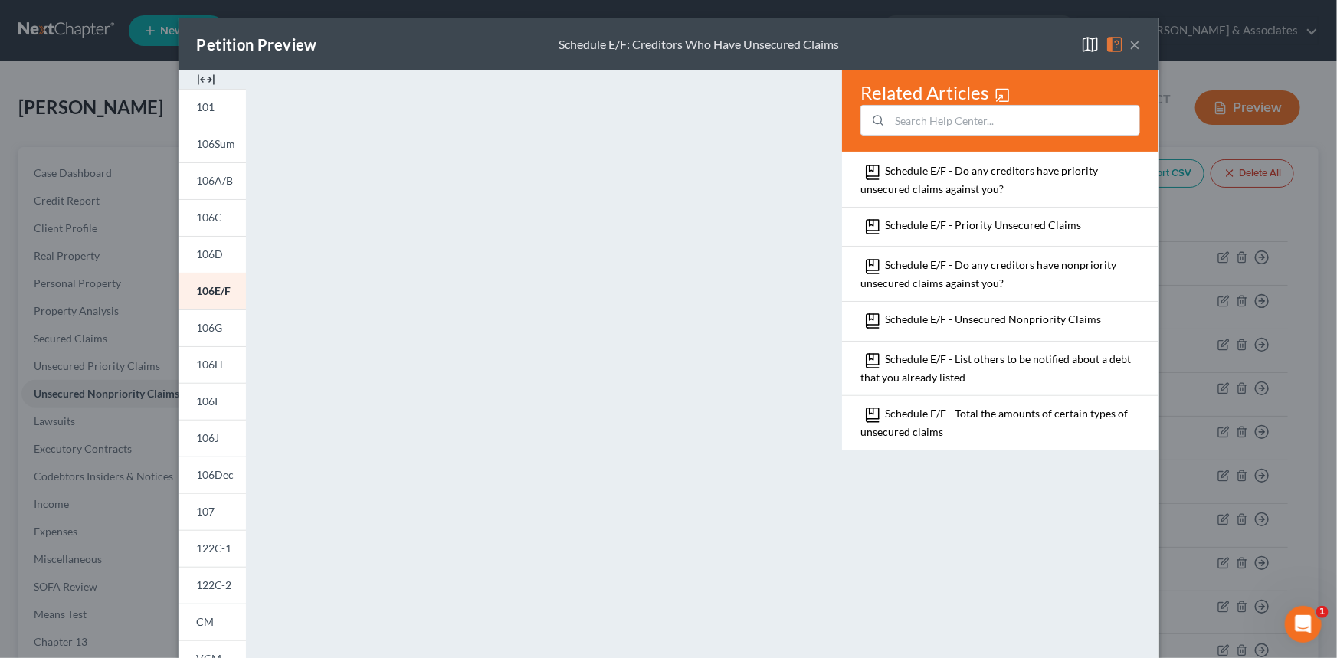
click at [973, 45] on button "×" at bounding box center [1135, 44] width 11 height 18
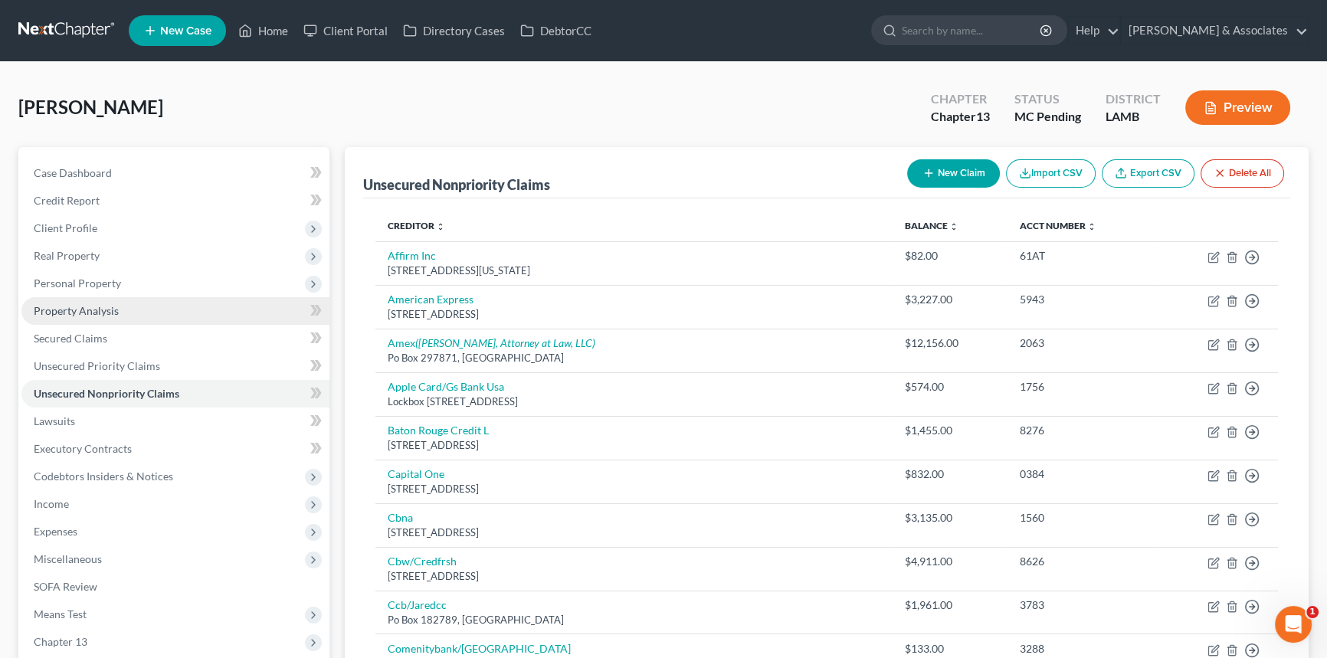
click at [112, 307] on span "Property Analysis" at bounding box center [76, 310] width 85 height 13
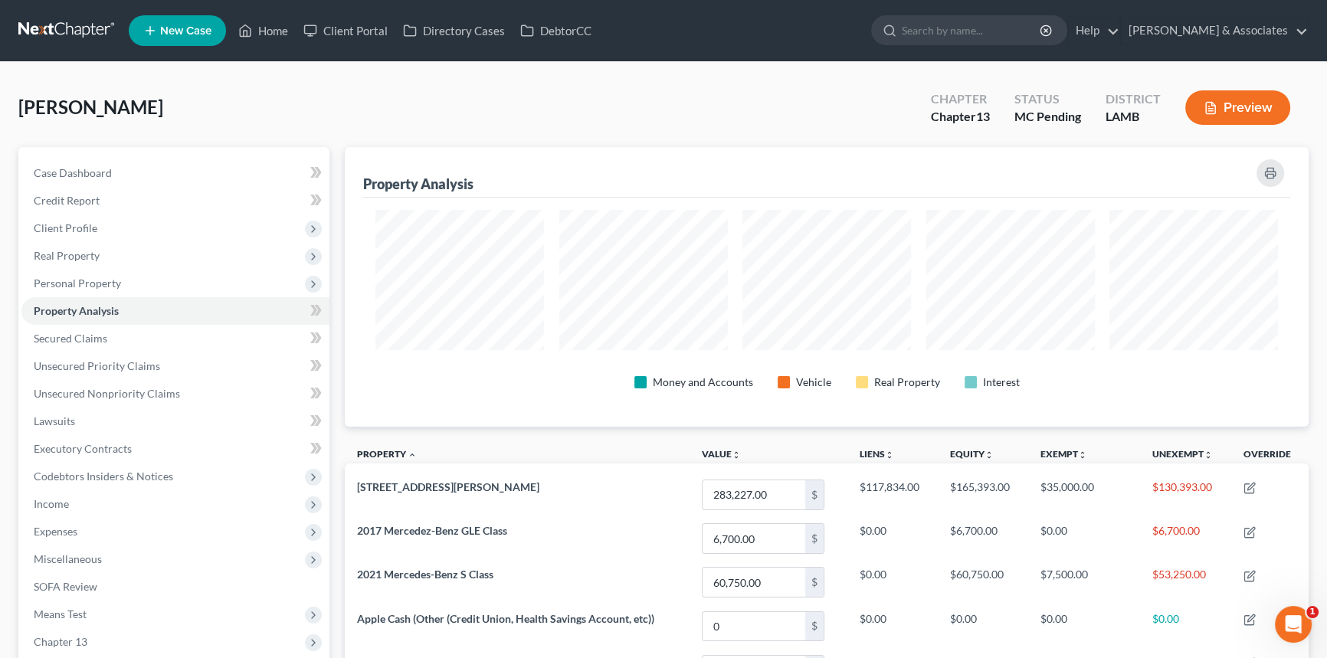
scroll to position [280, 963]
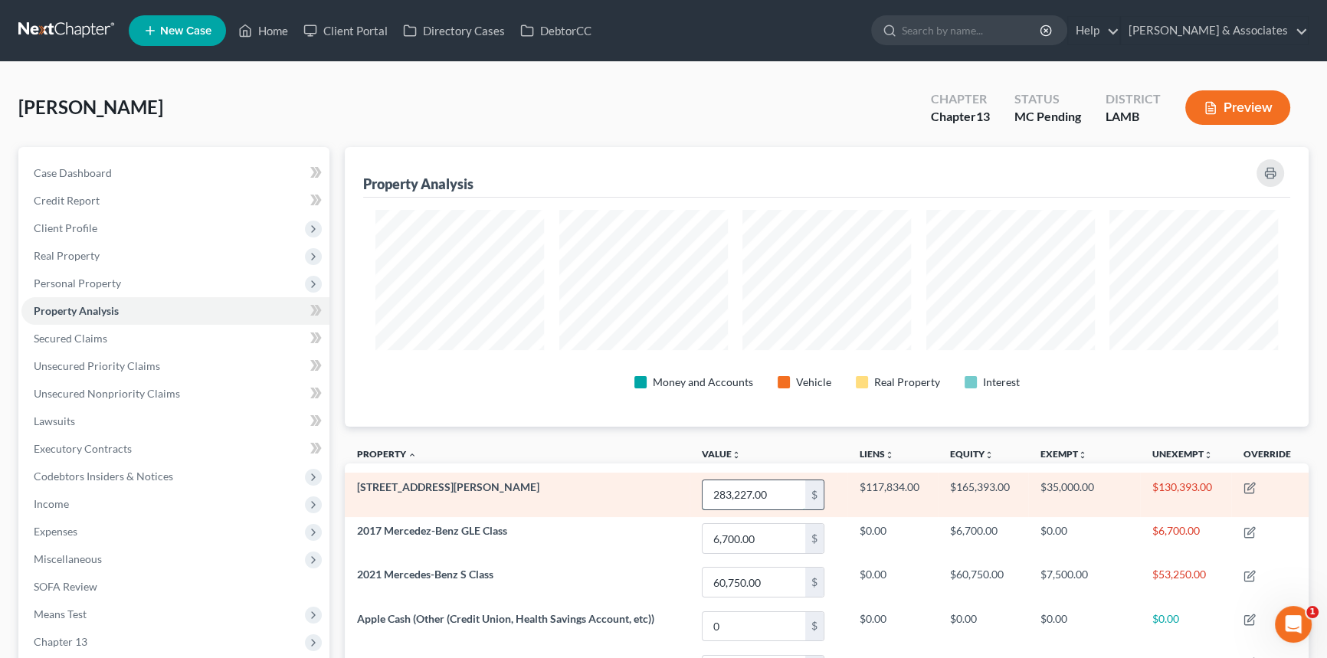
click at [718, 389] on input "283,227.00" at bounding box center [754, 495] width 103 height 29
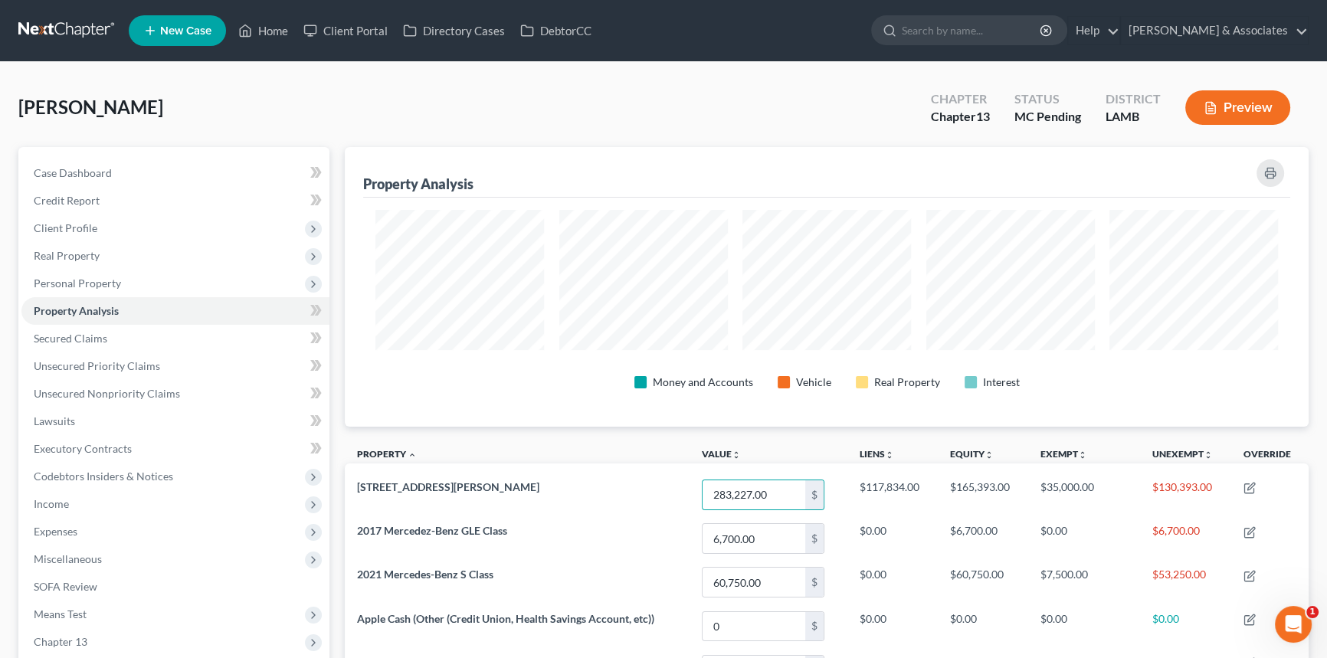
click at [901, 389] on th "Liens unfold_more expand_more expand_less" at bounding box center [893, 456] width 90 height 34
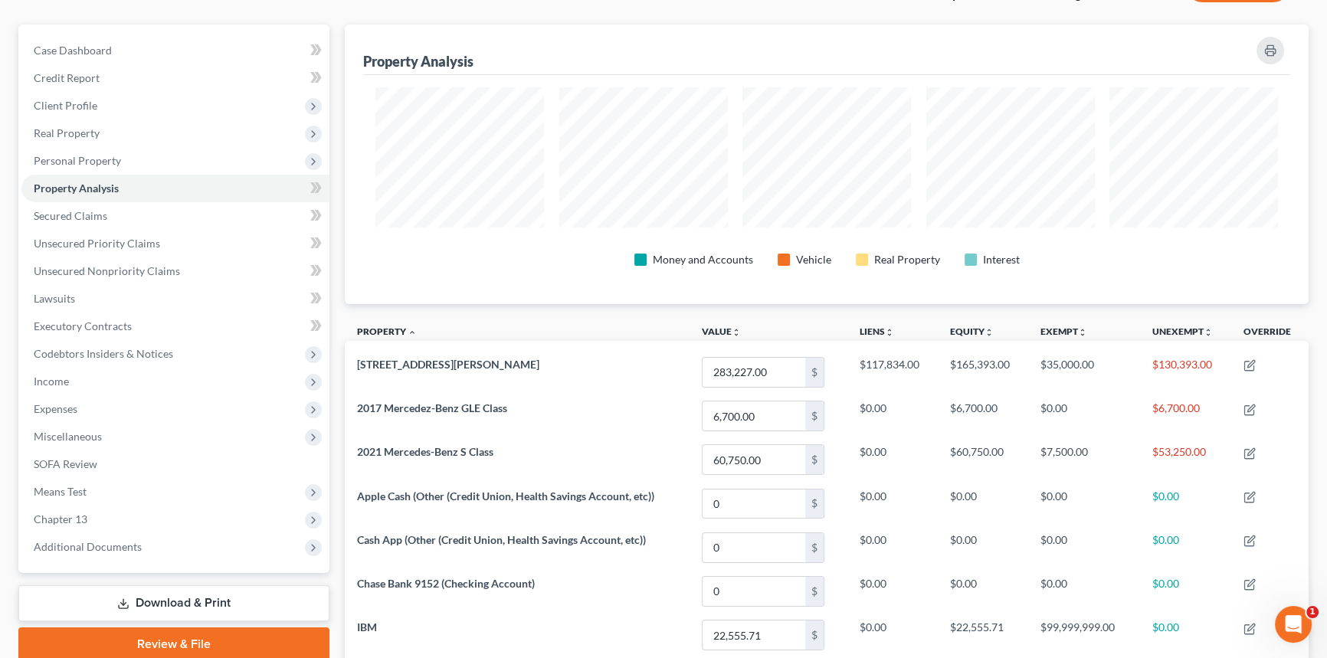
scroll to position [0, 0]
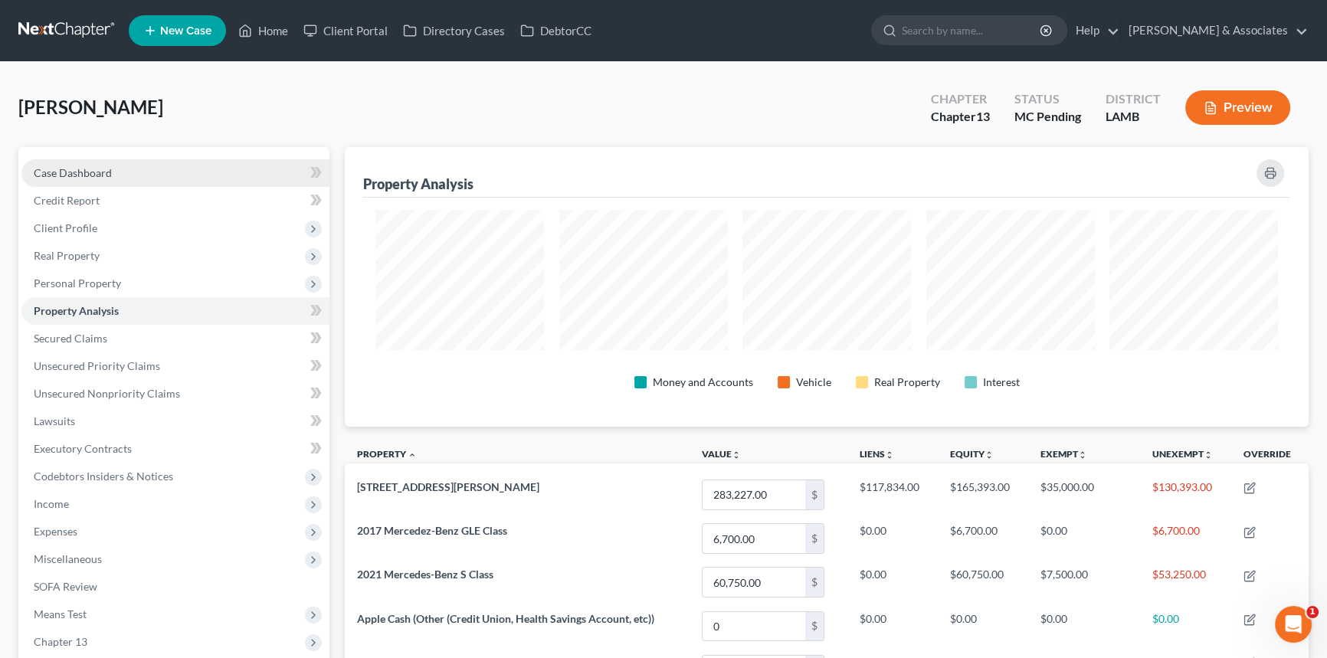
click at [156, 160] on link "Case Dashboard" at bounding box center [175, 173] width 308 height 28
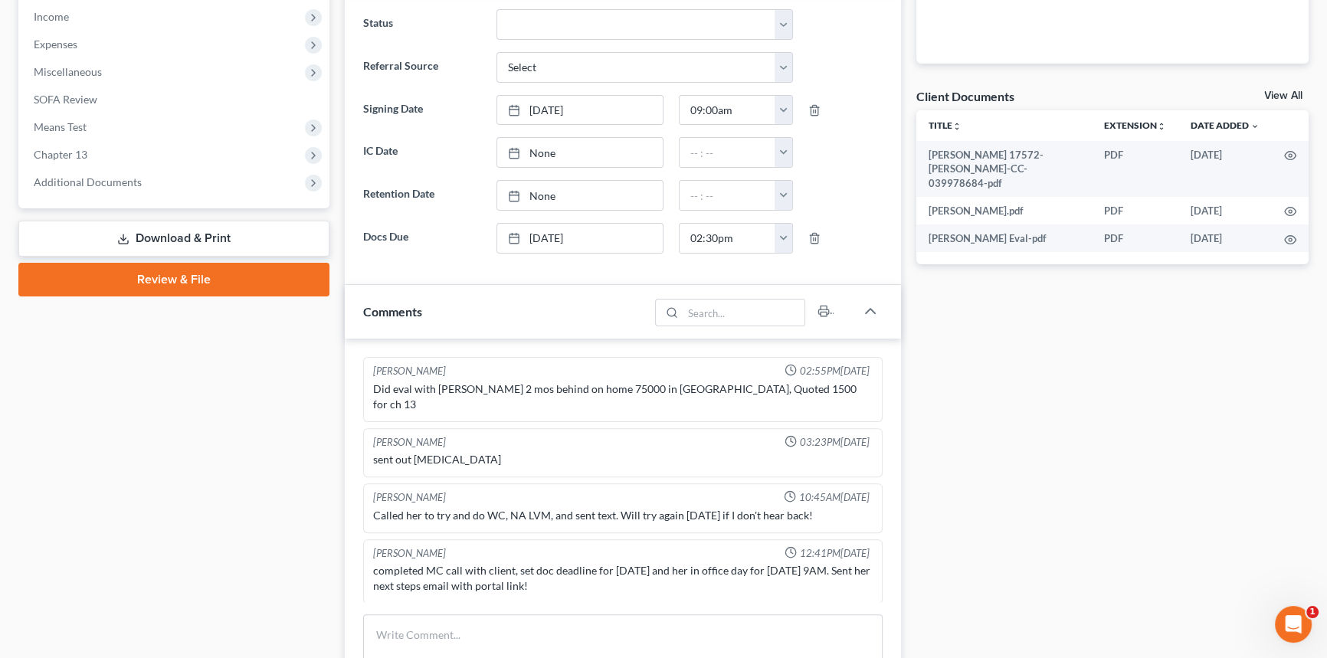
scroll to position [458, 0]
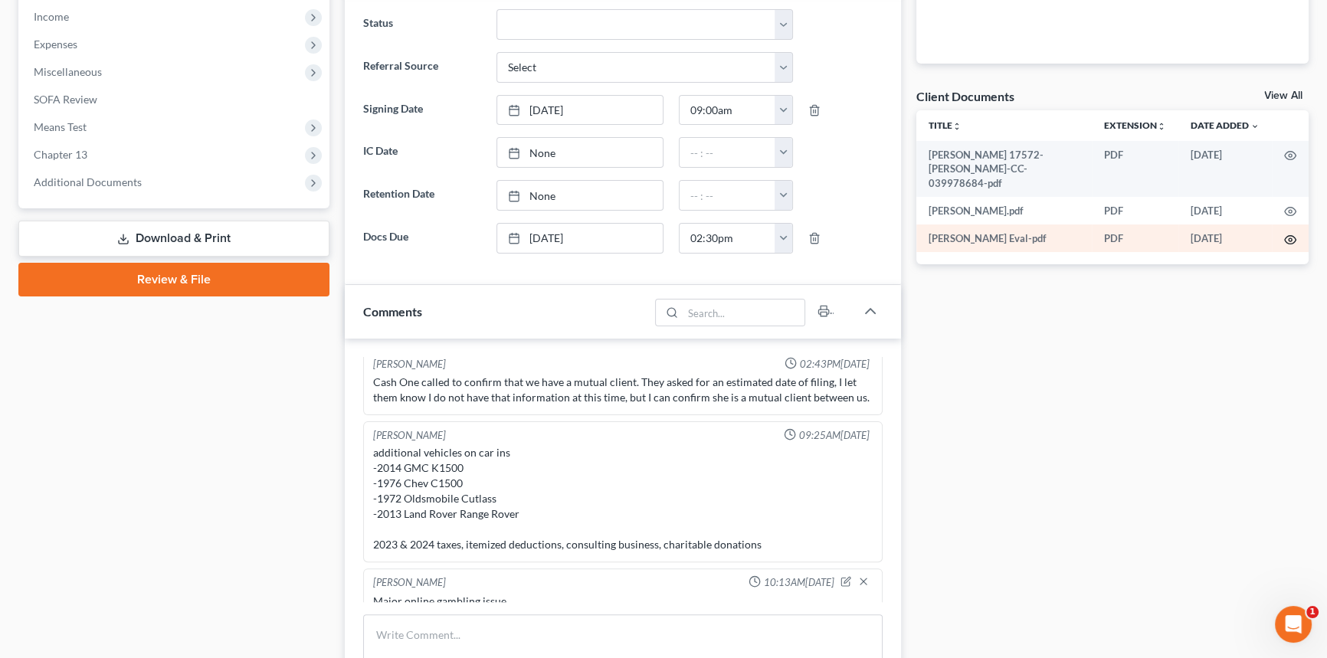
click at [973, 235] on icon "button" at bounding box center [1290, 239] width 11 height 8
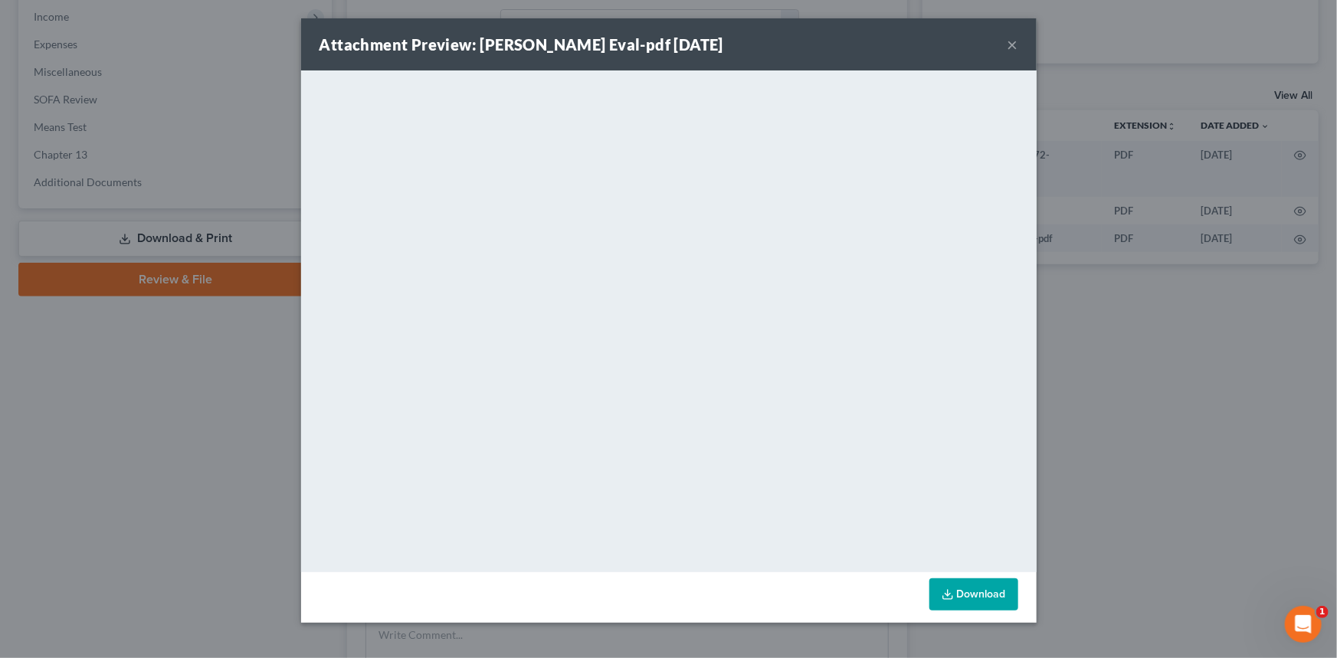
click at [973, 41] on button "×" at bounding box center [1013, 44] width 11 height 18
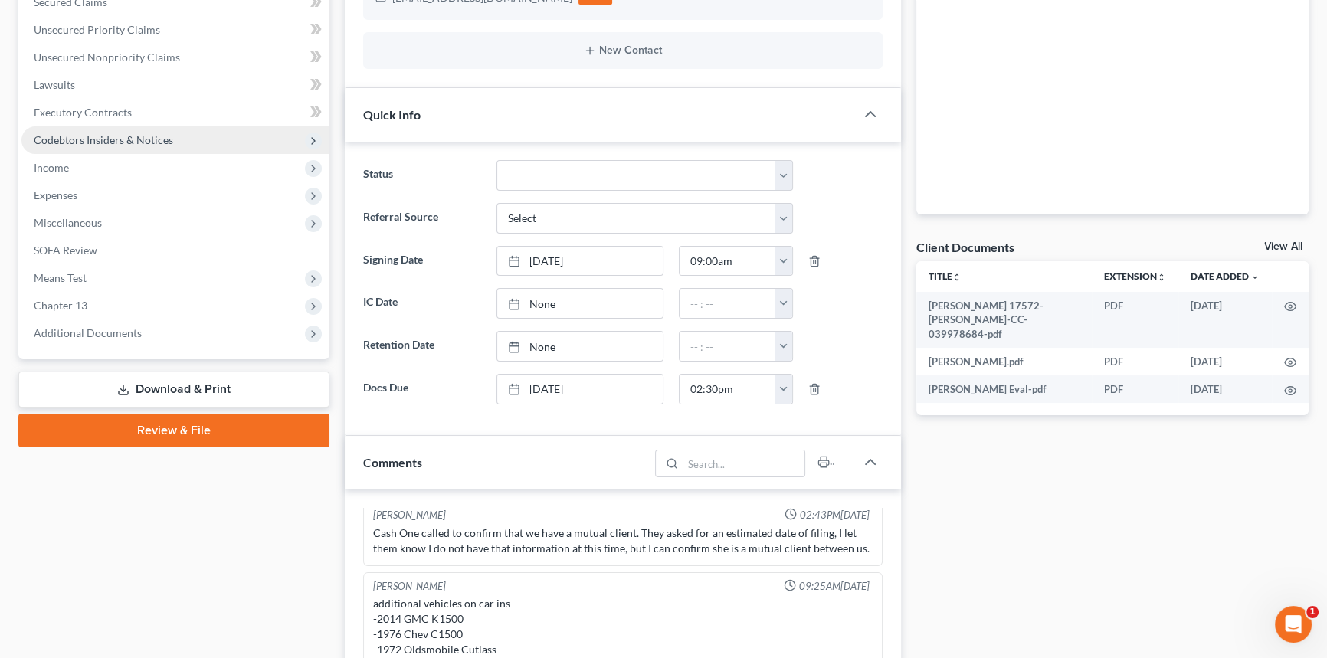
scroll to position [0, 0]
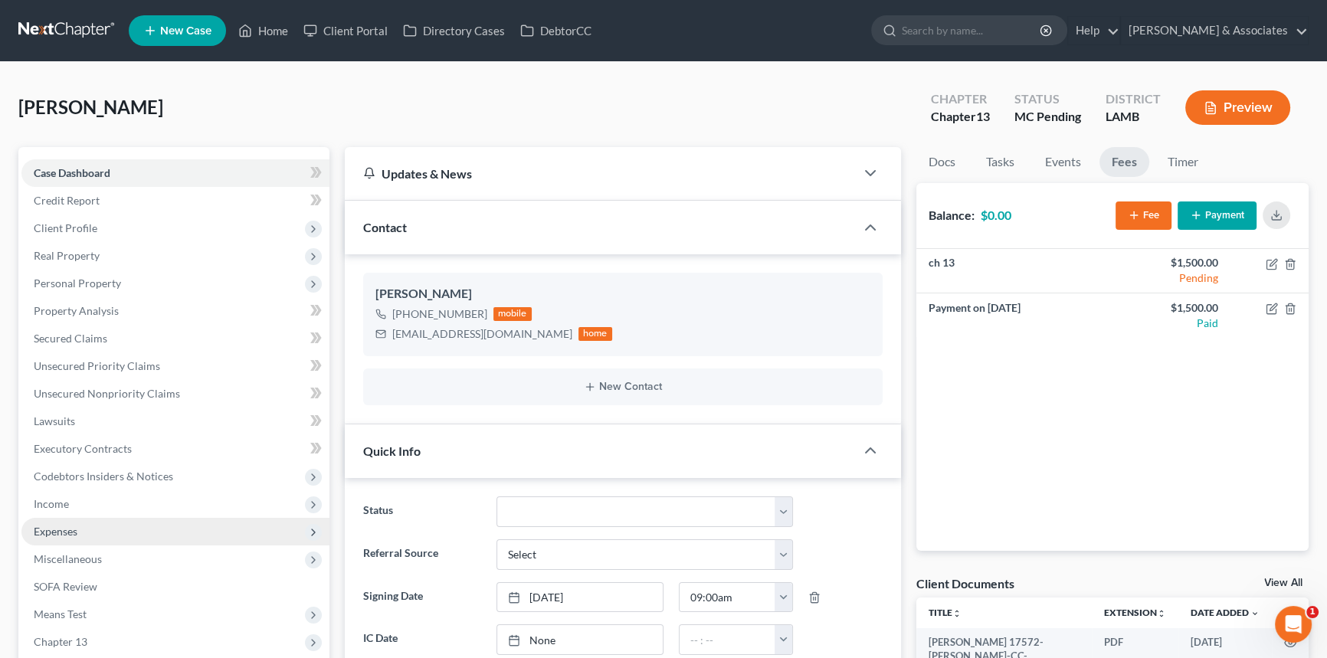
drag, startPoint x: 121, startPoint y: 520, endPoint x: 114, endPoint y: 536, distance: 18.2
click at [121, 389] on span "Expenses" at bounding box center [175, 532] width 308 height 28
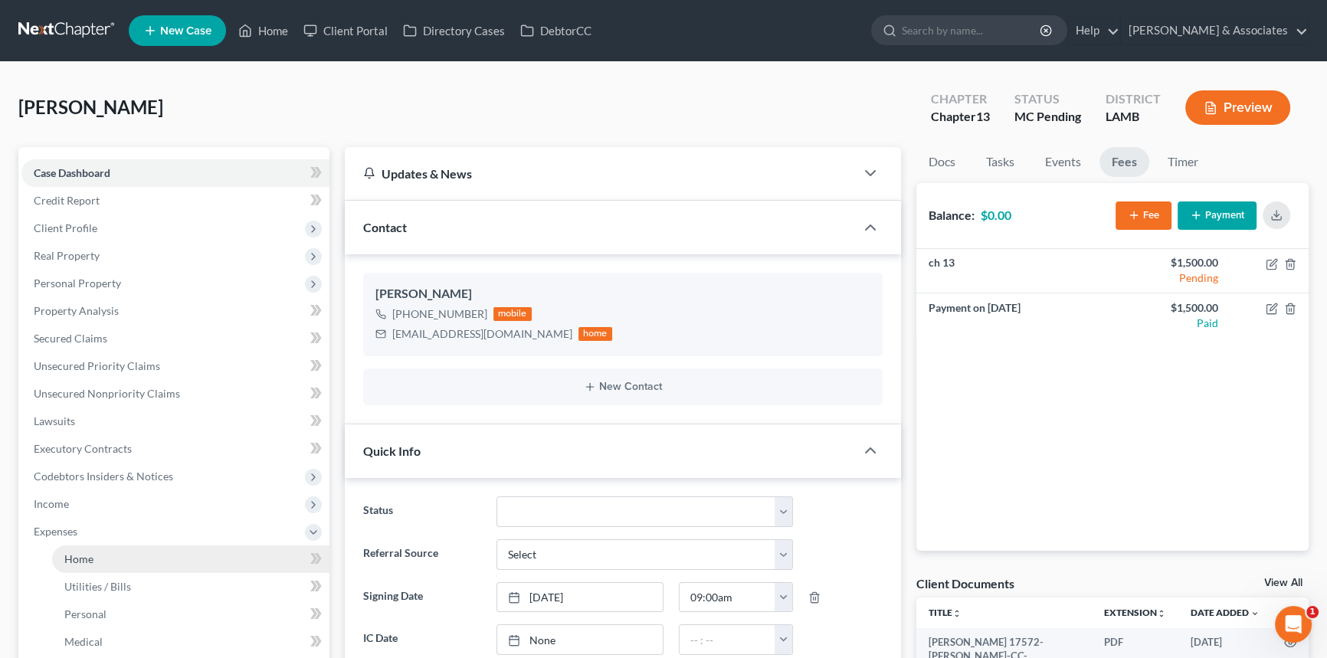
click at [97, 389] on link "Home" at bounding box center [190, 560] width 277 height 28
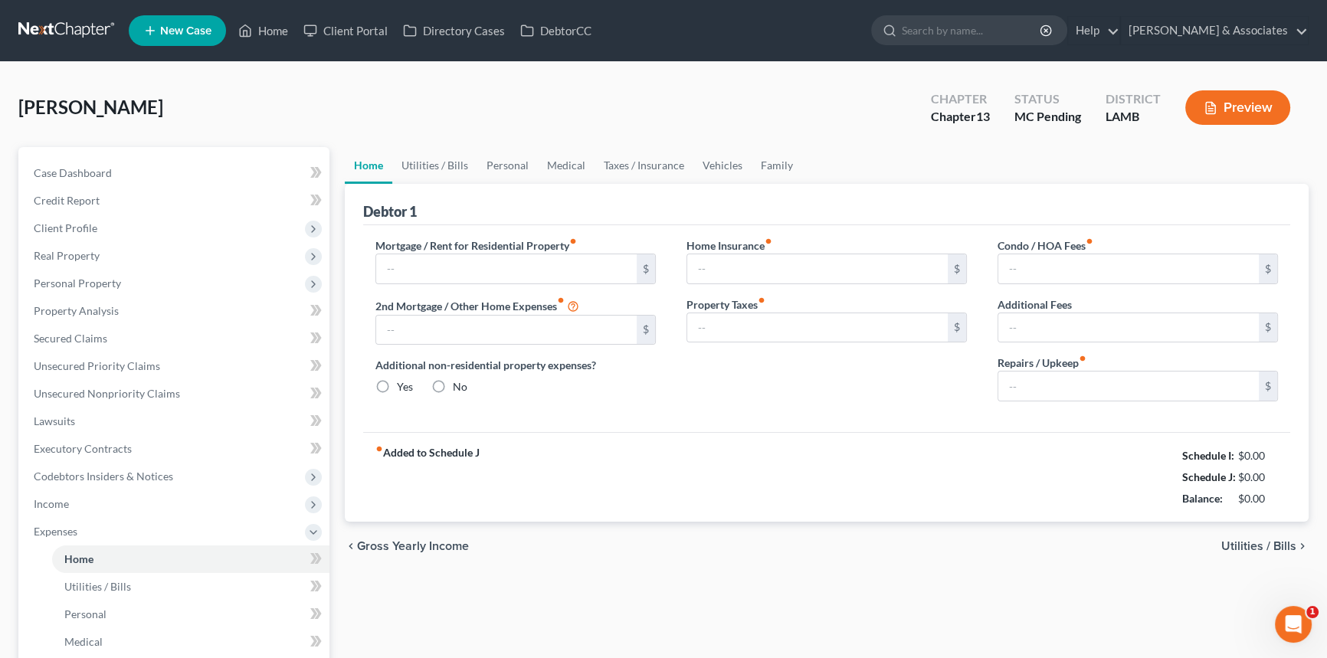
type input "1,229.00"
type input "0.00"
radio input "true"
type input "298.93"
type input "0.00"
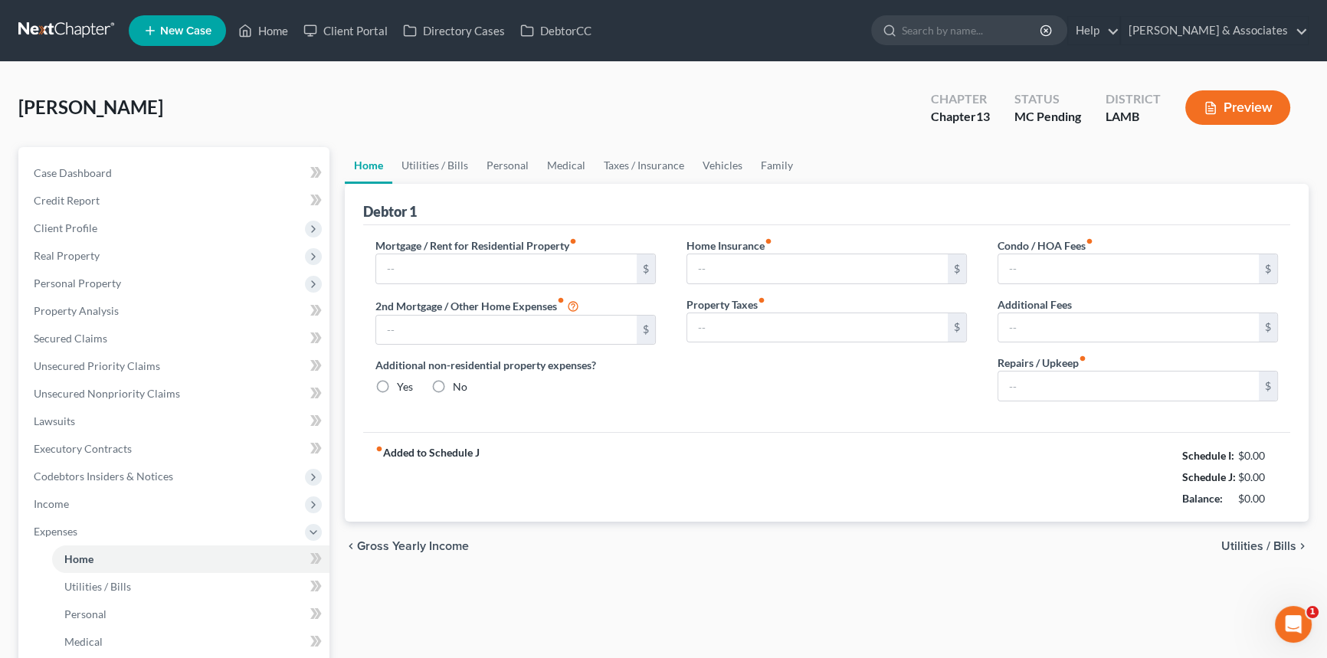
type input "0.00"
type input "100.00"
click at [905, 389] on div "Home Utilities / Bills Personal Medical Taxes / Insurance Vehicles Family Debto…" at bounding box center [826, 562] width 979 height 830
click at [447, 156] on link "Utilities / Bills" at bounding box center [434, 165] width 85 height 37
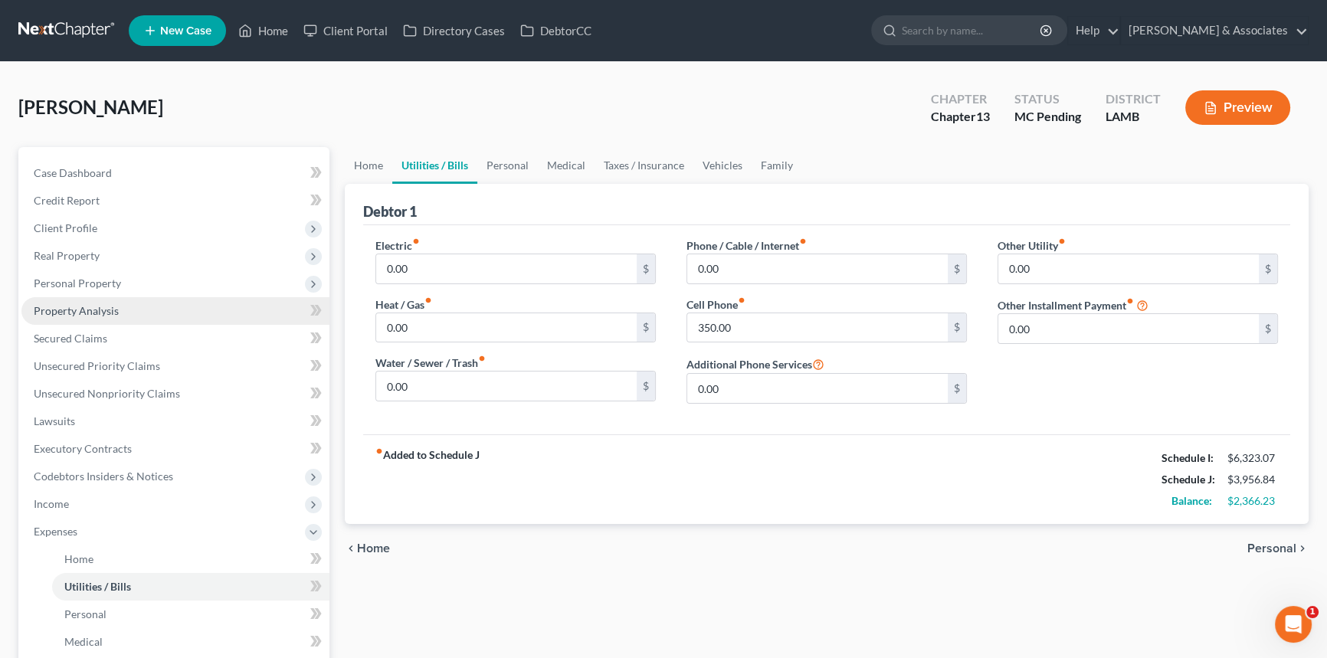
click at [118, 311] on link "Property Analysis" at bounding box center [175, 311] width 308 height 28
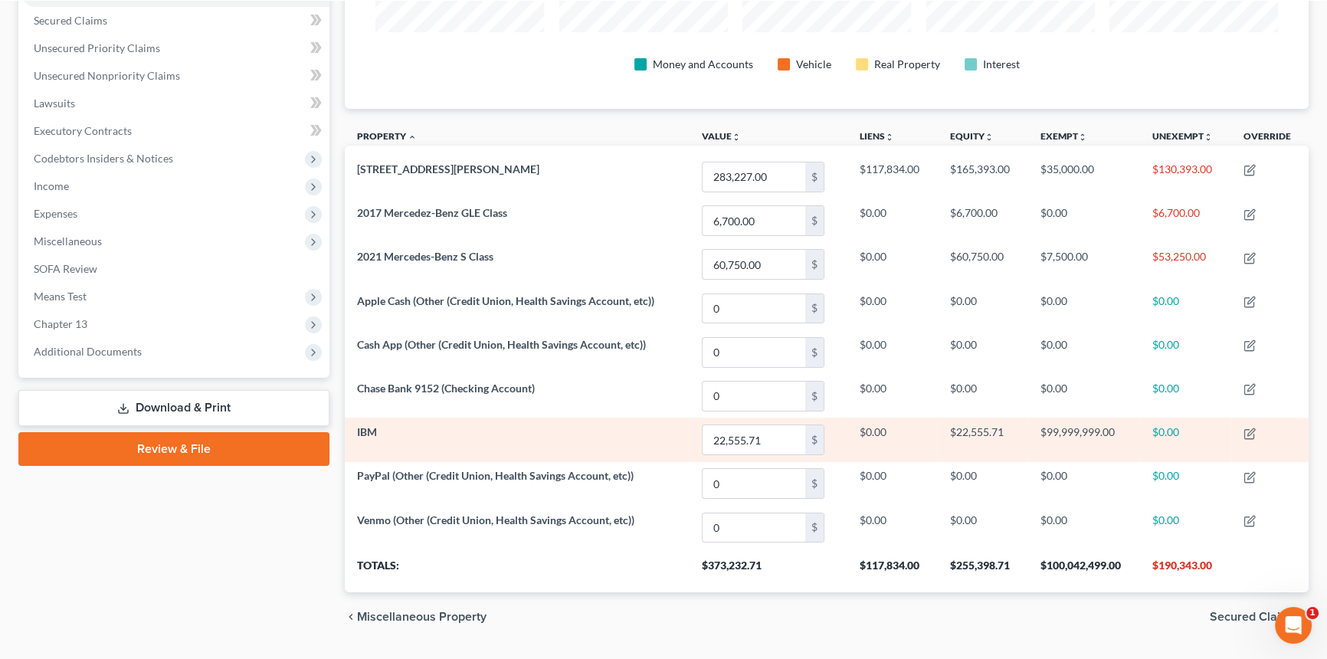
scroll to position [287, 0]
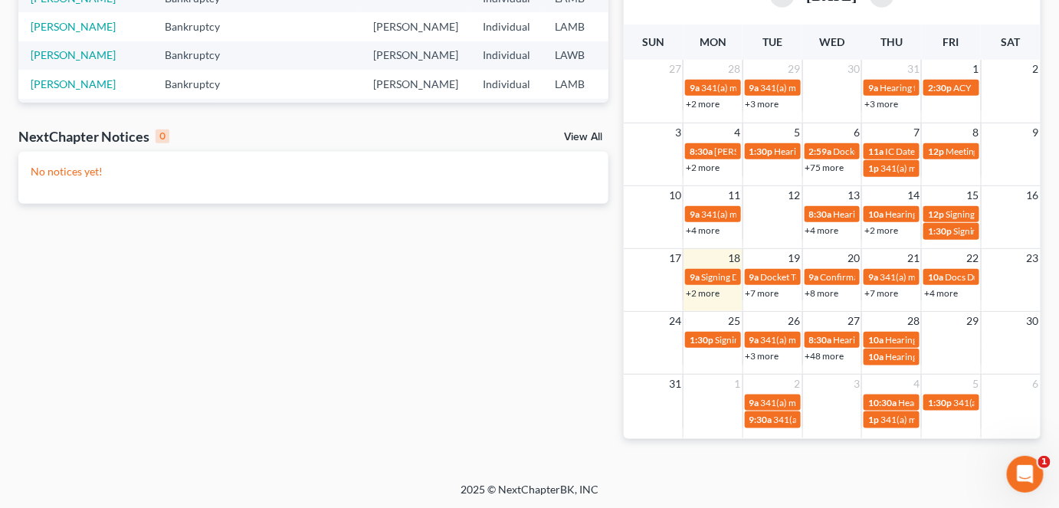
scroll to position [516, 0]
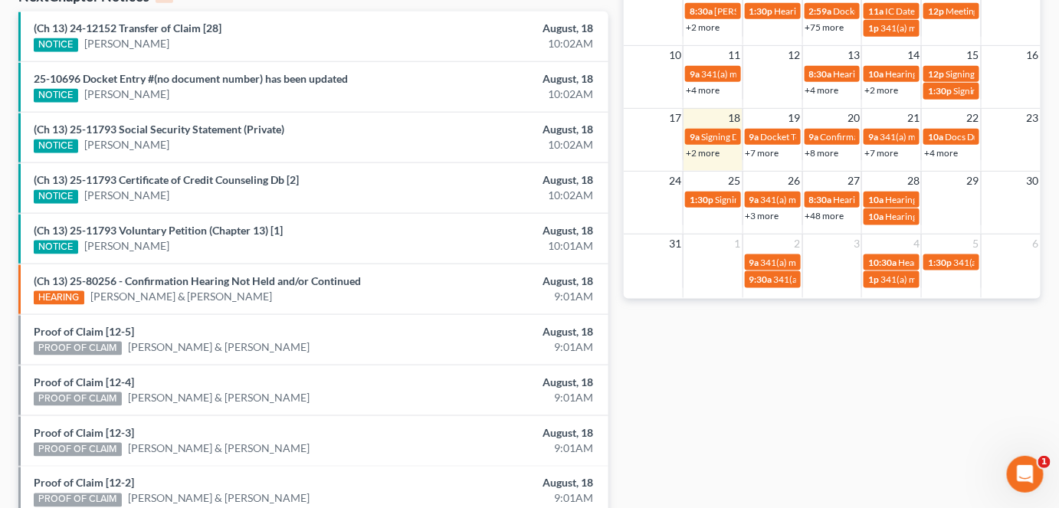
click at [706, 153] on link "+2 more" at bounding box center [703, 152] width 34 height 11
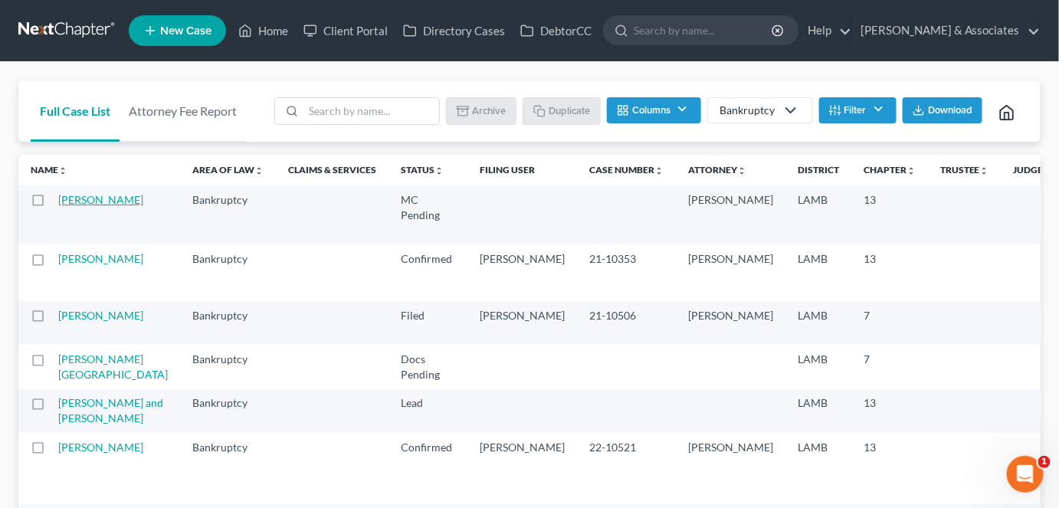
click at [77, 199] on link "[PERSON_NAME]" at bounding box center [100, 199] width 85 height 13
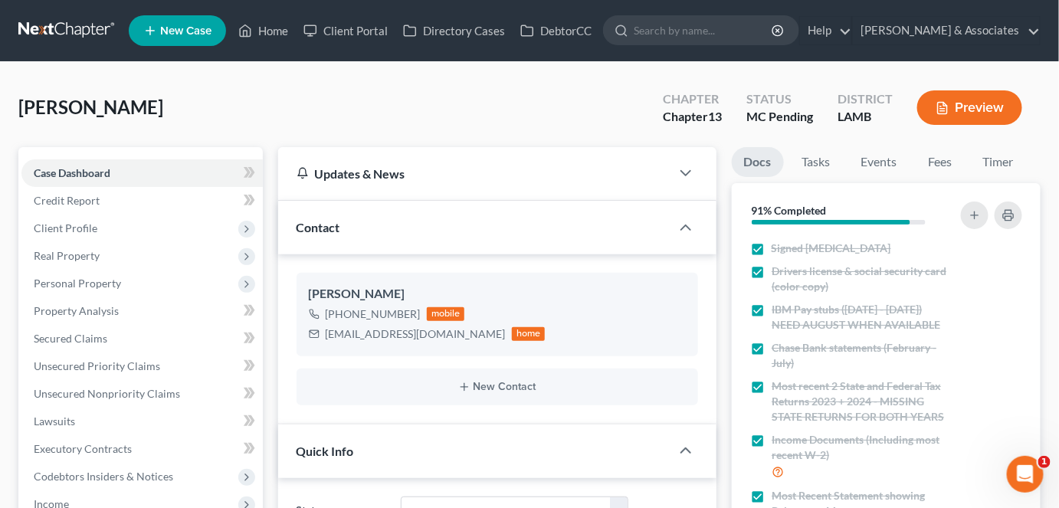
scroll to position [531, 0]
click at [114, 306] on span "Property Analysis" at bounding box center [76, 310] width 85 height 13
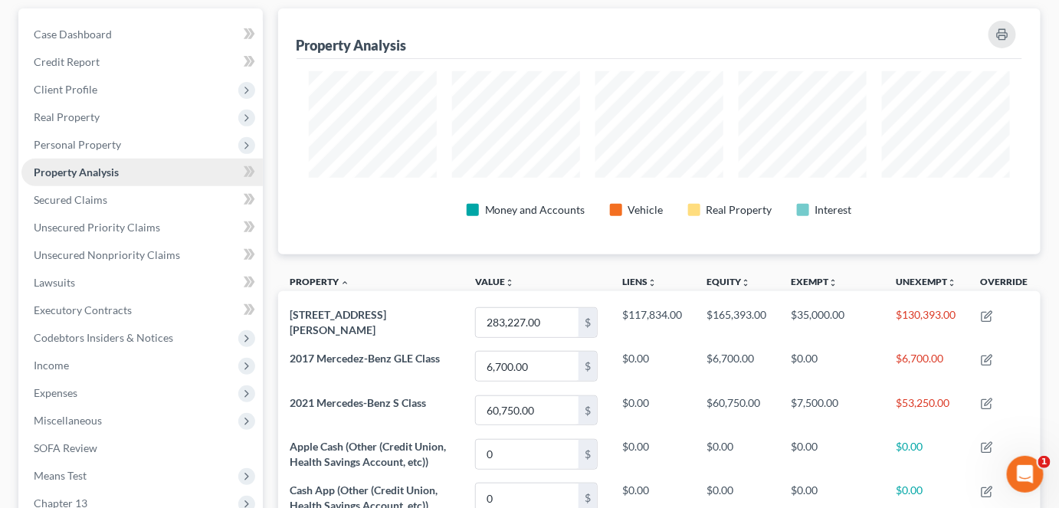
scroll to position [167, 0]
